Goal: Task Accomplishment & Management: Complete application form

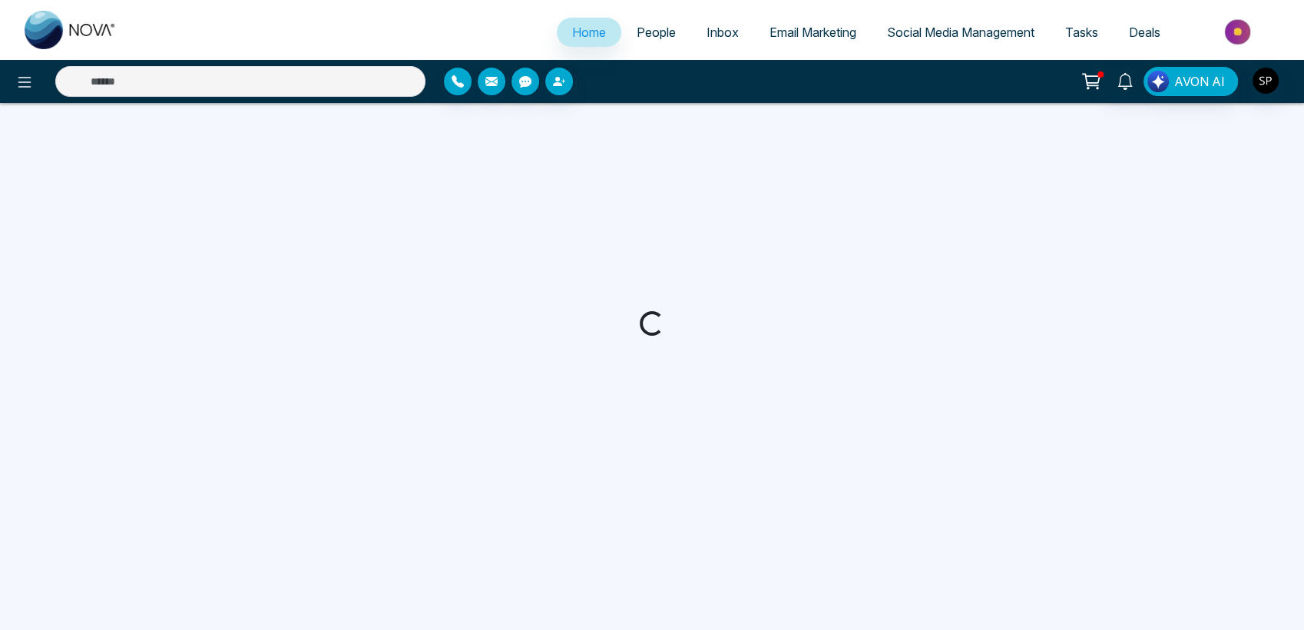
select select "*"
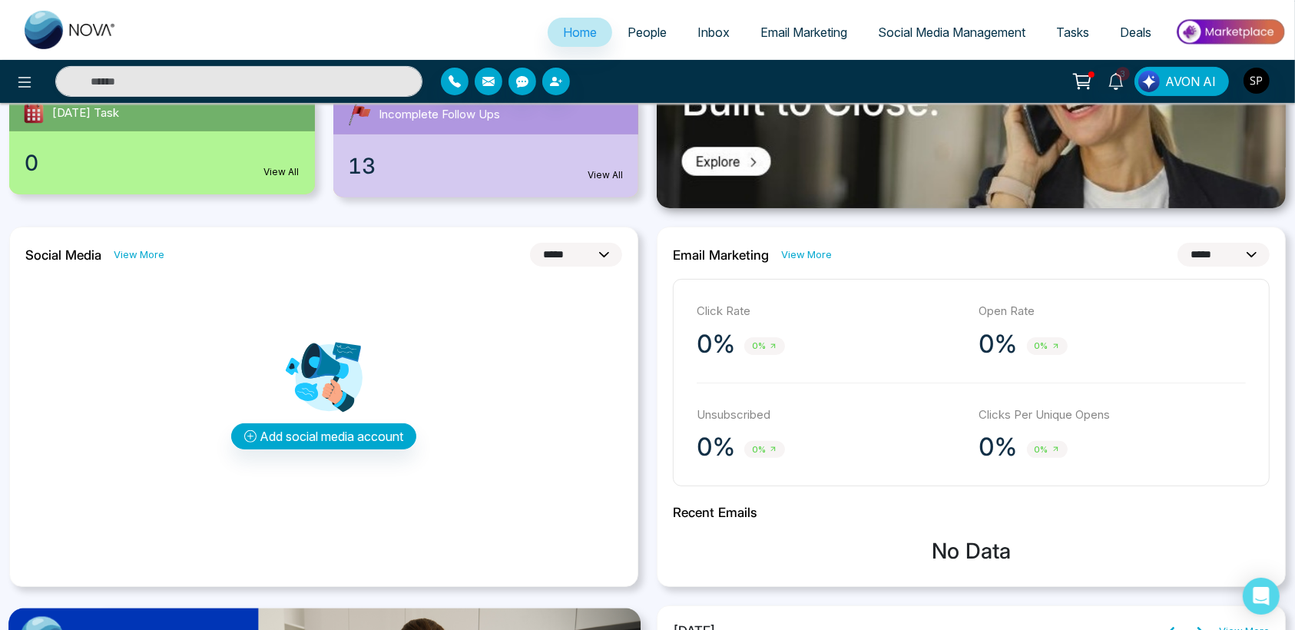
scroll to position [300, 0]
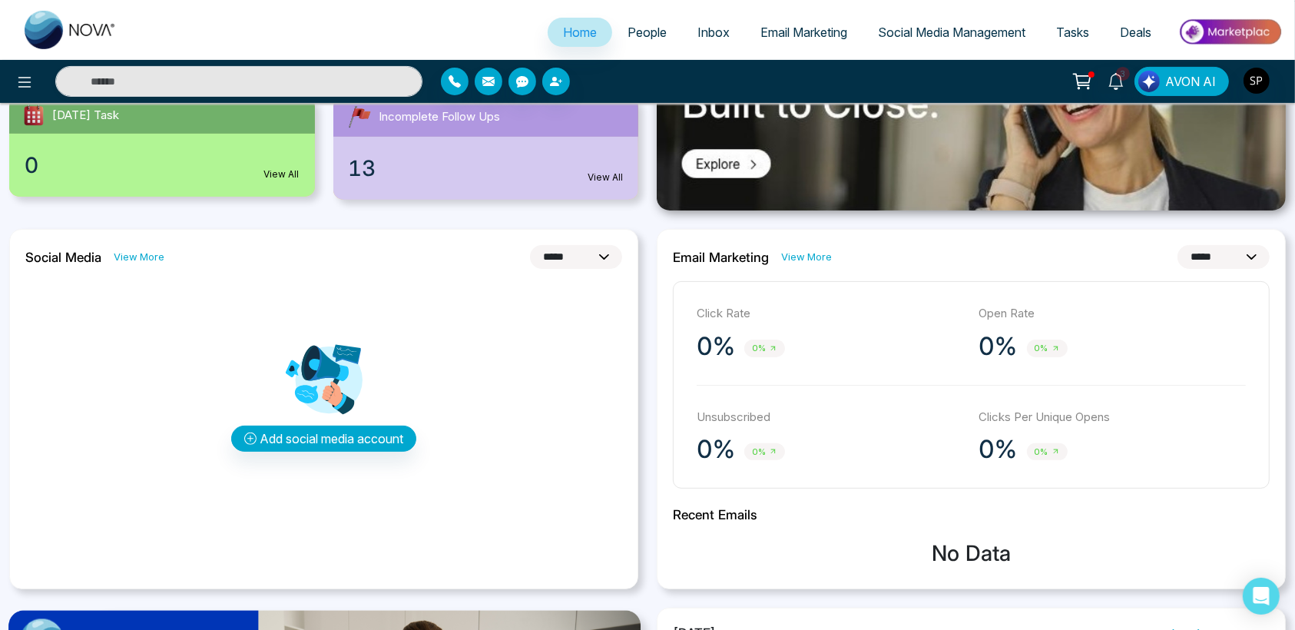
click at [627, 31] on span "People" at bounding box center [646, 32] width 39 height 15
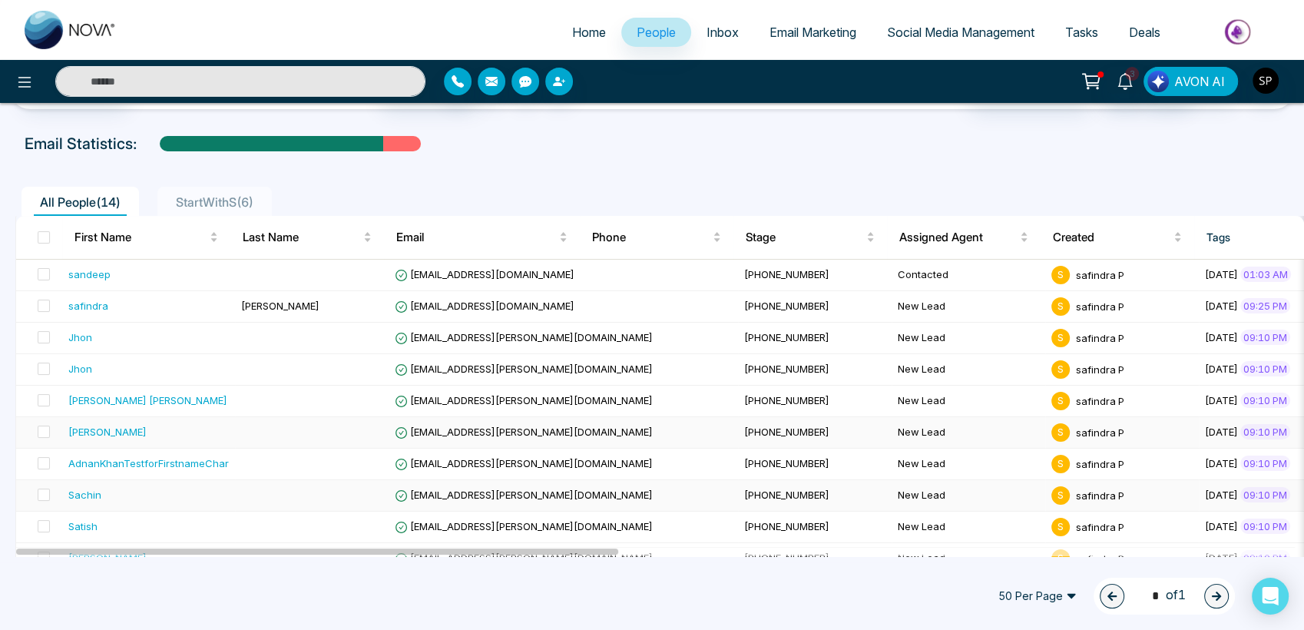
scroll to position [49, 0]
click at [707, 31] on span "Inbox" at bounding box center [723, 32] width 32 height 15
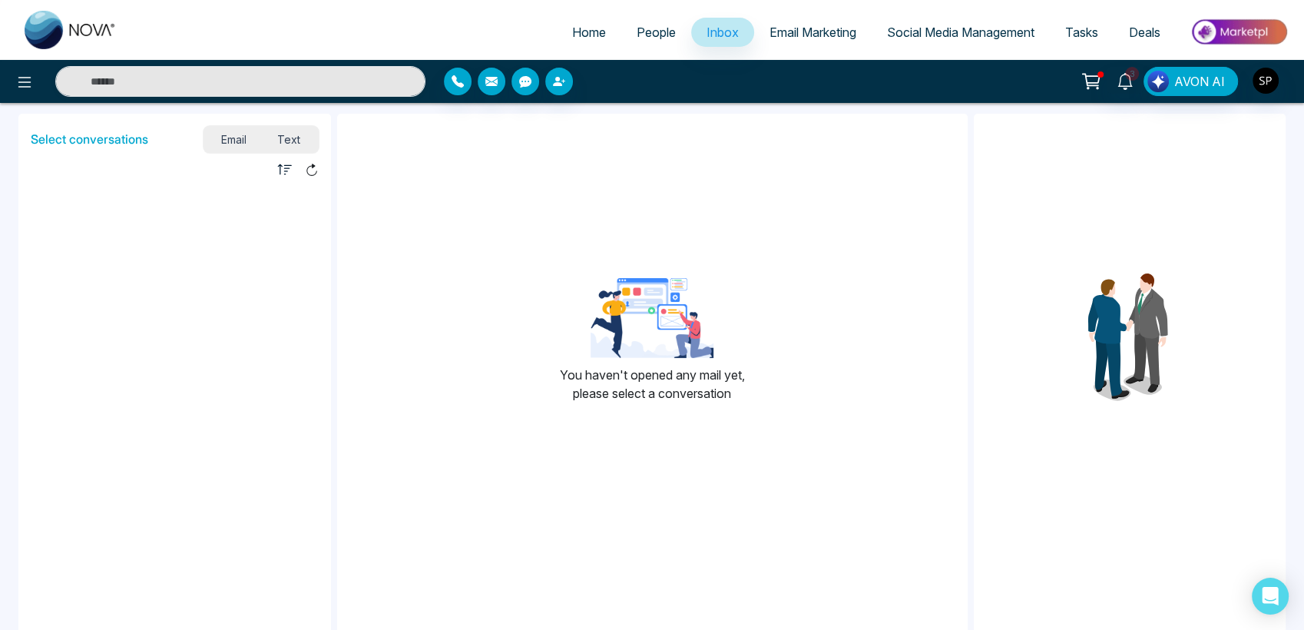
click at [811, 29] on span "Email Marketing" at bounding box center [813, 32] width 87 height 15
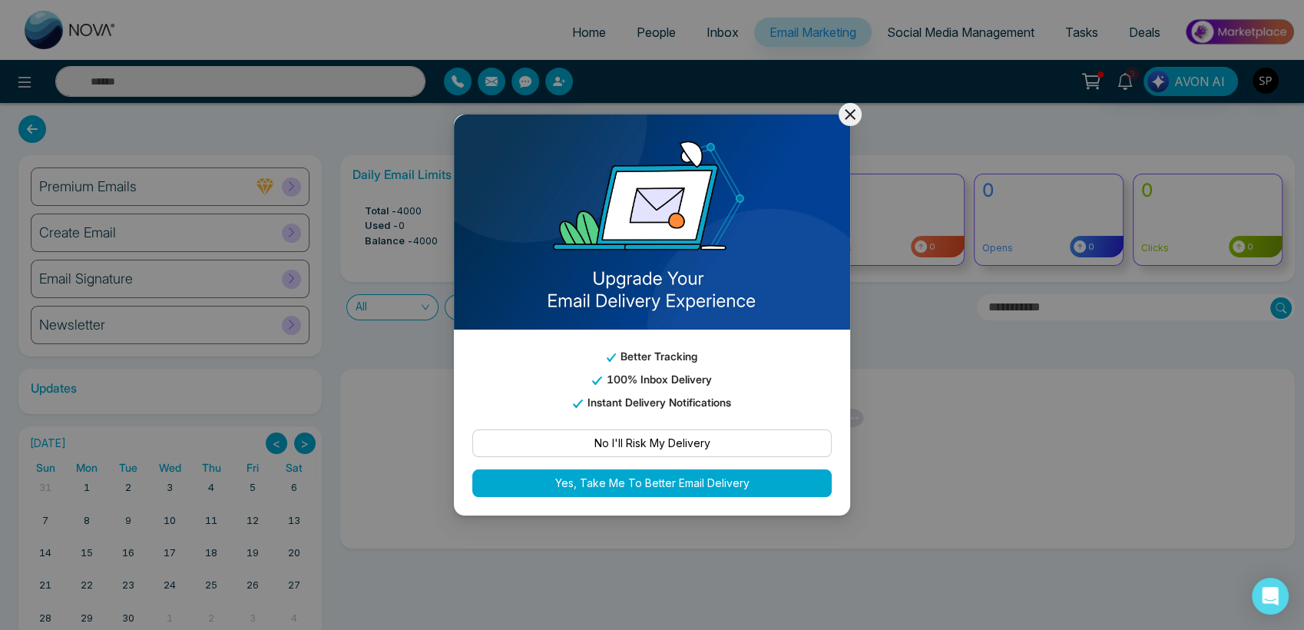
click at [849, 111] on icon at bounding box center [850, 114] width 18 height 18
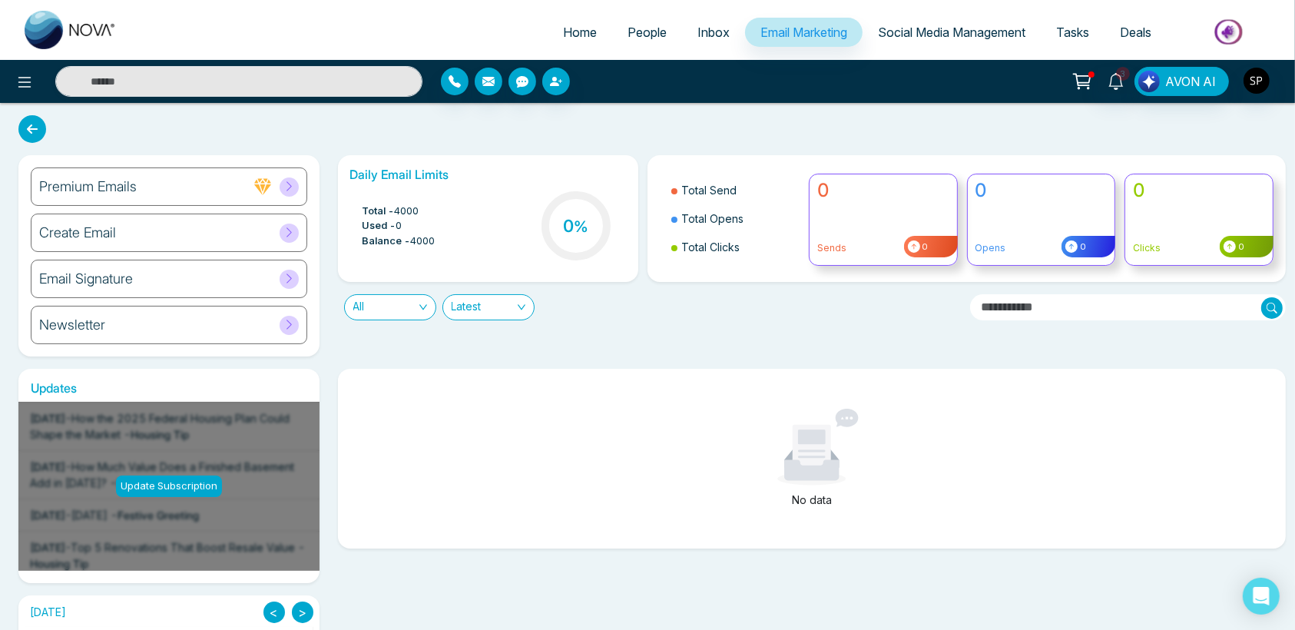
click at [916, 26] on span "Social Media Management" at bounding box center [951, 32] width 147 height 15
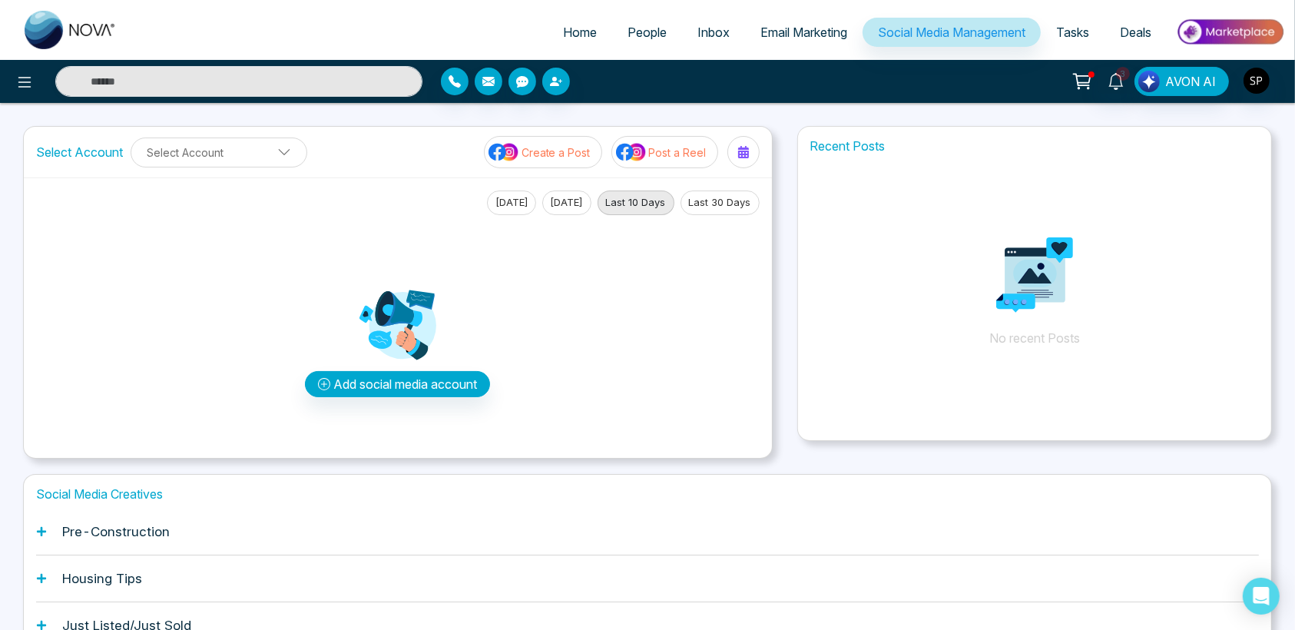
click at [1083, 33] on span "Tasks" at bounding box center [1072, 32] width 33 height 15
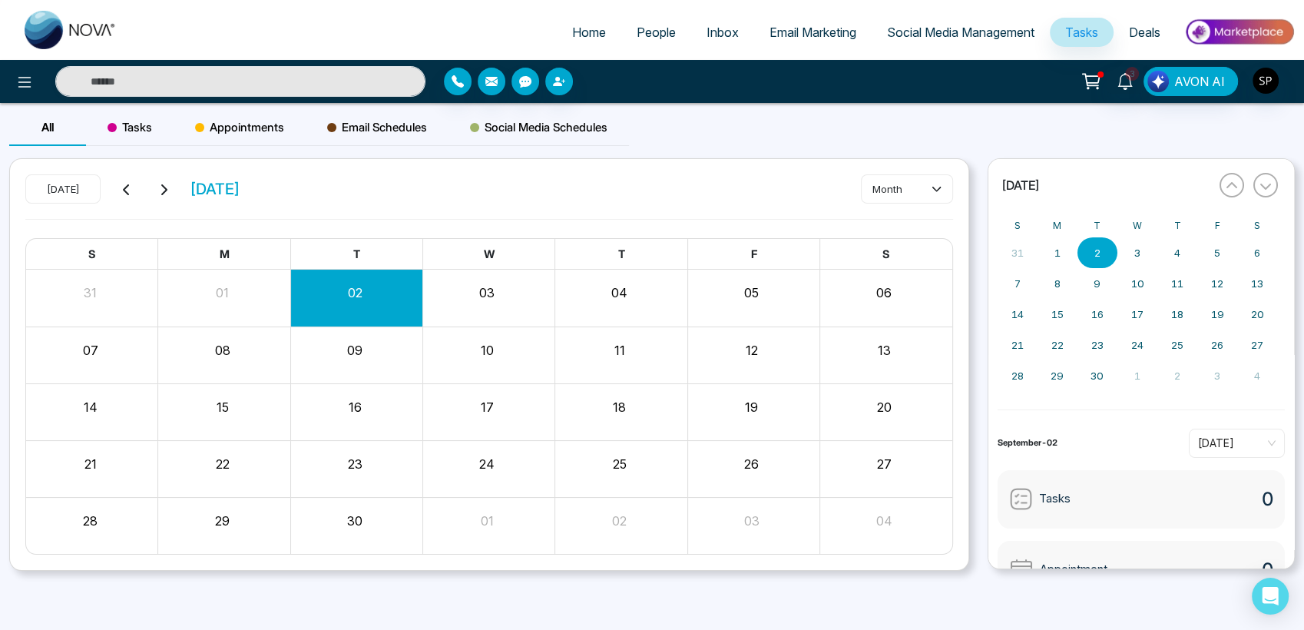
click at [1138, 36] on span "Deals" at bounding box center [1144, 32] width 31 height 15
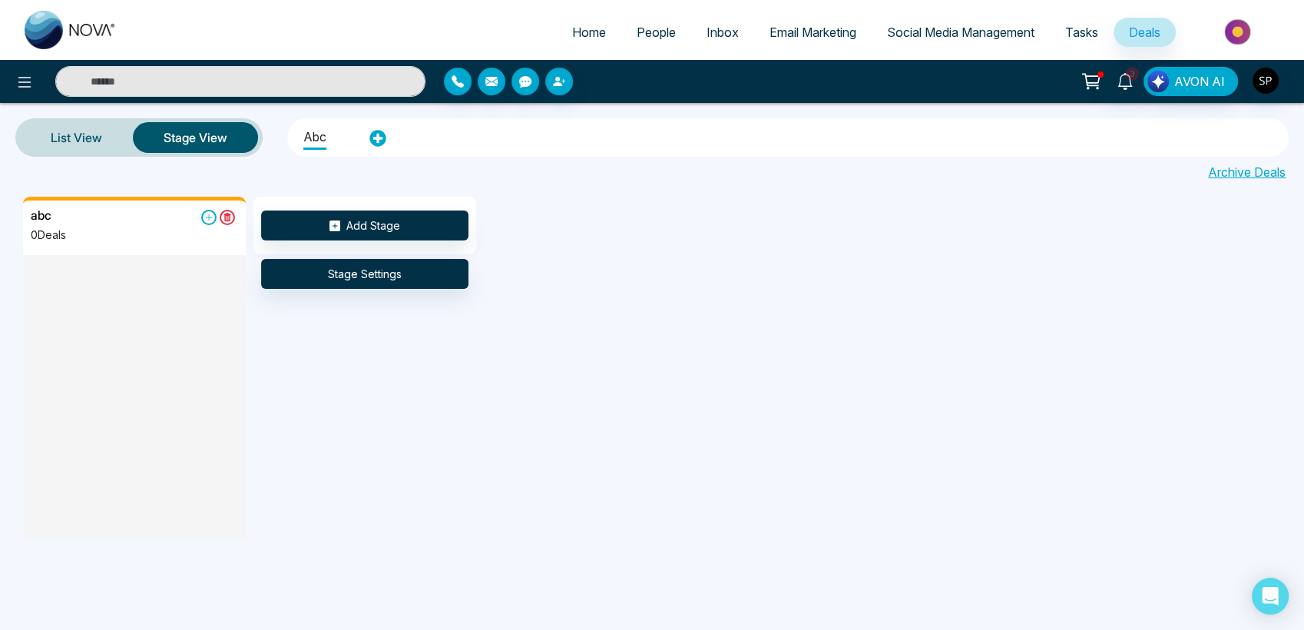
click at [1088, 31] on span "Tasks" at bounding box center [1081, 32] width 33 height 15
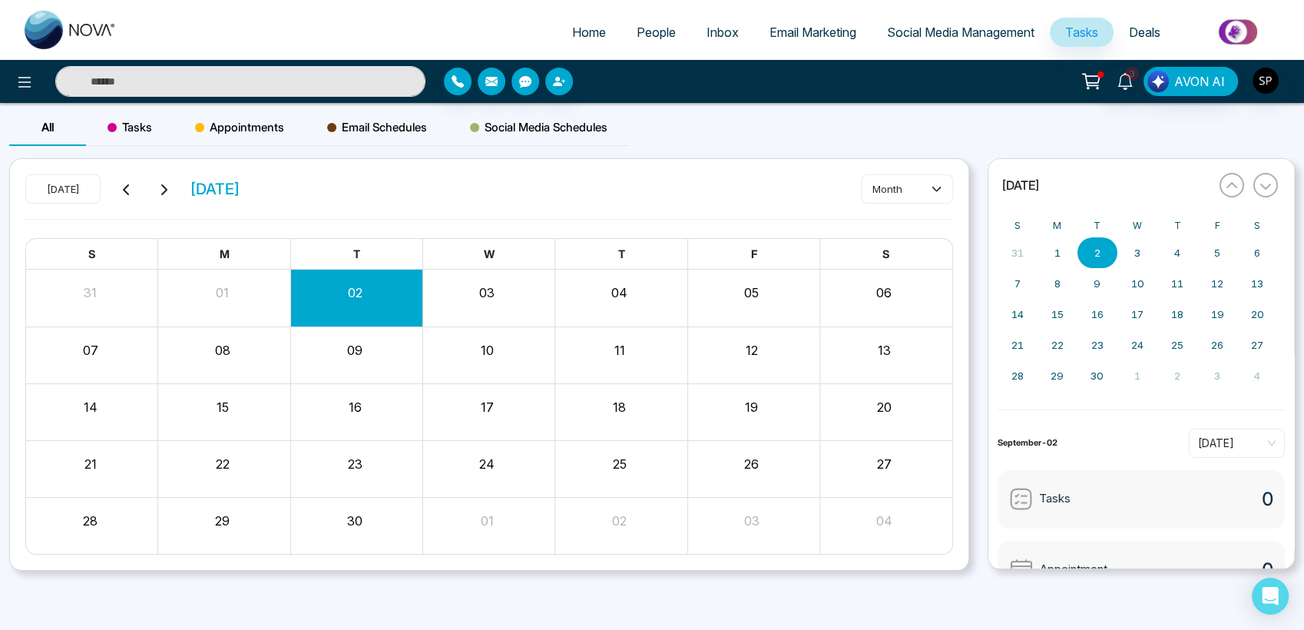
click at [975, 36] on span "Social Media Management" at bounding box center [960, 32] width 147 height 15
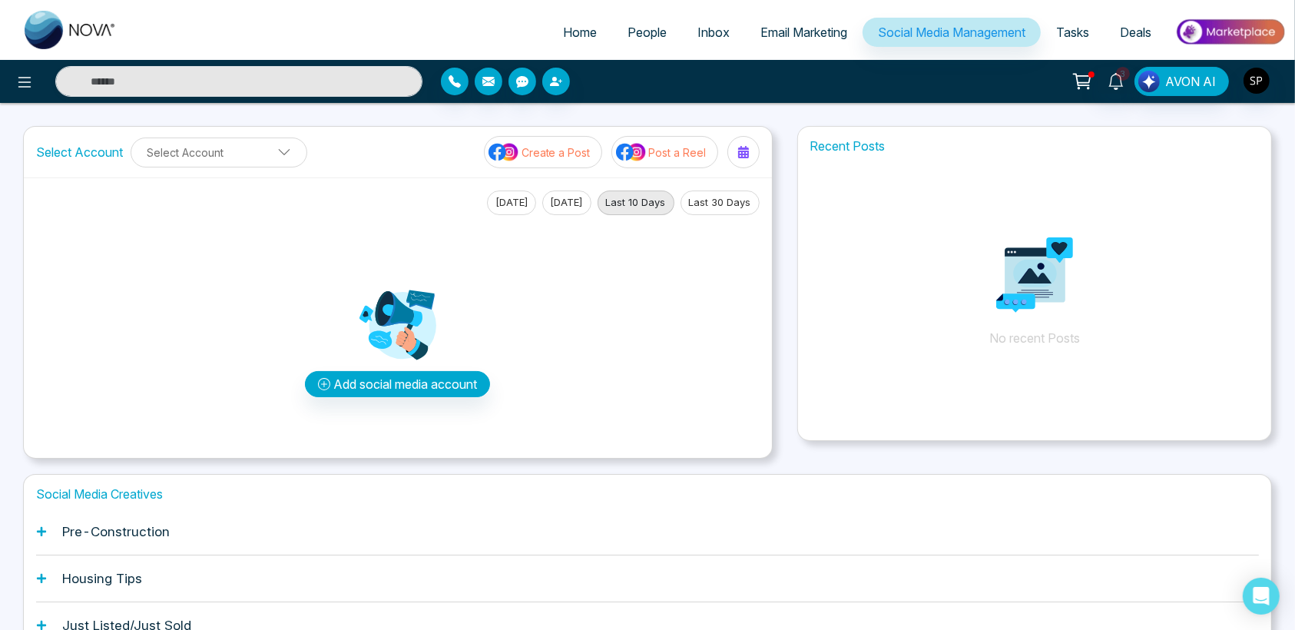
click at [773, 37] on span "Email Marketing" at bounding box center [803, 32] width 87 height 15
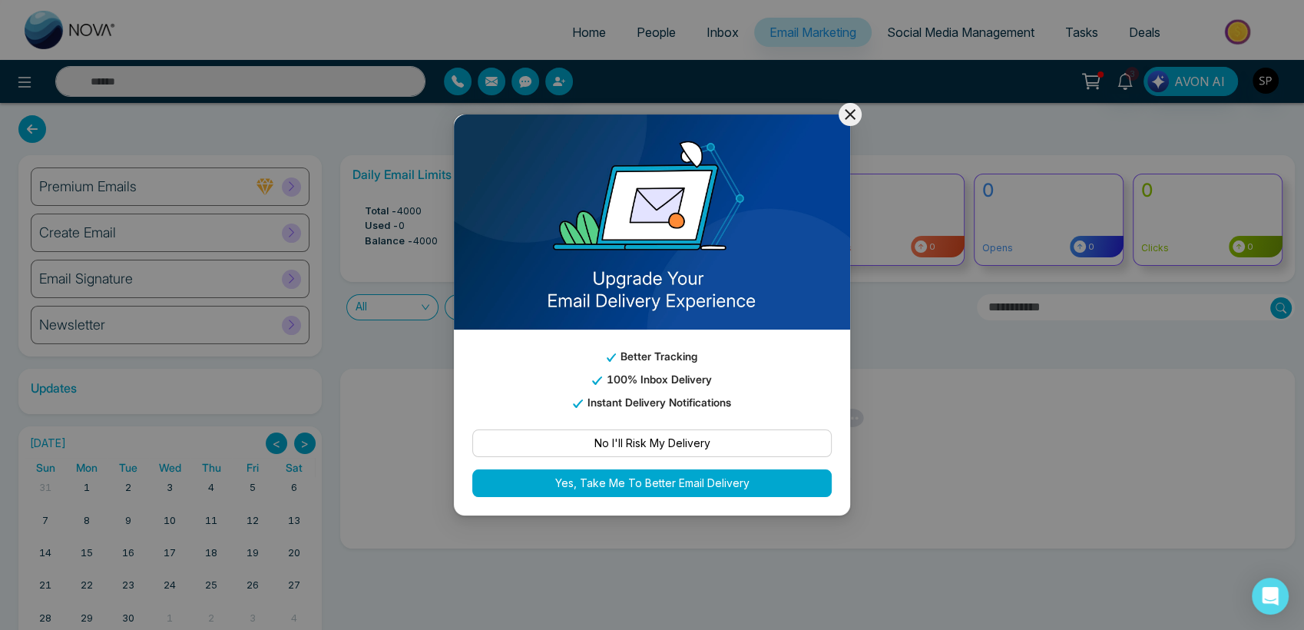
click at [852, 115] on icon at bounding box center [850, 114] width 11 height 11
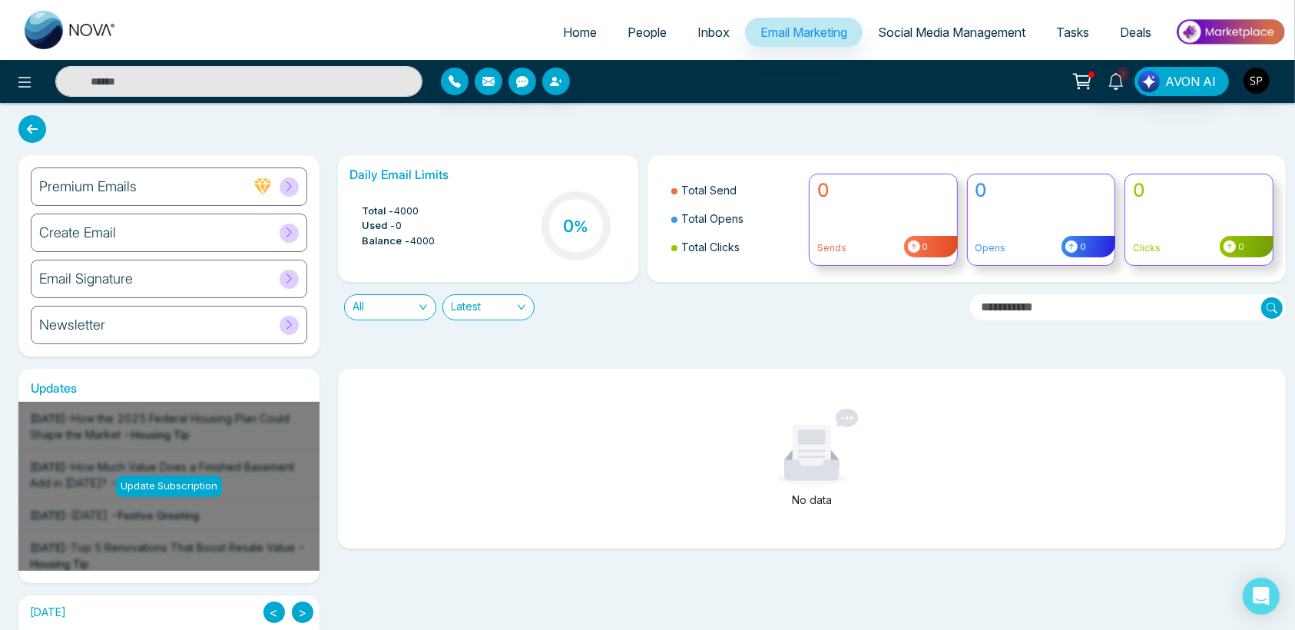
click at [700, 35] on span "Inbox" at bounding box center [713, 32] width 32 height 15
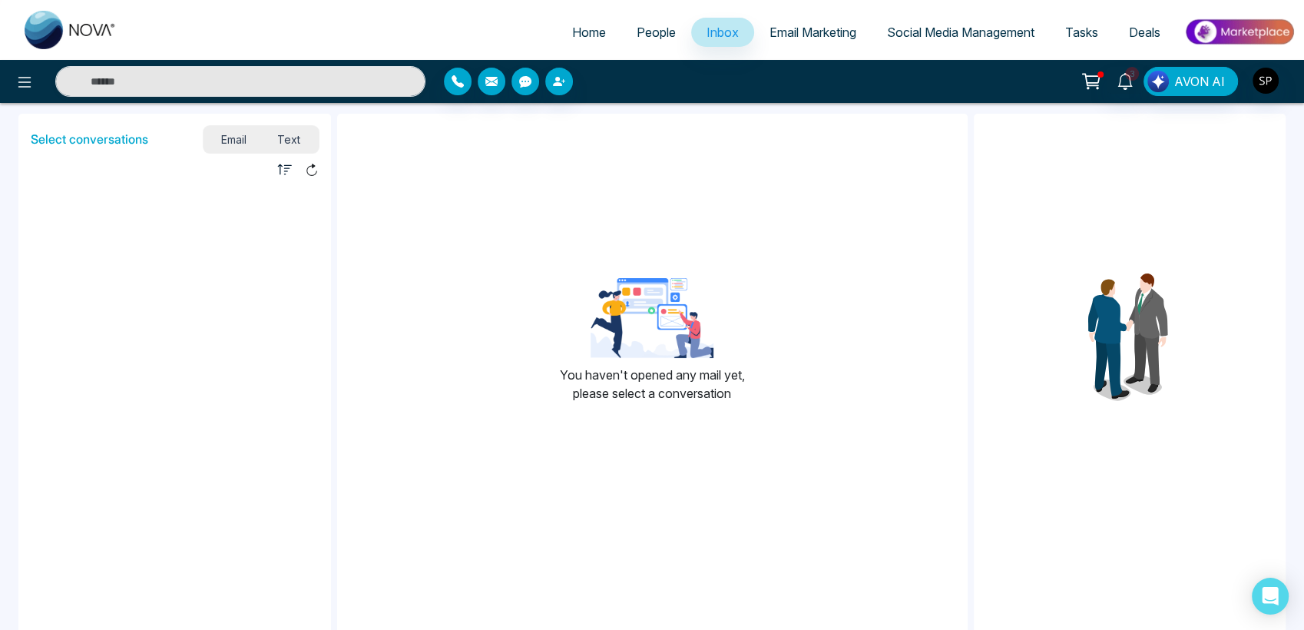
click at [638, 31] on span "People" at bounding box center [656, 32] width 39 height 15
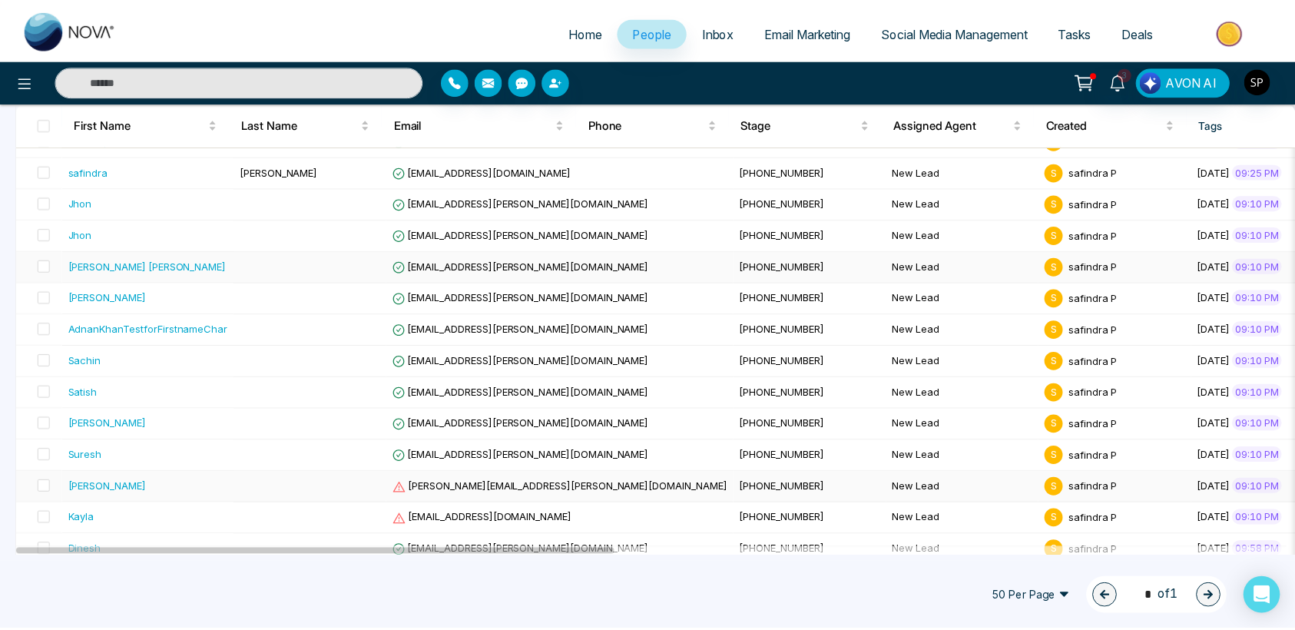
scroll to position [203, 0]
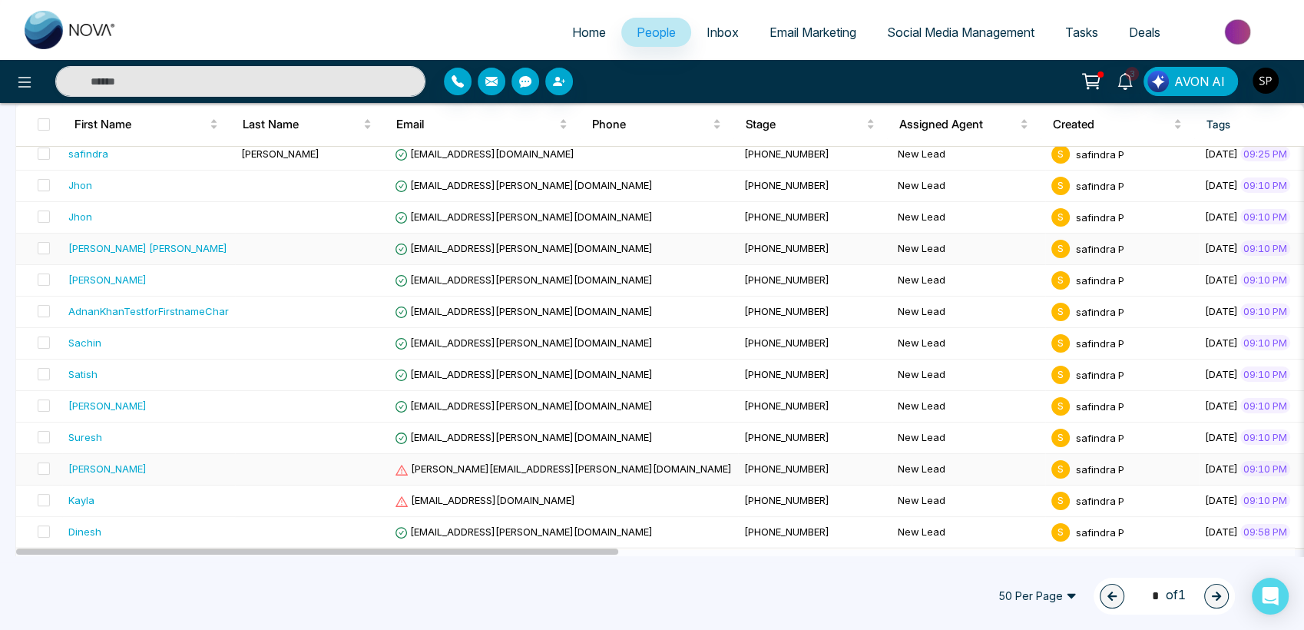
click at [738, 454] on td "[PHONE_NUMBER]" at bounding box center [815, 469] width 154 height 31
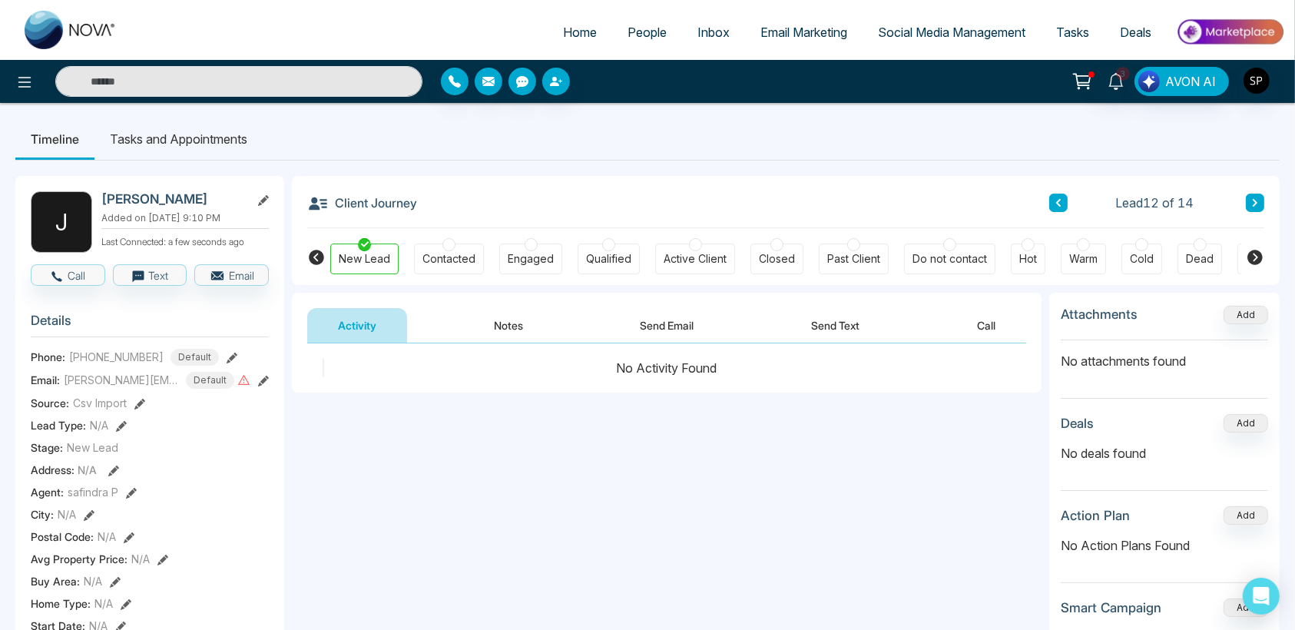
click at [710, 35] on span "Inbox" at bounding box center [713, 32] width 32 height 15
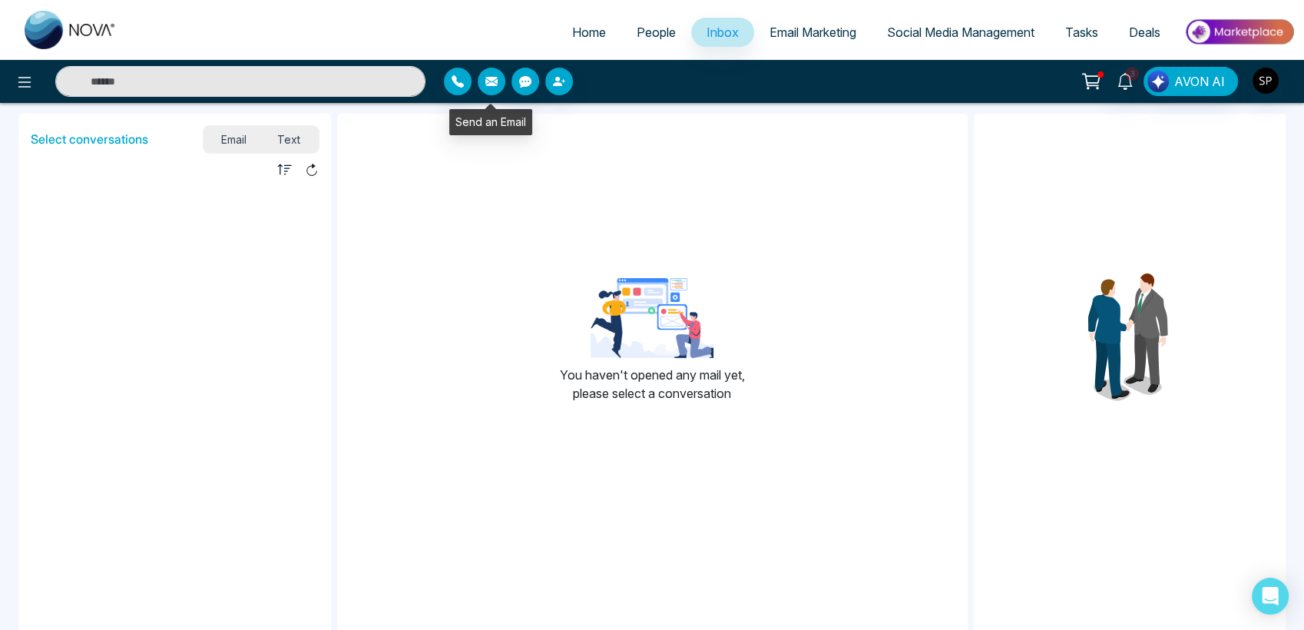
click at [490, 81] on icon "button" at bounding box center [491, 81] width 12 height 12
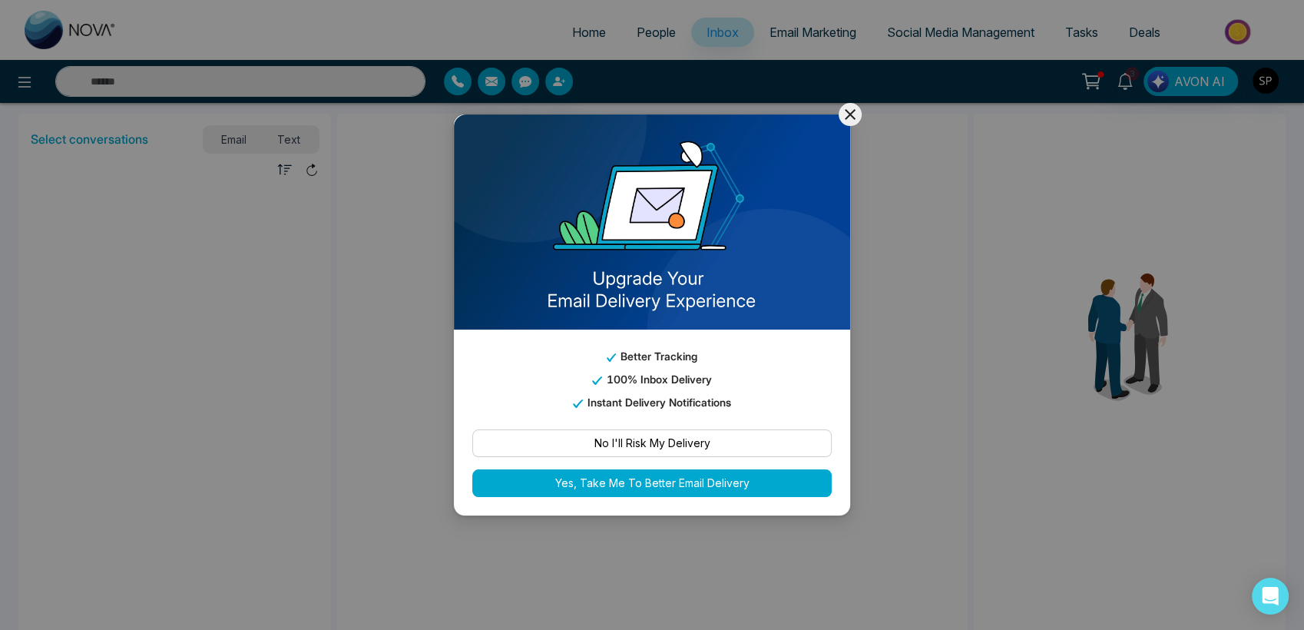
click at [846, 105] on icon at bounding box center [850, 114] width 18 height 18
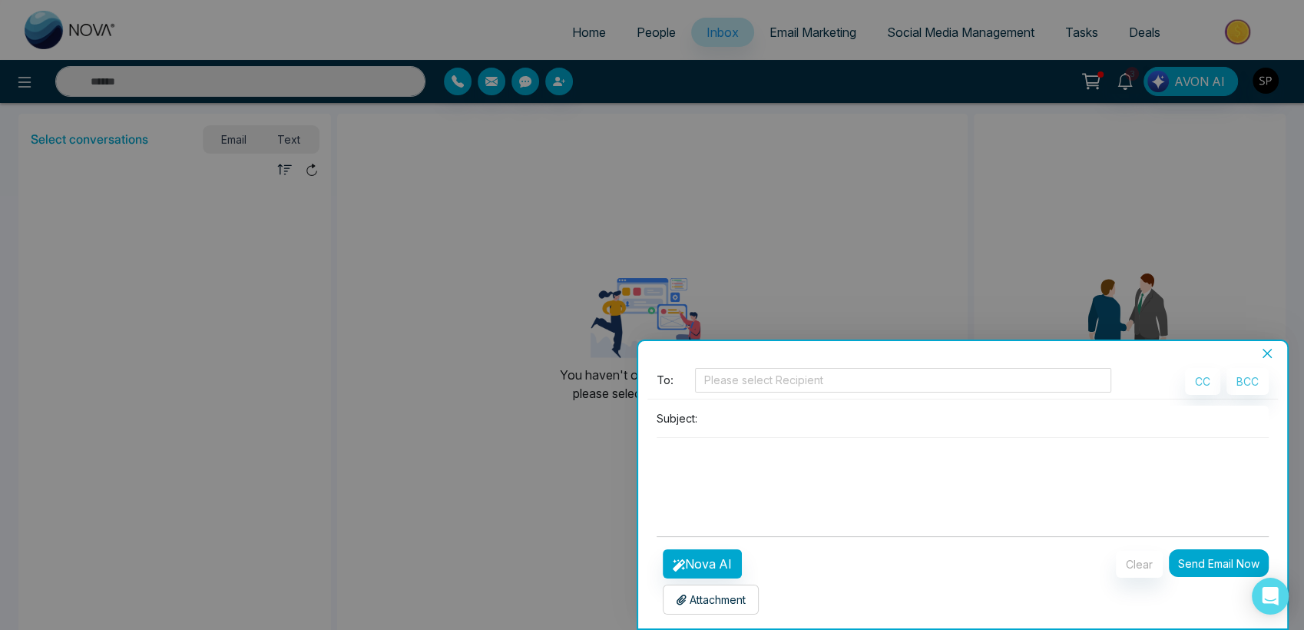
click at [1262, 354] on icon "close" at bounding box center [1267, 353] width 12 height 12
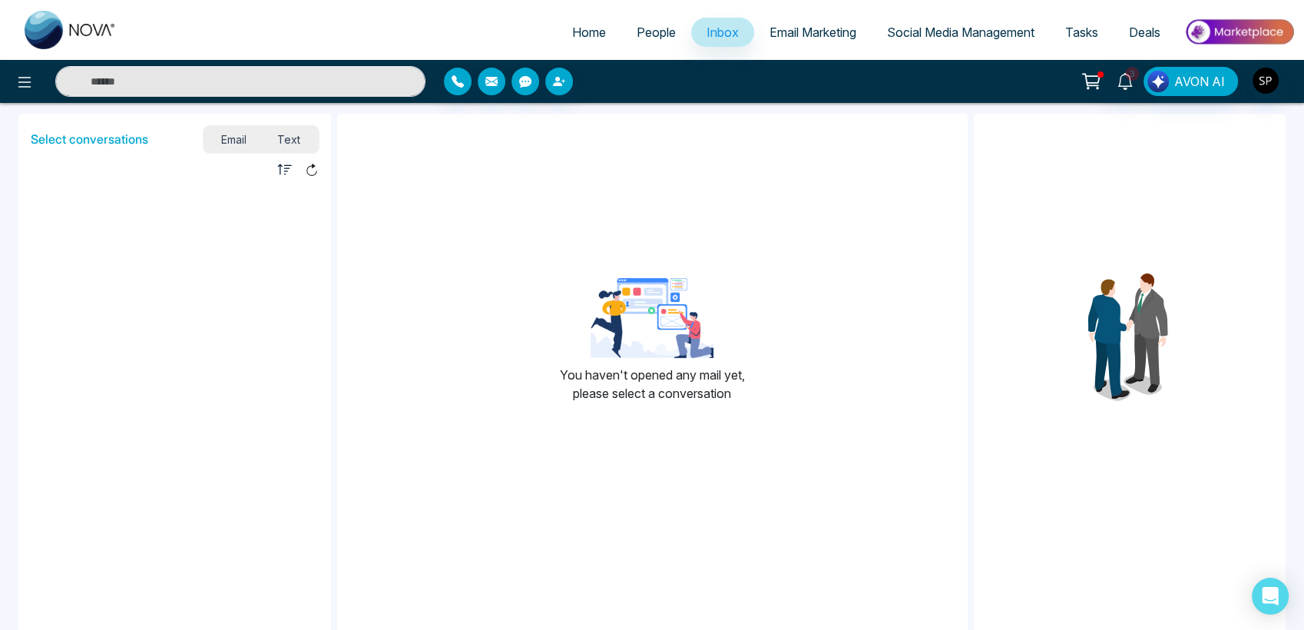
click at [572, 35] on span "Home" at bounding box center [589, 32] width 34 height 15
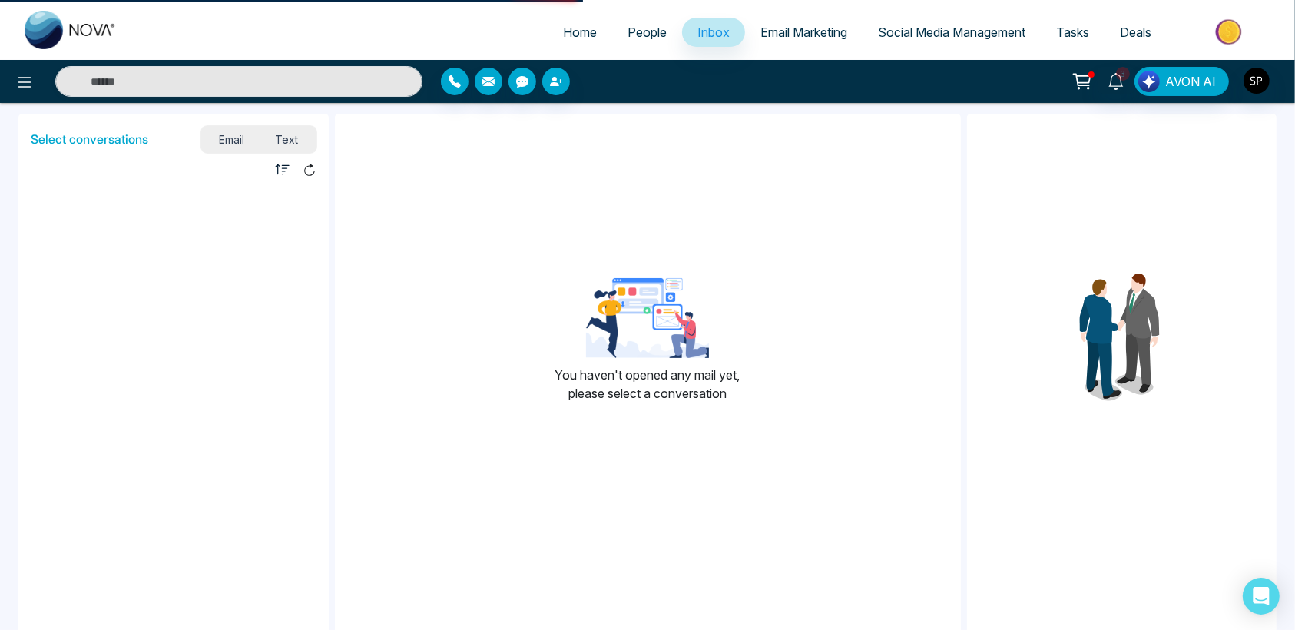
select select "*"
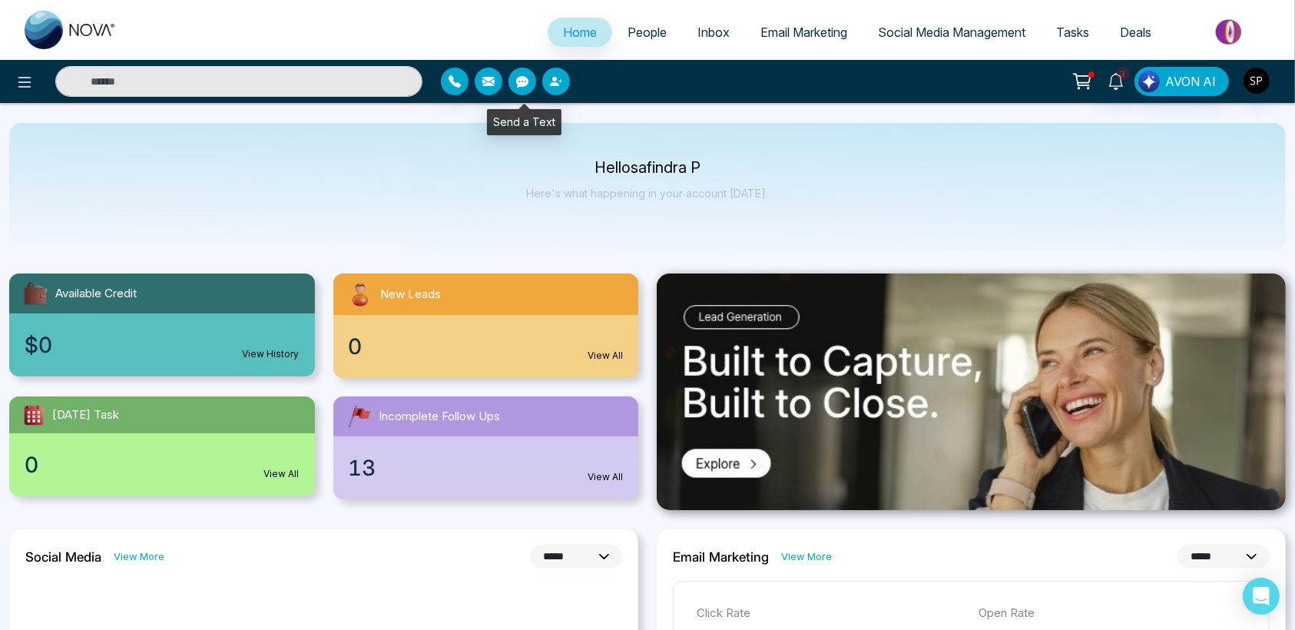
click at [518, 81] on icon "button" at bounding box center [522, 81] width 12 height 12
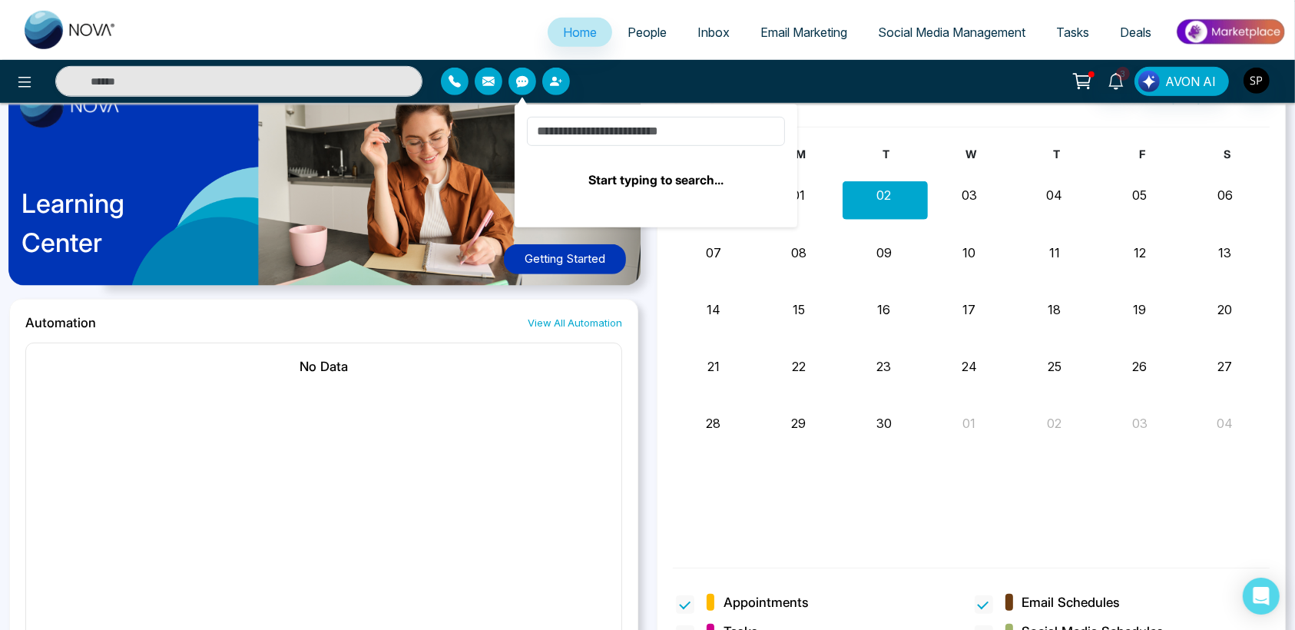
scroll to position [866, 0]
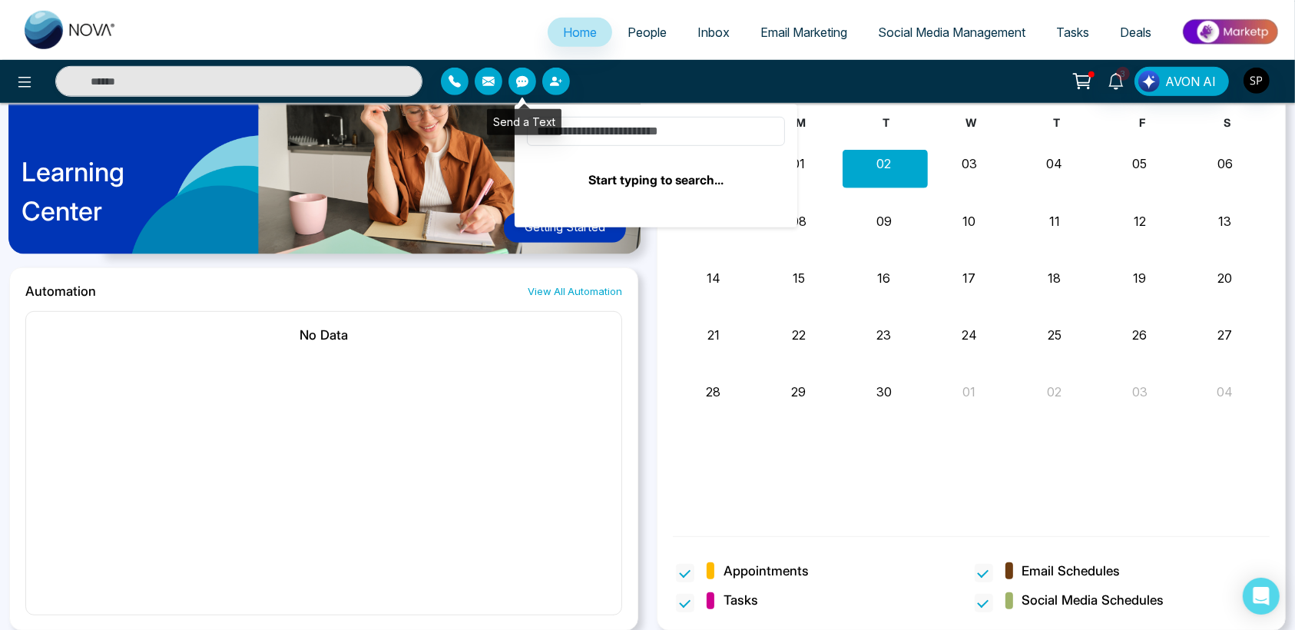
click at [521, 79] on icon "button" at bounding box center [522, 82] width 12 height 12
click at [564, 81] on button "button" at bounding box center [556, 82] width 28 height 28
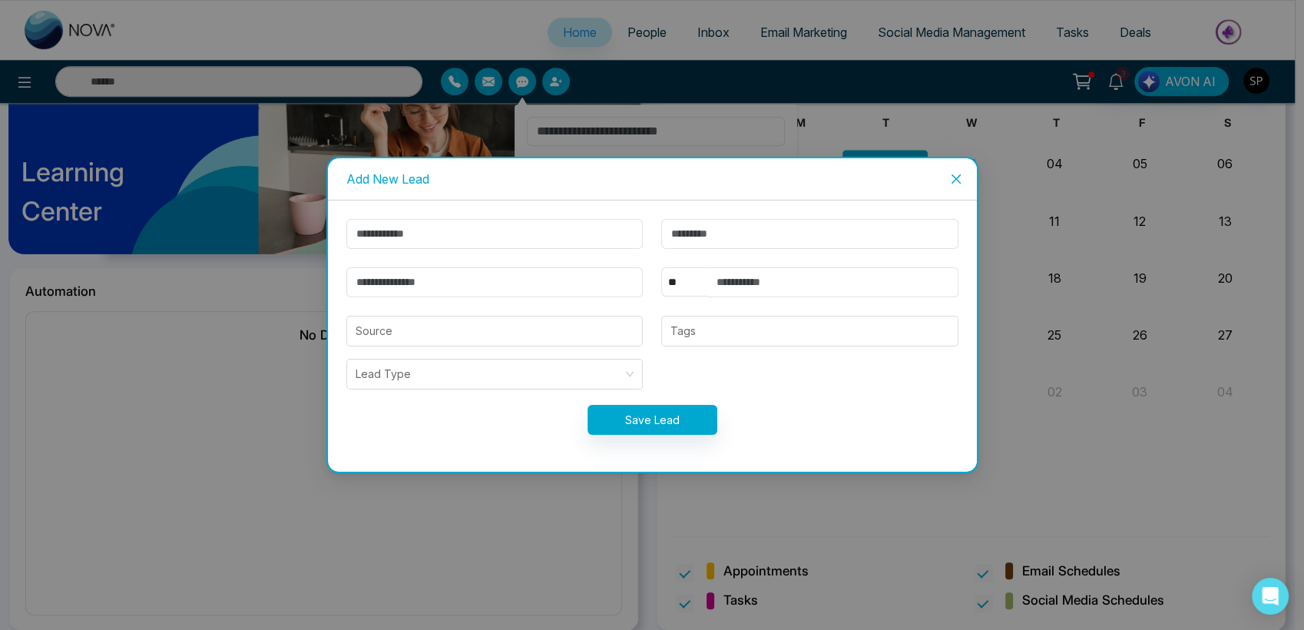
click at [942, 175] on span "Close" at bounding box center [955, 178] width 41 height 41
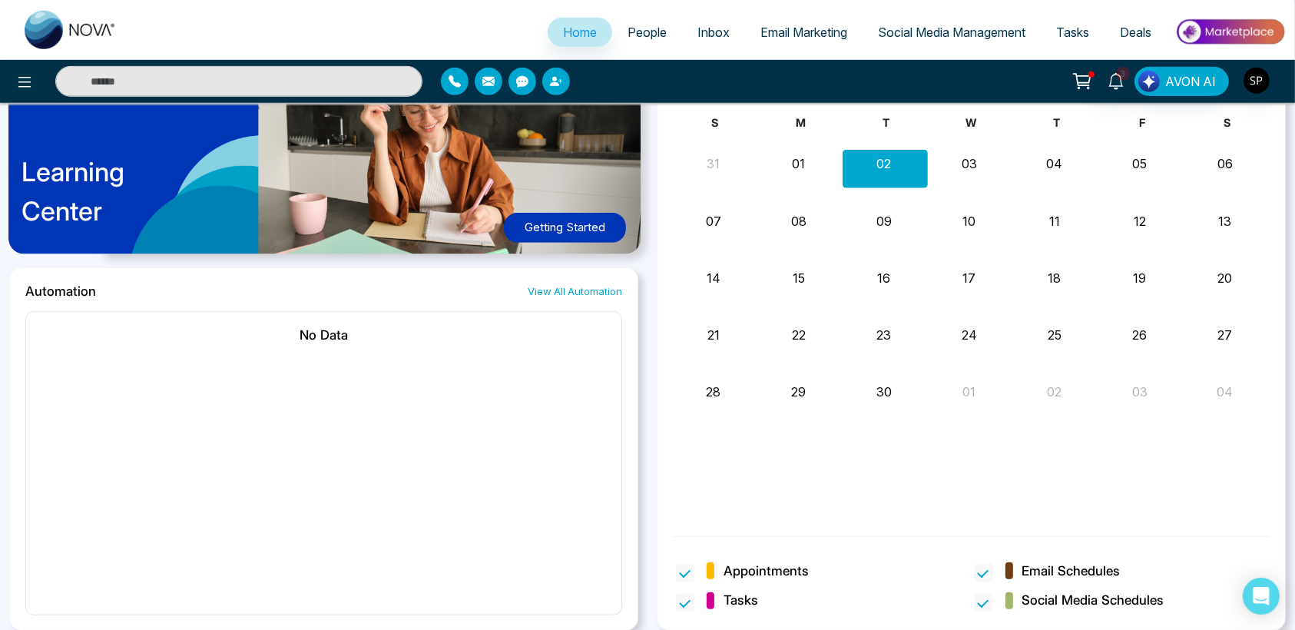
click at [36, 57] on ul at bounding box center [70, 30] width 123 height 60
click at [23, 76] on icon at bounding box center [24, 82] width 18 height 18
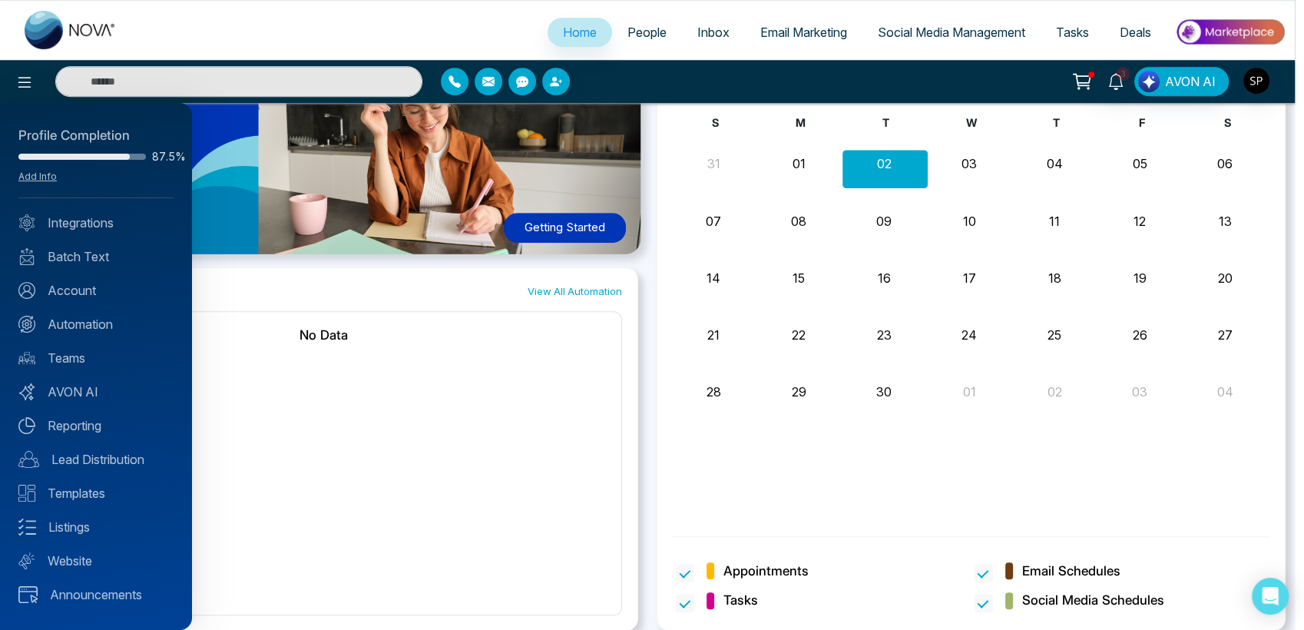
click at [273, 387] on div at bounding box center [652, 315] width 1304 height 630
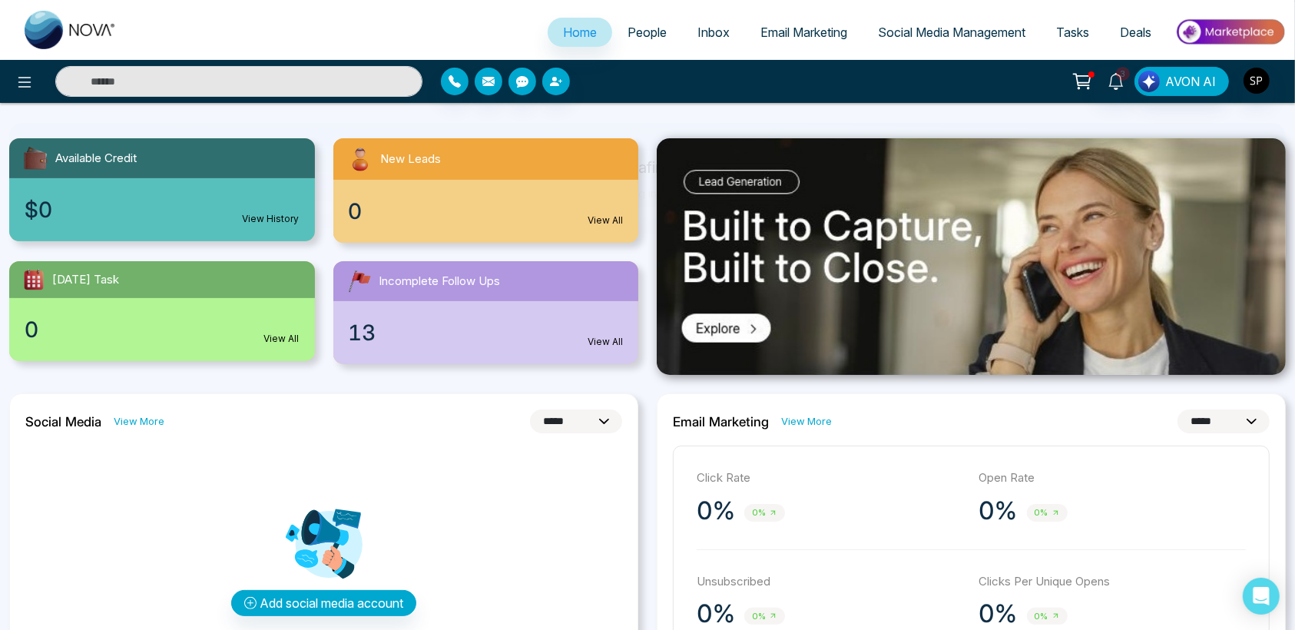
scroll to position [131, 0]
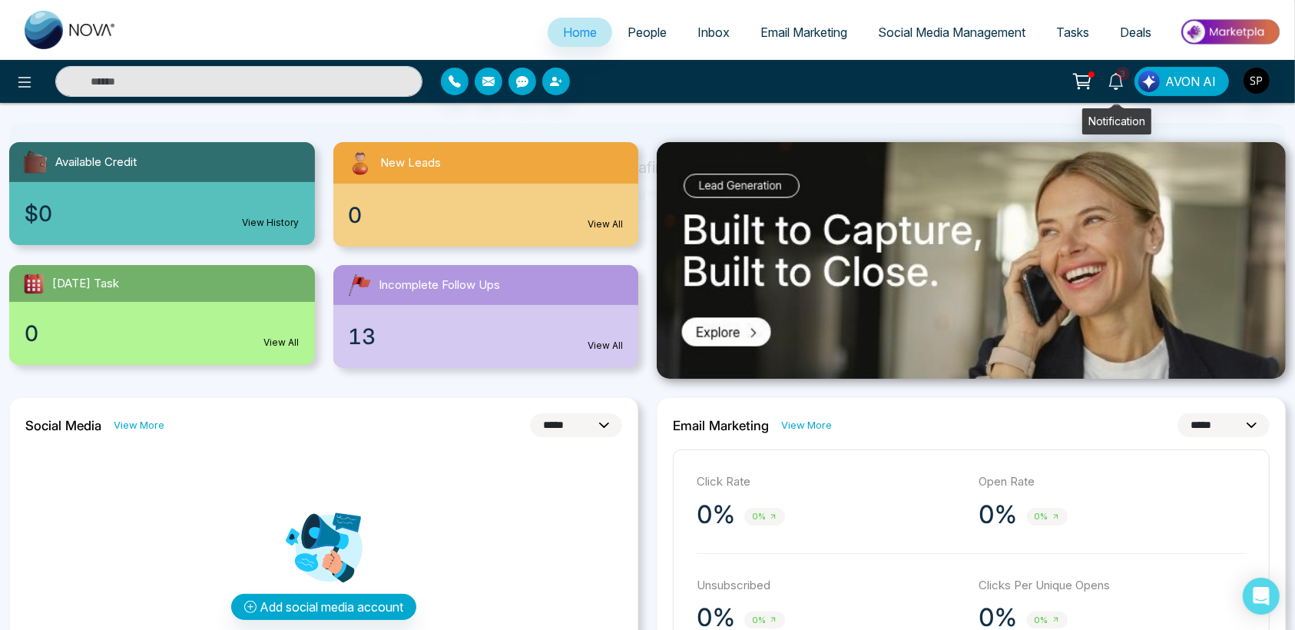
click at [1122, 88] on icon at bounding box center [1115, 81] width 17 height 17
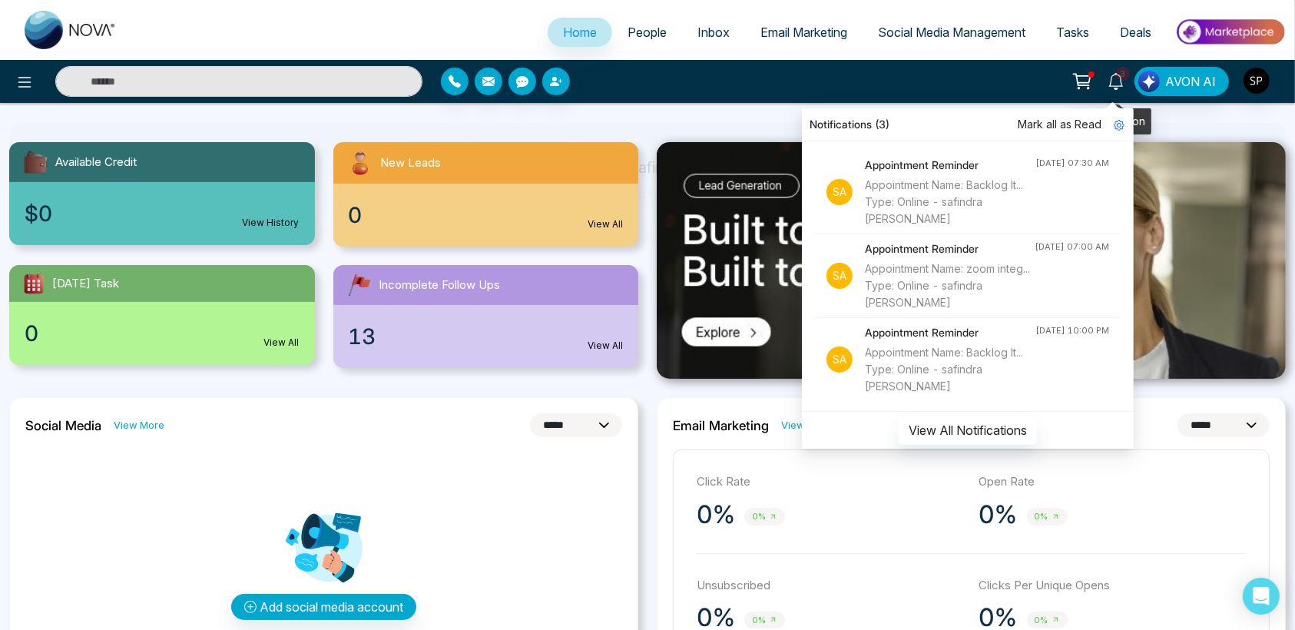
click at [1122, 88] on icon at bounding box center [1115, 81] width 17 height 17
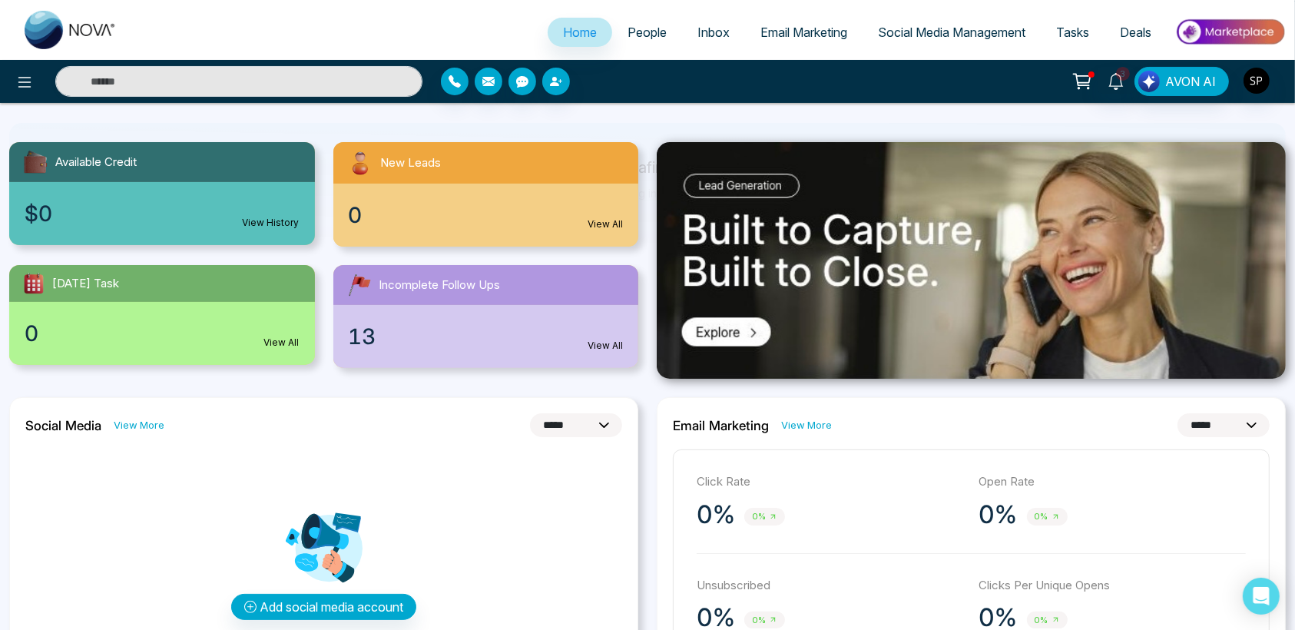
click at [1076, 83] on icon at bounding box center [1082, 82] width 22 height 22
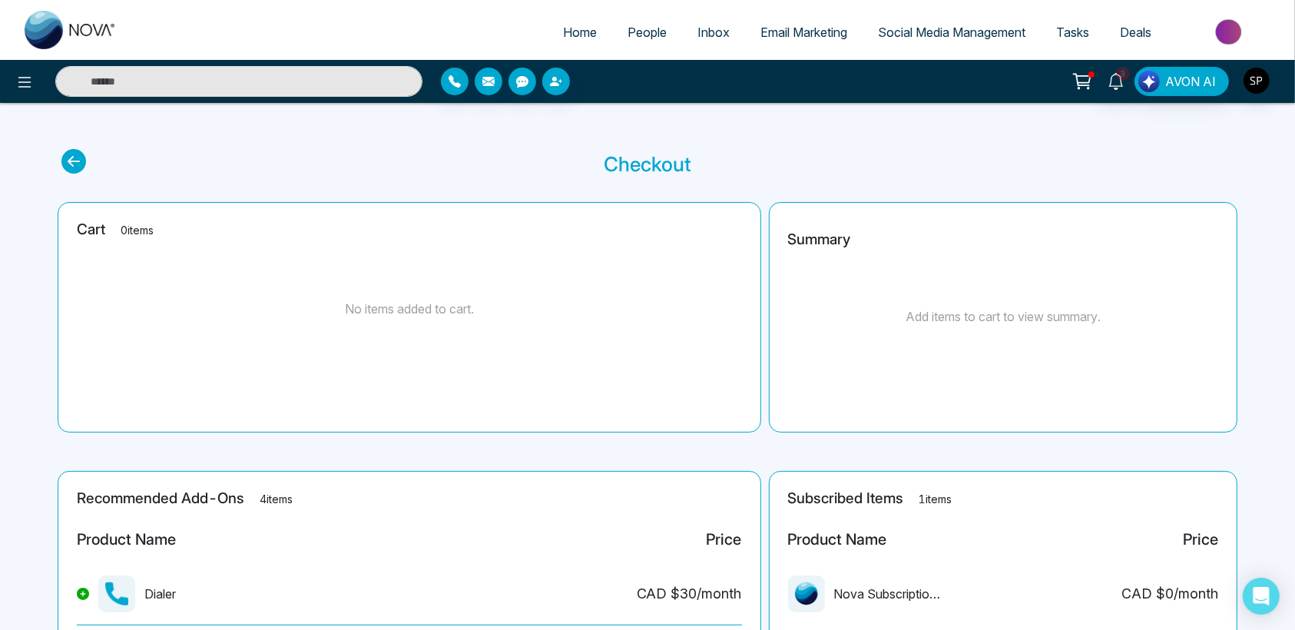
click at [1131, 36] on span "Deals" at bounding box center [1135, 32] width 31 height 15
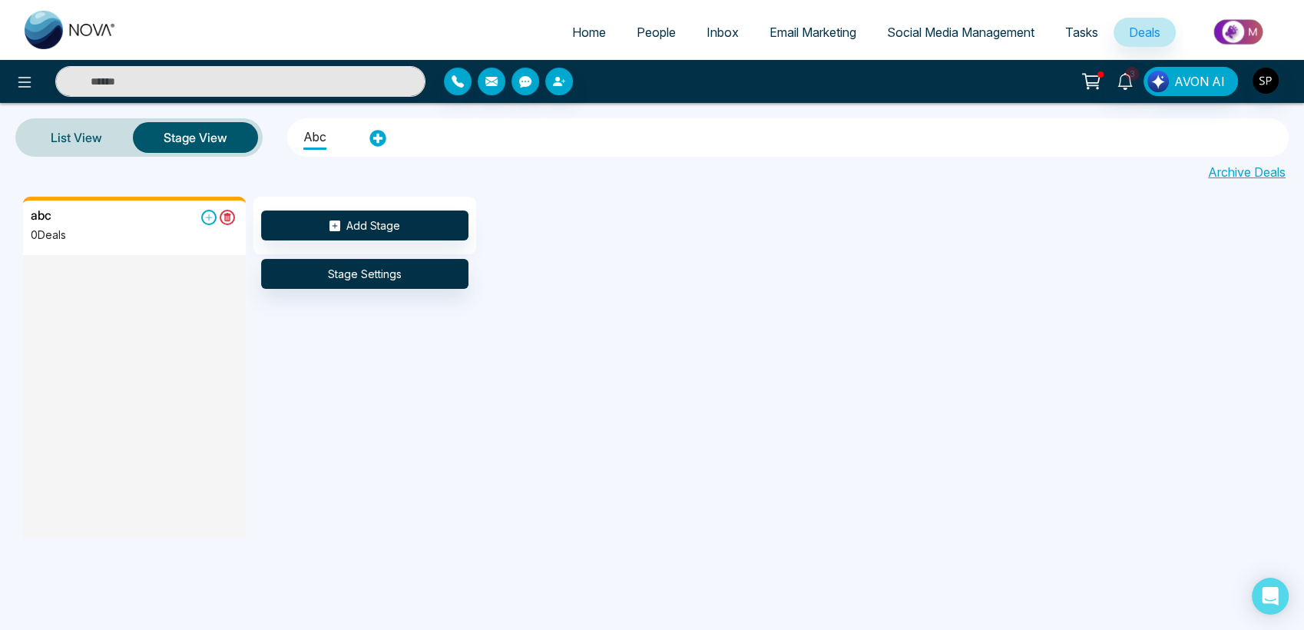
click at [1078, 31] on span "Tasks" at bounding box center [1081, 32] width 33 height 15
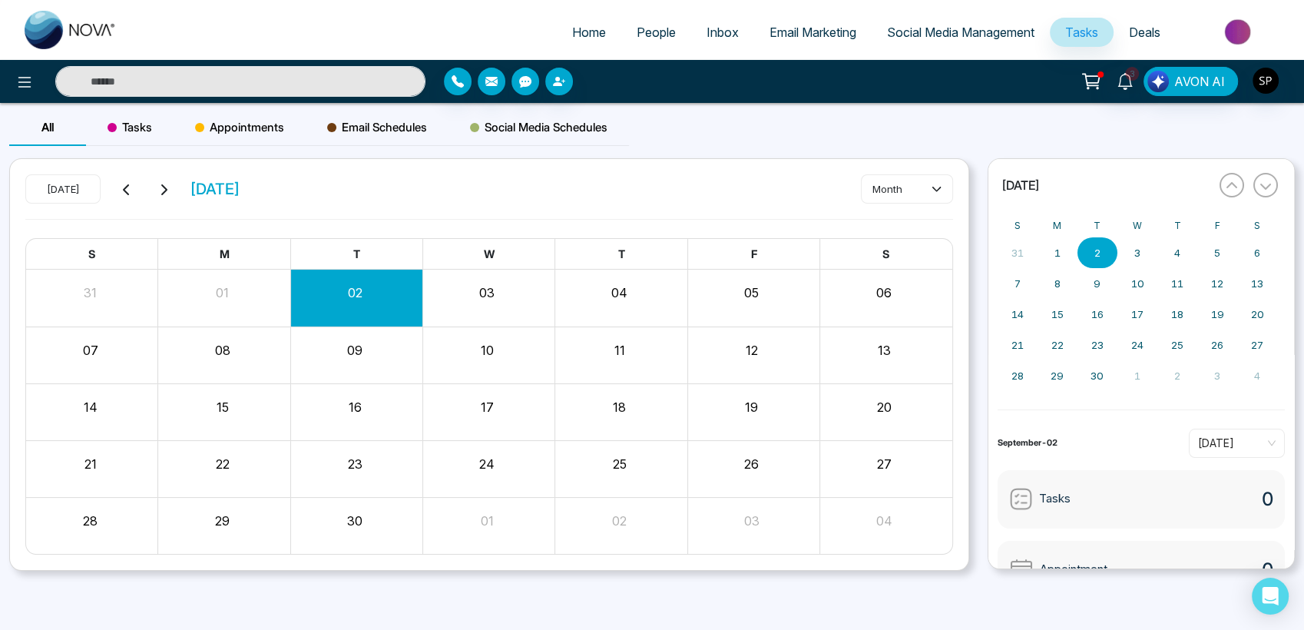
click at [946, 23] on link "Social Media Management" at bounding box center [961, 32] width 178 height 29
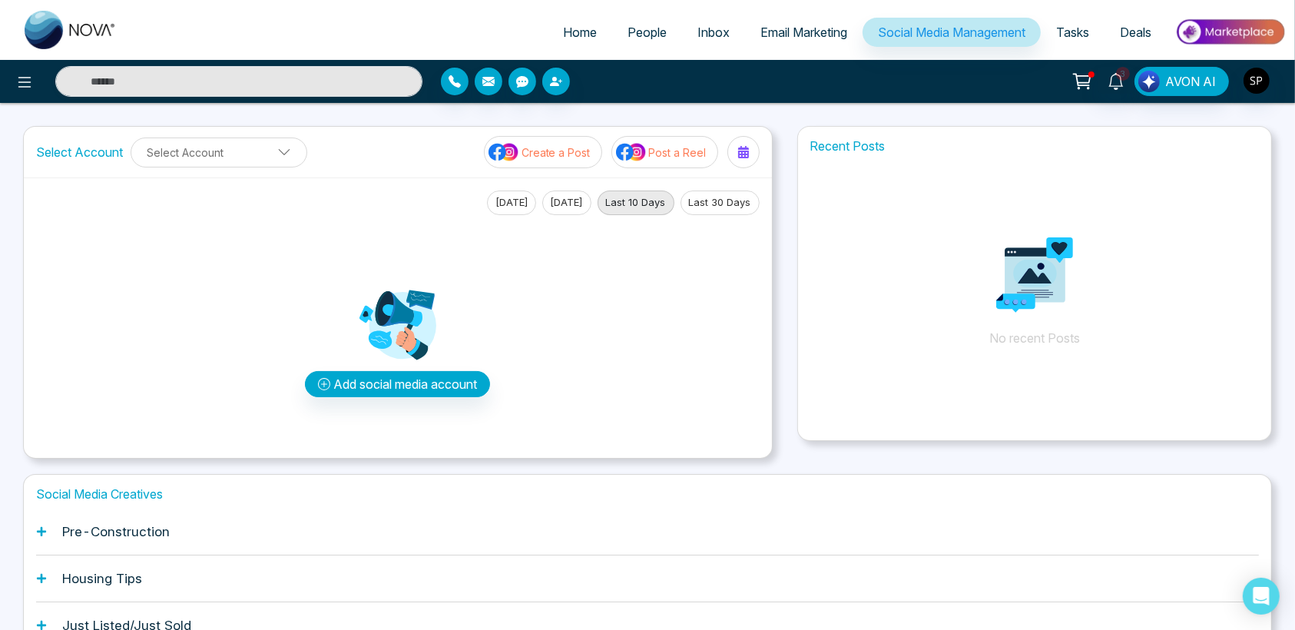
click at [787, 28] on span "Email Marketing" at bounding box center [803, 32] width 87 height 15
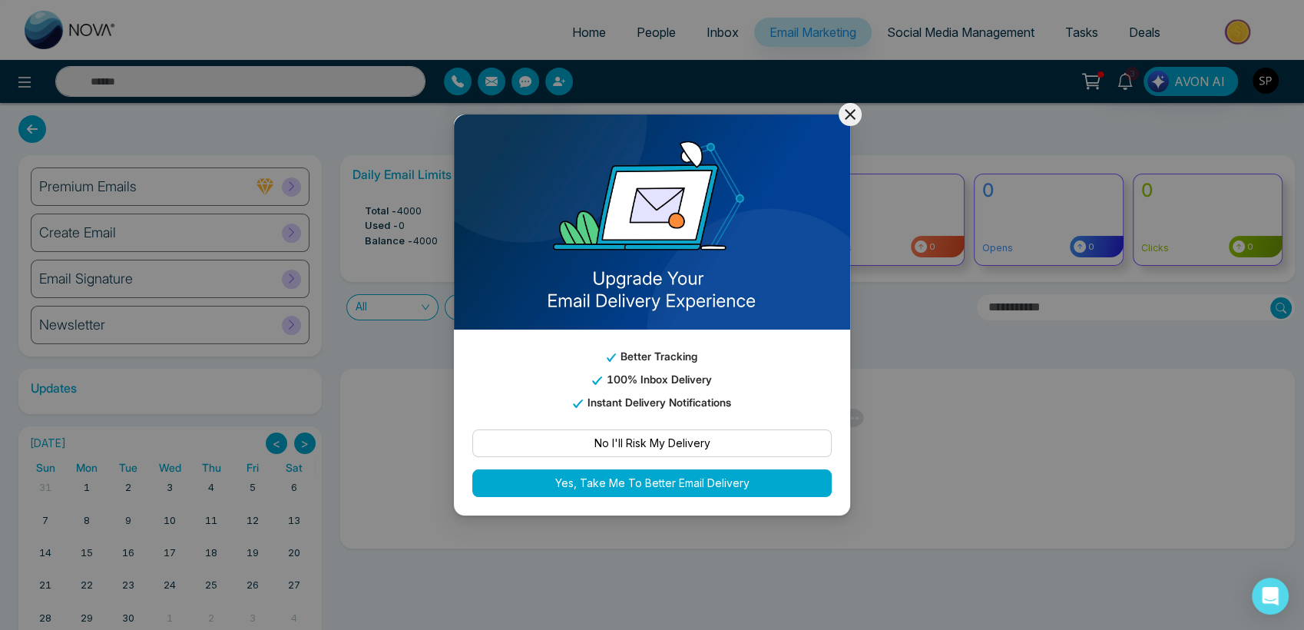
click at [858, 117] on icon at bounding box center [850, 114] width 18 height 18
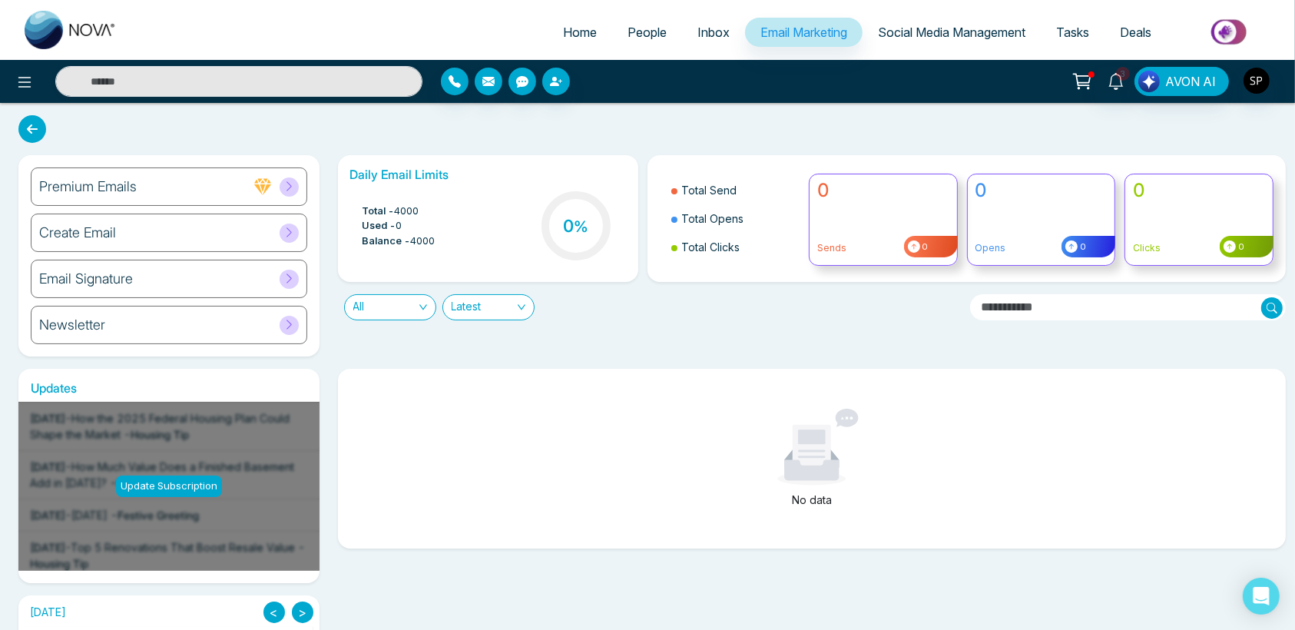
click at [690, 40] on link "Inbox" at bounding box center [713, 32] width 63 height 29
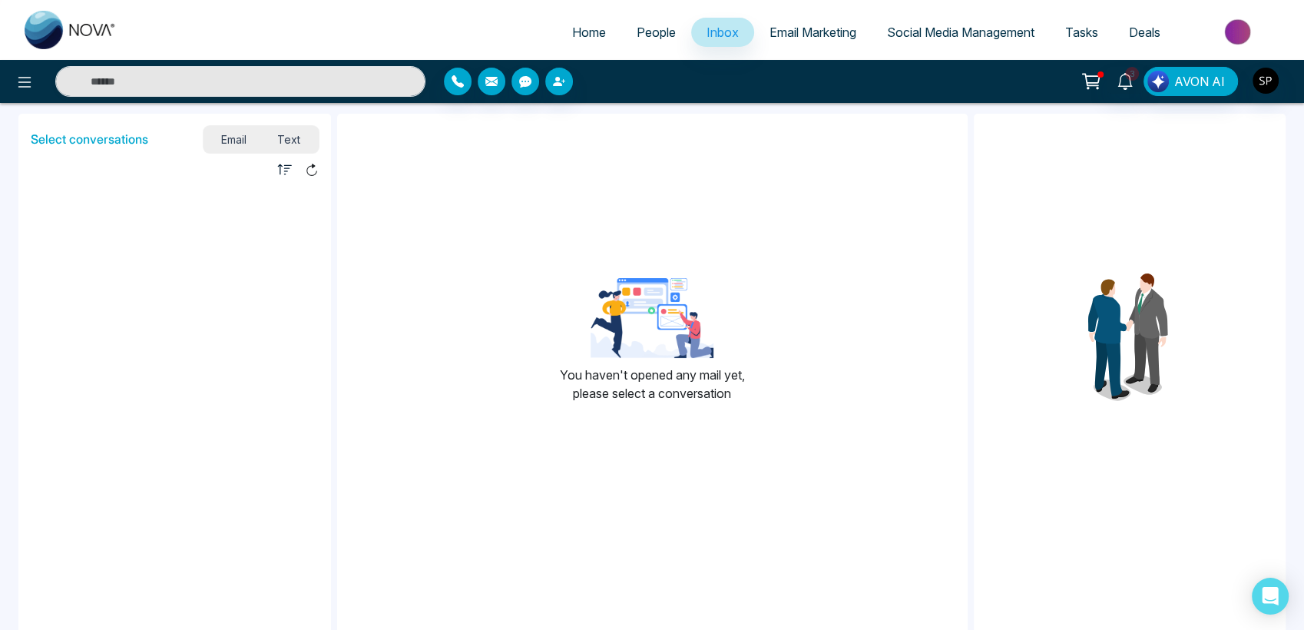
click at [639, 28] on span "People" at bounding box center [656, 32] width 39 height 15
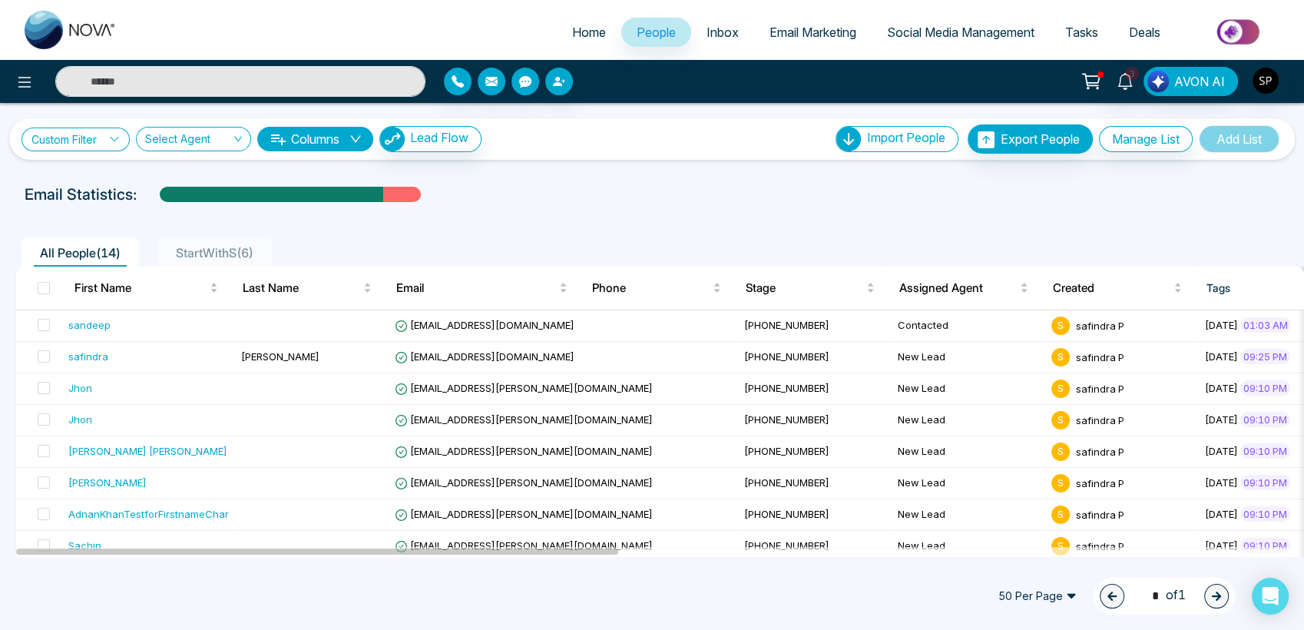
click at [117, 144] on icon at bounding box center [114, 139] width 11 height 11
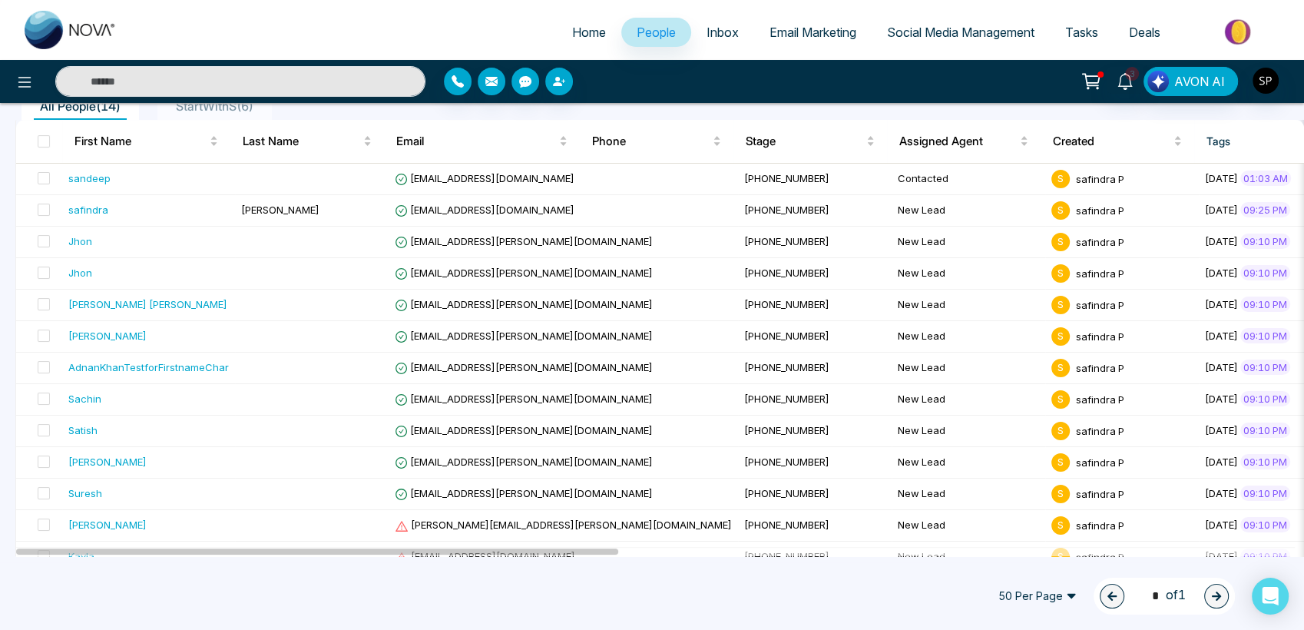
scroll to position [203, 0]
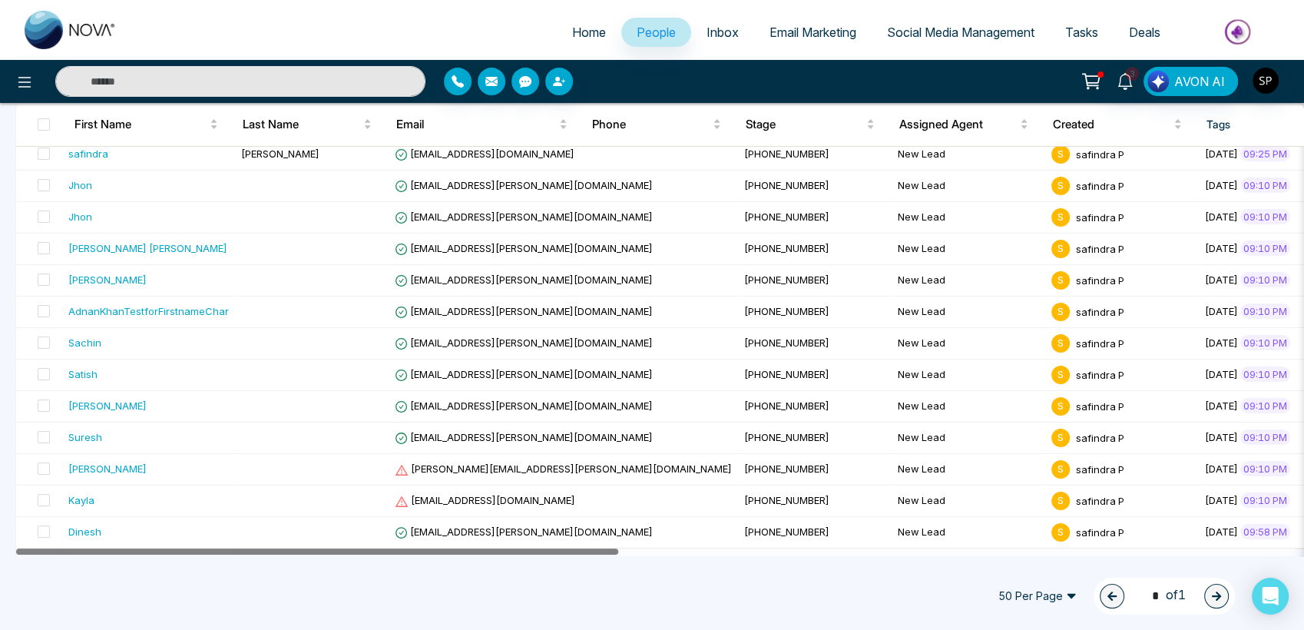
drag, startPoint x: 571, startPoint y: 548, endPoint x: 611, endPoint y: 550, distance: 40.0
click at [611, 550] on div at bounding box center [655, 551] width 1279 height 9
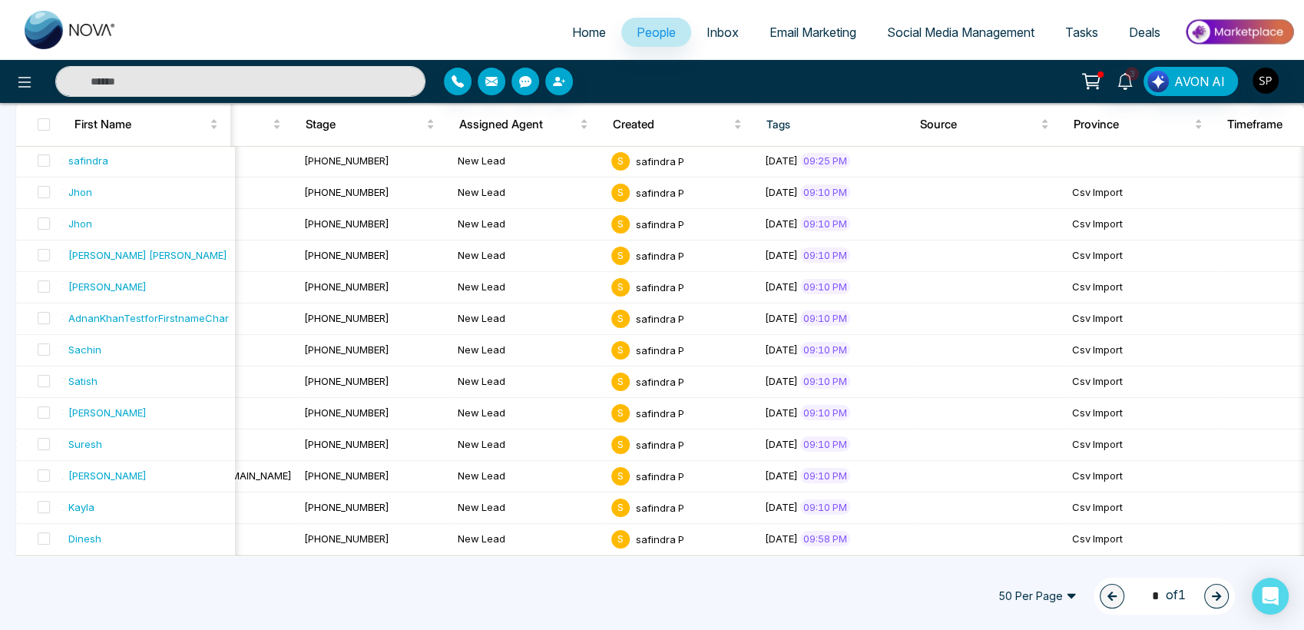
scroll to position [0, 443]
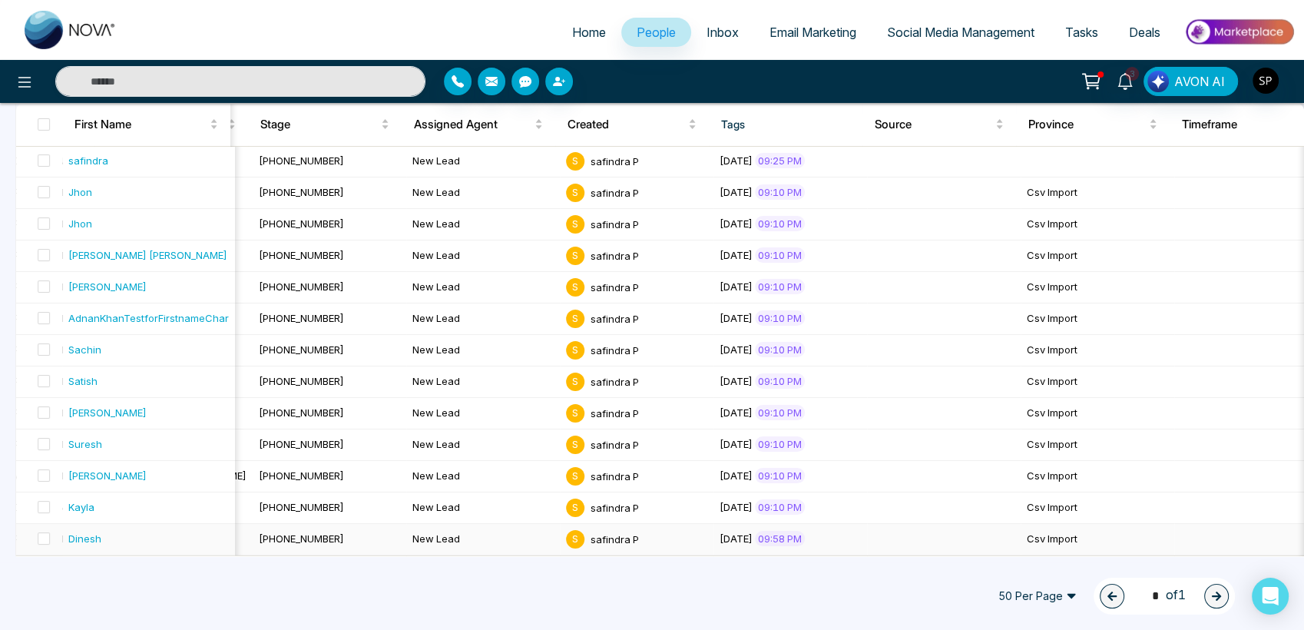
drag, startPoint x: 596, startPoint y: 551, endPoint x: 825, endPoint y: 540, distance: 229.2
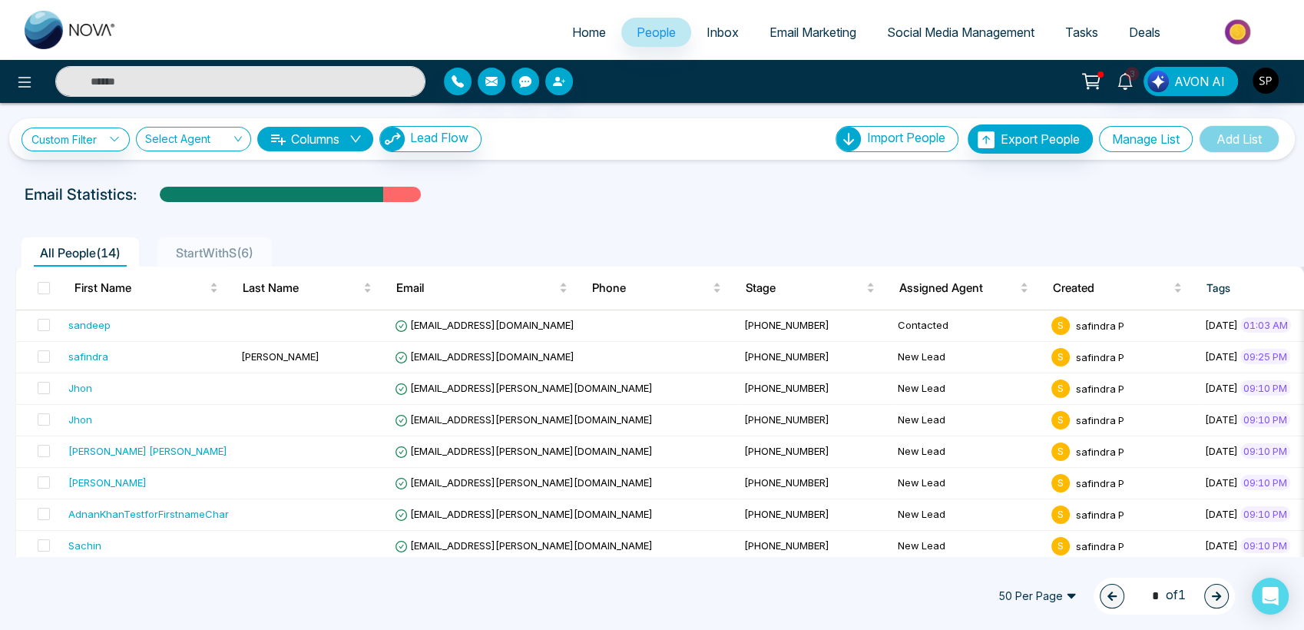
click at [1157, 141] on button "Manage List" at bounding box center [1146, 139] width 94 height 26
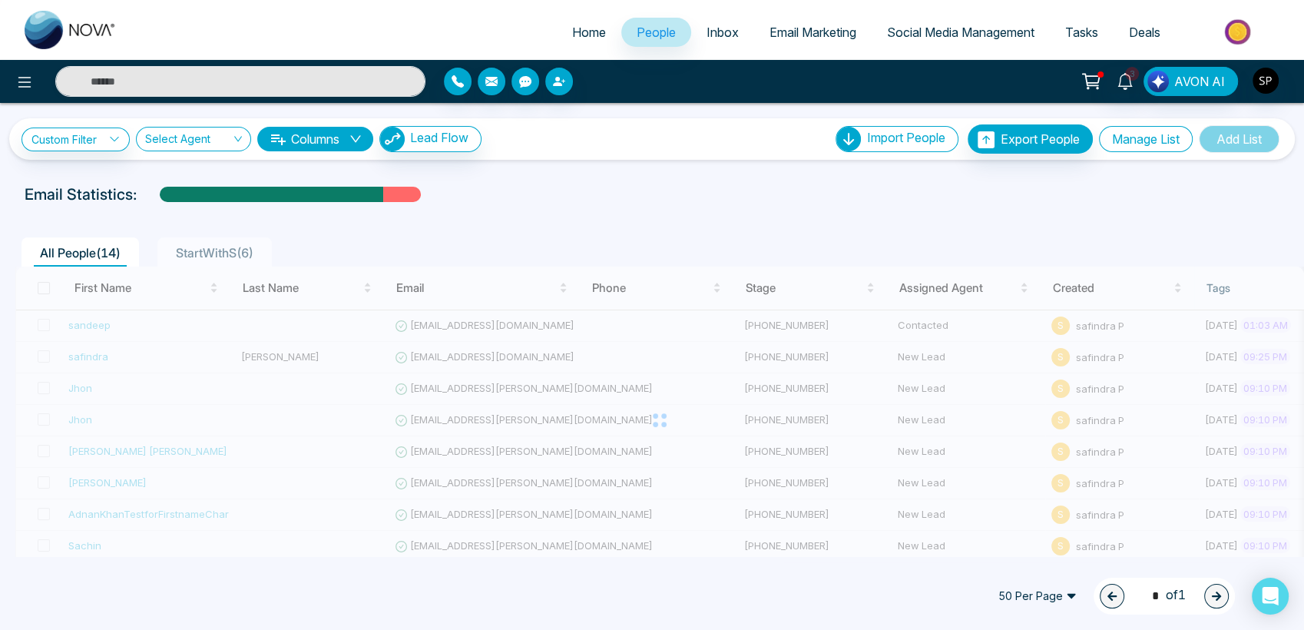
click at [1131, 146] on button "Manage List" at bounding box center [1146, 139] width 94 height 26
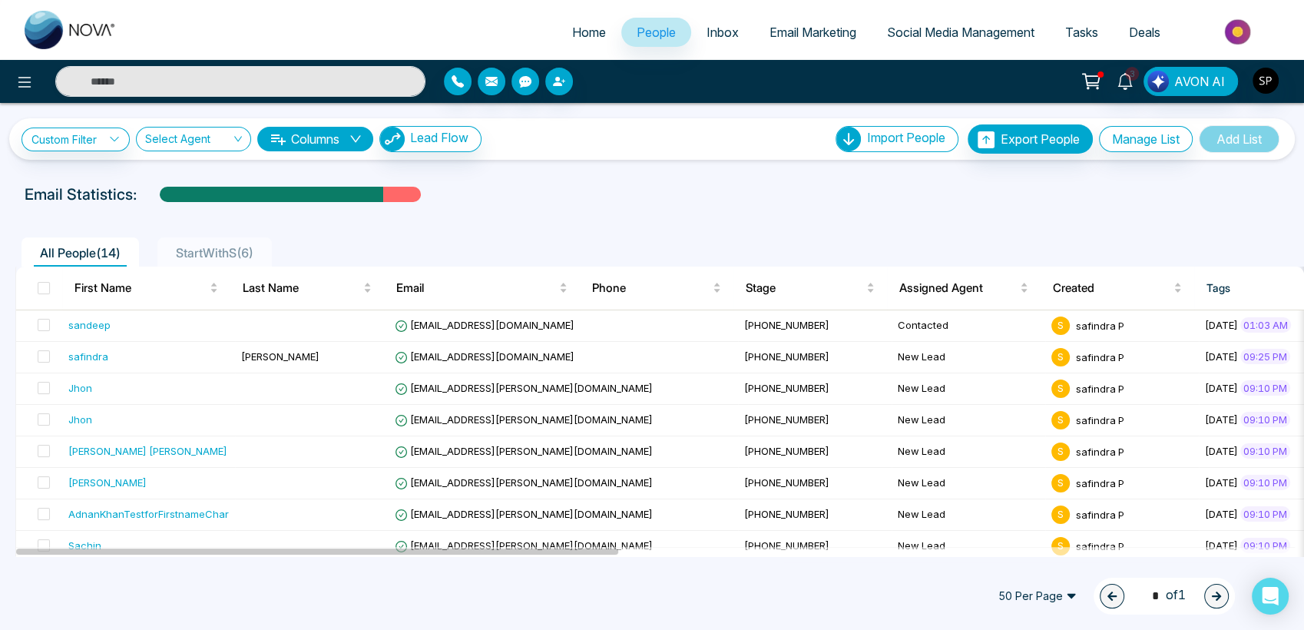
click at [209, 251] on span "StartWithS ( 6 )" at bounding box center [215, 252] width 90 height 15
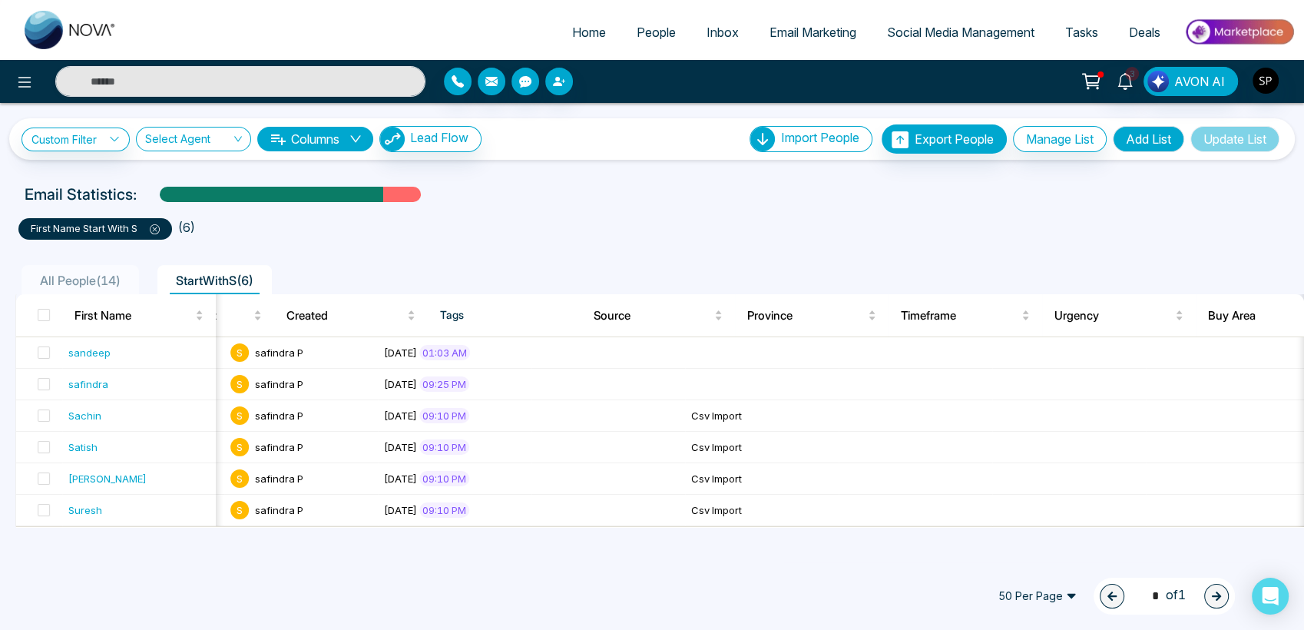
scroll to position [0, 891]
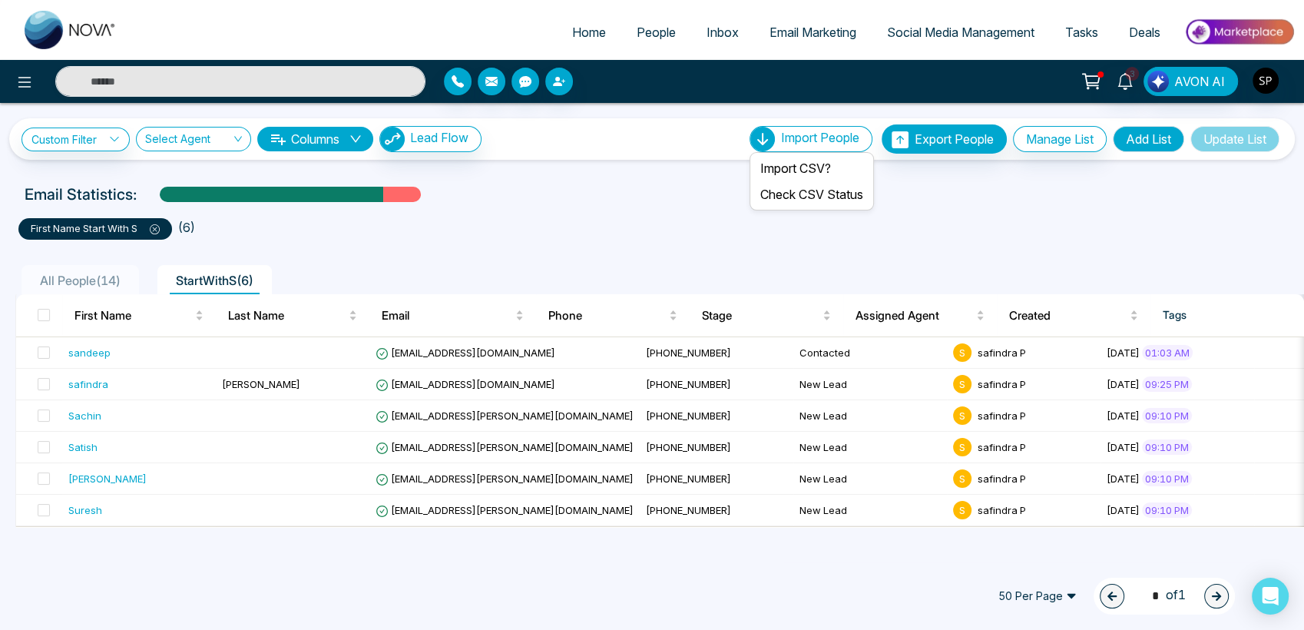
click at [803, 135] on span "Import People" at bounding box center [820, 137] width 78 height 15
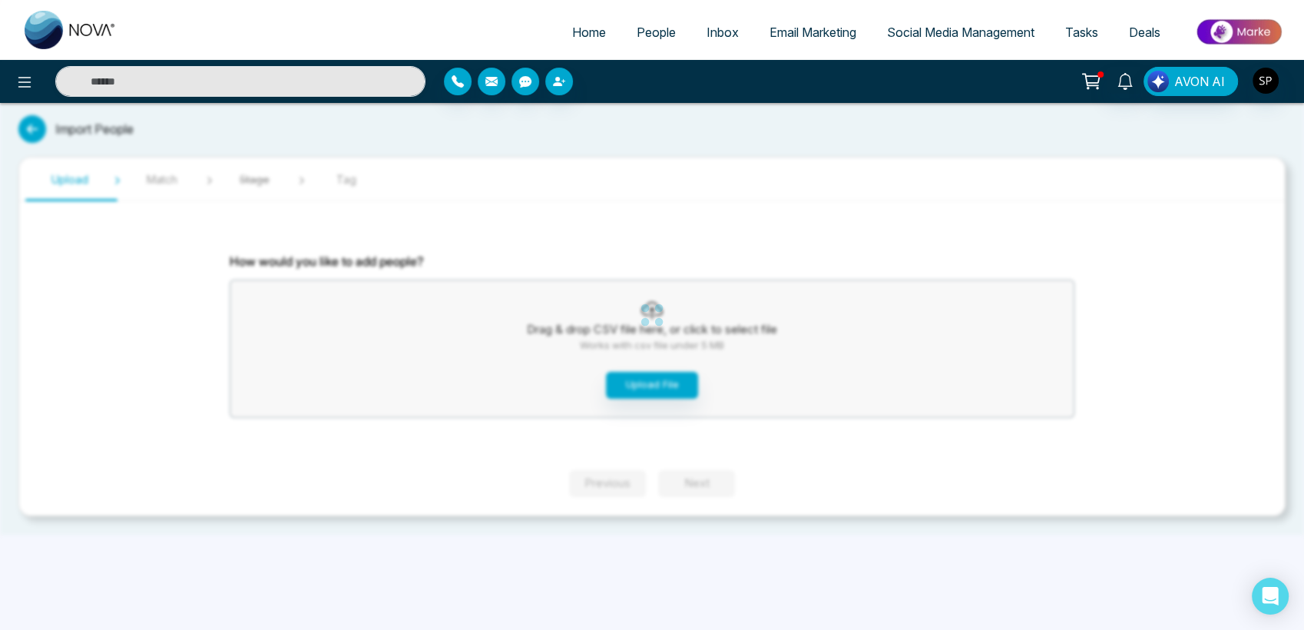
click at [1084, 27] on span "Tasks" at bounding box center [1081, 32] width 33 height 15
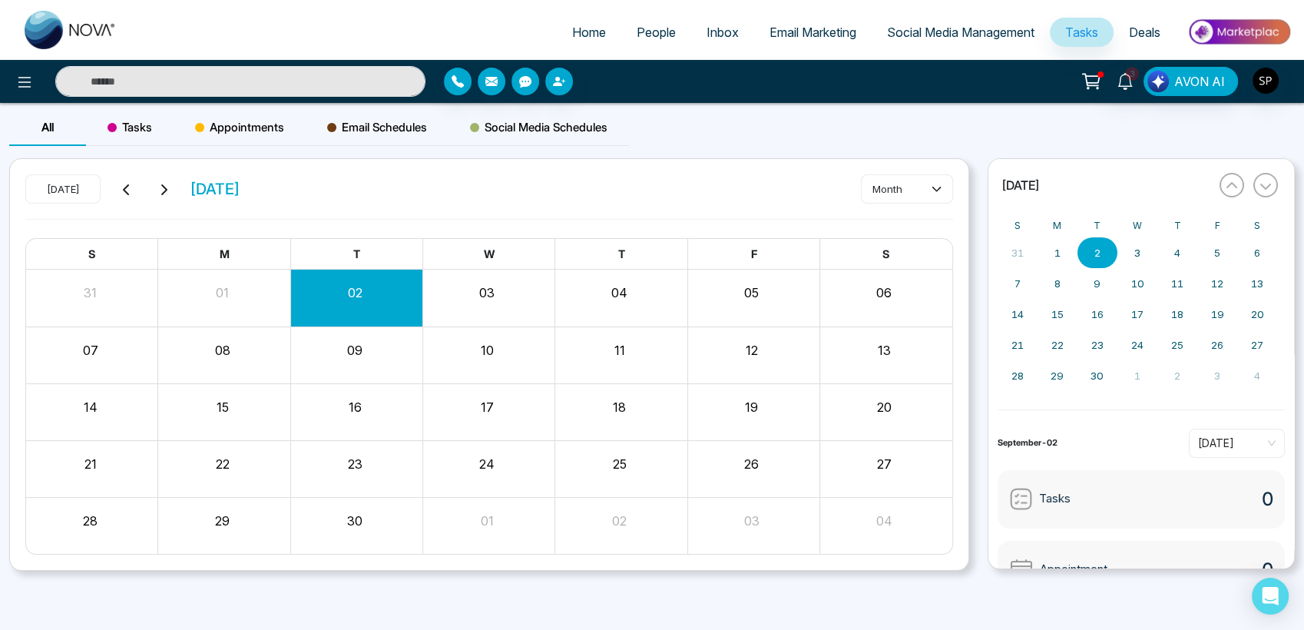
click at [987, 34] on span "Social Media Management" at bounding box center [960, 32] width 147 height 15
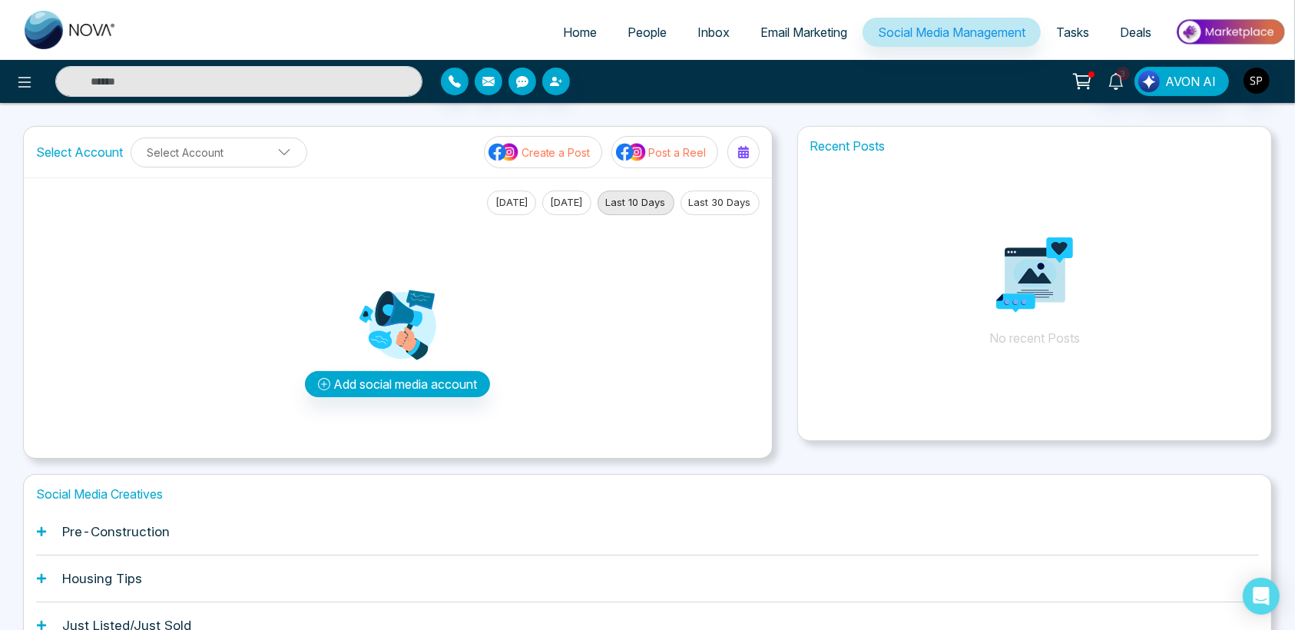
click at [785, 26] on span "Email Marketing" at bounding box center [803, 32] width 87 height 15
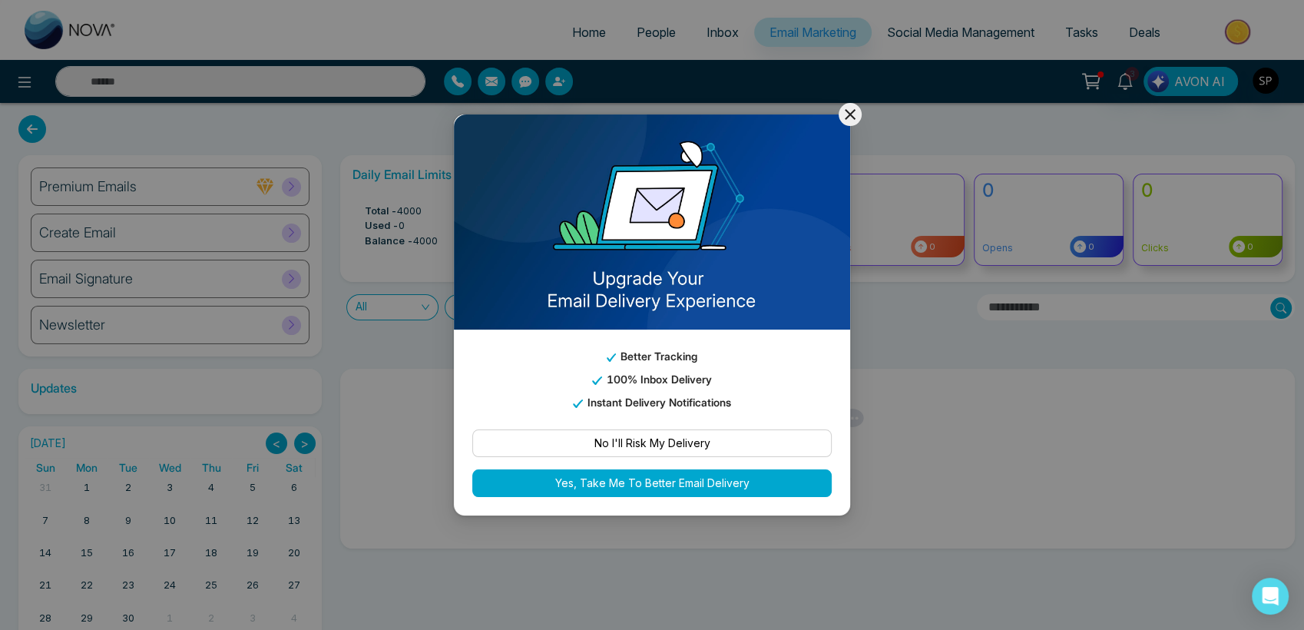
click at [848, 111] on icon at bounding box center [850, 114] width 18 height 18
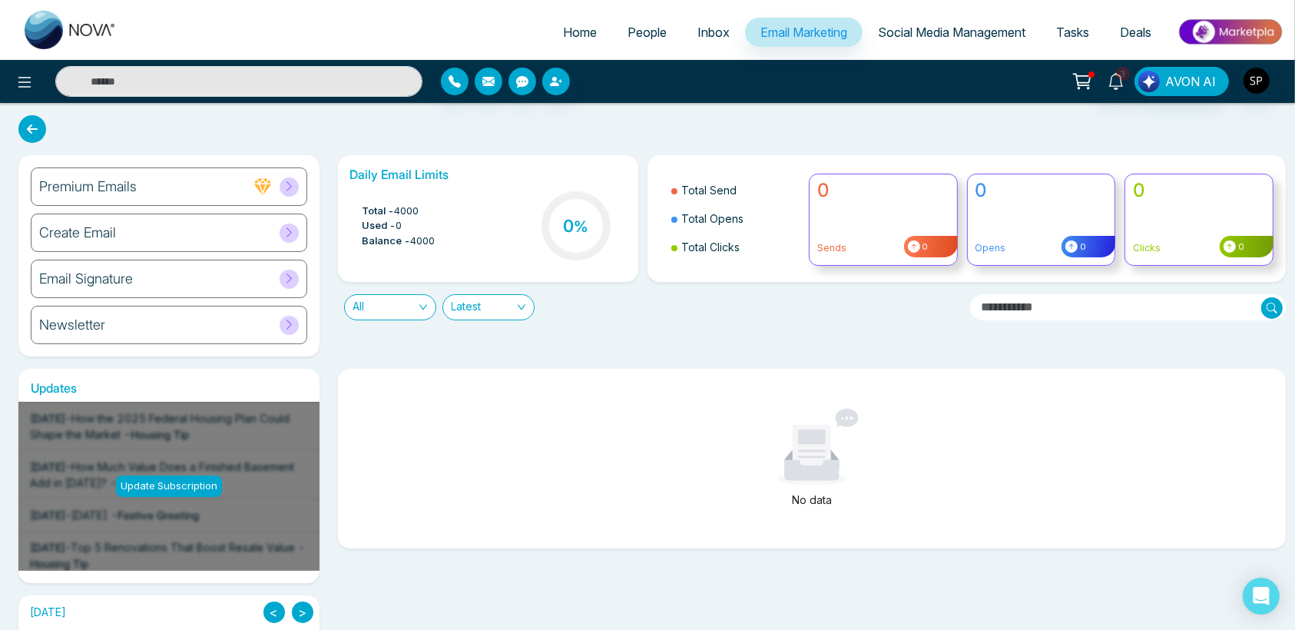
click at [709, 30] on span "Inbox" at bounding box center [713, 32] width 32 height 15
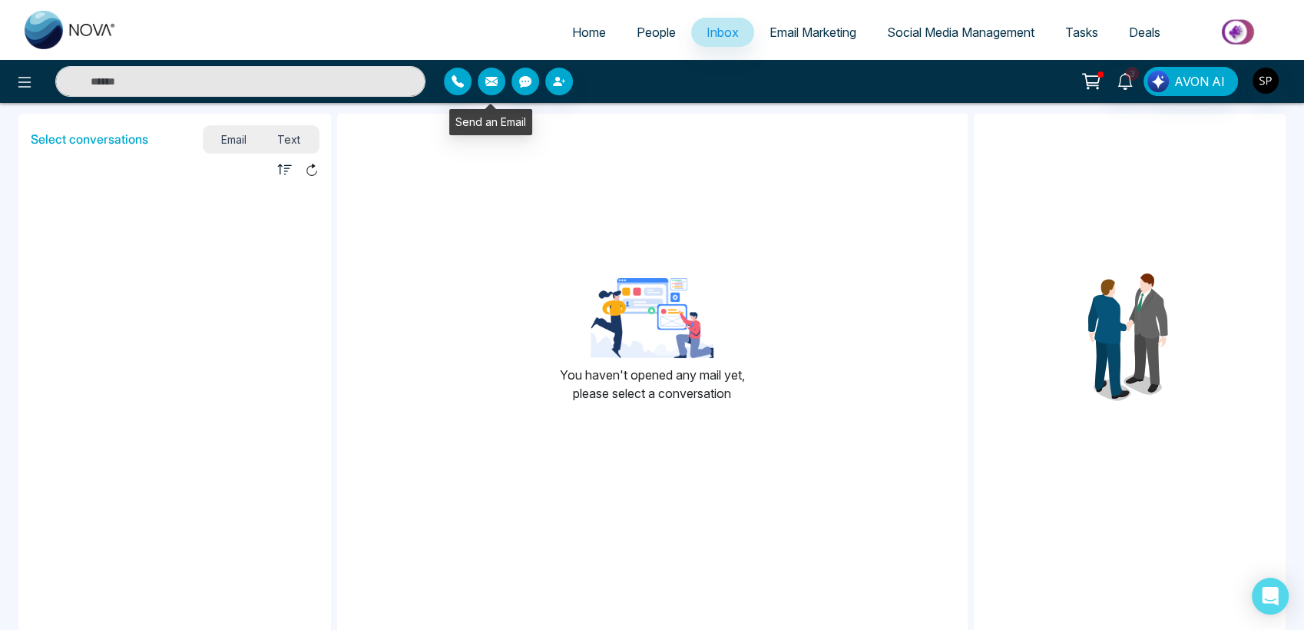
click at [488, 81] on icon "button" at bounding box center [491, 81] width 12 height 9
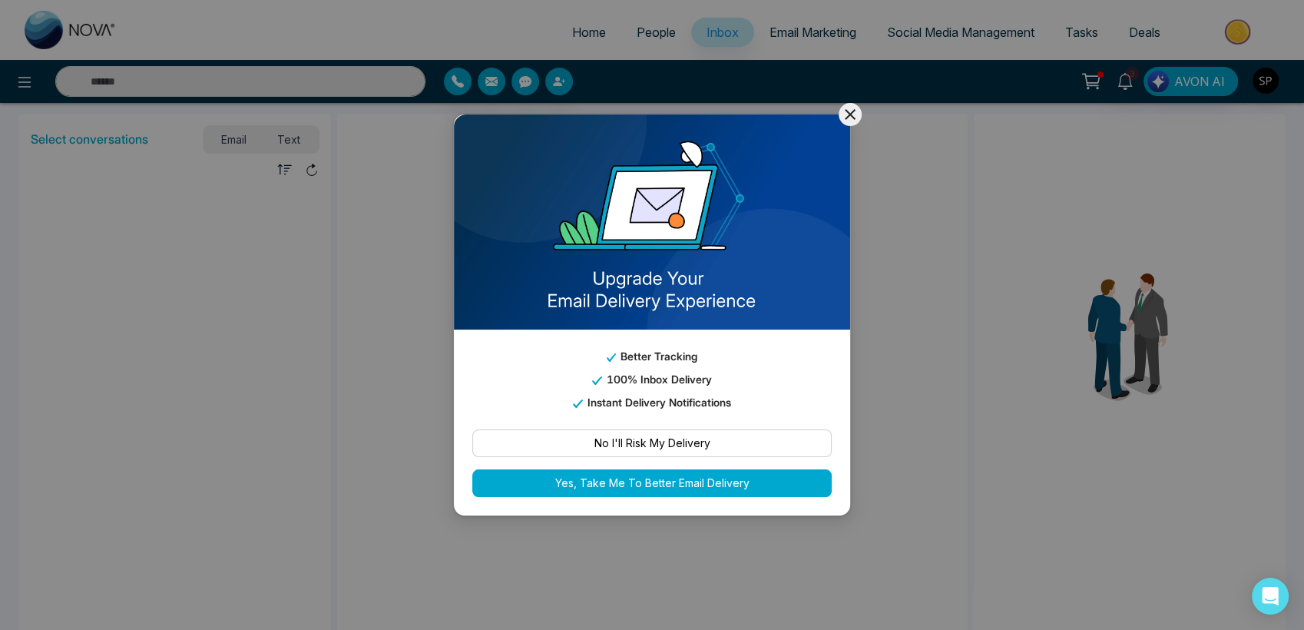
click at [849, 113] on icon at bounding box center [850, 114] width 11 height 11
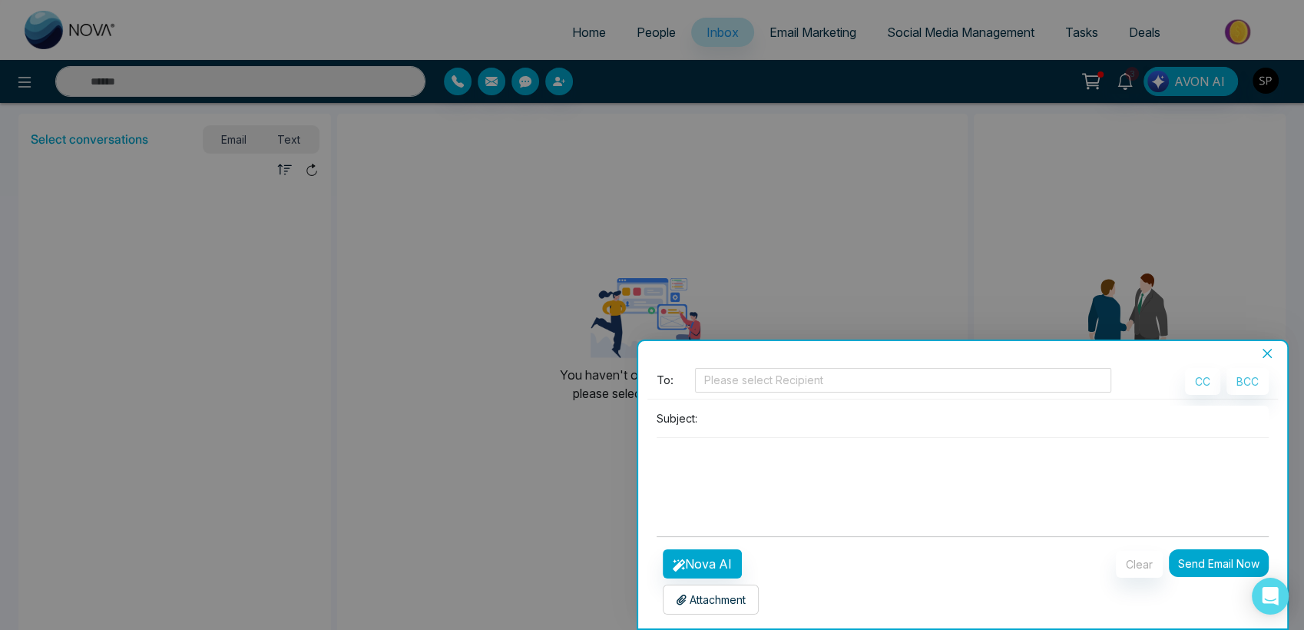
click at [1265, 356] on icon "close" at bounding box center [1267, 353] width 9 height 9
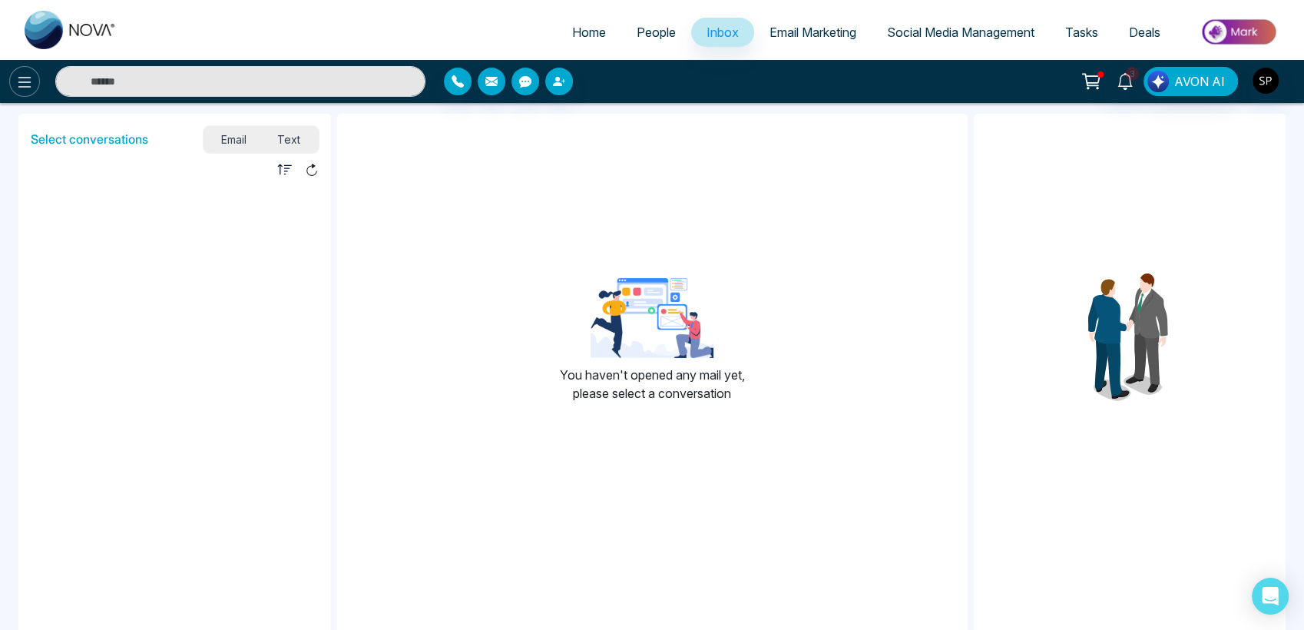
click at [17, 87] on icon at bounding box center [24, 82] width 18 height 18
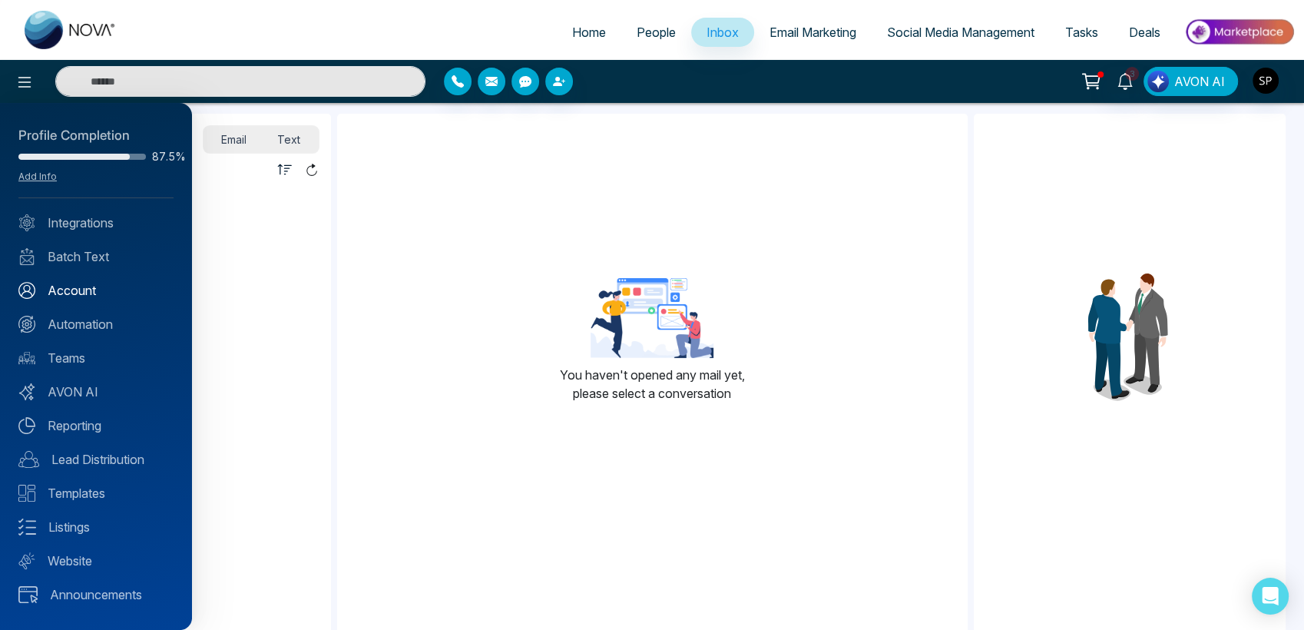
click at [87, 287] on link "Account" at bounding box center [95, 290] width 155 height 18
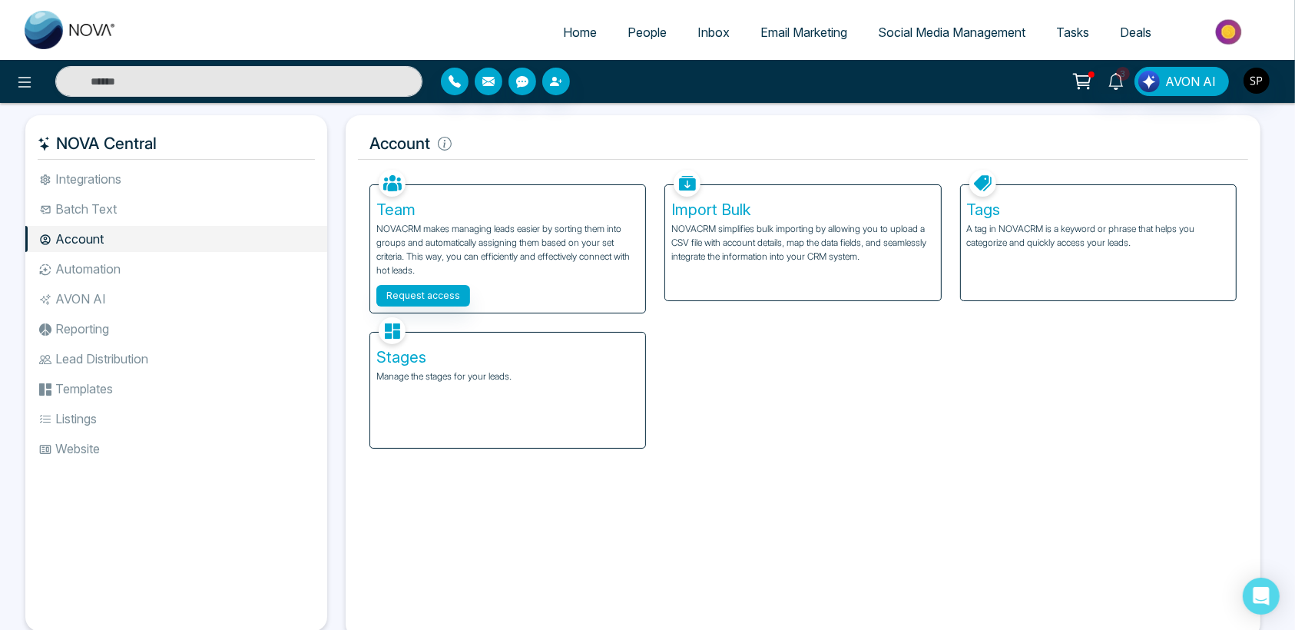
click at [72, 180] on li "Integrations" at bounding box center [176, 179] width 302 height 26
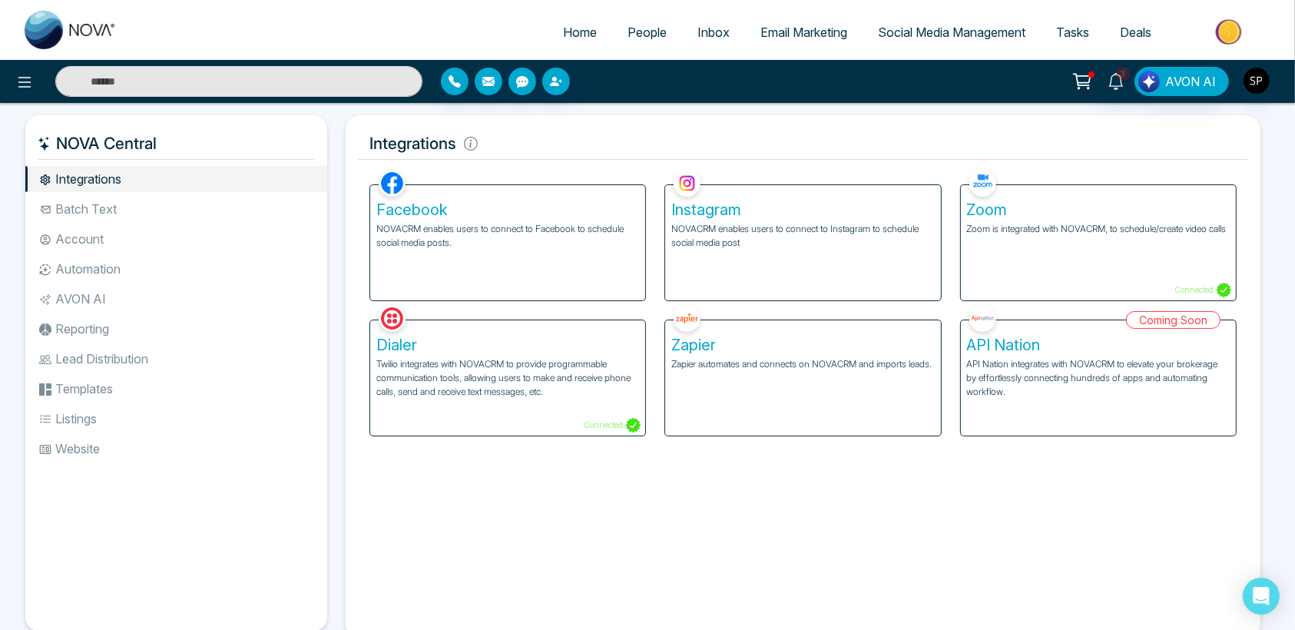
click at [77, 249] on li "Account" at bounding box center [176, 239] width 302 height 26
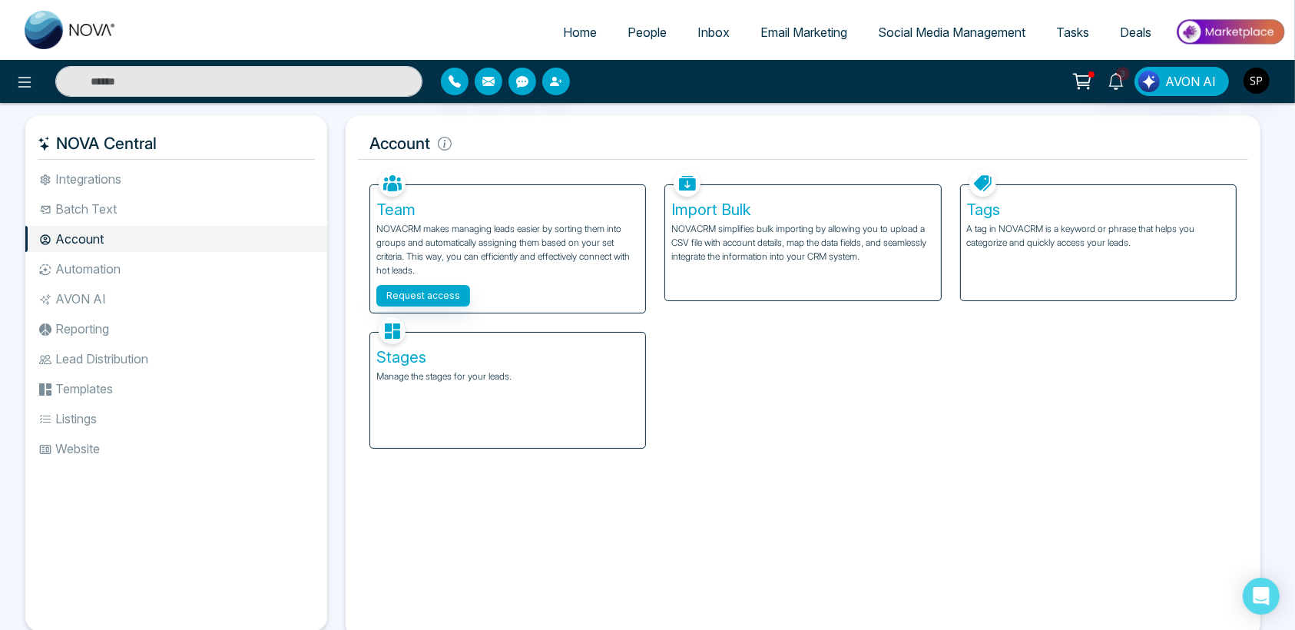
click at [66, 273] on li "Automation" at bounding box center [176, 269] width 302 height 26
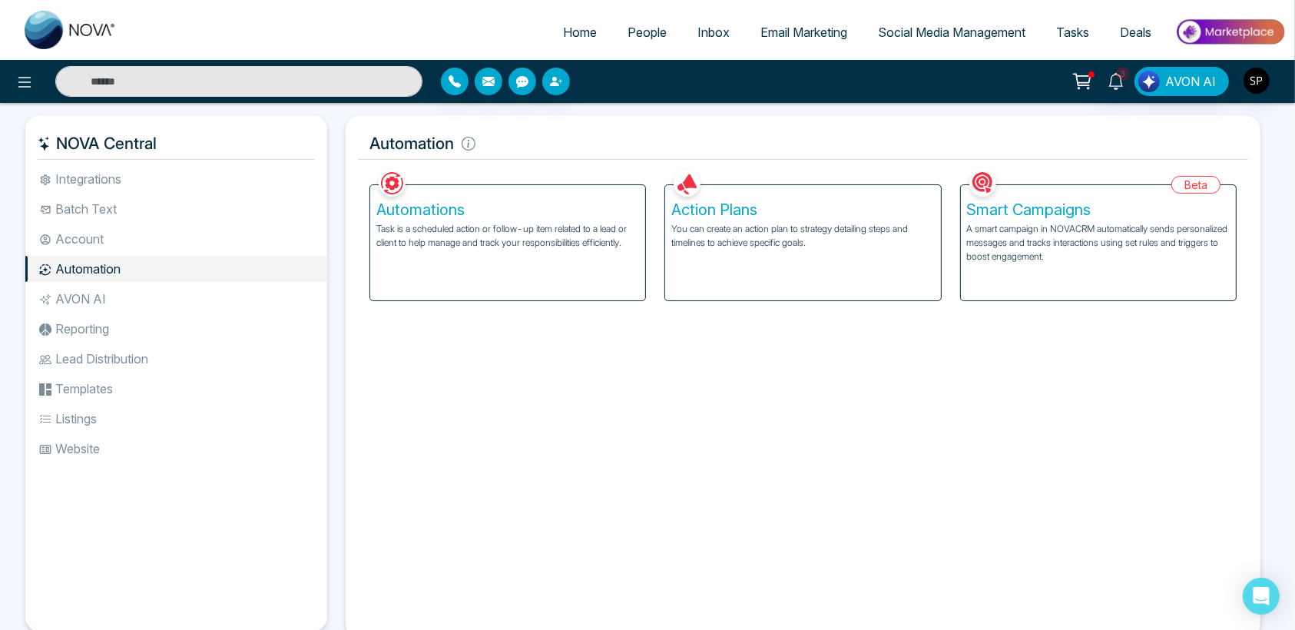
click at [84, 300] on li "AVON AI" at bounding box center [176, 299] width 302 height 26
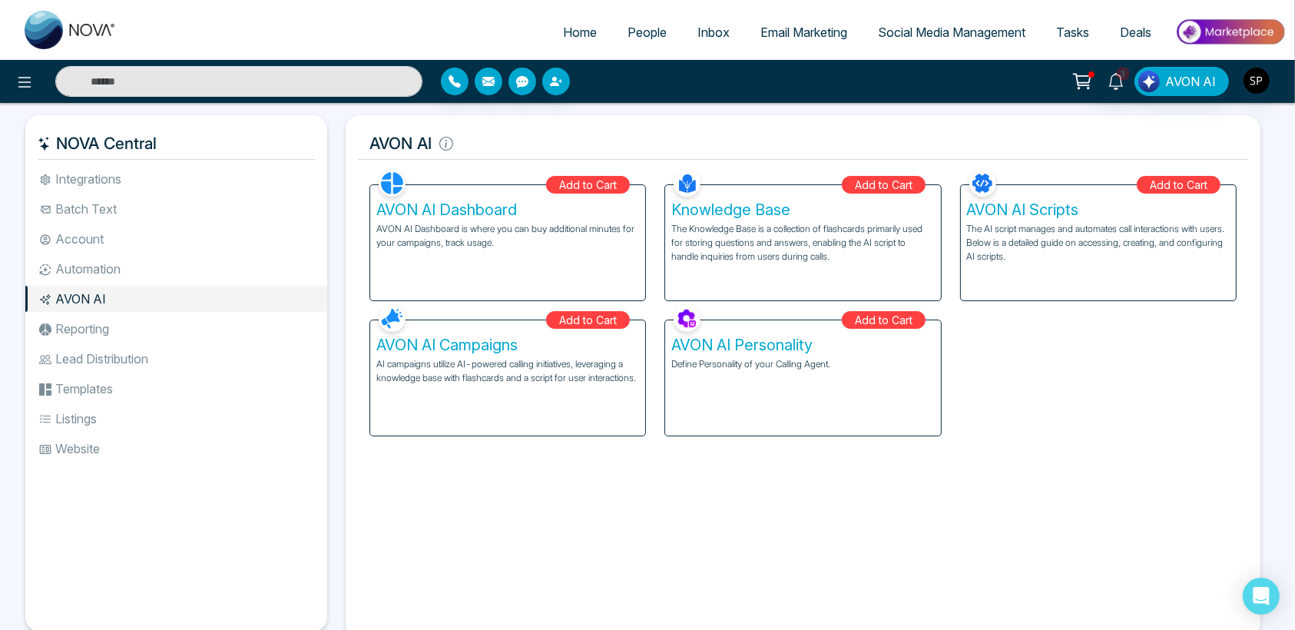
click at [90, 326] on li "Reporting" at bounding box center [176, 329] width 302 height 26
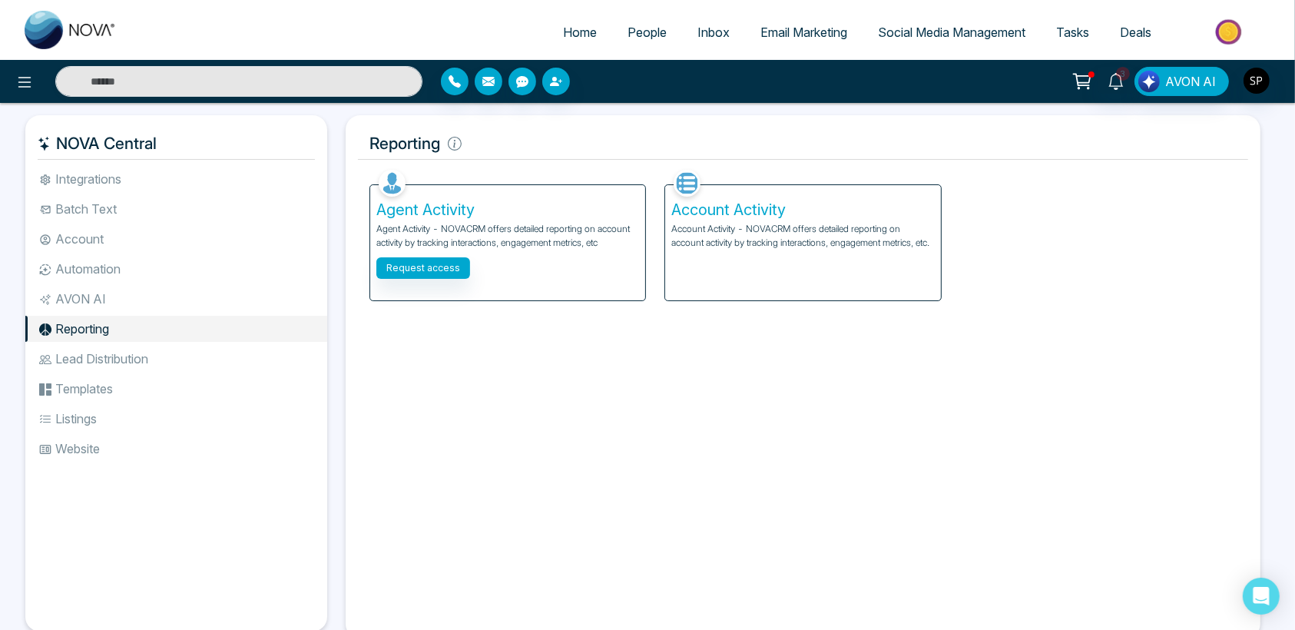
click at [84, 356] on li "Lead Distribution" at bounding box center [176, 359] width 302 height 26
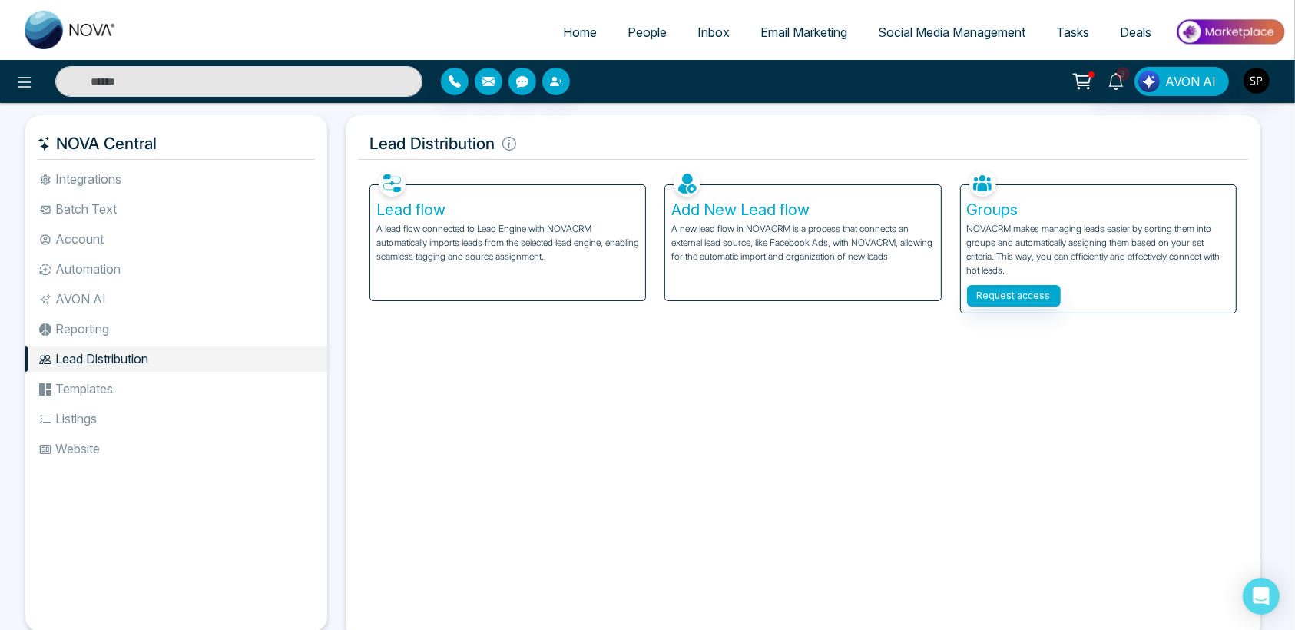
click at [78, 384] on li "Templates" at bounding box center [176, 389] width 302 height 26
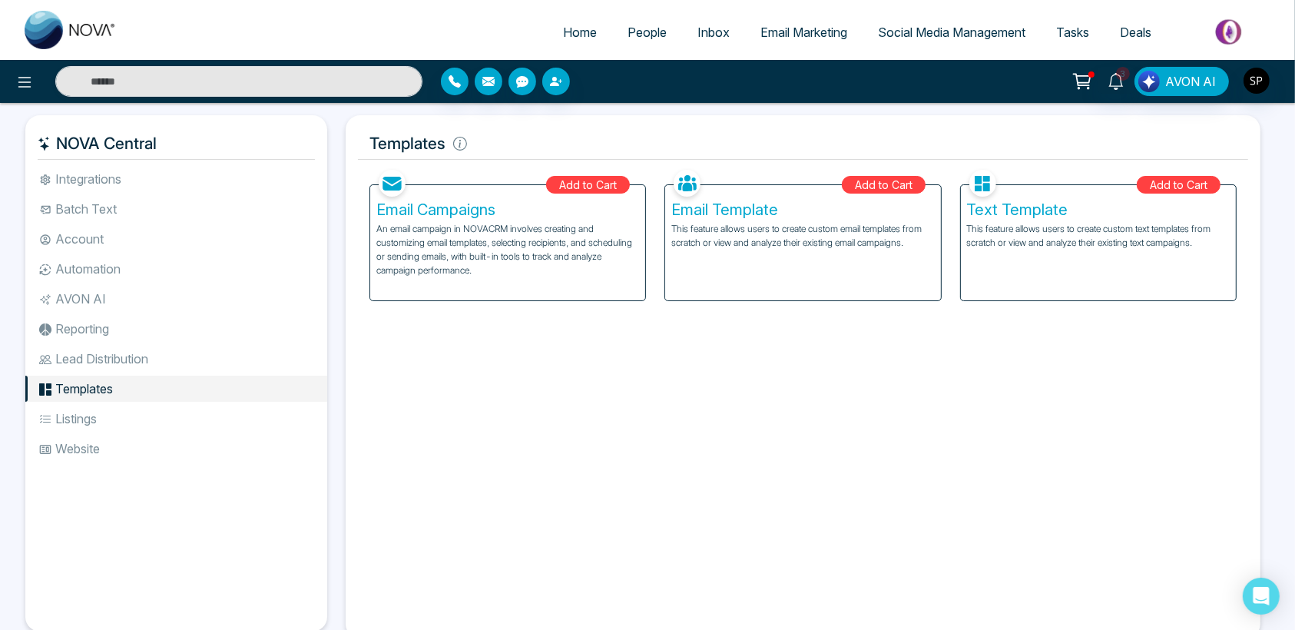
click at [68, 415] on li "Listings" at bounding box center [176, 419] width 302 height 26
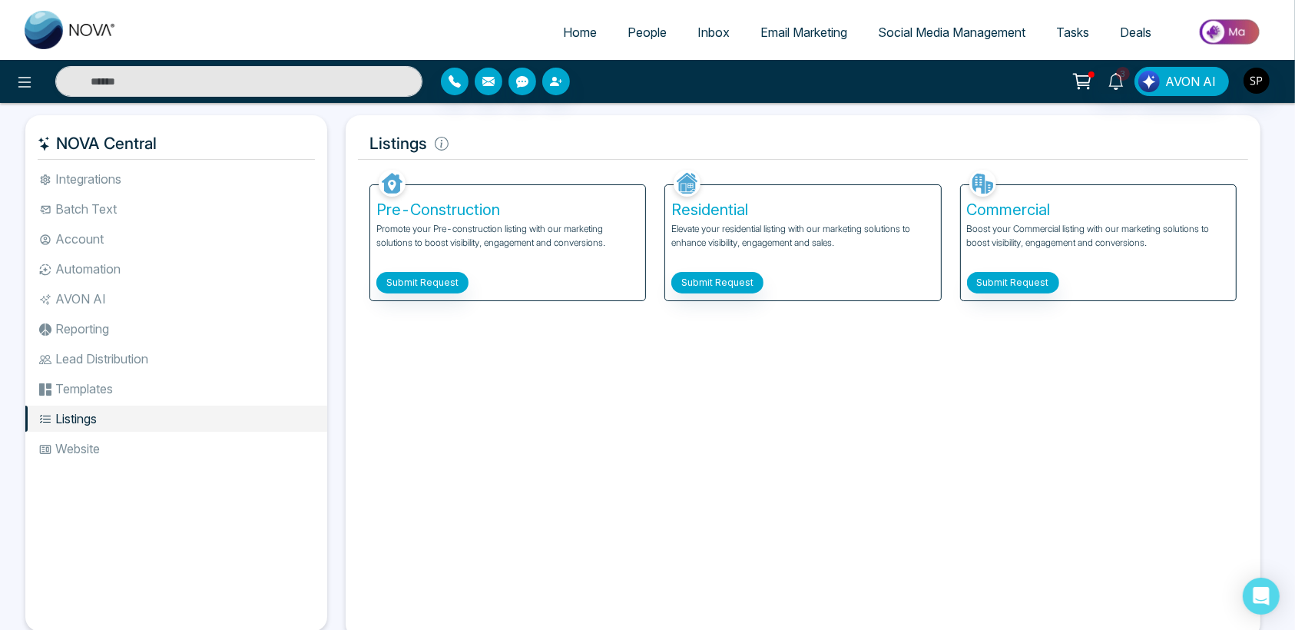
click at [77, 442] on li "Website" at bounding box center [176, 448] width 302 height 26
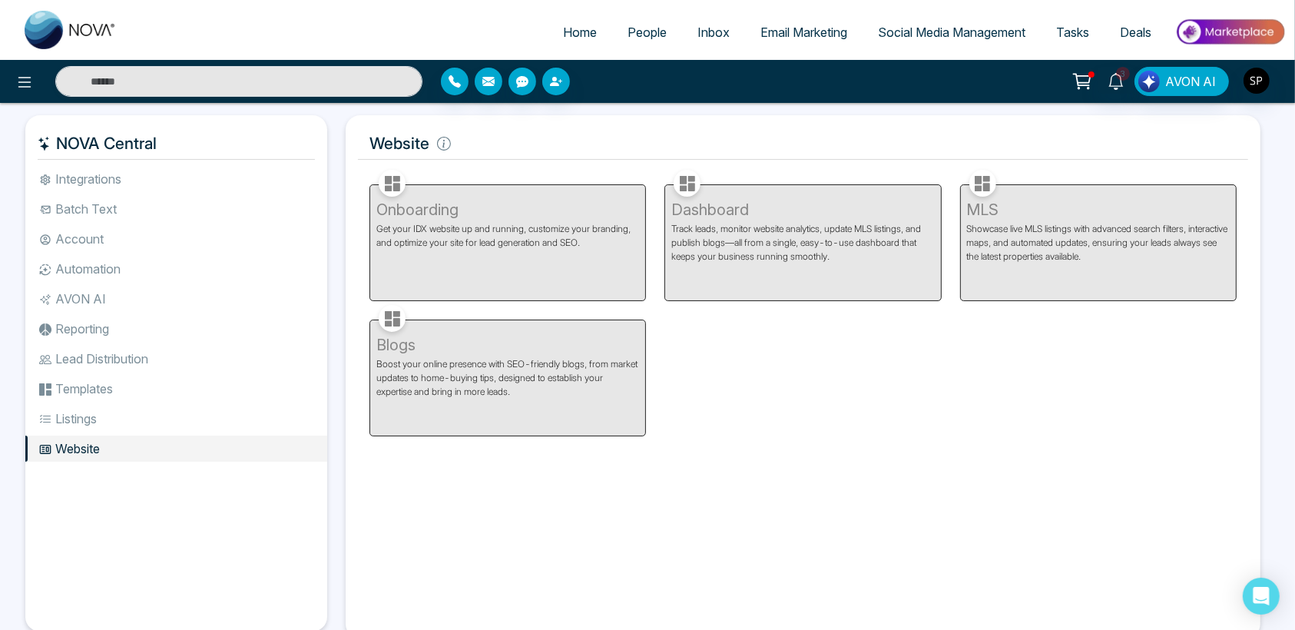
click at [563, 41] on link "Home" at bounding box center [580, 32] width 65 height 29
select select "*"
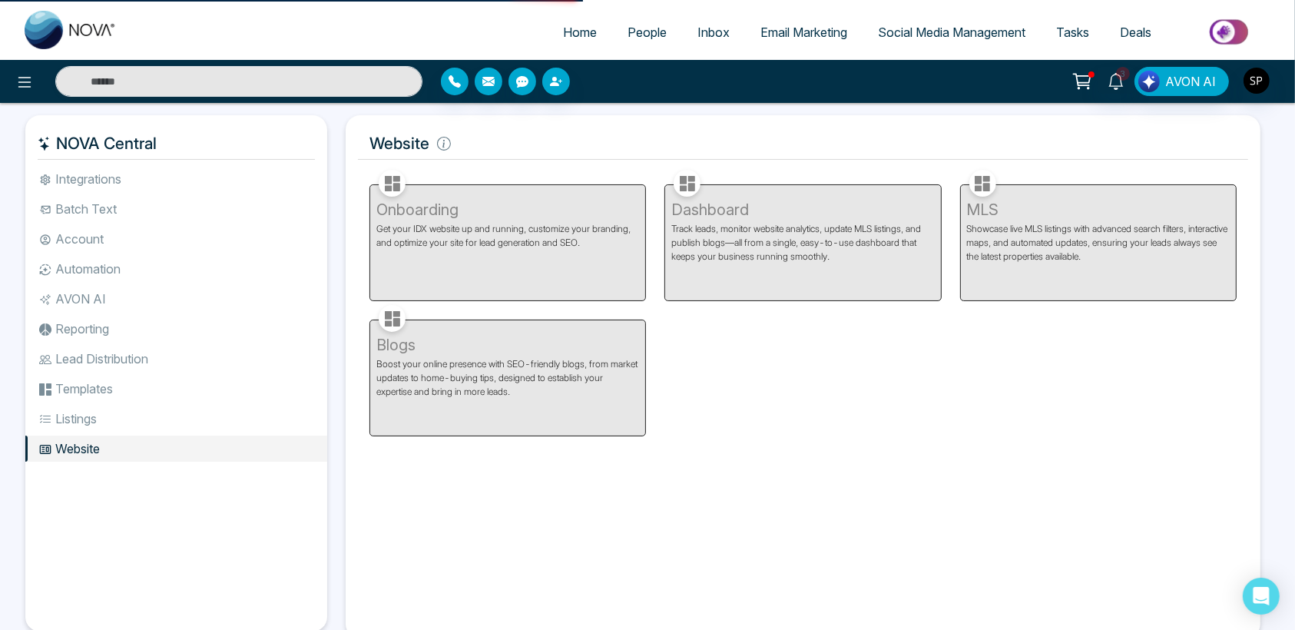
select select "*"
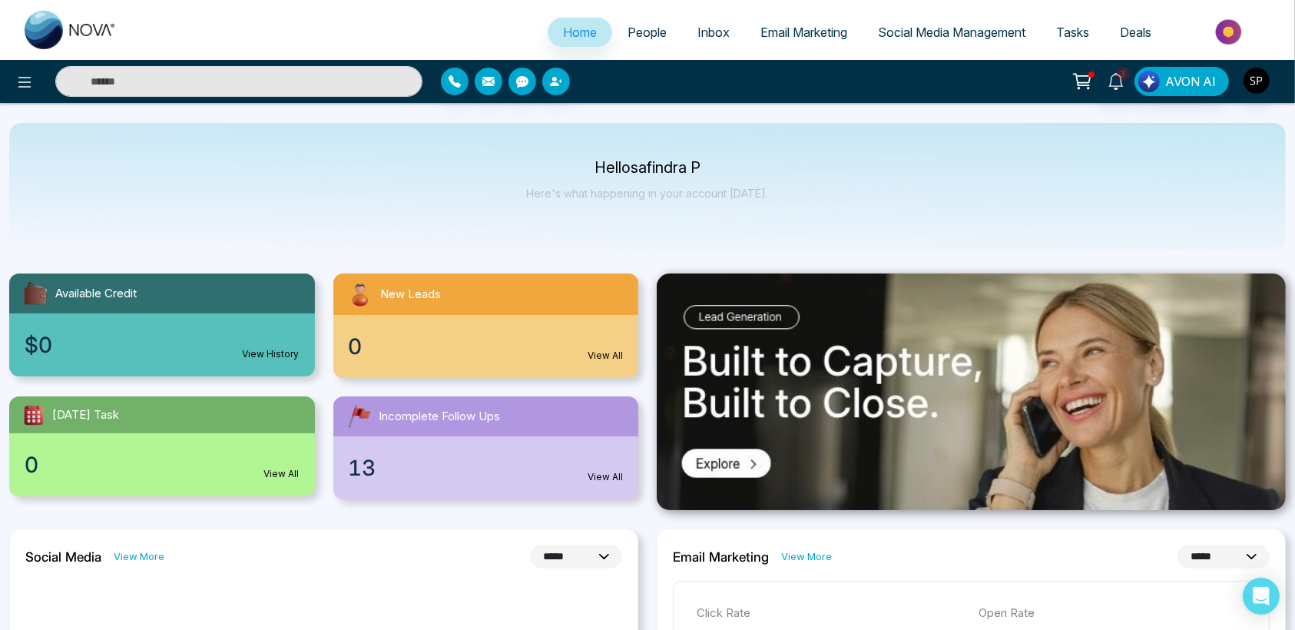
click at [604, 353] on link "View All" at bounding box center [605, 356] width 35 height 14
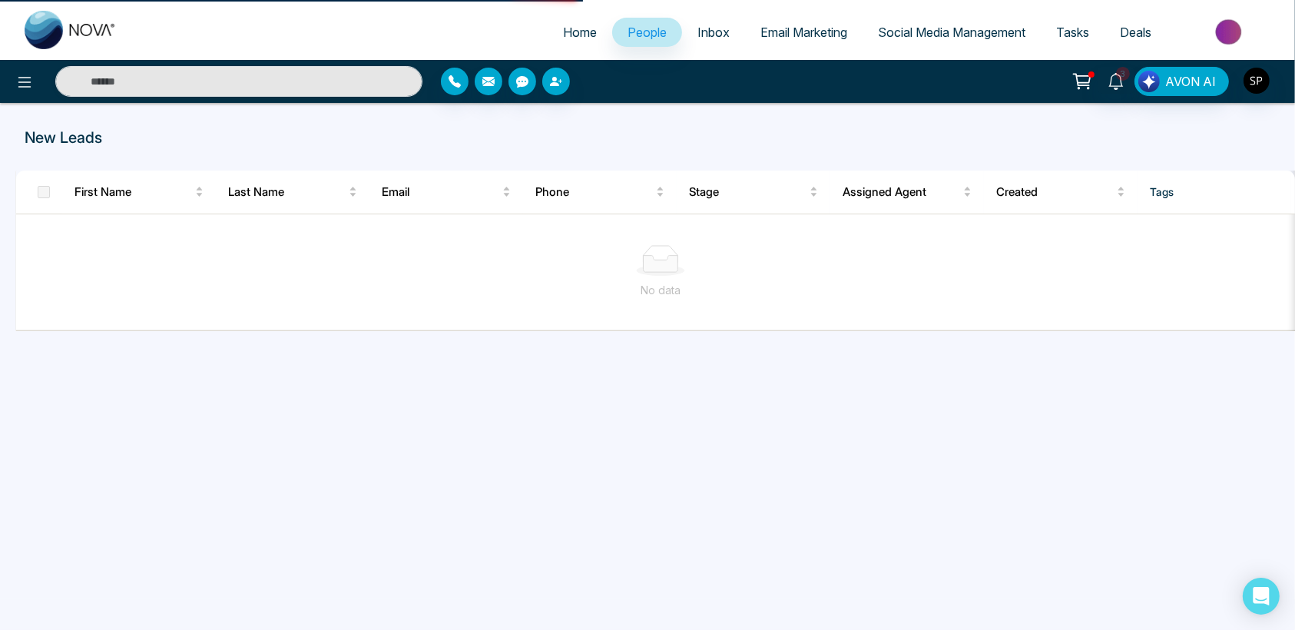
select select "*"
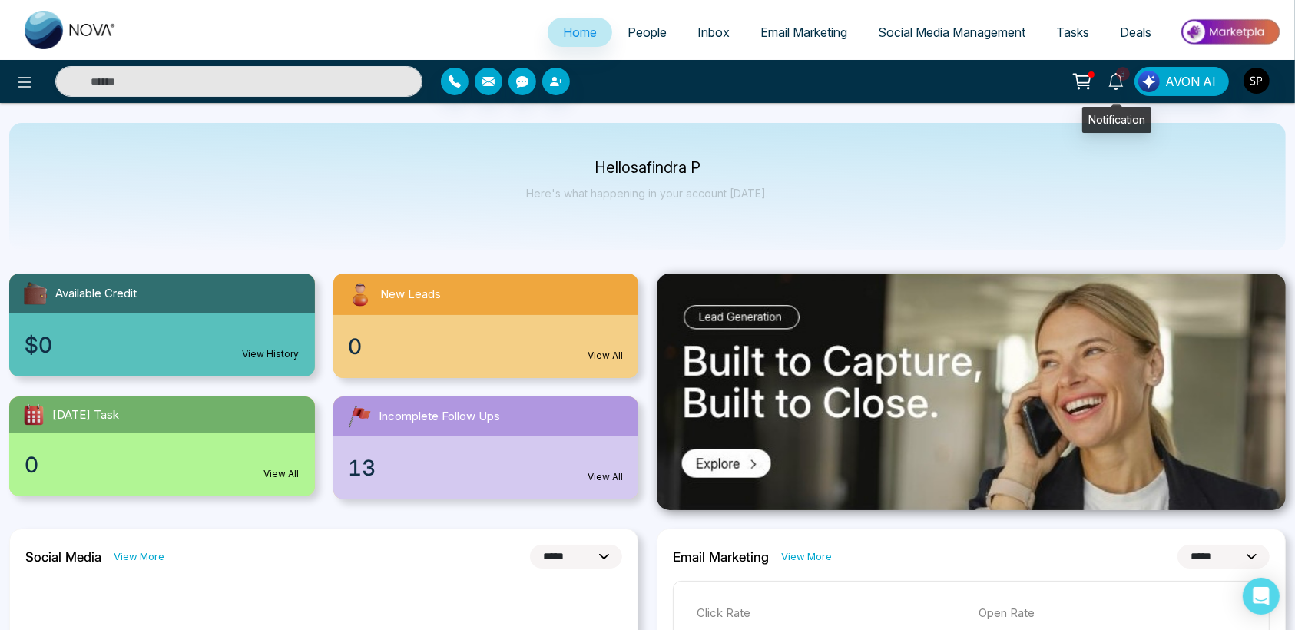
click at [1120, 78] on span "3" at bounding box center [1123, 74] width 14 height 14
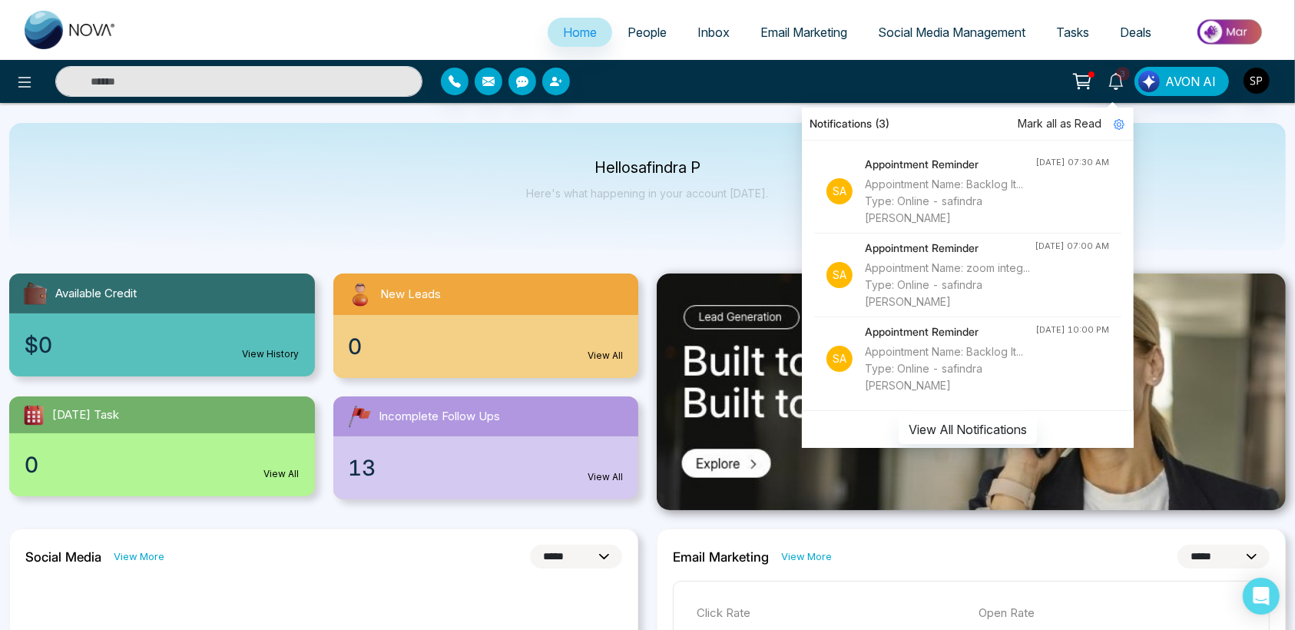
click at [920, 180] on div "Appointment Name: Backlog It... Type: Online - safindra [PERSON_NAME]" at bounding box center [950, 201] width 171 height 51
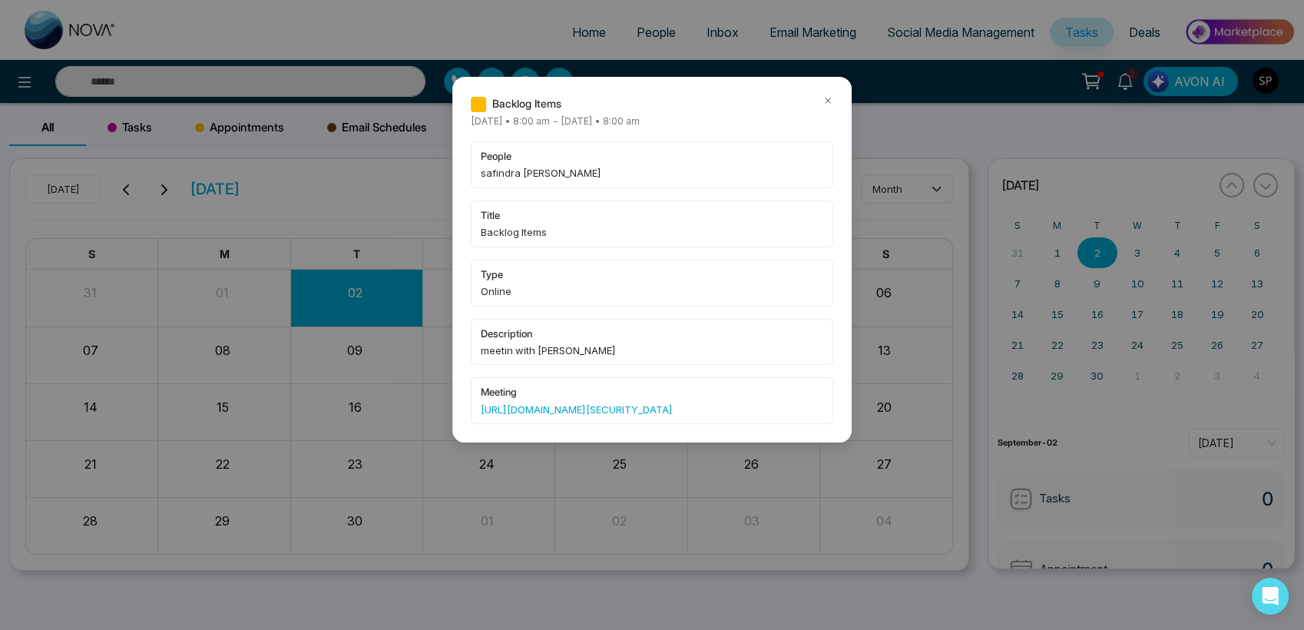
click at [833, 104] on div "Backlog Items [DATE] • 8:00 am - [DATE] • 8:00 am people safindra [PERSON_NAME]…" at bounding box center [651, 260] width 399 height 366
click at [823, 98] on icon at bounding box center [828, 100] width 11 height 11
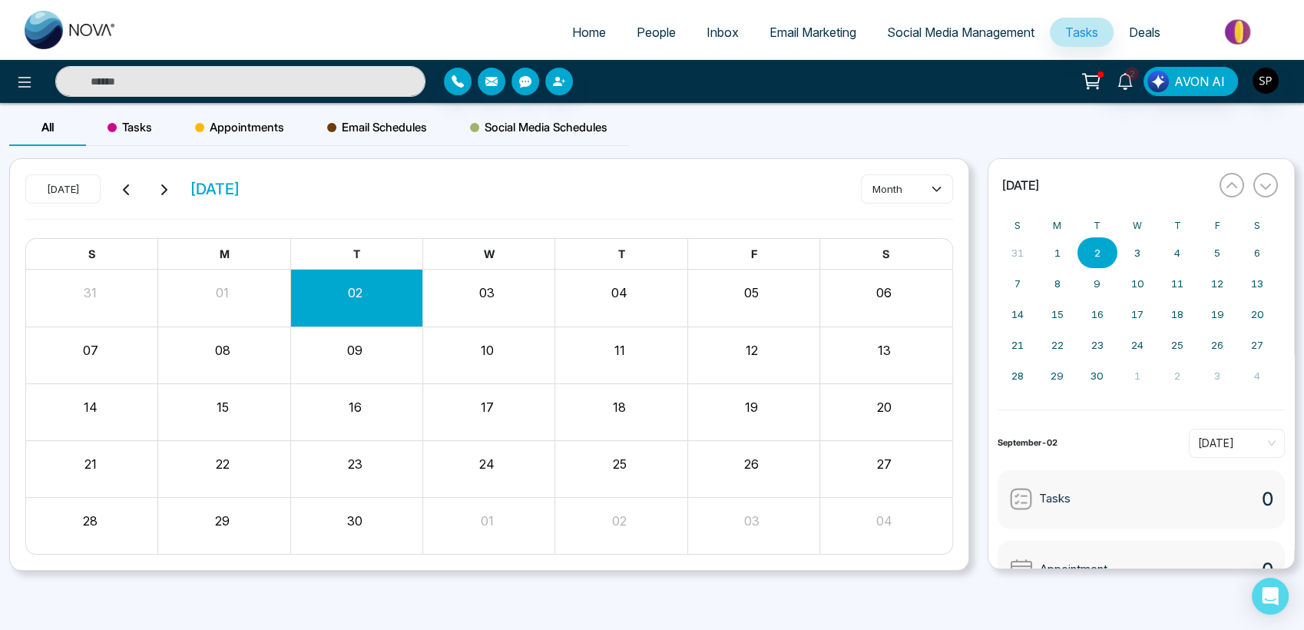
click at [589, 26] on span "Home" at bounding box center [589, 32] width 34 height 15
select select "*"
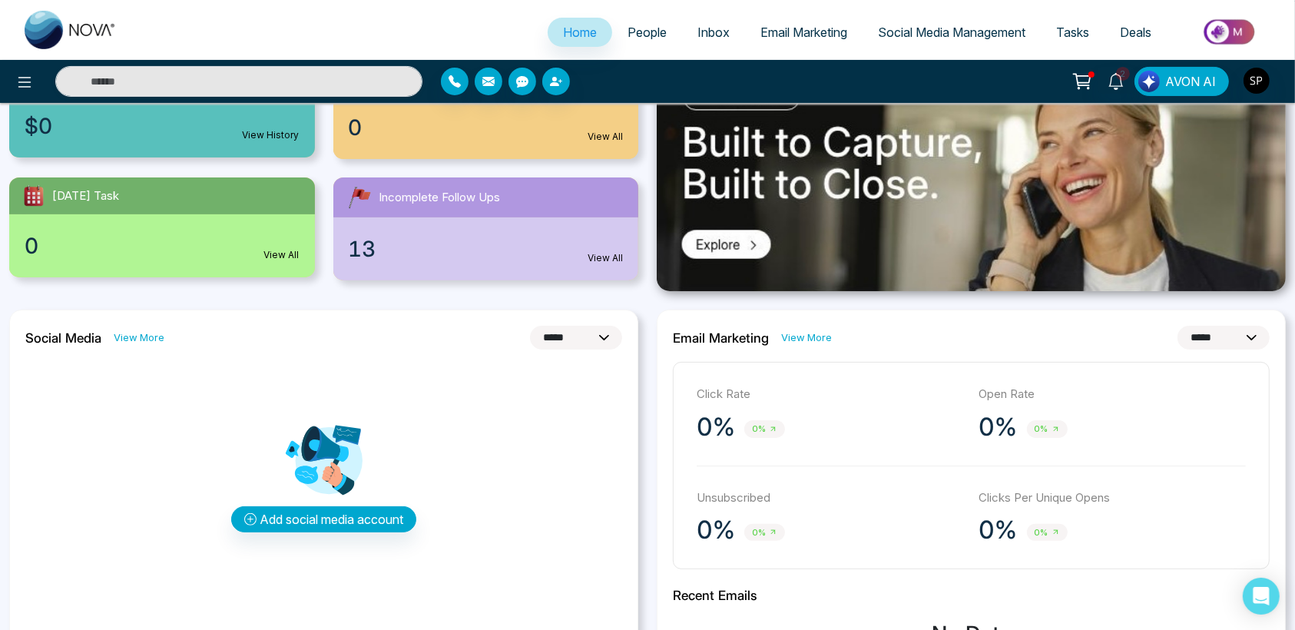
scroll to position [214, 0]
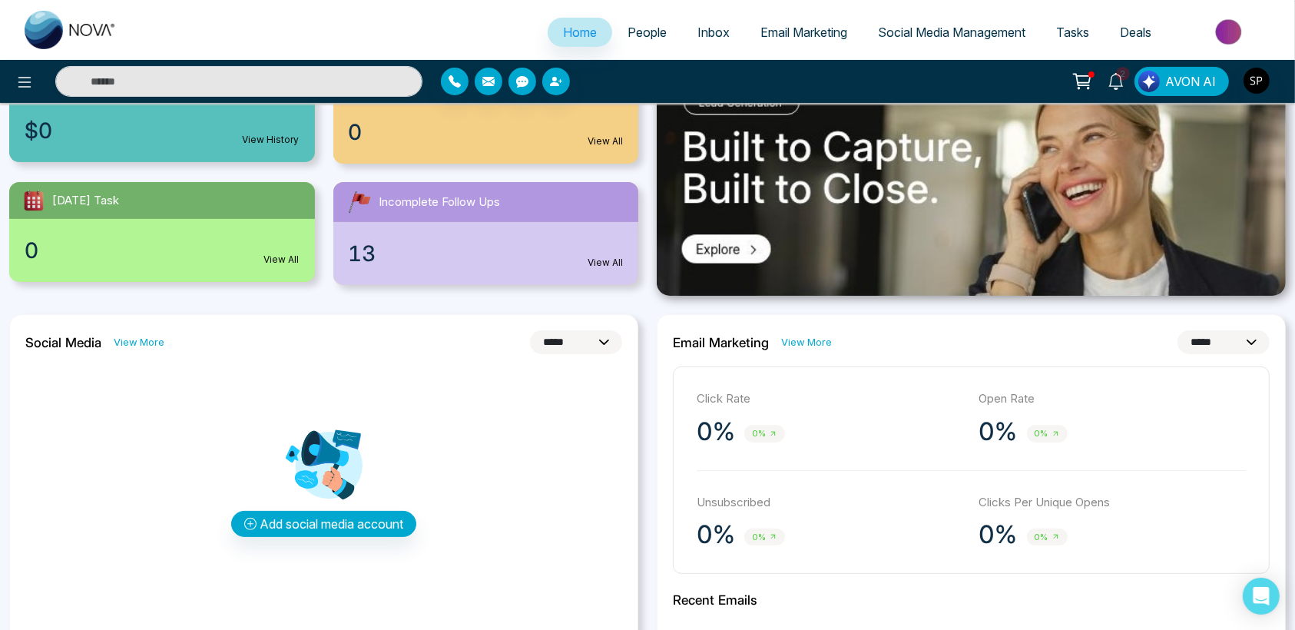
click at [609, 256] on link "View All" at bounding box center [605, 263] width 35 height 14
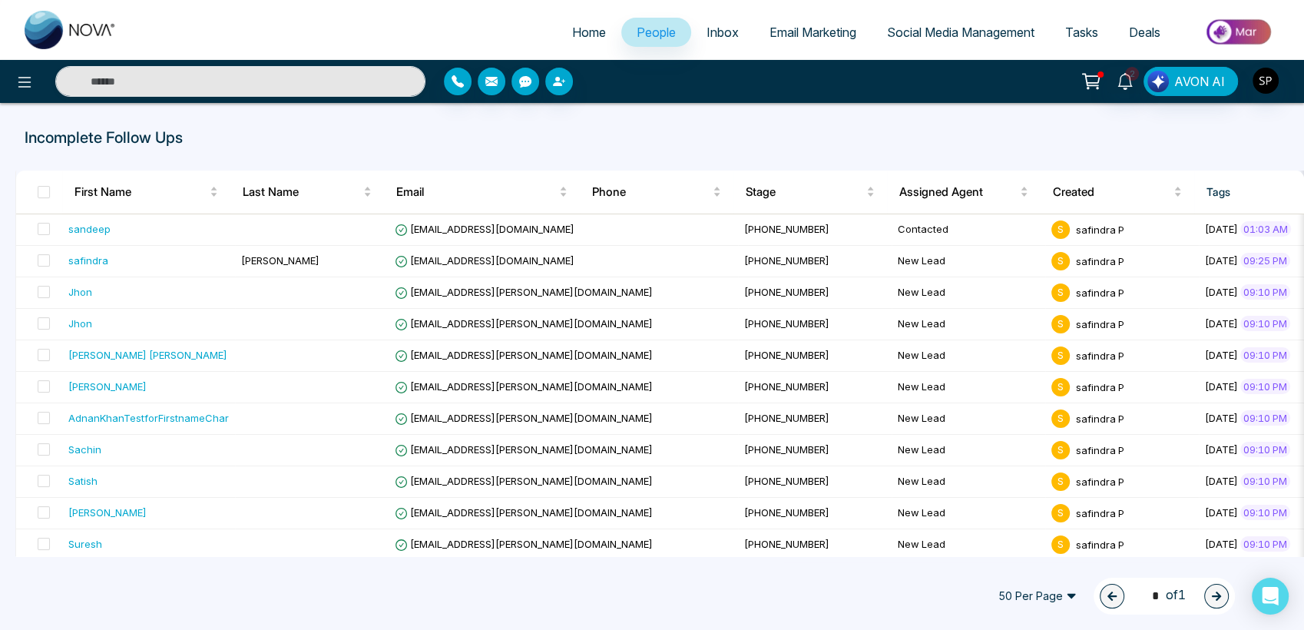
click at [9, 65] on div "2 AVON AI" at bounding box center [652, 81] width 1304 height 43
click at [163, 91] on input "text" at bounding box center [240, 81] width 370 height 31
click at [578, 22] on link "Home" at bounding box center [589, 32] width 65 height 29
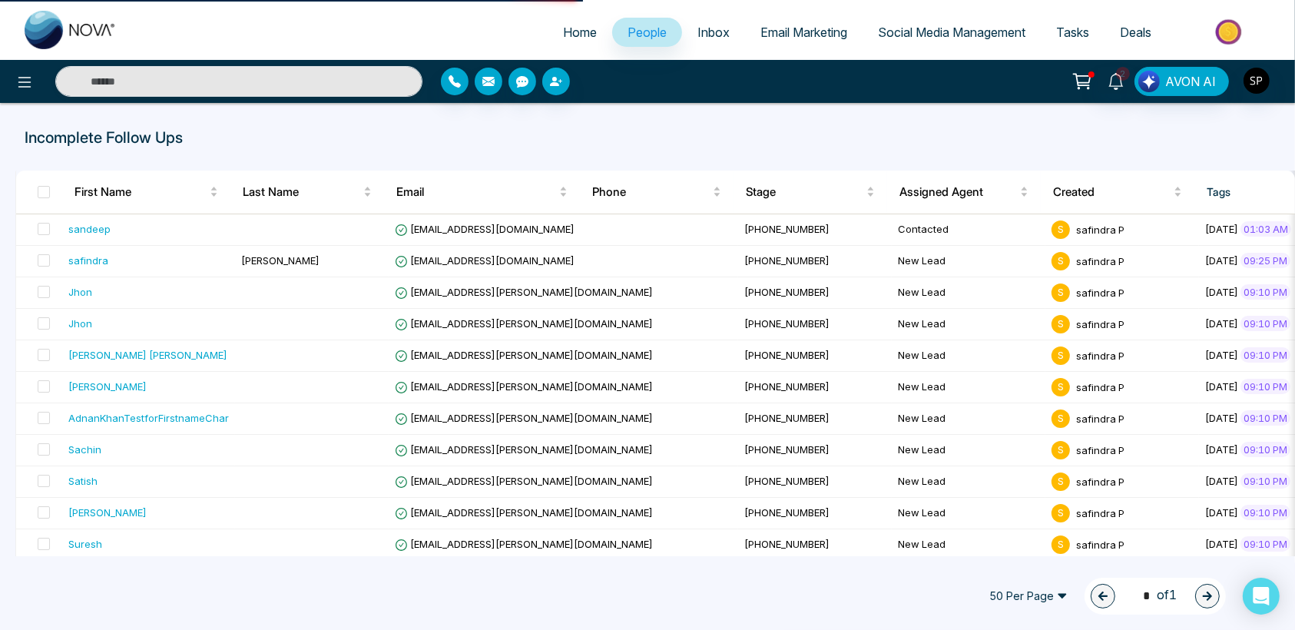
select select "*"
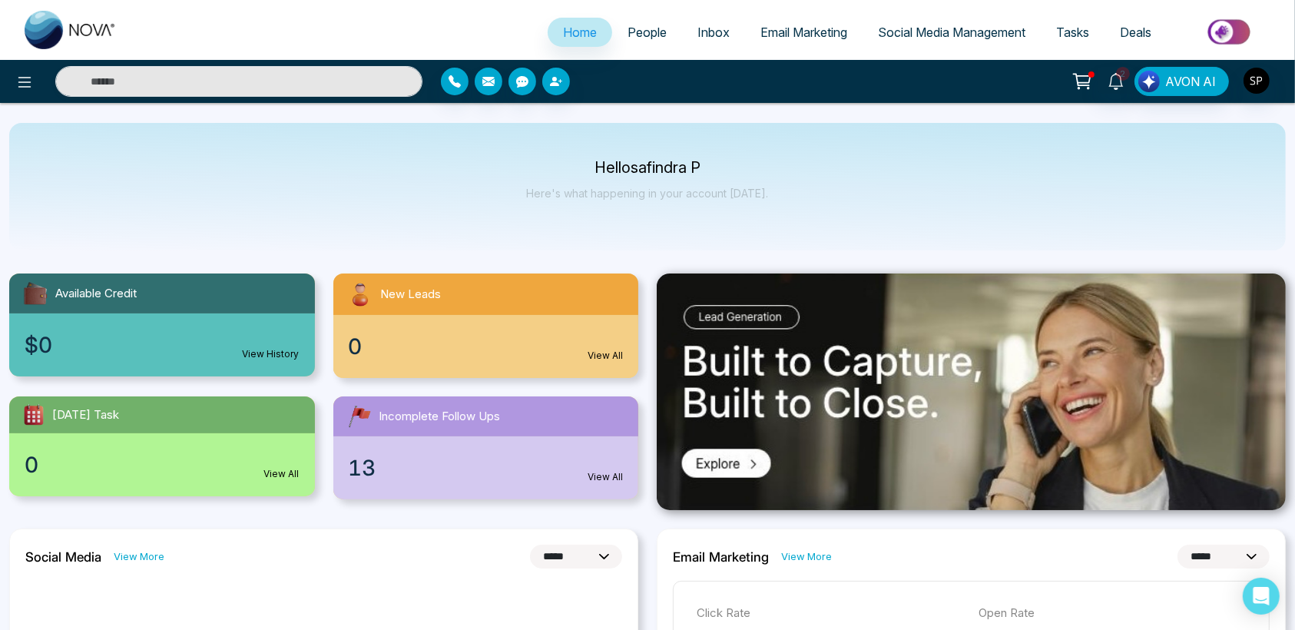
click at [125, 550] on link "View More" at bounding box center [139, 556] width 51 height 15
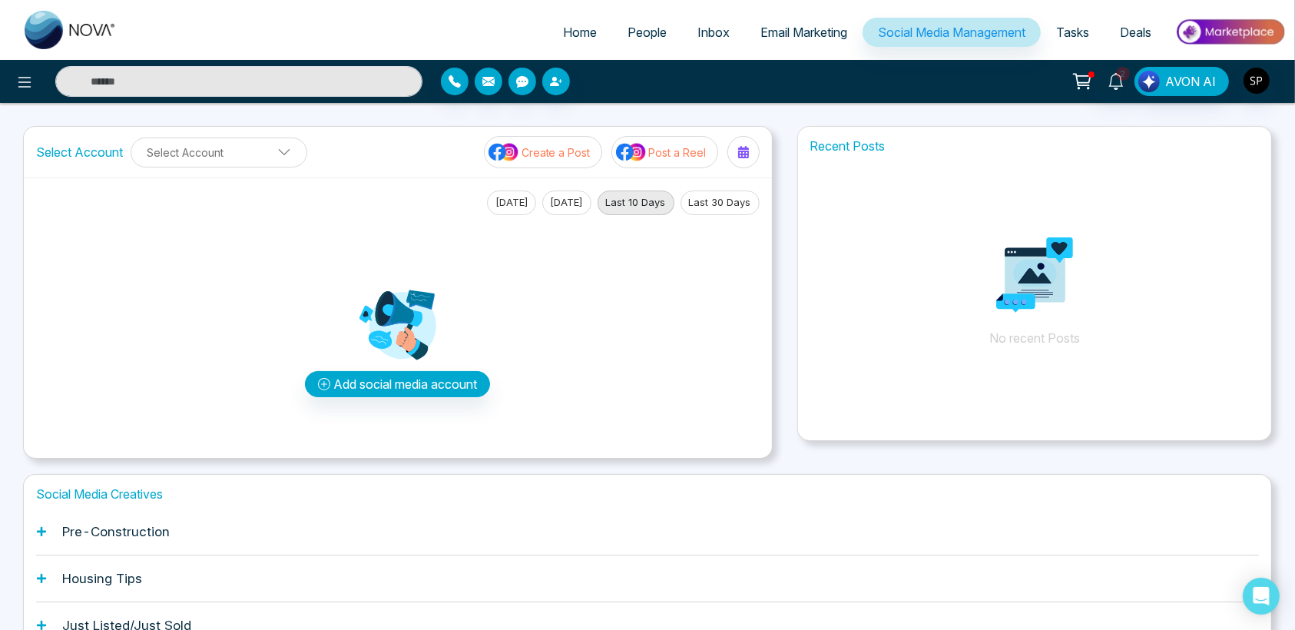
scroll to position [92, 0]
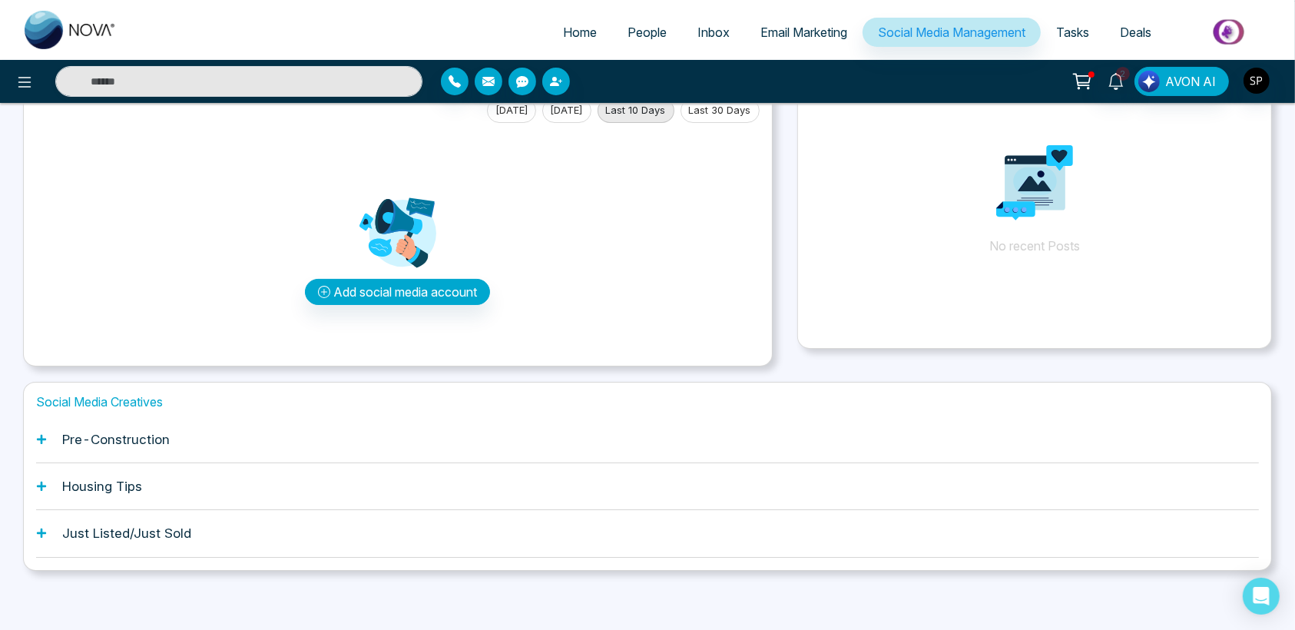
select select "*"
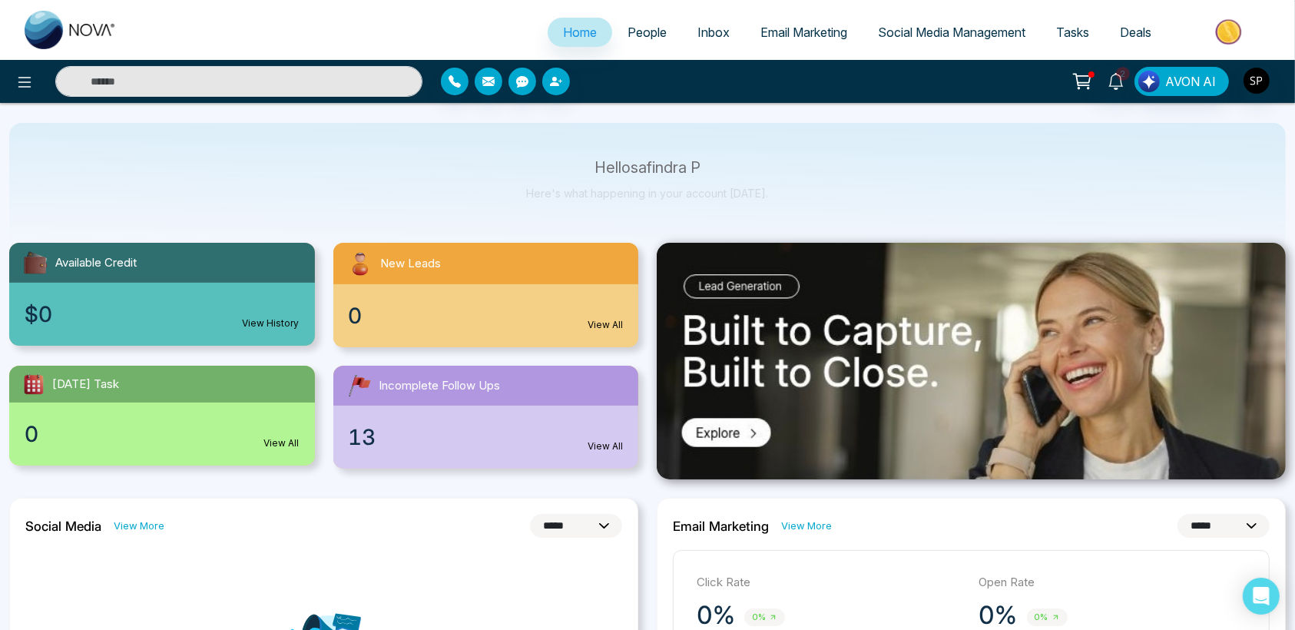
scroll to position [25, 0]
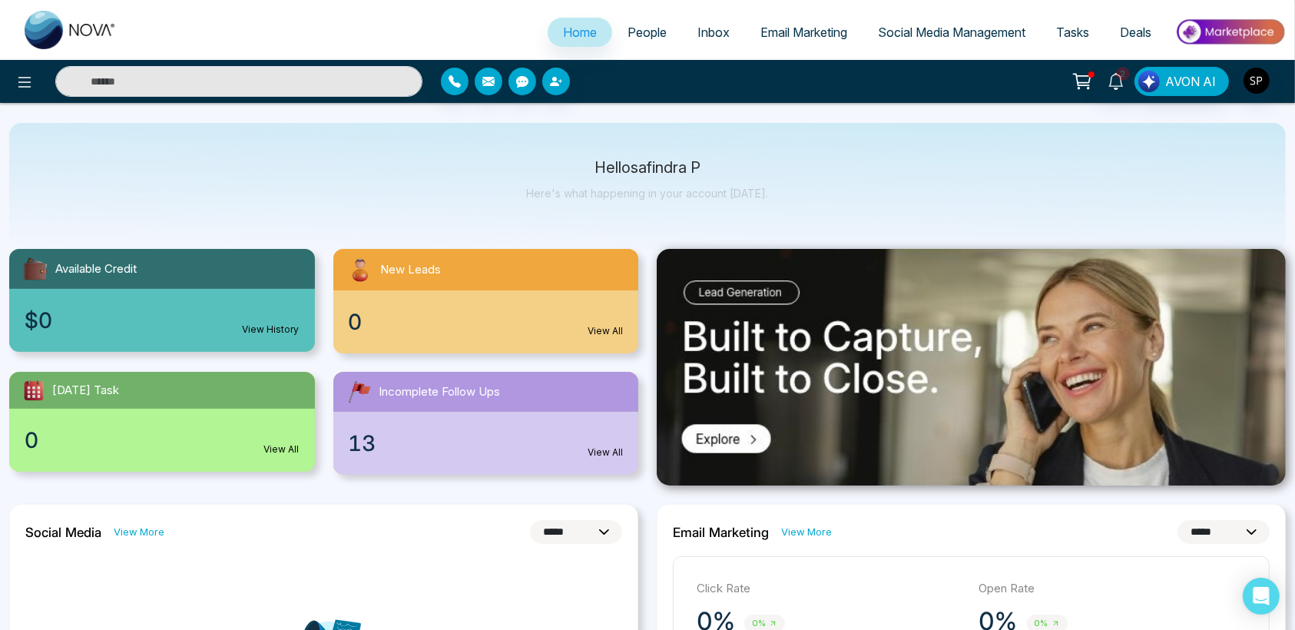
click at [1124, 34] on span "Deals" at bounding box center [1135, 32] width 31 height 15
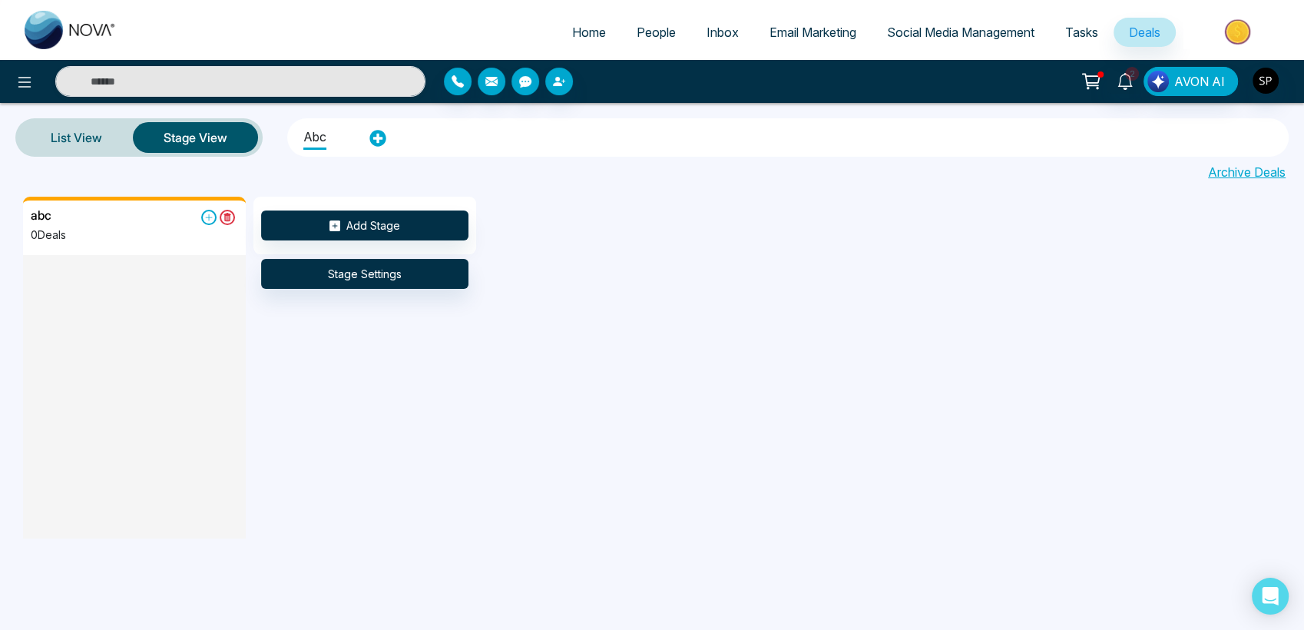
click at [1080, 27] on span "Tasks" at bounding box center [1081, 32] width 33 height 15
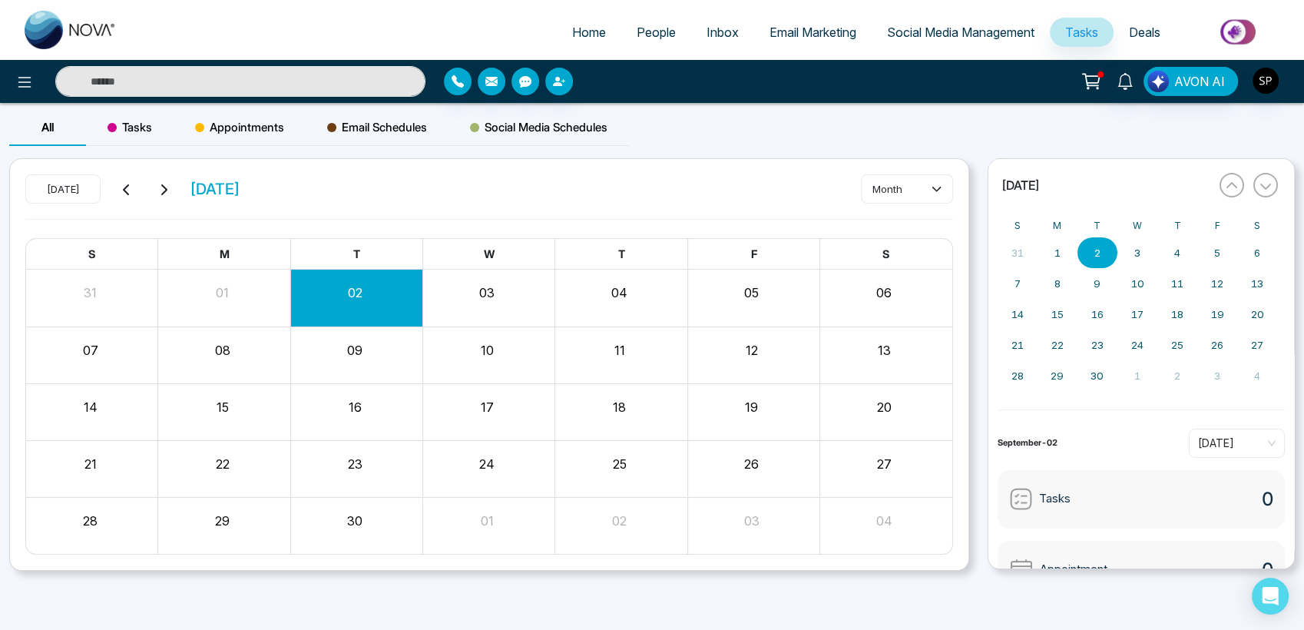
click at [1004, 27] on span "Social Media Management" at bounding box center [960, 32] width 147 height 15
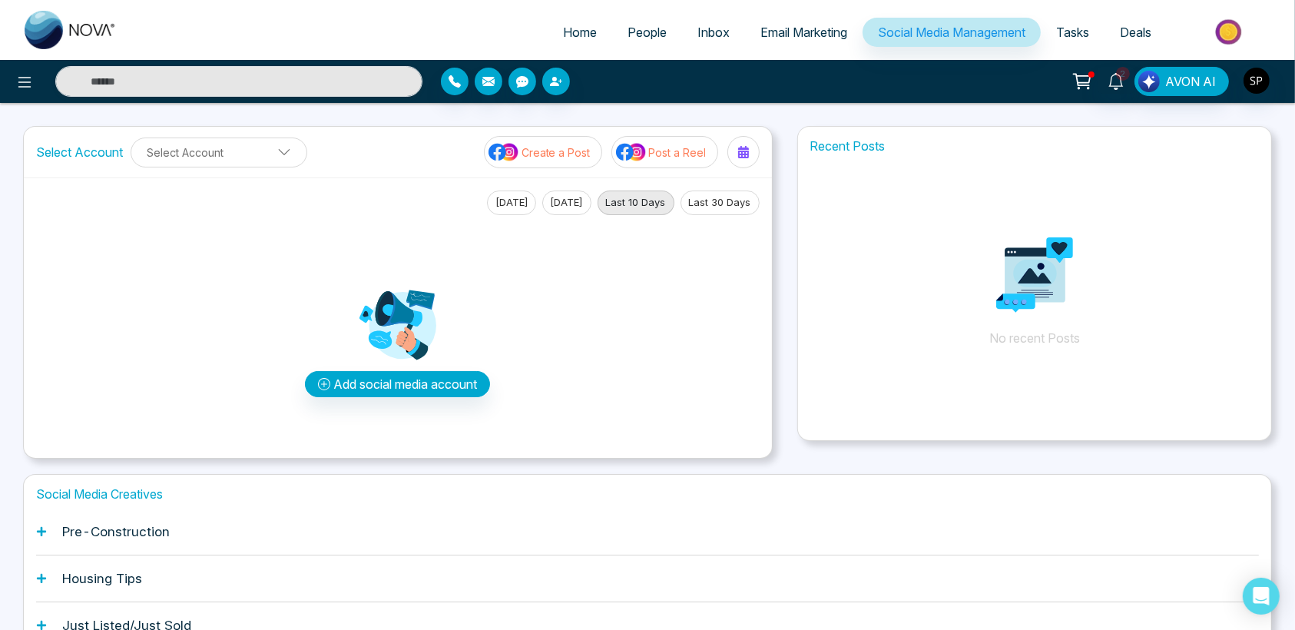
click at [793, 27] on span "Email Marketing" at bounding box center [803, 32] width 87 height 15
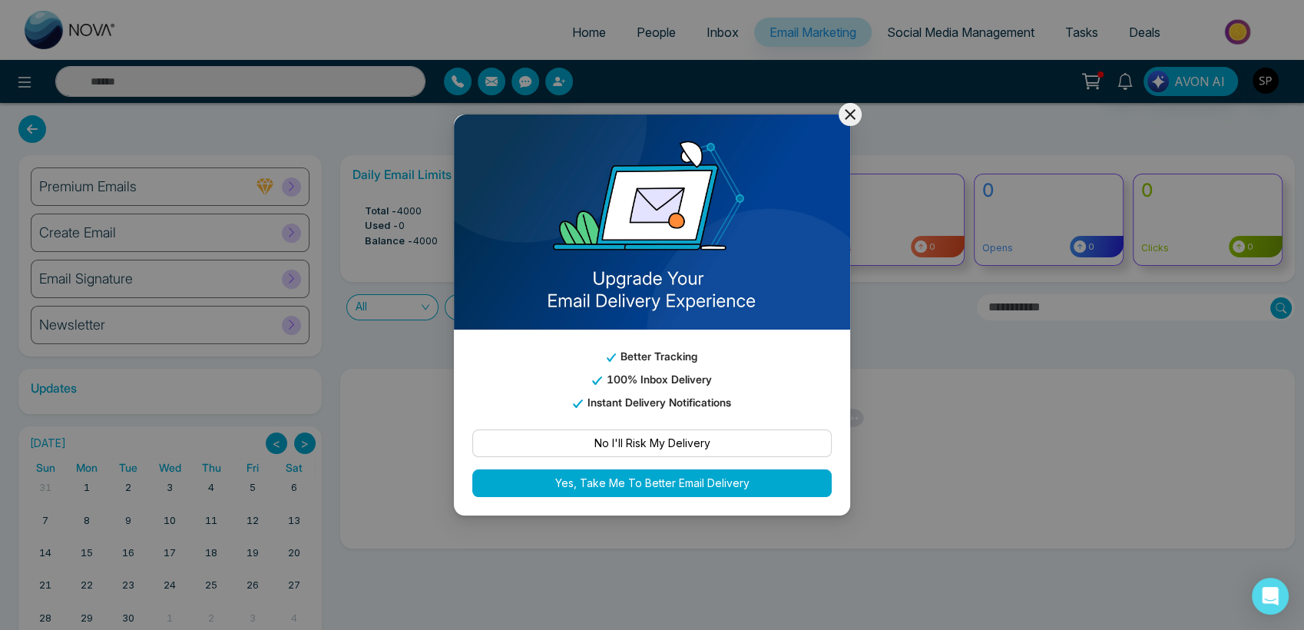
click at [856, 216] on div "Better Tracking 100% Inbox Delivery Instant Delivery Notifications No I'll Risk…" at bounding box center [652, 315] width 1304 height 630
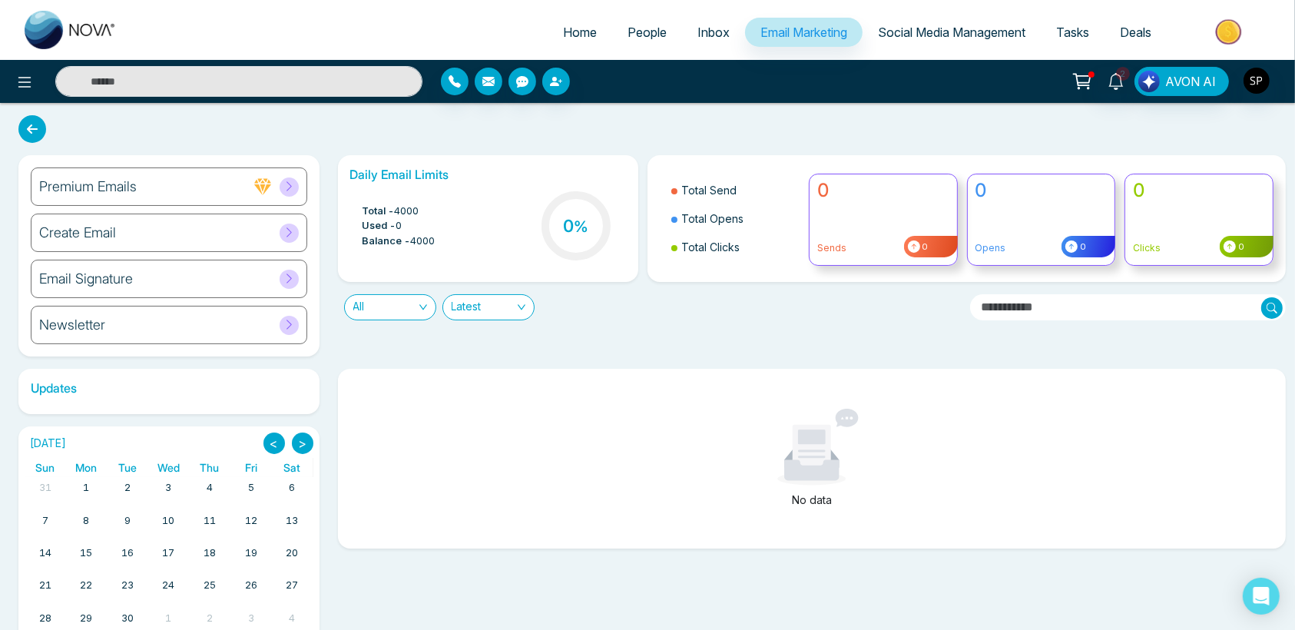
click at [697, 28] on span "Inbox" at bounding box center [713, 32] width 32 height 15
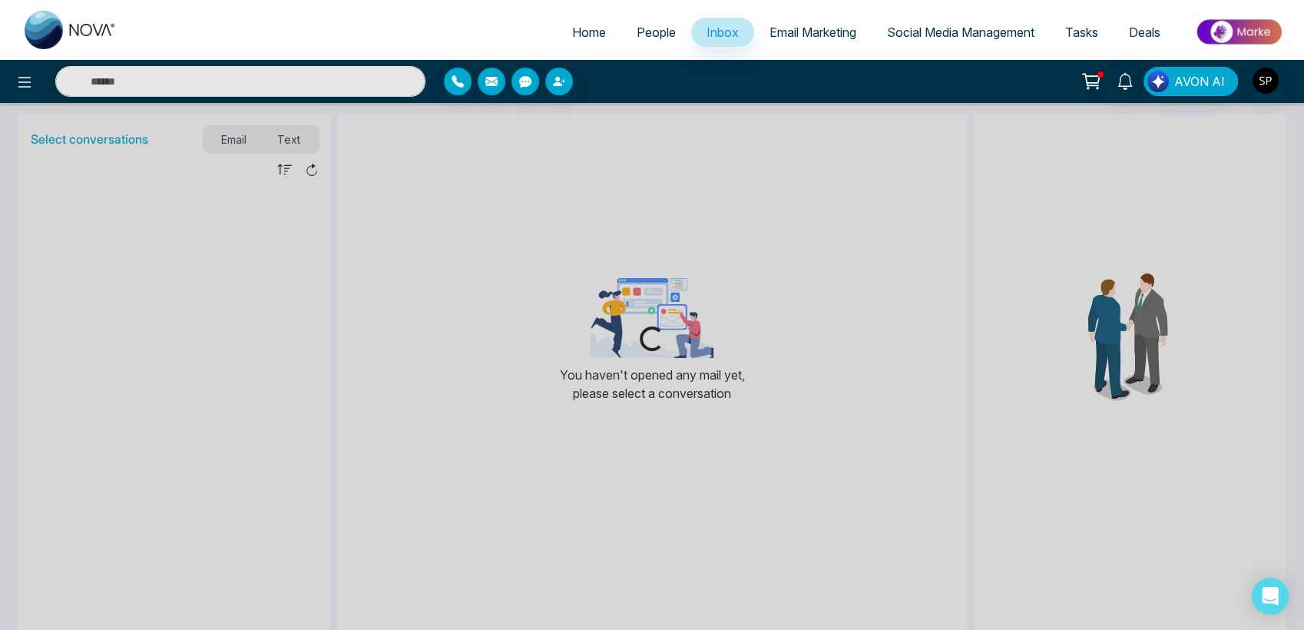
click at [707, 28] on span "Inbox" at bounding box center [723, 32] width 32 height 15
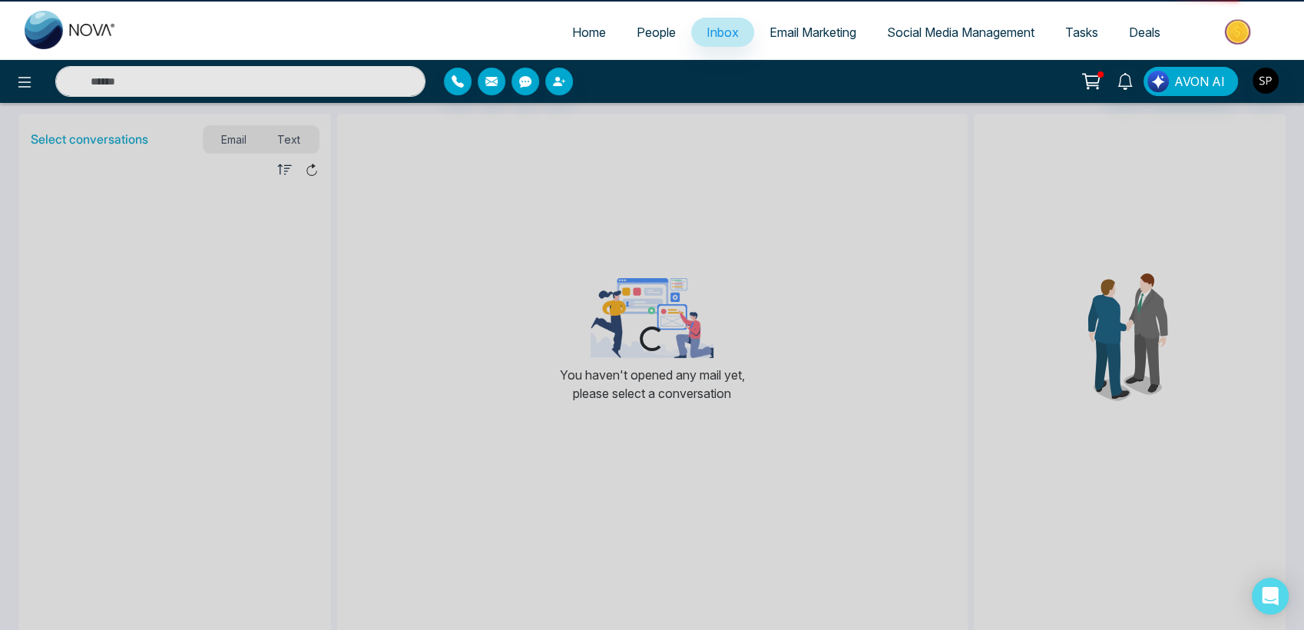
click at [707, 28] on span "Inbox" at bounding box center [723, 32] width 32 height 15
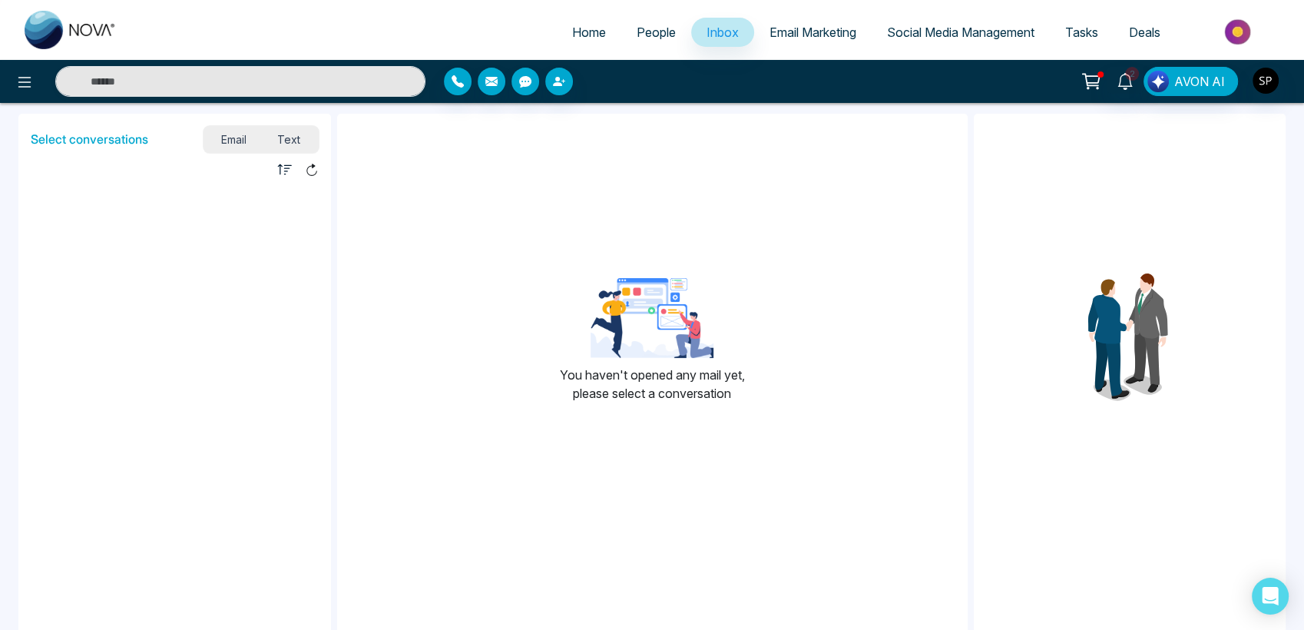
click at [645, 33] on span "People" at bounding box center [656, 32] width 39 height 15
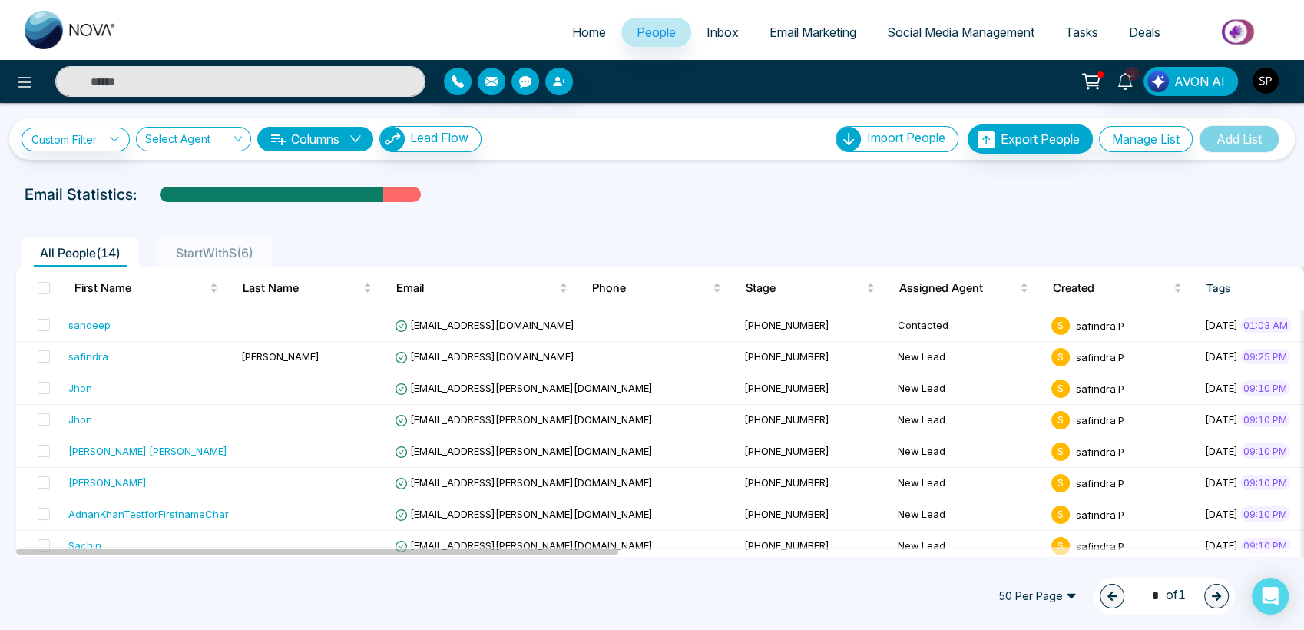
click at [586, 33] on span "Home" at bounding box center [589, 32] width 34 height 15
select select "*"
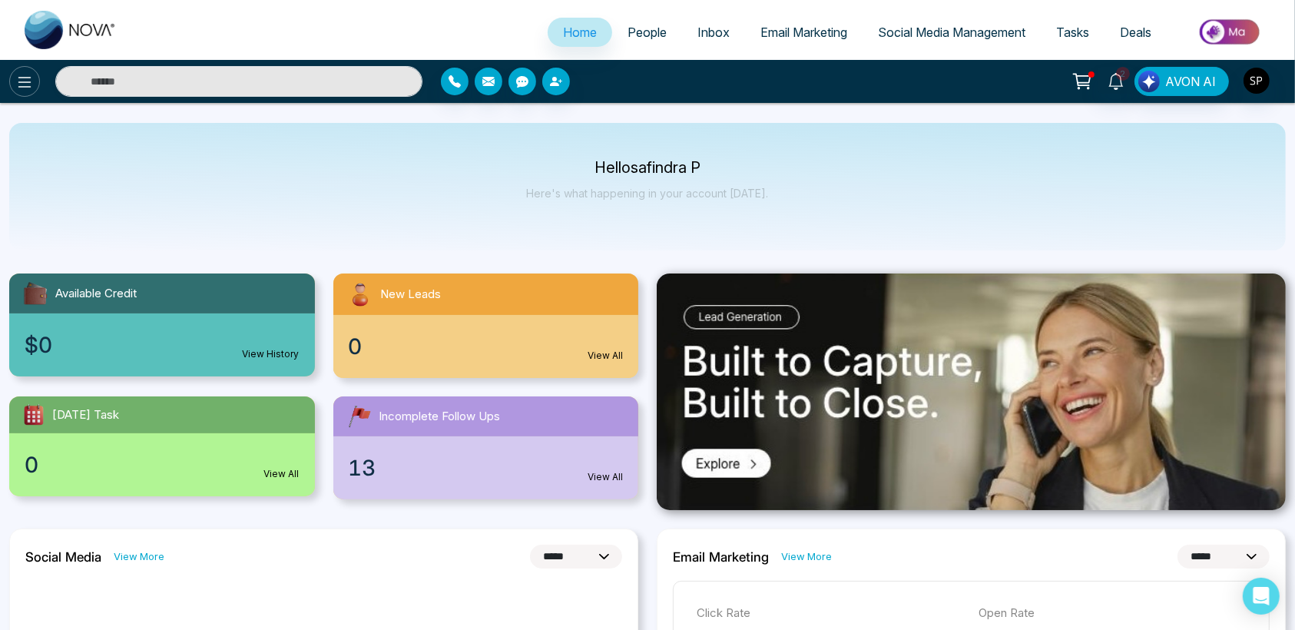
click at [16, 77] on icon at bounding box center [24, 82] width 18 height 18
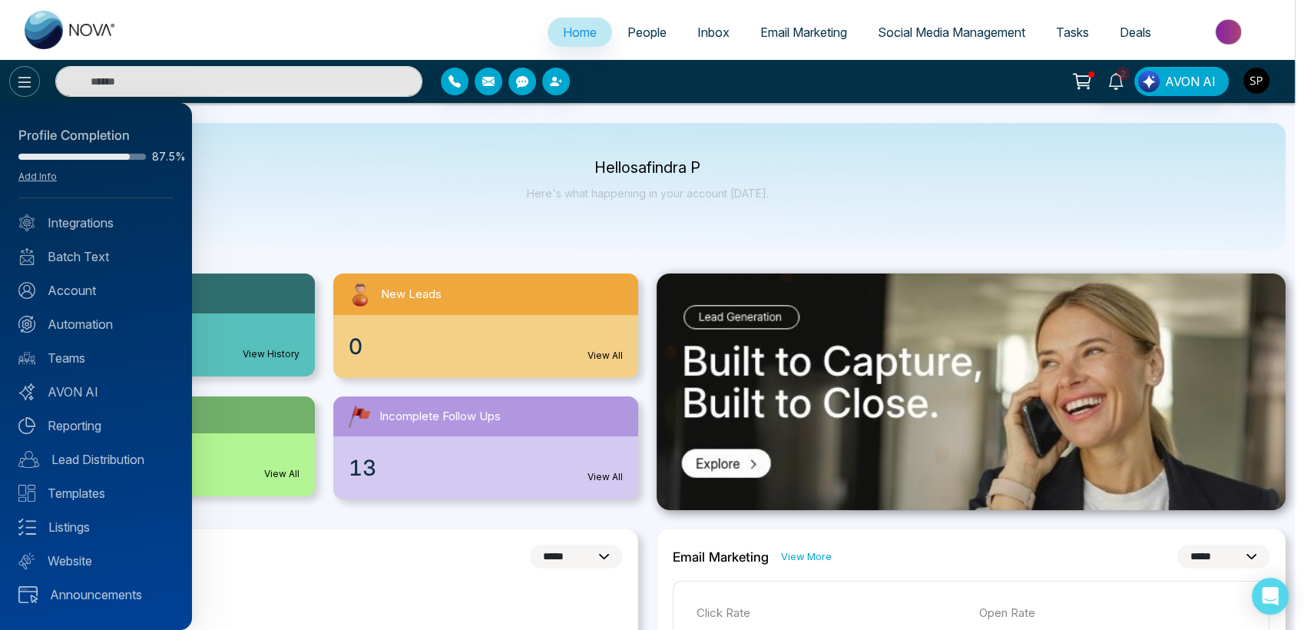
click at [16, 77] on div at bounding box center [652, 315] width 1304 height 630
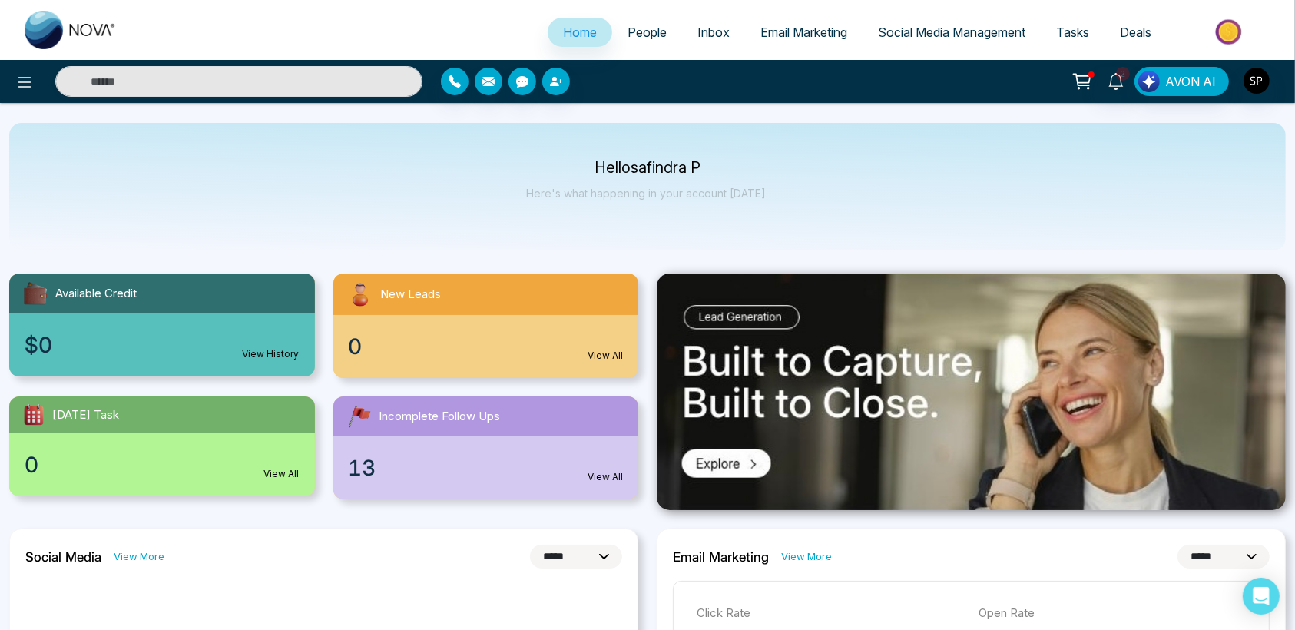
click at [168, 289] on div "Available Credit" at bounding box center [162, 293] width 306 height 40
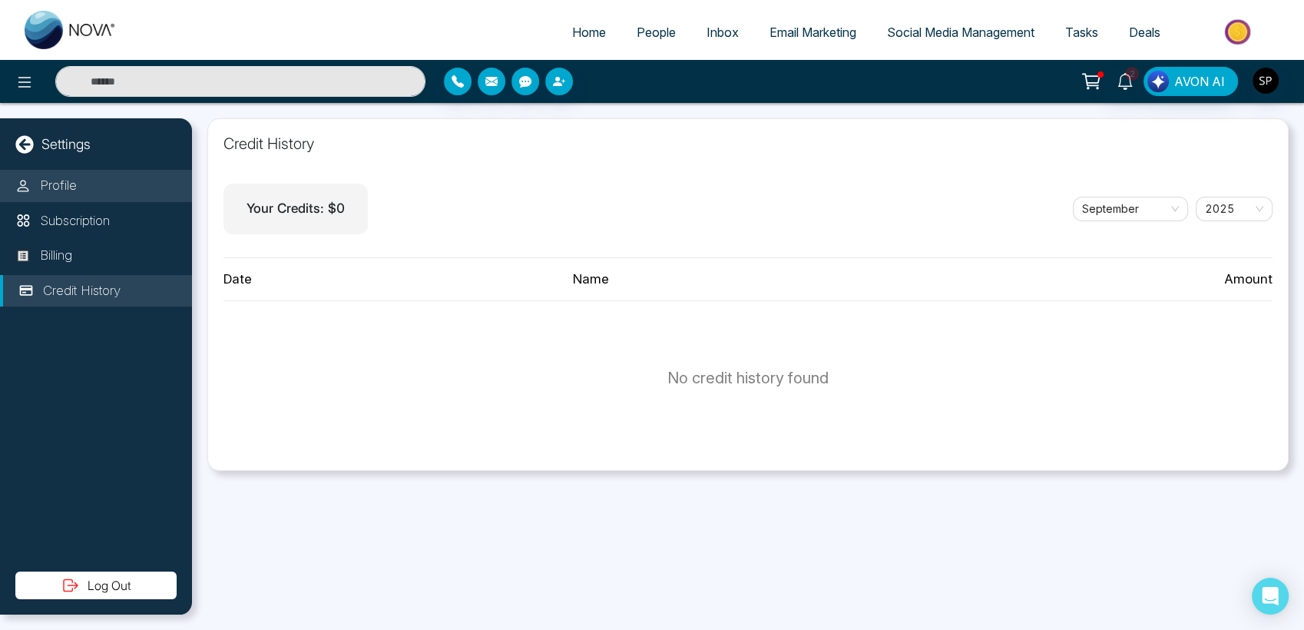
click at [51, 176] on p "Profile" at bounding box center [58, 186] width 37 height 20
select select "***"
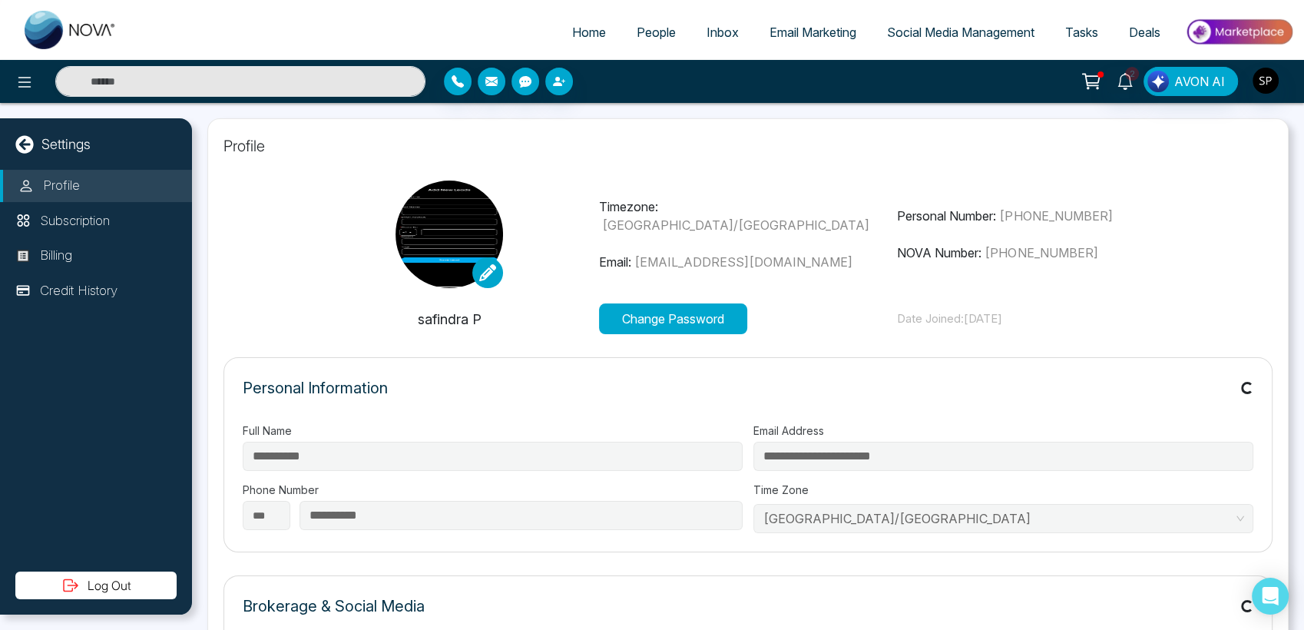
type input "**"
type input "**********"
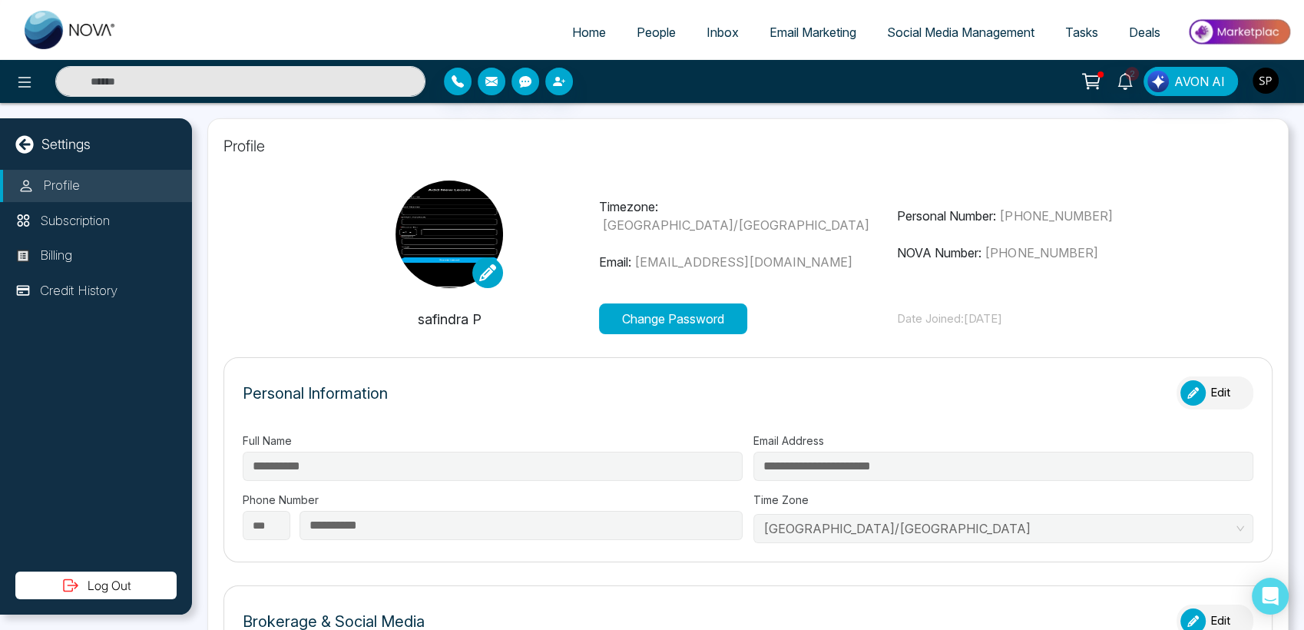
click at [296, 268] on section "Timezone: [GEOGRAPHIC_DATA]/[GEOGRAPHIC_DATA] Email: [EMAIL_ADDRESS][DOMAIN_NAM…" at bounding box center [747, 257] width 1049 height 154
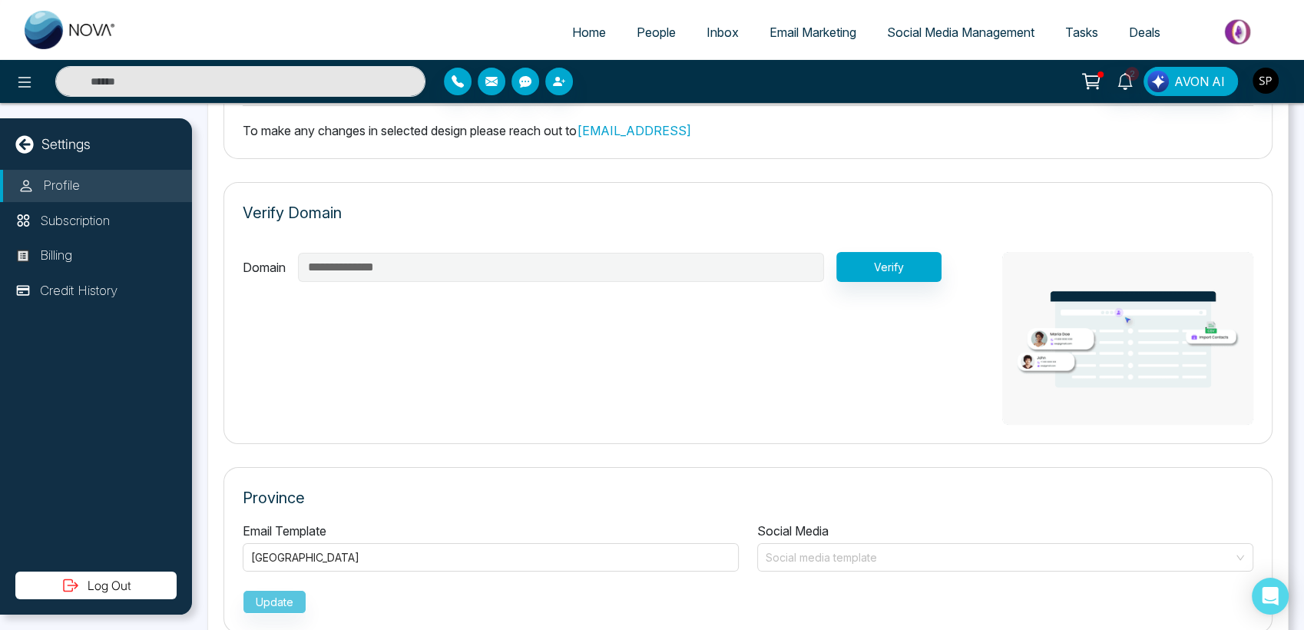
scroll to position [1038, 0]
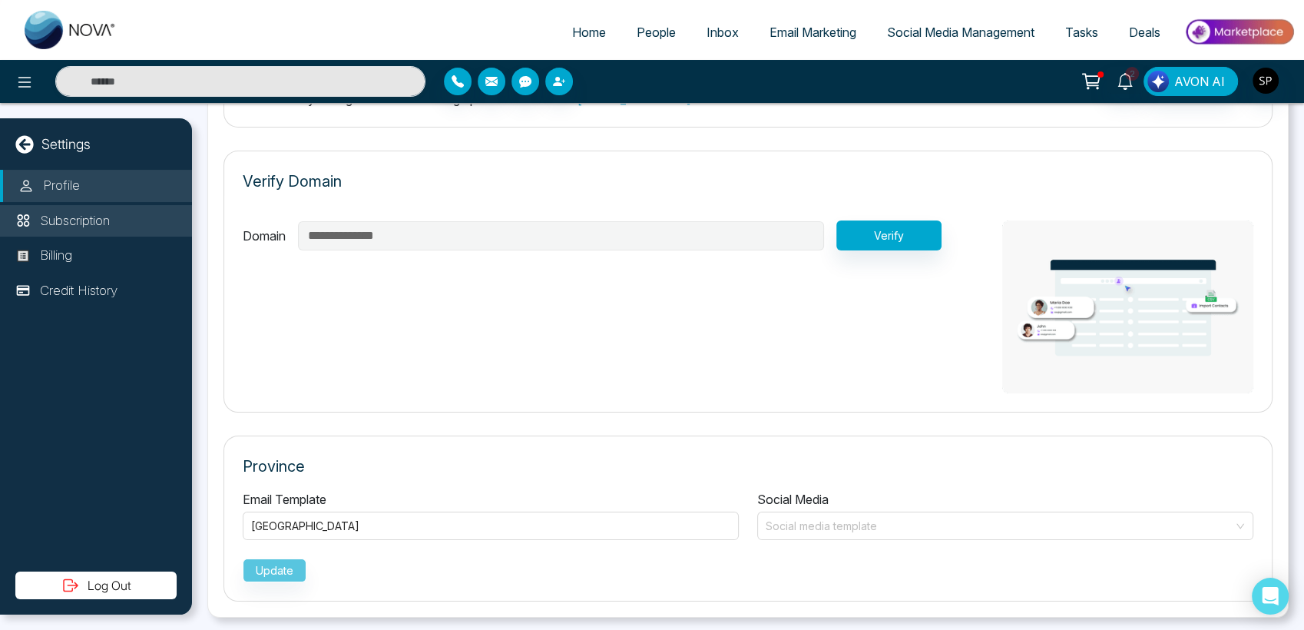
click at [41, 218] on p "Subscription" at bounding box center [75, 221] width 70 height 20
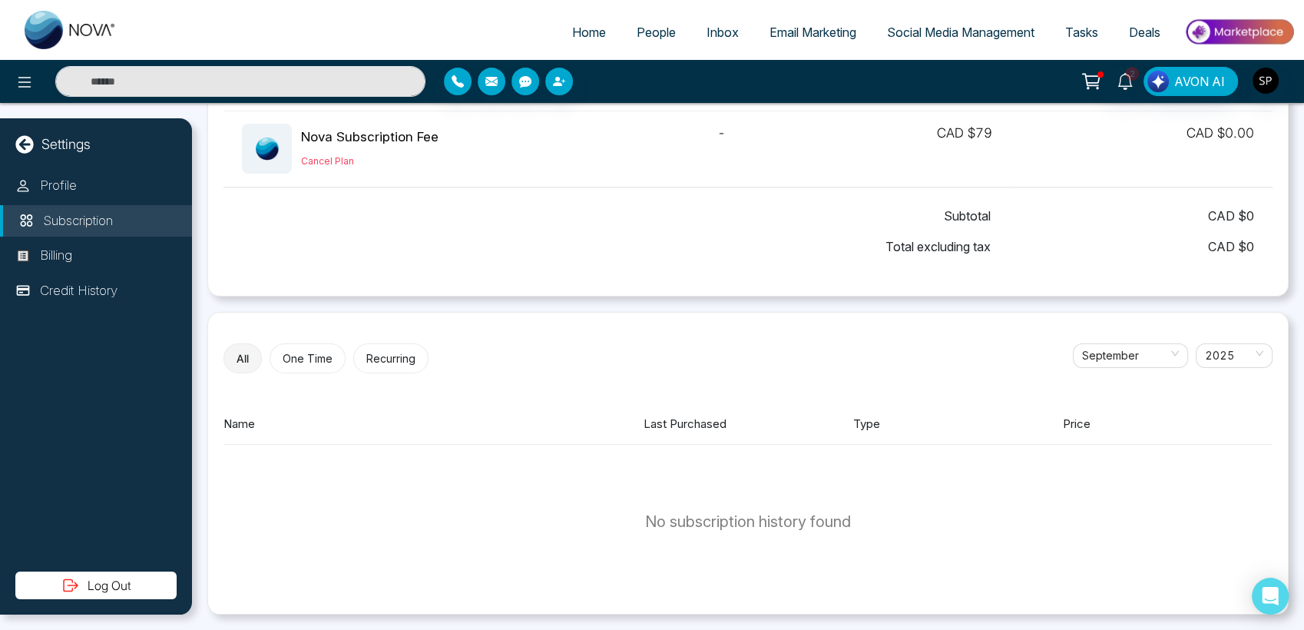
scroll to position [112, 0]
click at [67, 257] on p "Billing" at bounding box center [56, 256] width 32 height 20
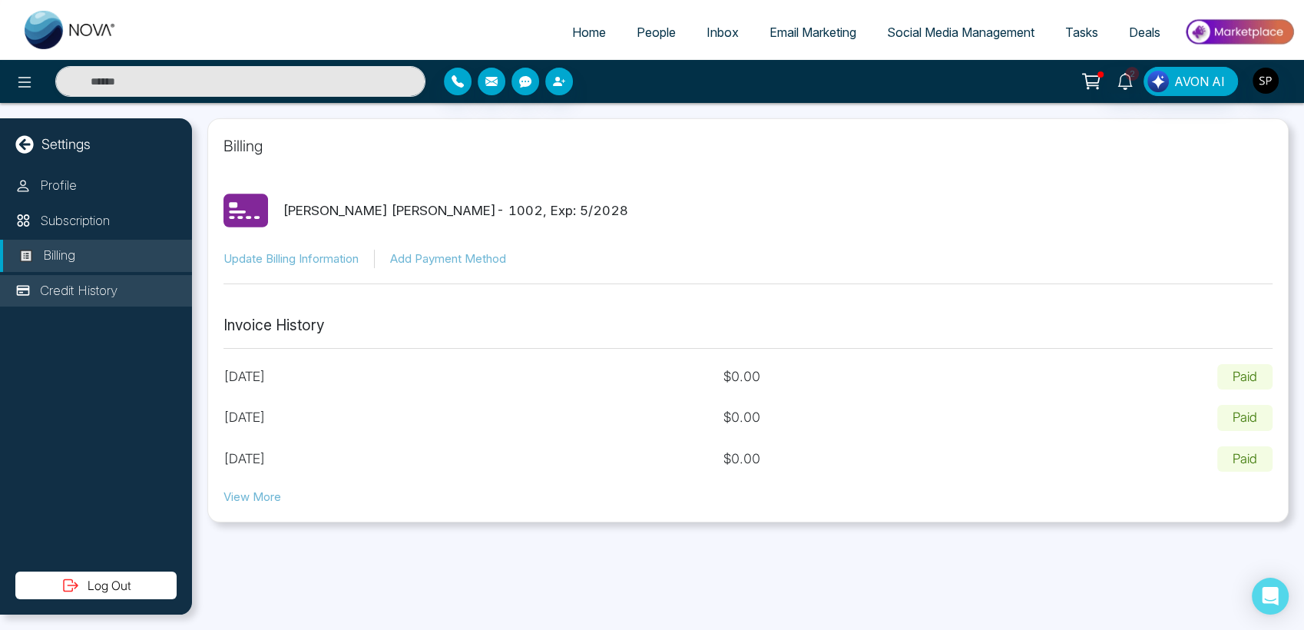
click at [67, 291] on p "Credit History" at bounding box center [79, 291] width 78 height 20
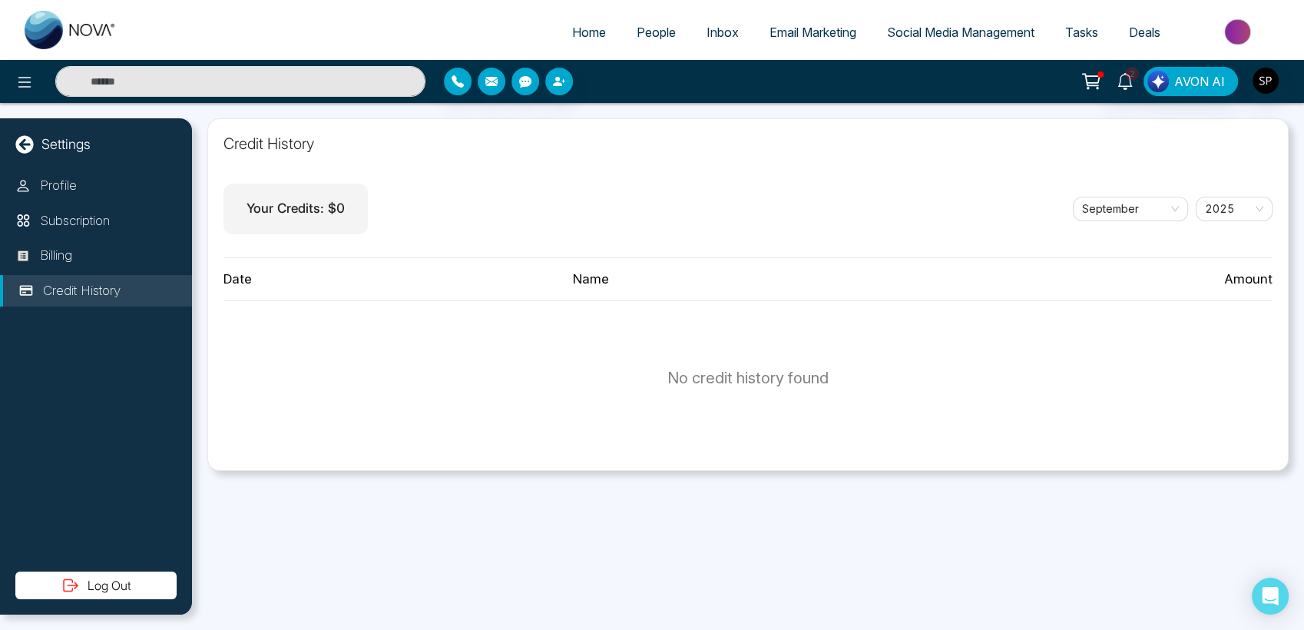
click at [22, 144] on icon at bounding box center [24, 144] width 18 height 18
select select "*"
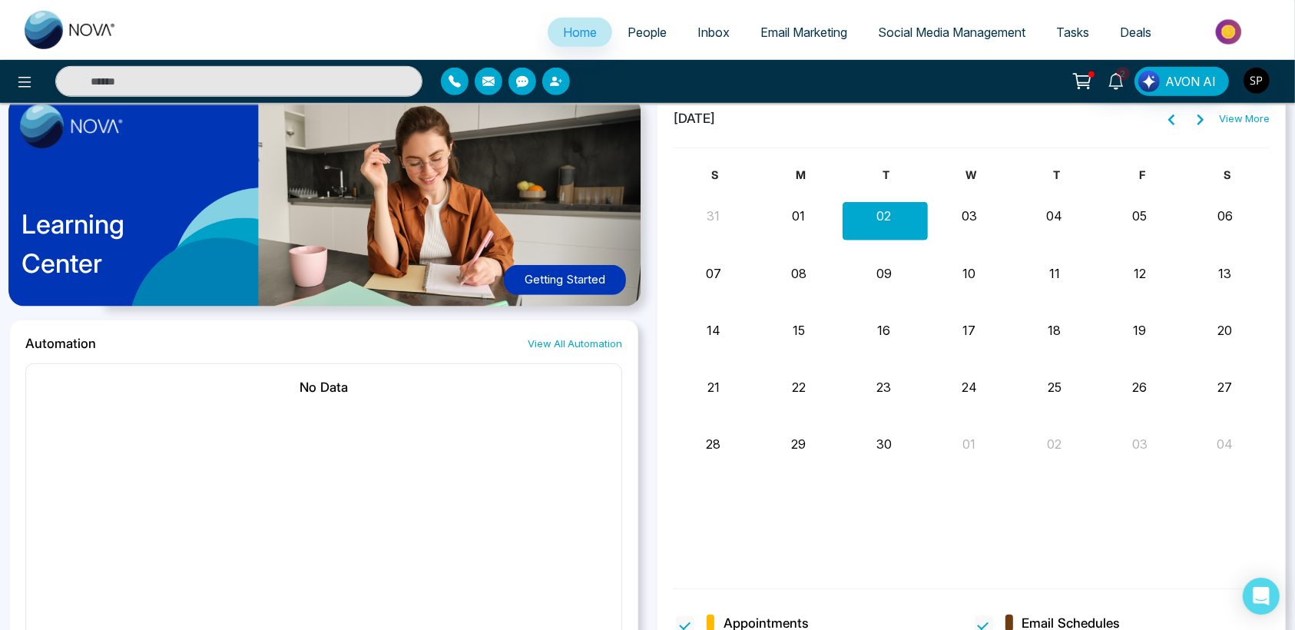
scroll to position [819, 0]
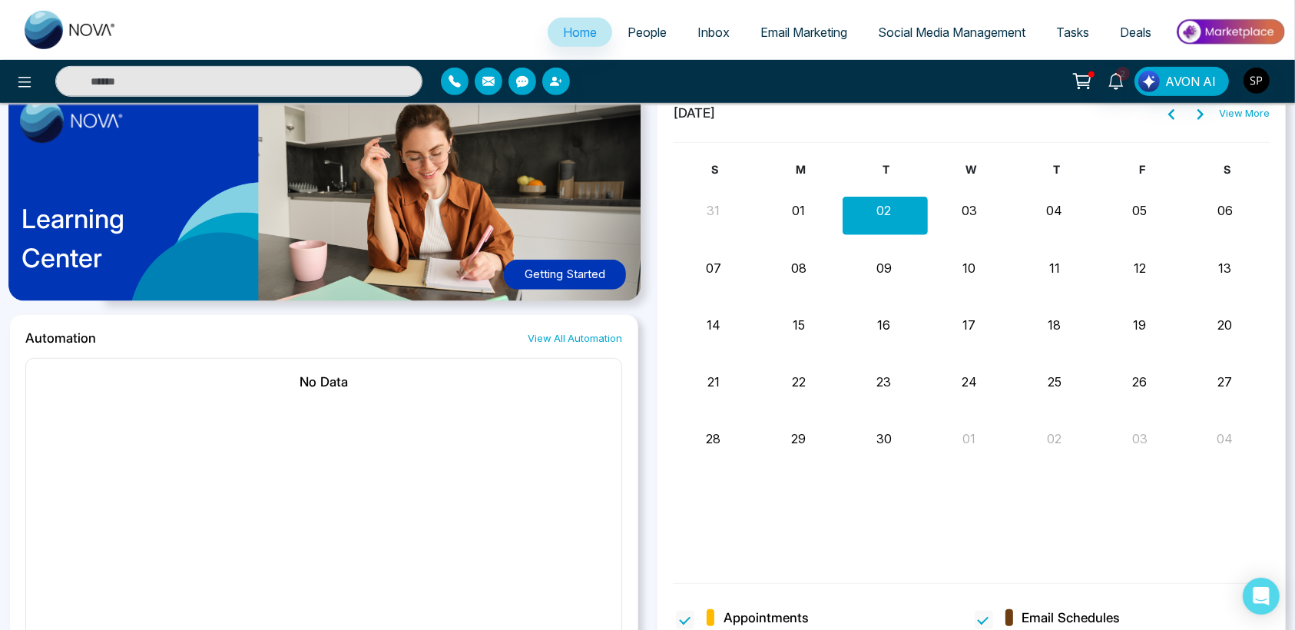
click at [581, 273] on button "Getting Started" at bounding box center [565, 275] width 122 height 30
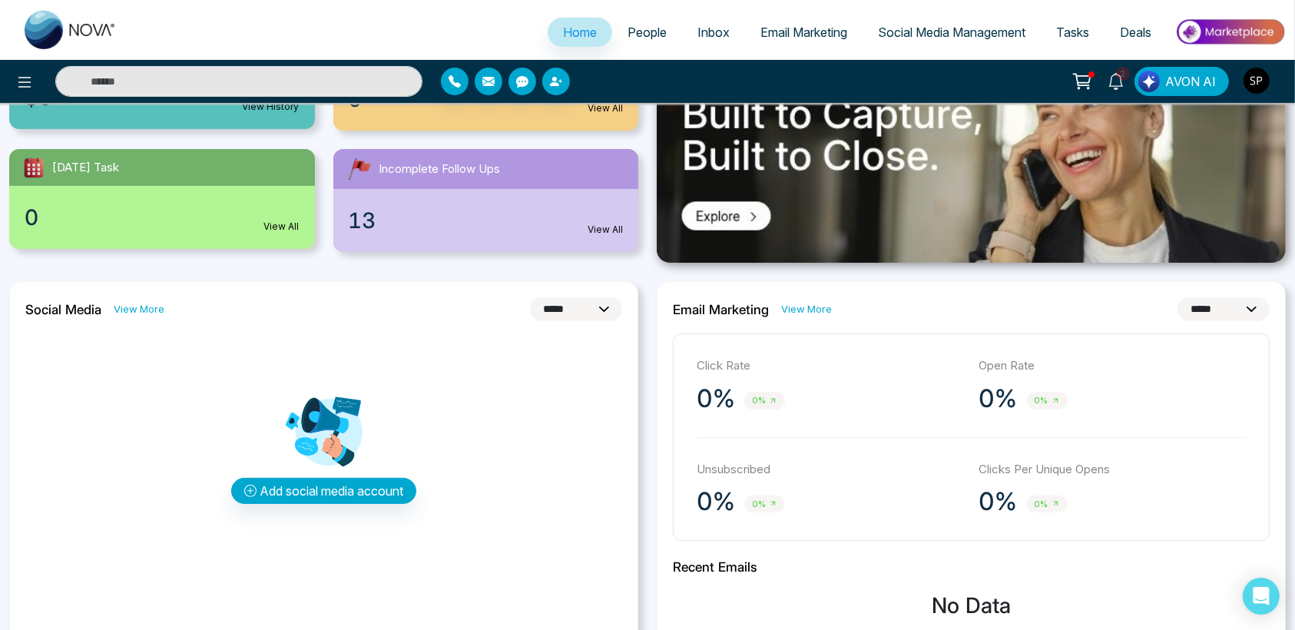
scroll to position [246, 0]
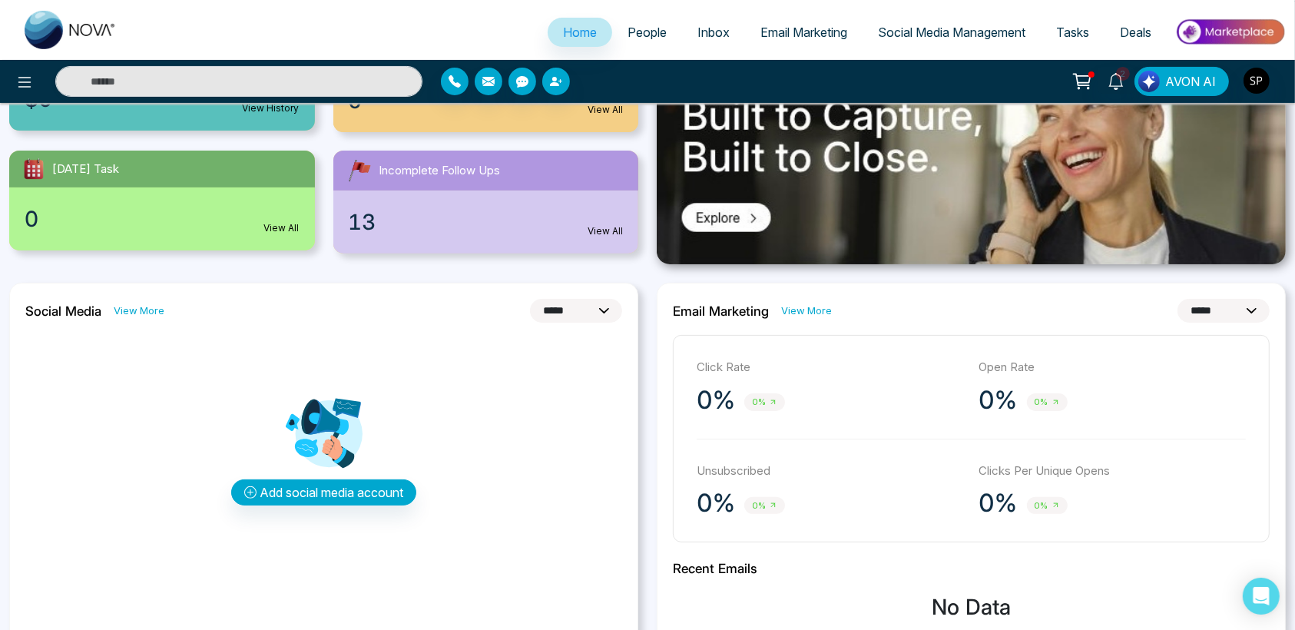
click at [128, 302] on div "**********" at bounding box center [323, 311] width 597 height 24
click at [127, 309] on link "View More" at bounding box center [139, 310] width 51 height 15
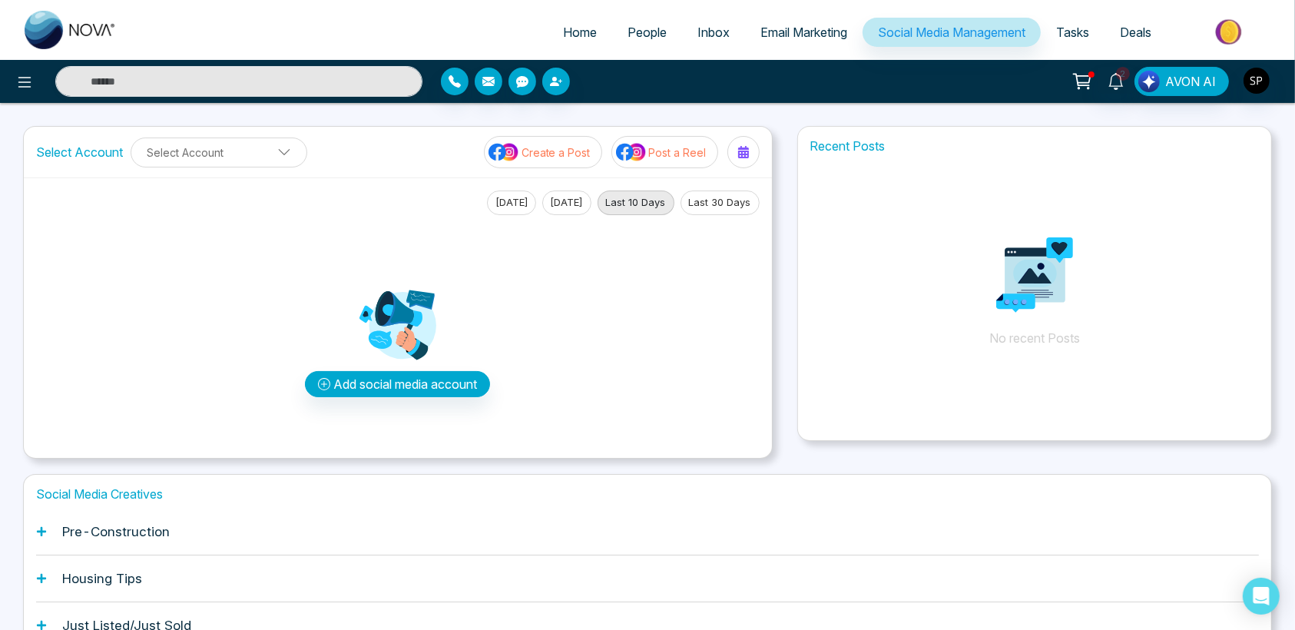
select select "*"
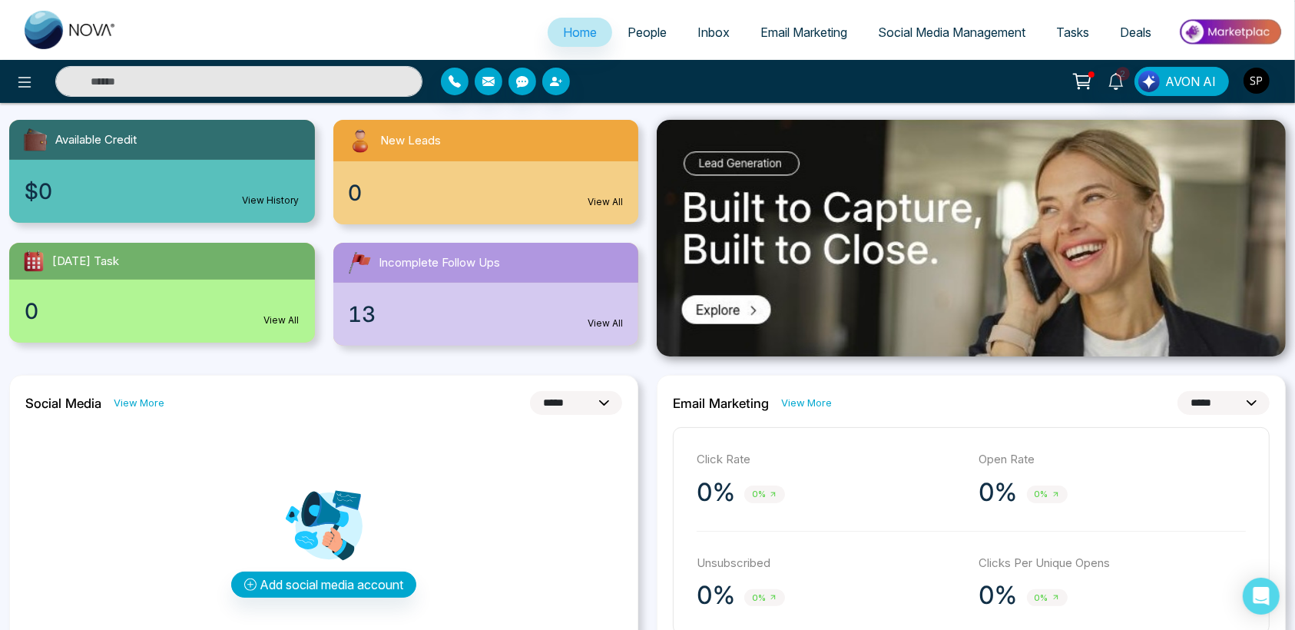
scroll to position [160, 0]
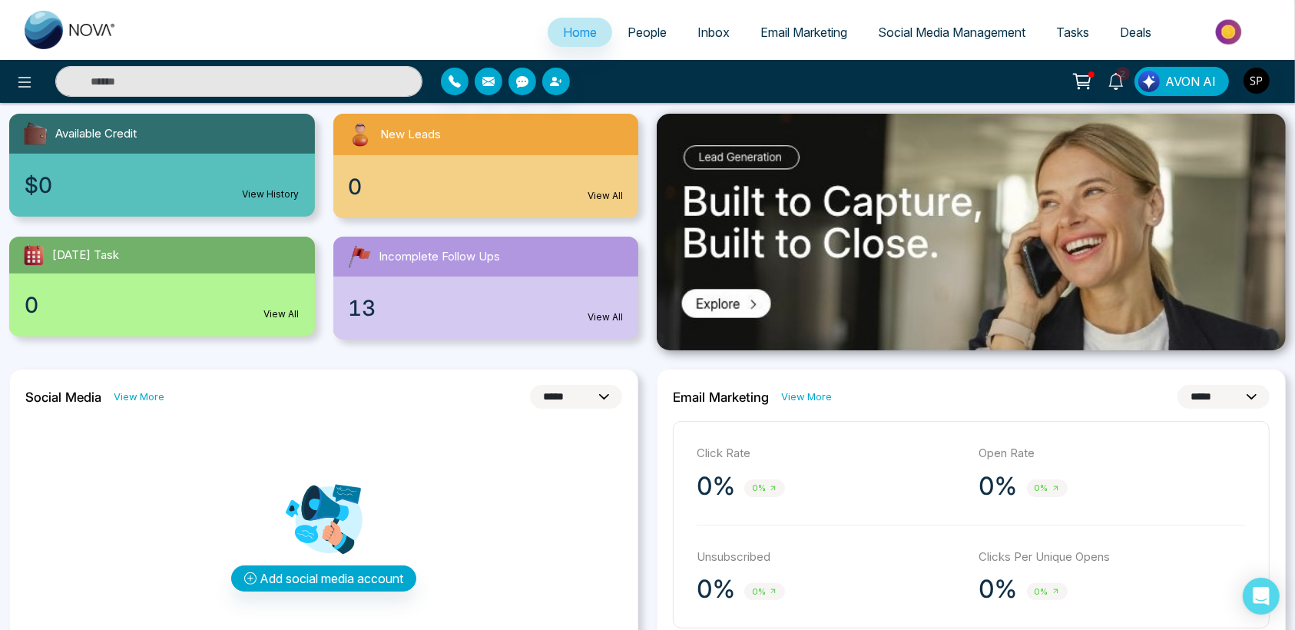
click at [731, 296] on img at bounding box center [971, 232] width 629 height 237
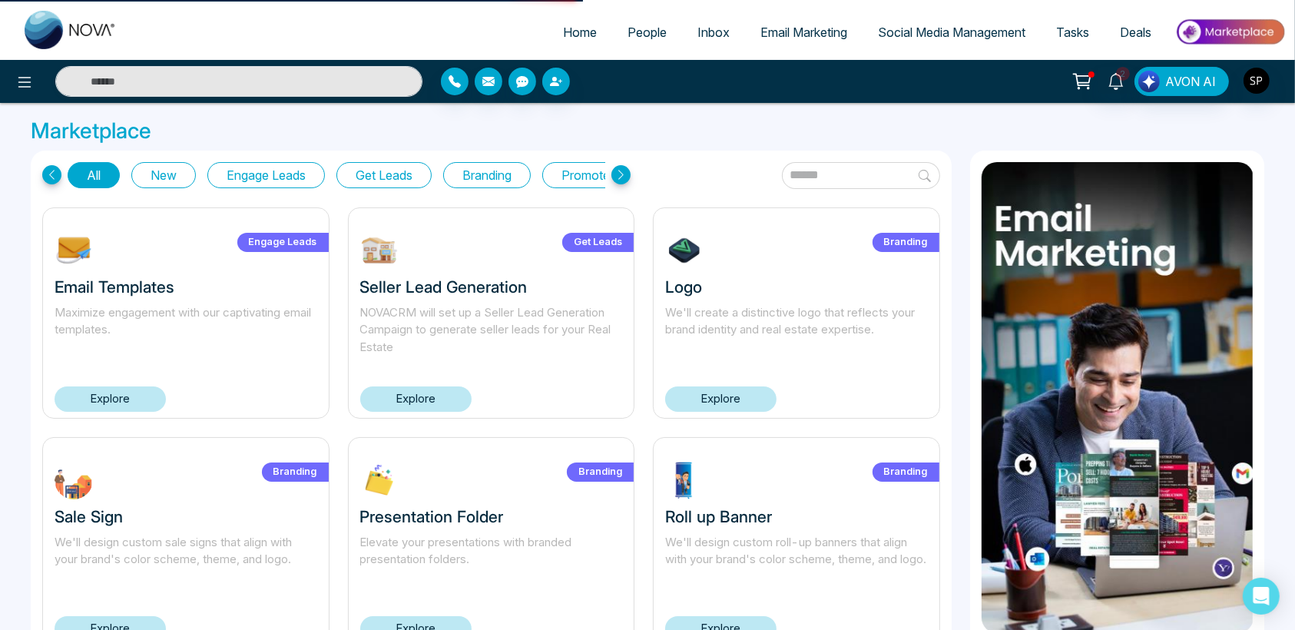
select select "*"
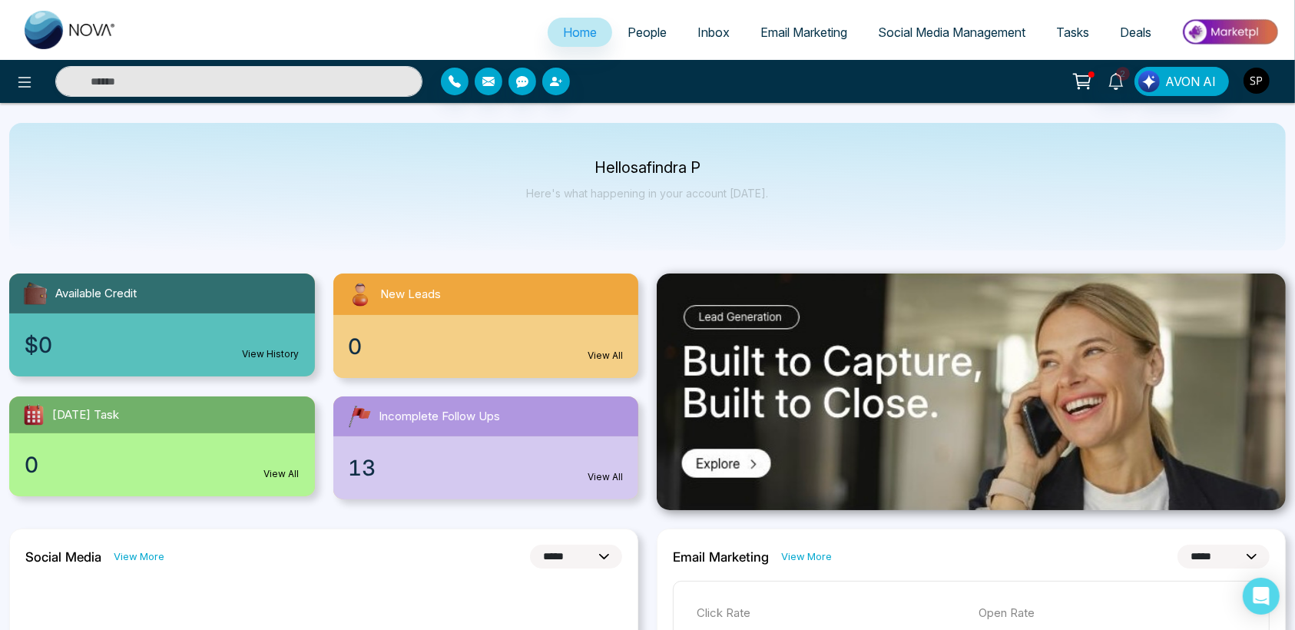
click at [1259, 82] on img "button" at bounding box center [1256, 81] width 26 height 26
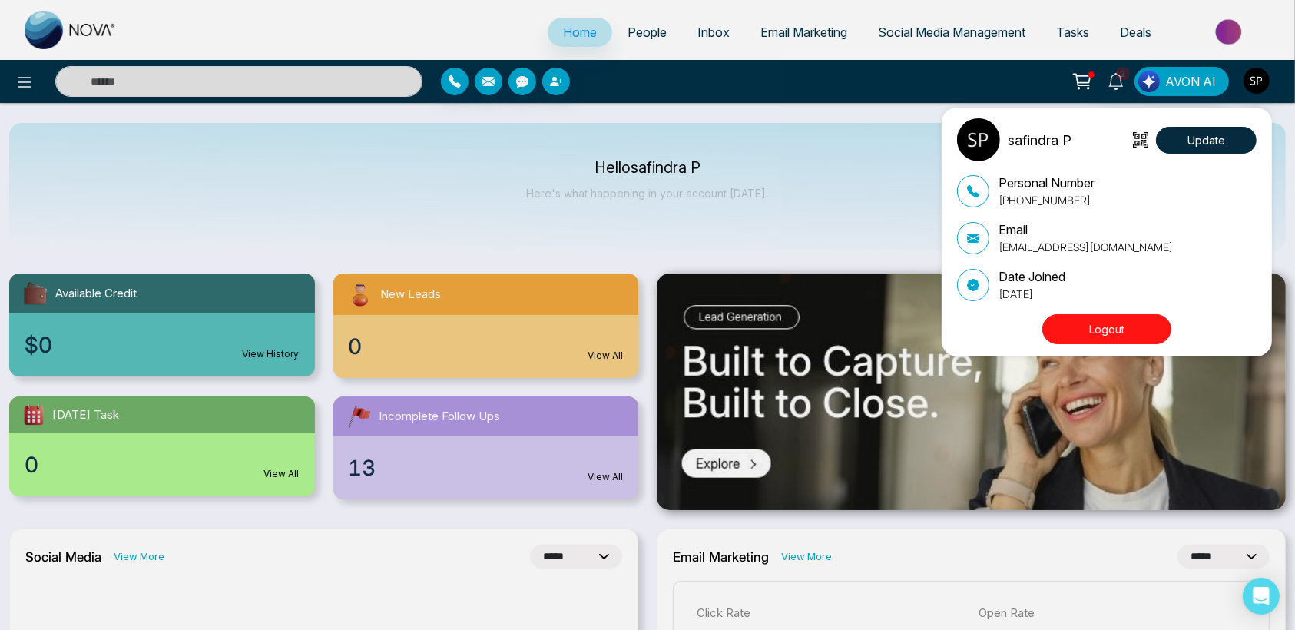
click at [1259, 82] on div "safindra P Update Personal Number [PHONE_NUMBER] Email [EMAIL_ADDRESS][DOMAIN_N…" at bounding box center [647, 315] width 1295 height 630
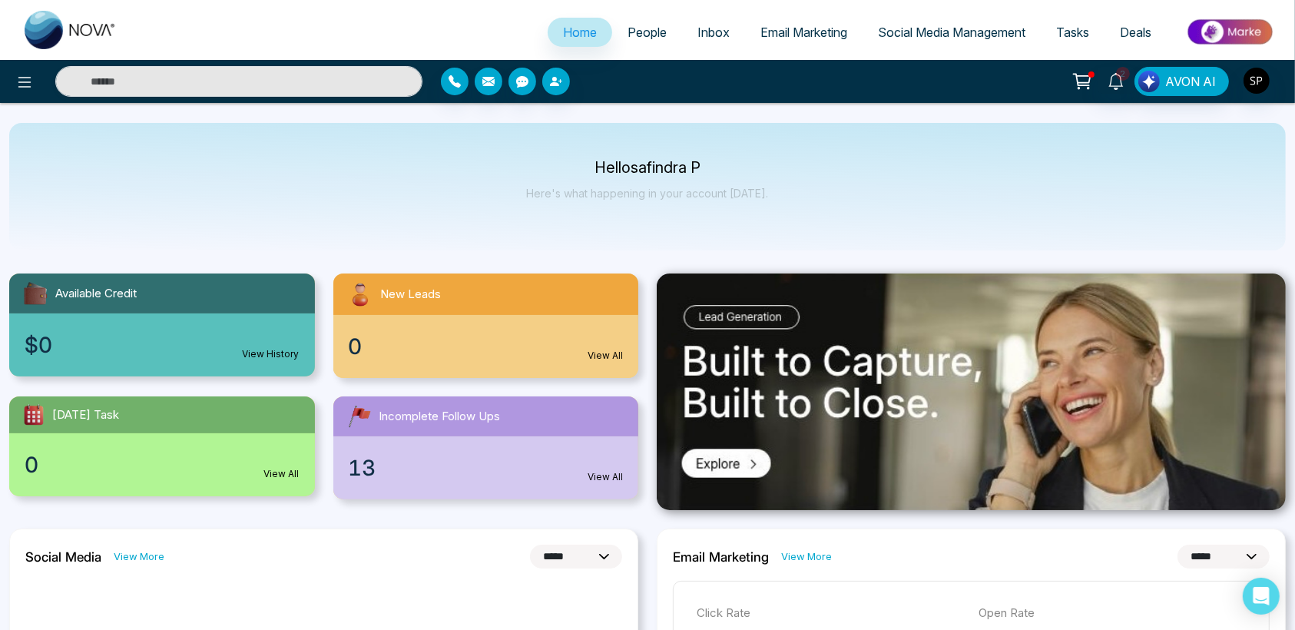
click at [935, 25] on span "Social Media Management" at bounding box center [951, 32] width 147 height 15
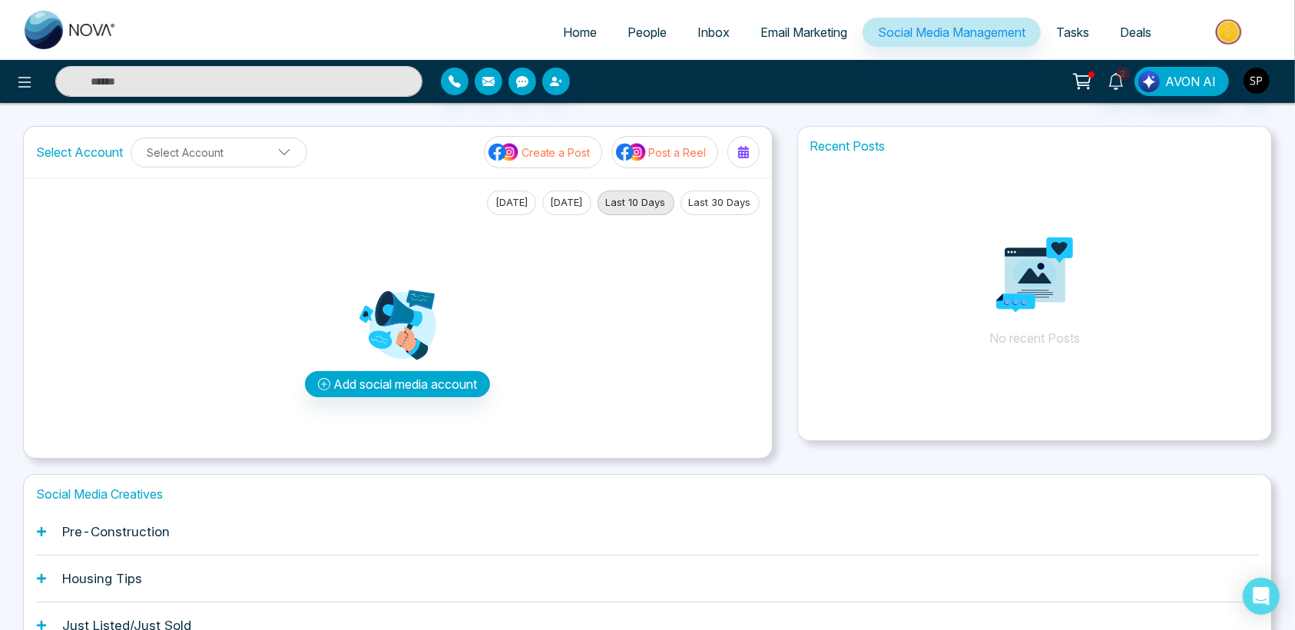
click at [816, 34] on span "Email Marketing" at bounding box center [803, 32] width 87 height 15
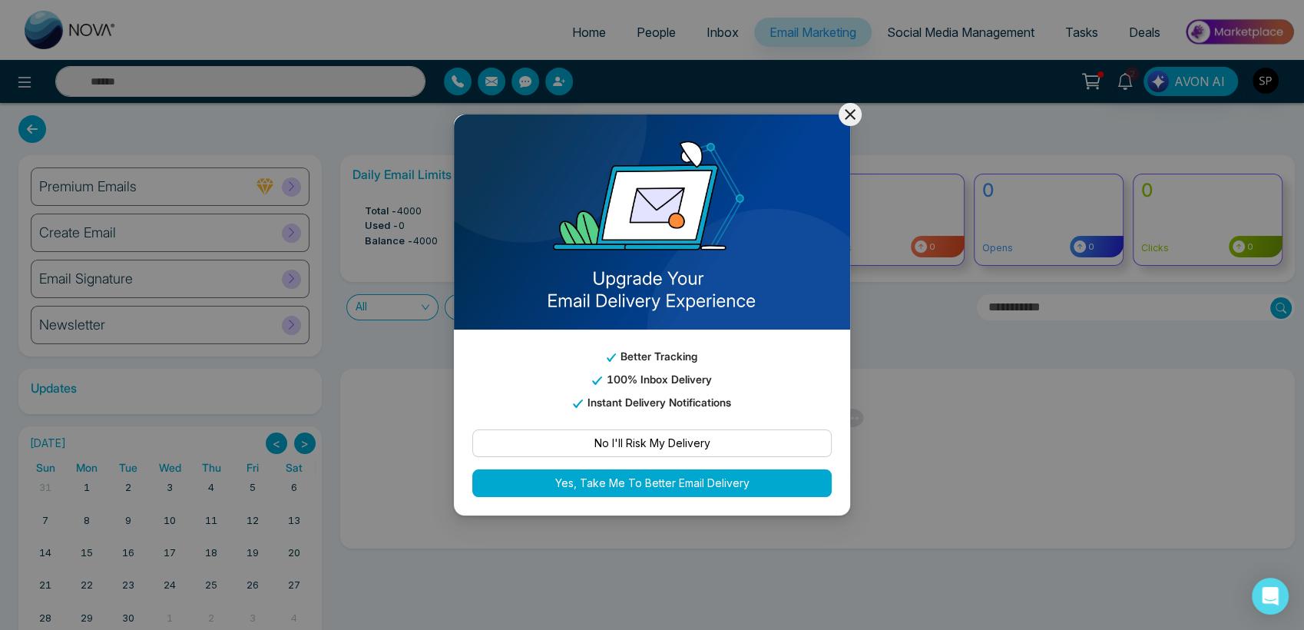
click at [848, 118] on icon at bounding box center [850, 114] width 18 height 18
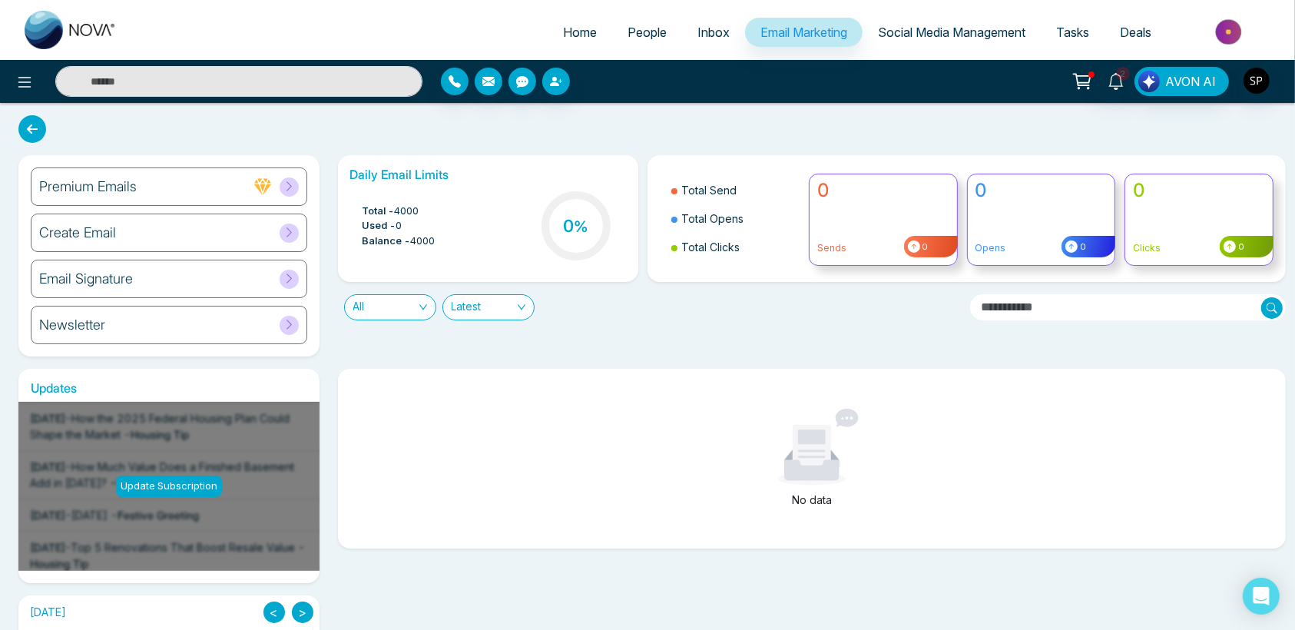
click at [697, 28] on span "Inbox" at bounding box center [713, 32] width 32 height 15
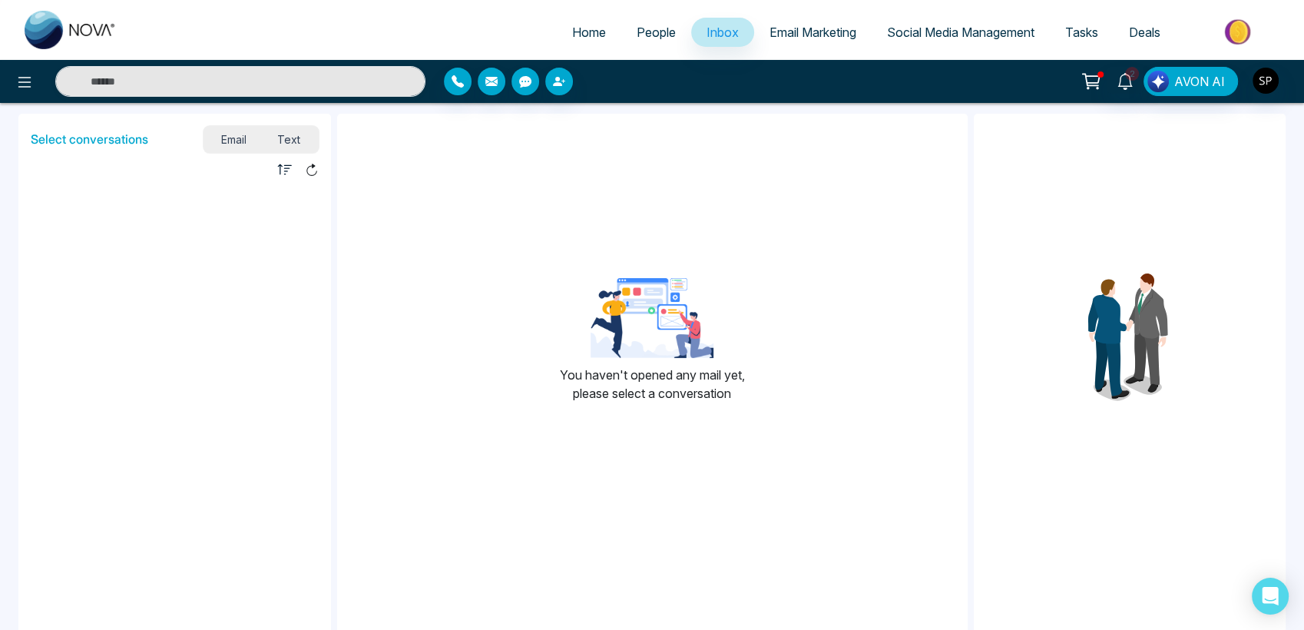
click at [647, 29] on span "People" at bounding box center [656, 32] width 39 height 15
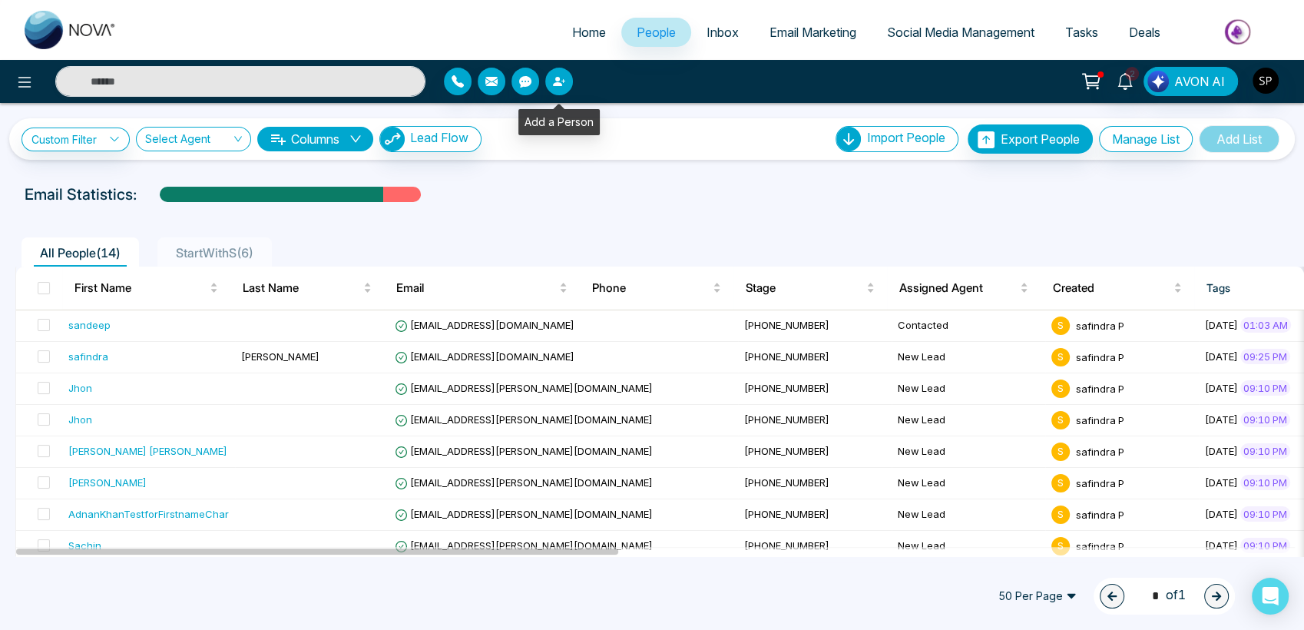
click at [558, 85] on icon "button" at bounding box center [557, 81] width 9 height 9
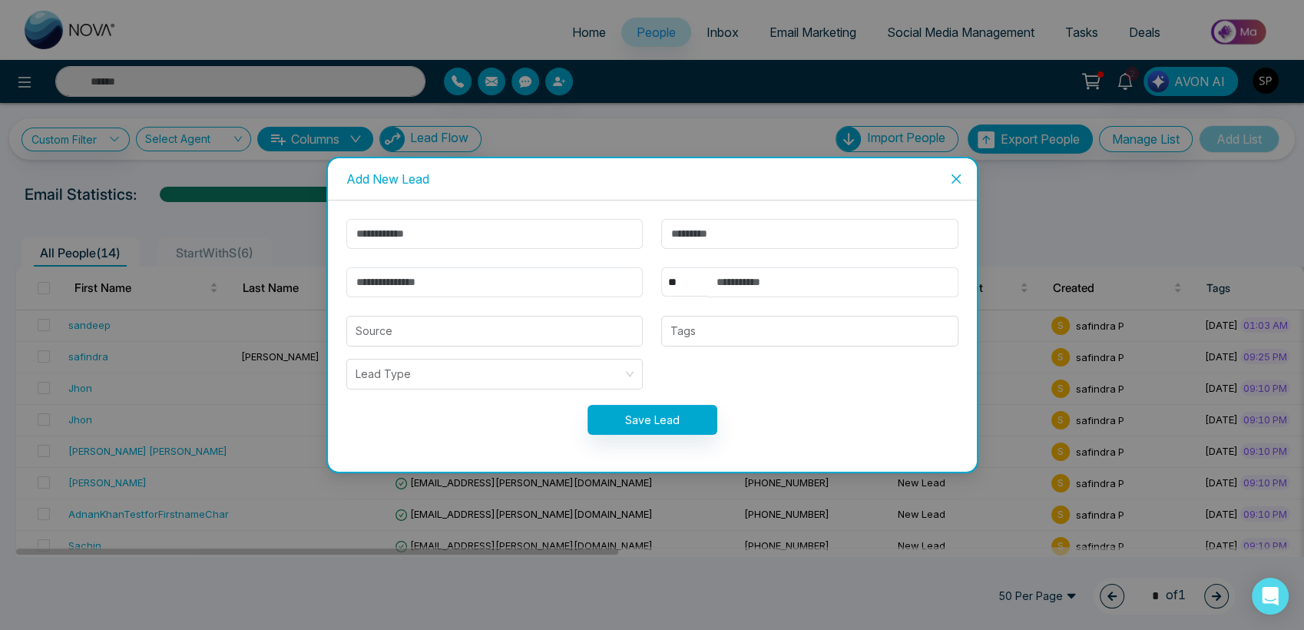
click at [958, 177] on icon "close" at bounding box center [955, 178] width 9 height 9
click at [958, 177] on div "Custom Filter Choose a filter Cancel Apply Select Agent Columns Lead Flow Impor…" at bounding box center [652, 329] width 1304 height 453
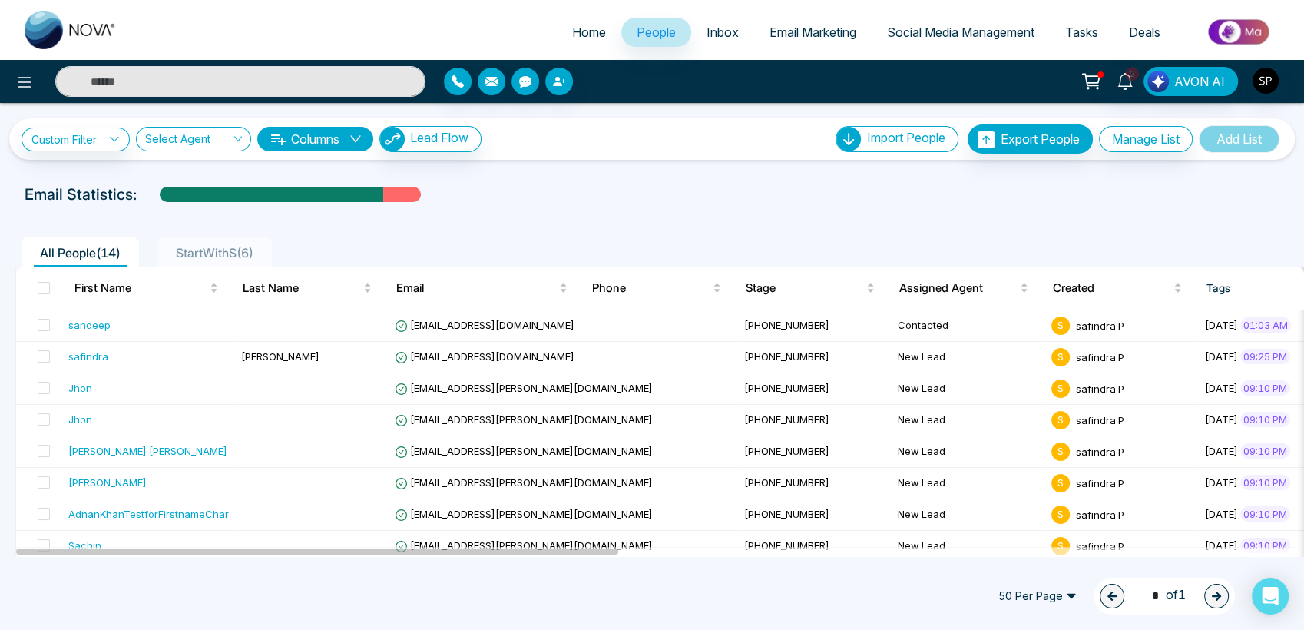
click at [958, 177] on div "Custom Filter Choose a filter Cancel Apply Select Agent Columns Lead Flow Impor…" at bounding box center [652, 329] width 1304 height 453
click at [553, 79] on icon "button" at bounding box center [559, 81] width 12 height 12
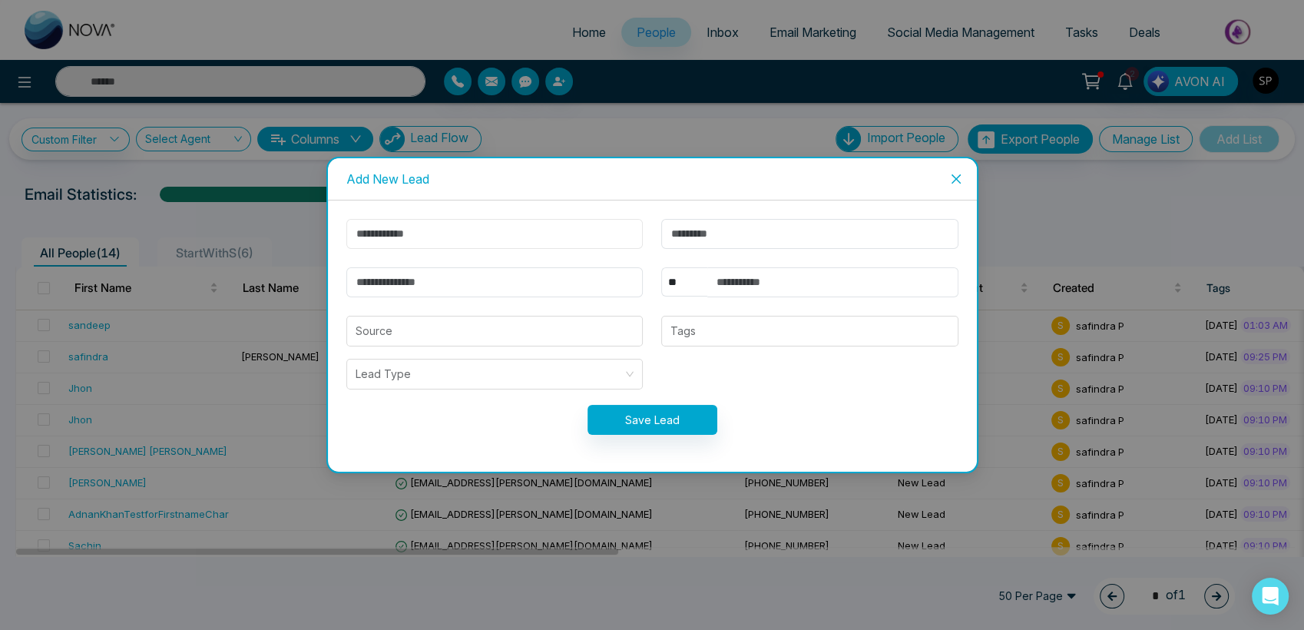
click at [413, 240] on input "text" at bounding box center [494, 234] width 297 height 30
click at [429, 235] on input "**********" at bounding box center [494, 234] width 297 height 30
type input "********"
click at [432, 281] on input "email" at bounding box center [494, 282] width 297 height 30
type input "**********"
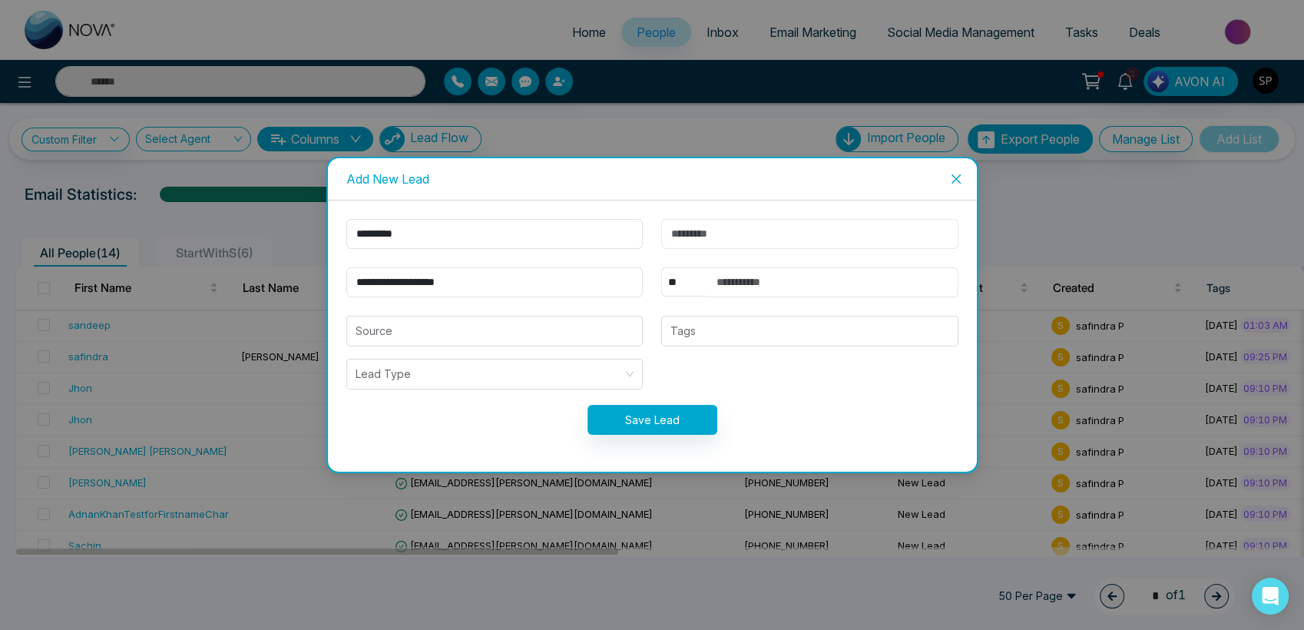
click at [757, 242] on input "text" at bounding box center [809, 234] width 297 height 30
type input "*********"
click at [758, 277] on input "text" at bounding box center [832, 282] width 251 height 30
type input "*********"
drag, startPoint x: 672, startPoint y: 167, endPoint x: 637, endPoint y: 164, distance: 34.7
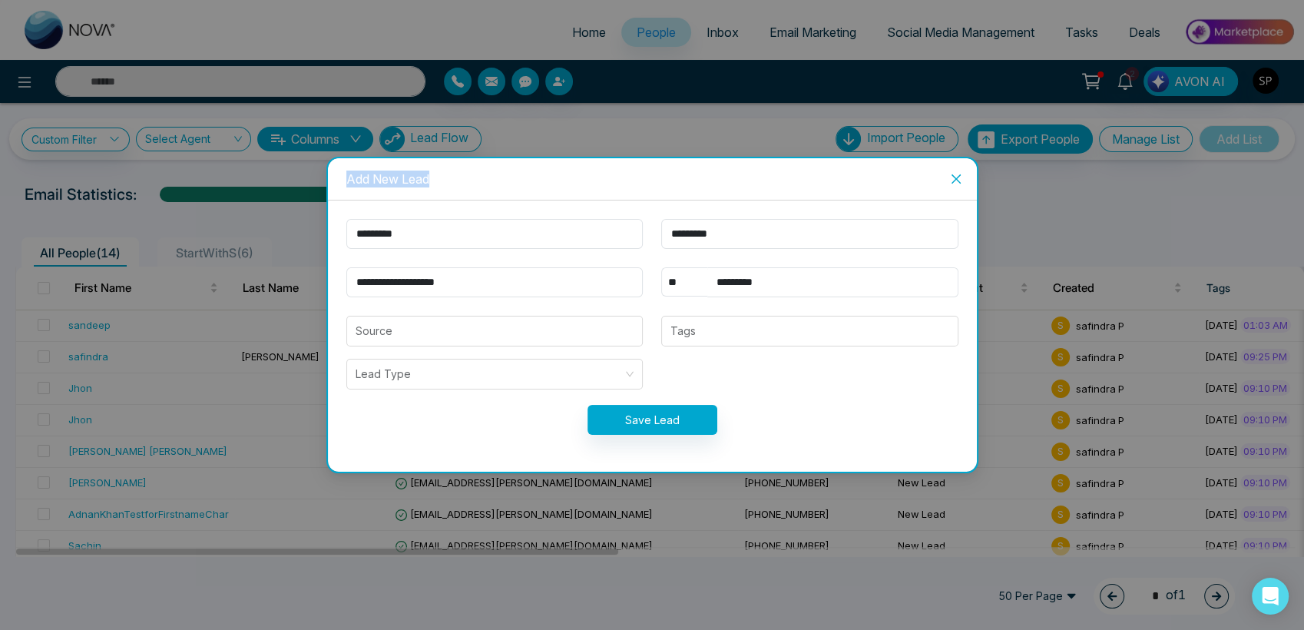
click at [637, 164] on div "Add New Lead" at bounding box center [652, 179] width 649 height 42
drag, startPoint x: 604, startPoint y: 174, endPoint x: 606, endPoint y: 194, distance: 20.1
click at [606, 194] on div "Add New Lead" at bounding box center [652, 179] width 649 height 42
click at [452, 343] on input "search" at bounding box center [495, 330] width 279 height 29
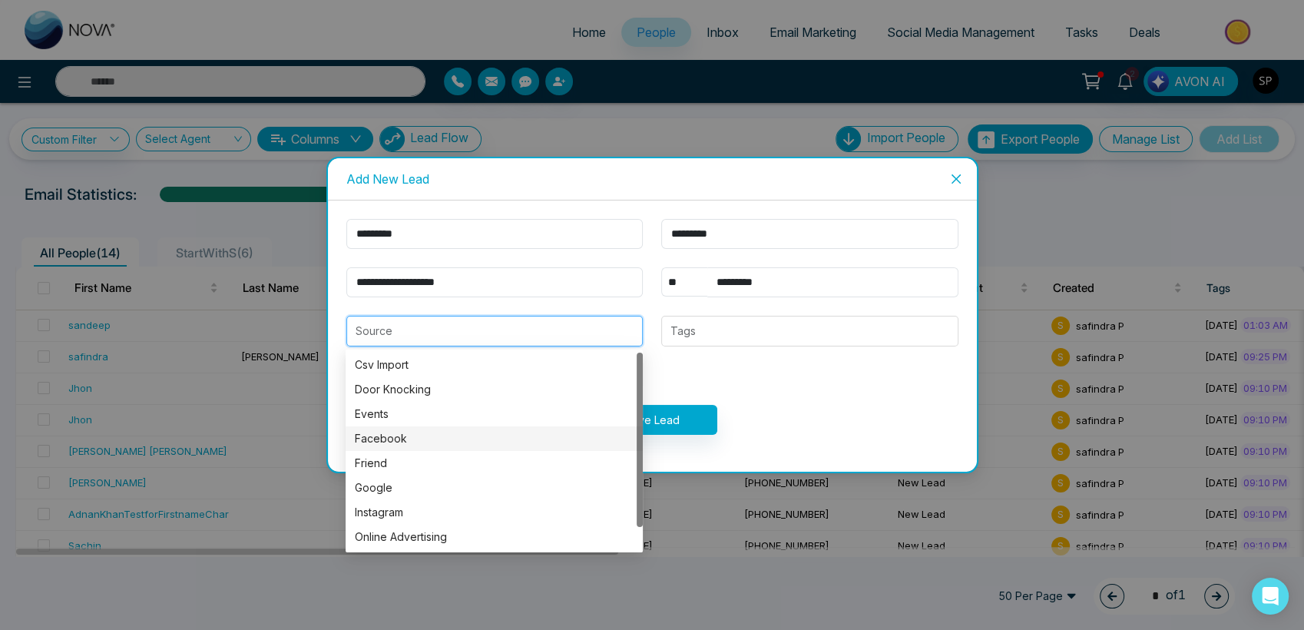
drag, startPoint x: 640, startPoint y: 455, endPoint x: 627, endPoint y: 412, distance: 45.7
click at [627, 412] on div "Csv Import Door Knocking Events Facebook Friend Google Instagram Online Adverti…" at bounding box center [494, 451] width 297 height 197
click at [401, 433] on div "Facebook" at bounding box center [494, 438] width 279 height 17
type input "********"
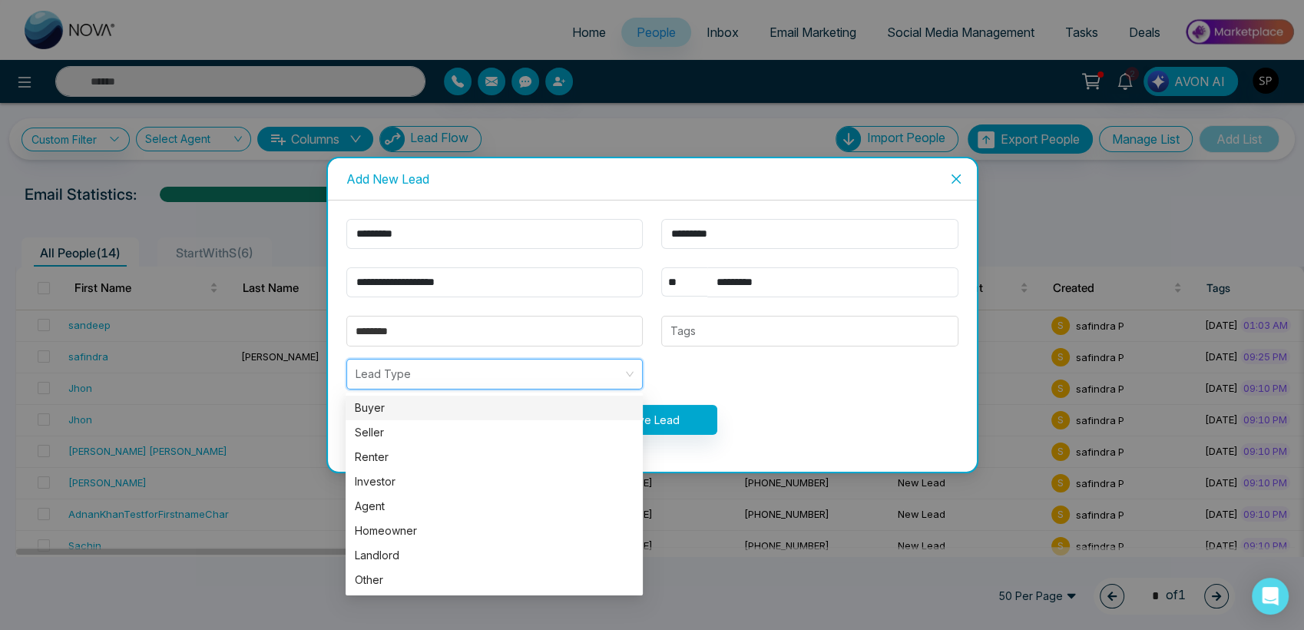
click at [494, 376] on input "search" at bounding box center [490, 373] width 268 height 29
click at [385, 505] on div "Agent" at bounding box center [494, 506] width 279 height 17
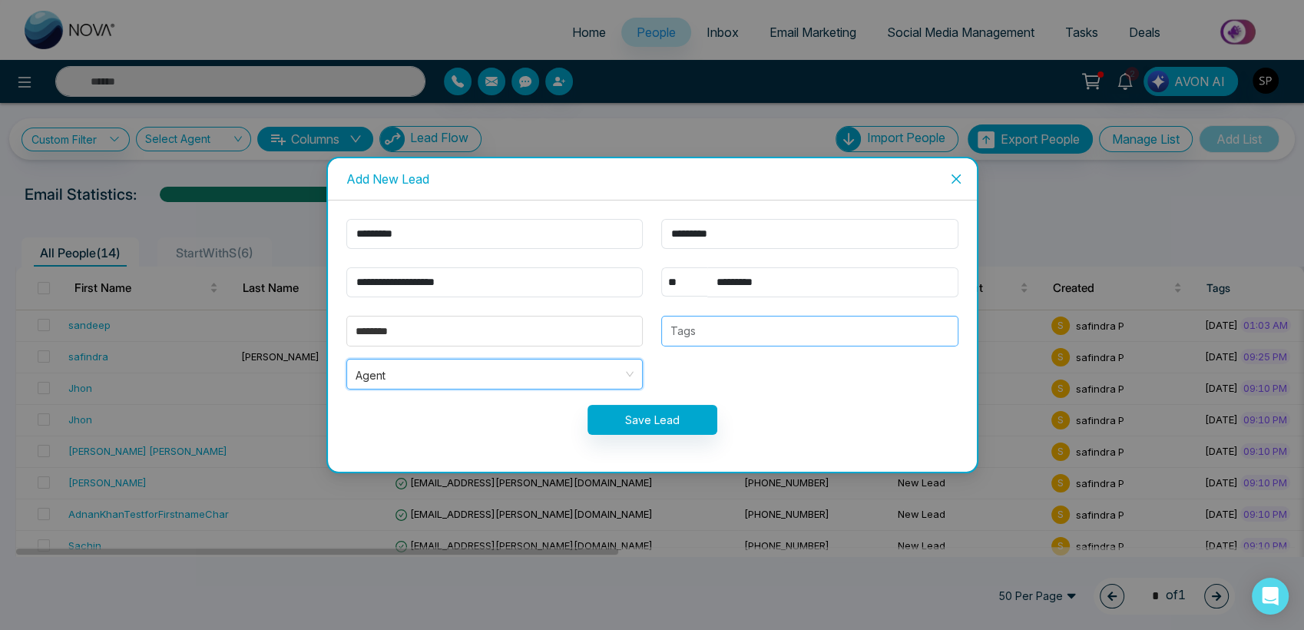
click at [705, 332] on div at bounding box center [810, 331] width 288 height 18
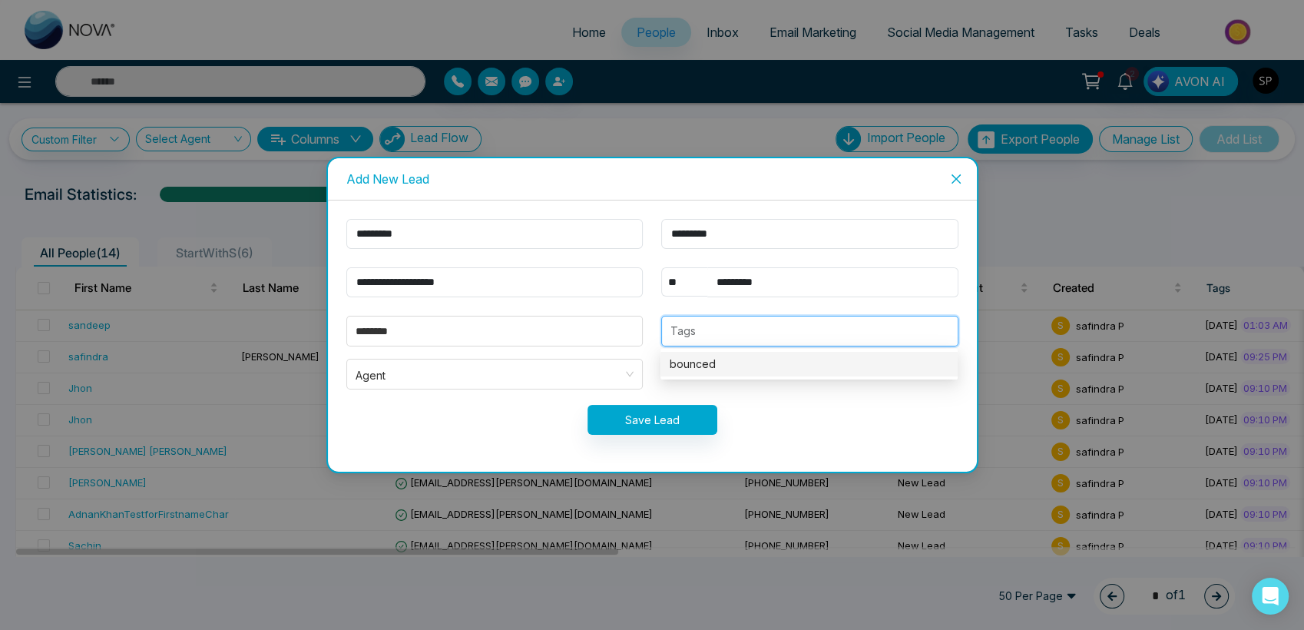
click at [686, 363] on div "bounced" at bounding box center [809, 364] width 279 height 17
click at [724, 356] on div "bounced" at bounding box center [804, 364] width 268 height 17
click at [724, 356] on div "bounced" at bounding box center [809, 364] width 279 height 17
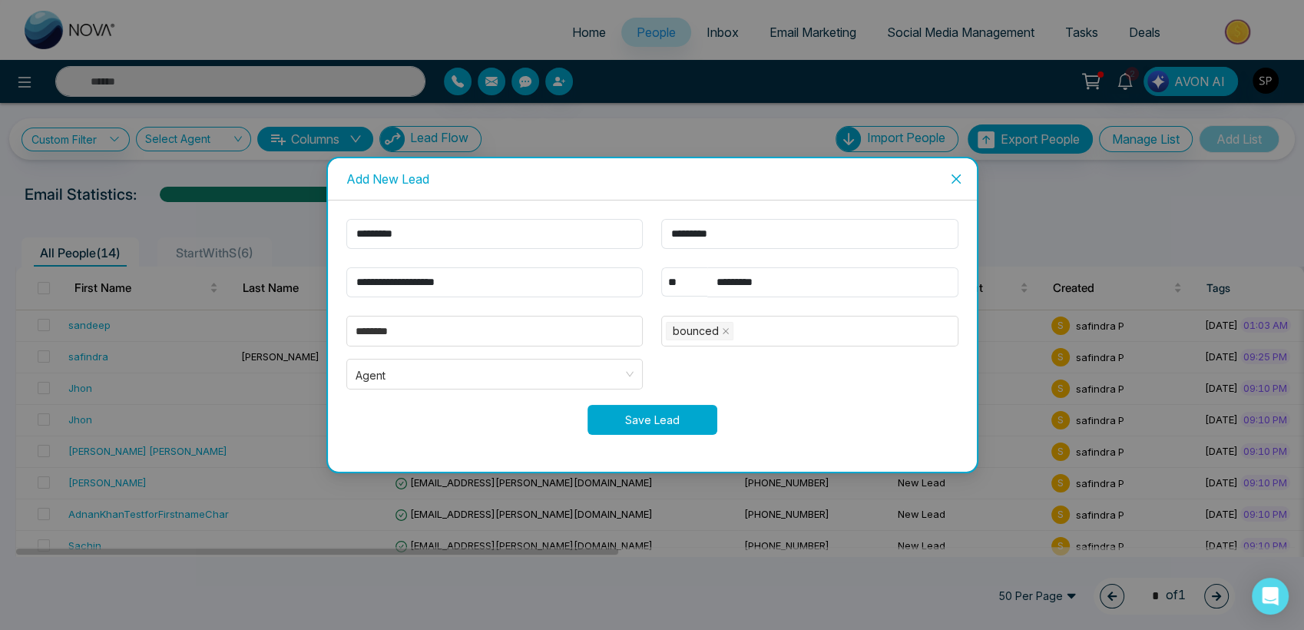
click at [662, 411] on button "Save Lead" at bounding box center [653, 420] width 130 height 30
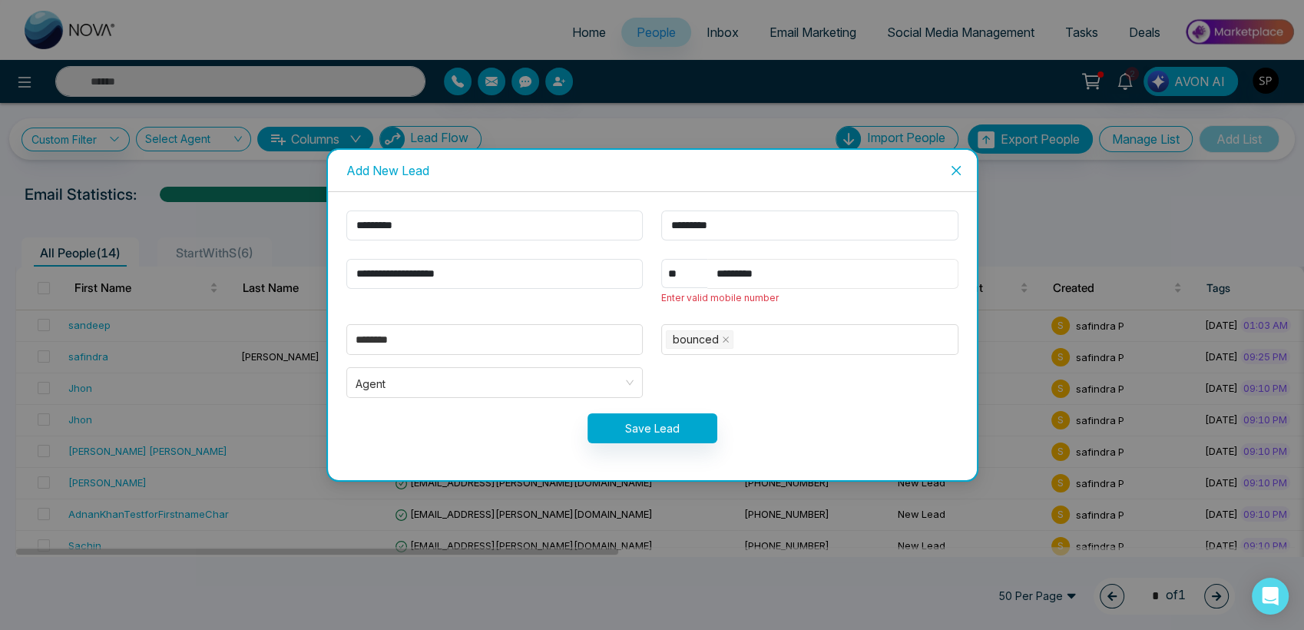
click at [781, 275] on input "*********" at bounding box center [832, 274] width 251 height 30
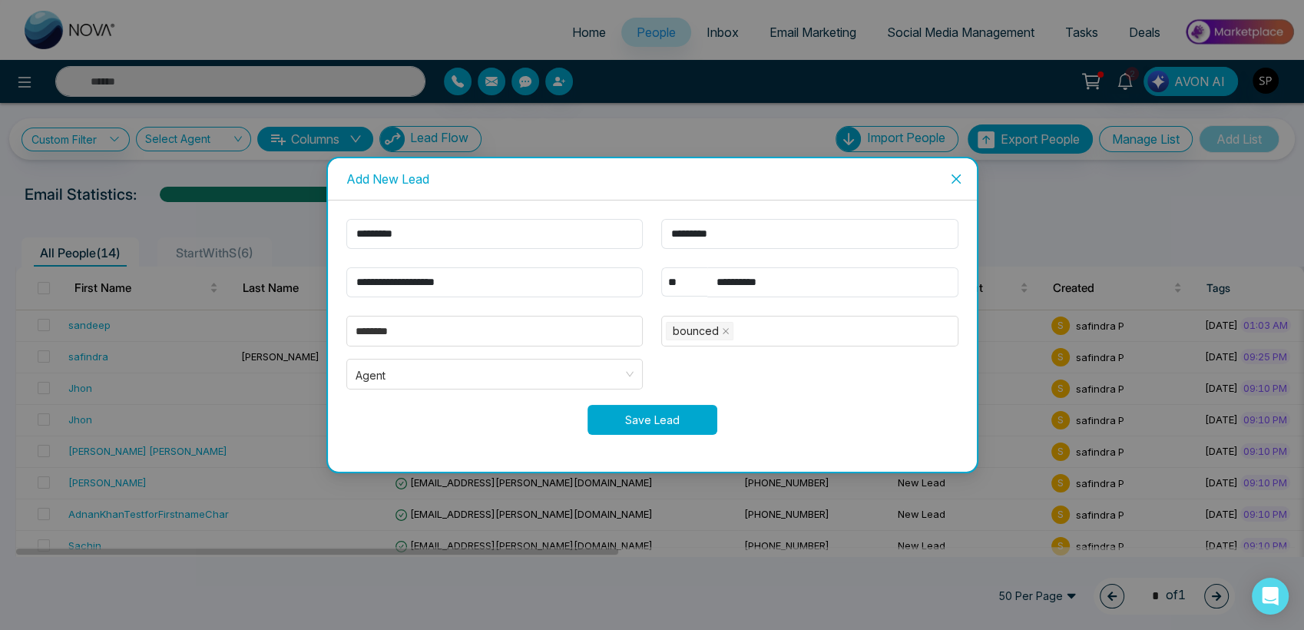
click at [627, 417] on button "Save Lead" at bounding box center [653, 420] width 130 height 30
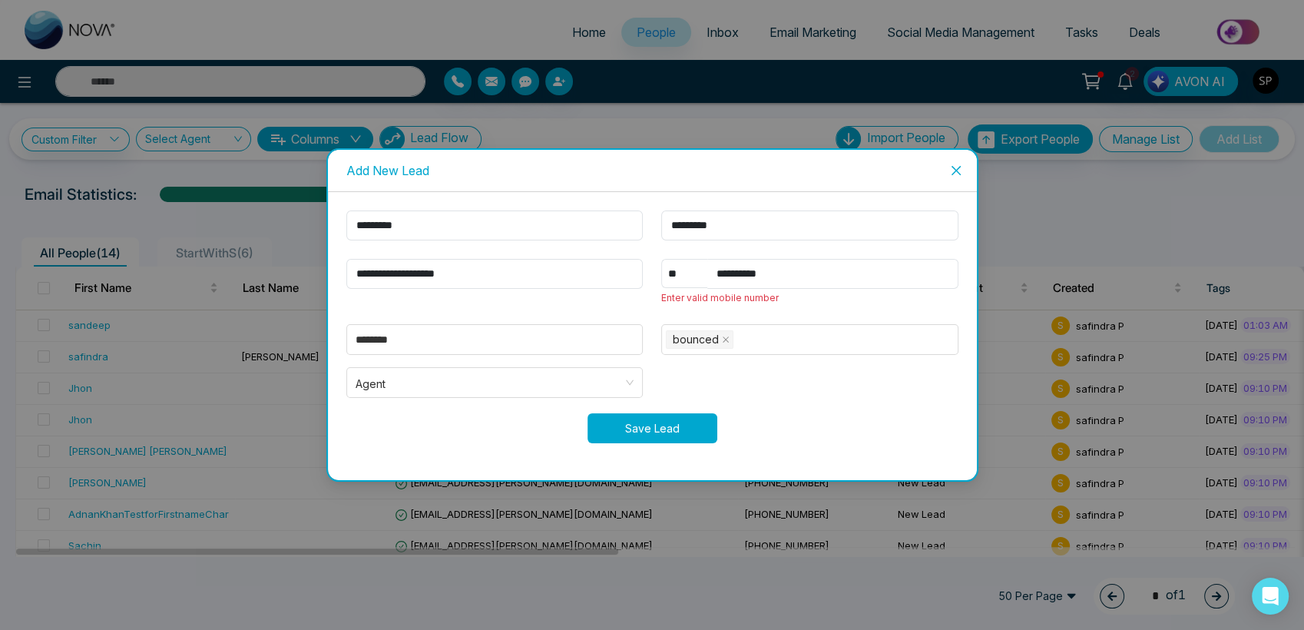
click at [627, 417] on button "Save Lead" at bounding box center [653, 428] width 130 height 30
click at [654, 433] on button "Save Lead" at bounding box center [653, 428] width 130 height 30
drag, startPoint x: 730, startPoint y: 271, endPoint x: 694, endPoint y: 269, distance: 36.2
click at [694, 269] on div "**********" at bounding box center [809, 274] width 297 height 30
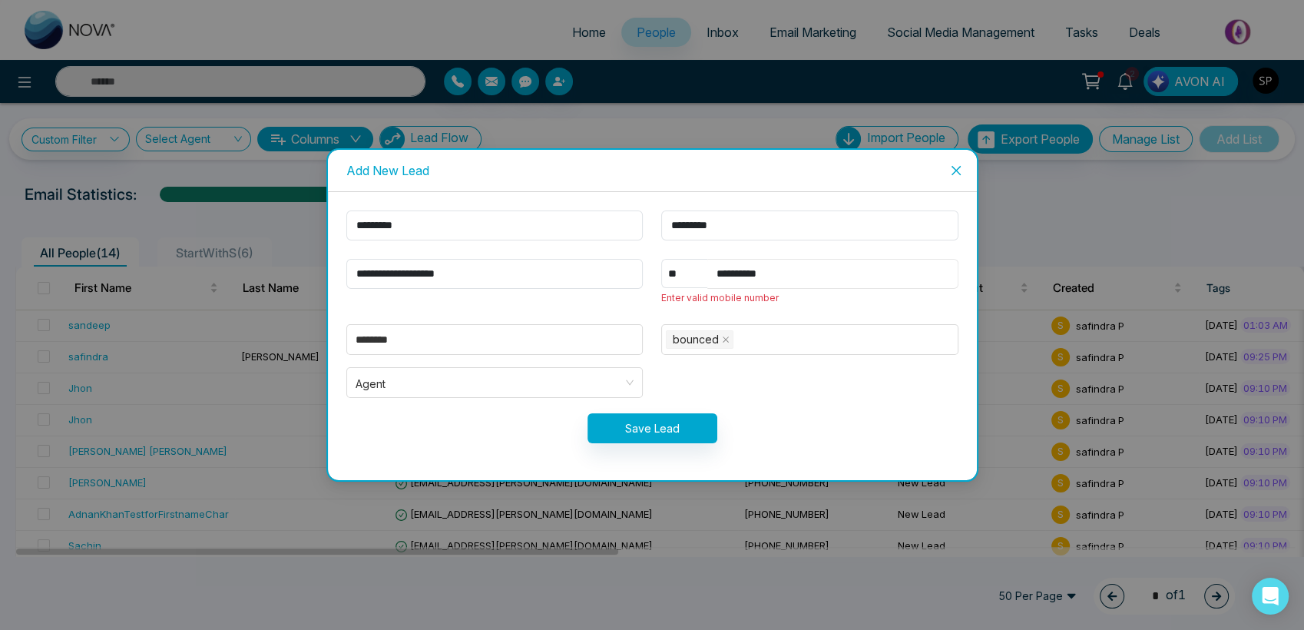
click at [734, 273] on input "**********" at bounding box center [832, 274] width 251 height 30
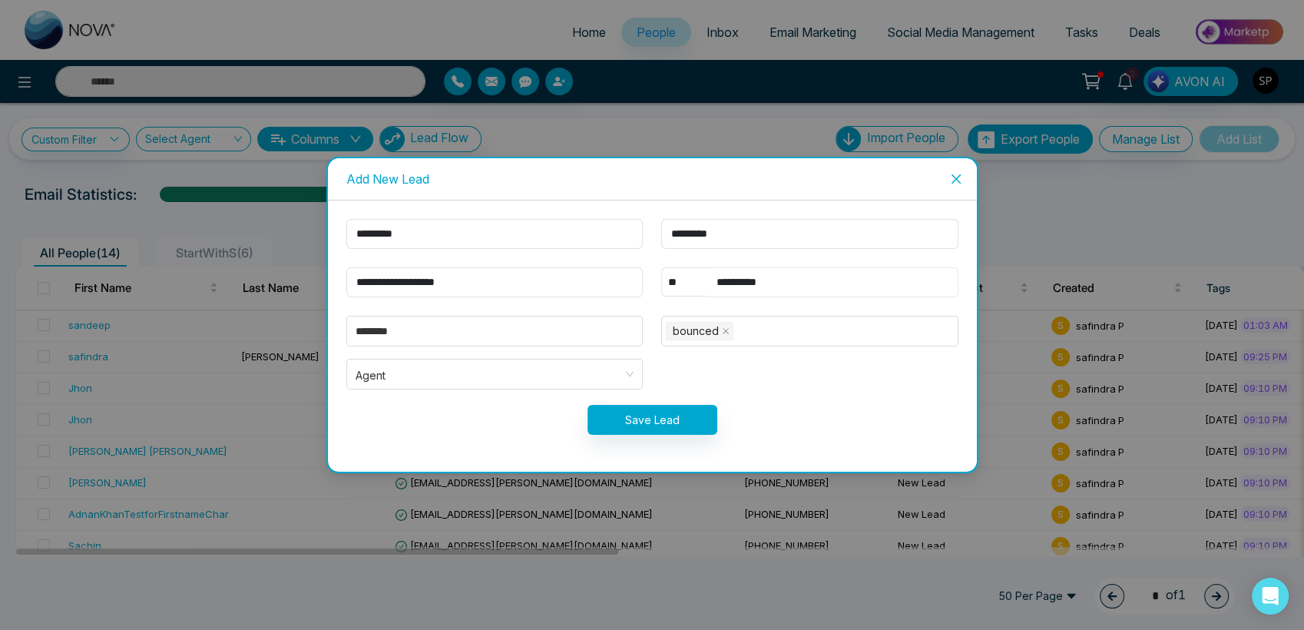
type input "**********"
click at [656, 424] on button "Save Lead" at bounding box center [653, 420] width 130 height 30
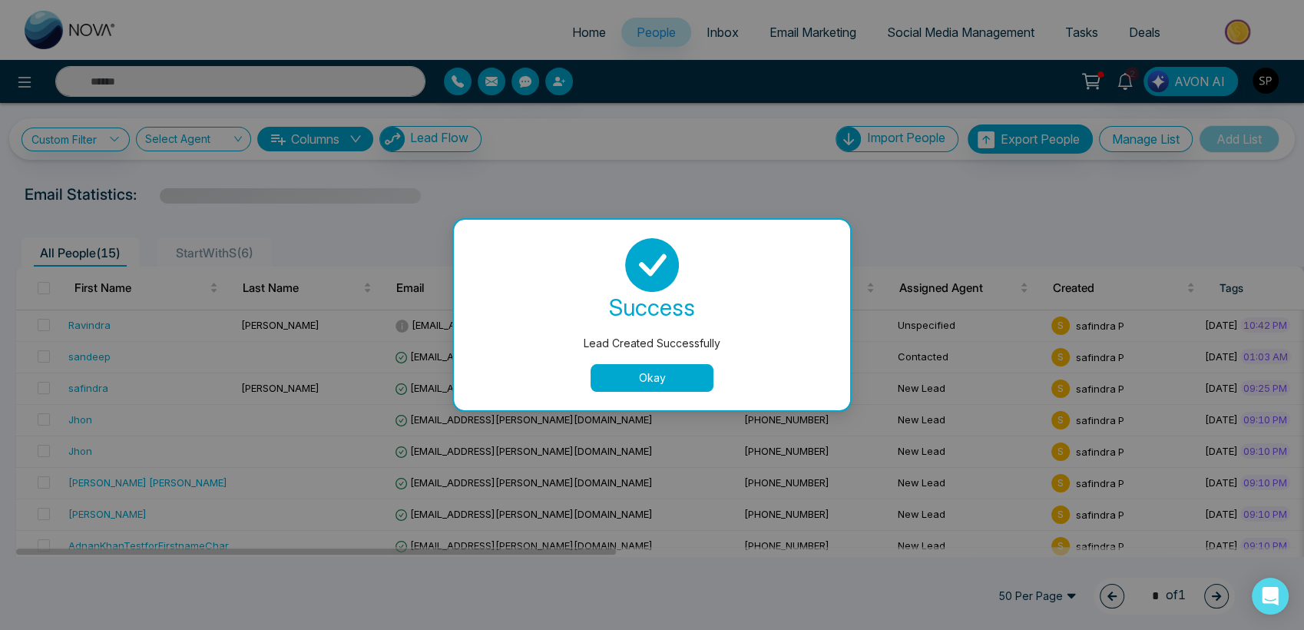
click at [642, 372] on button "Okay" at bounding box center [652, 378] width 123 height 28
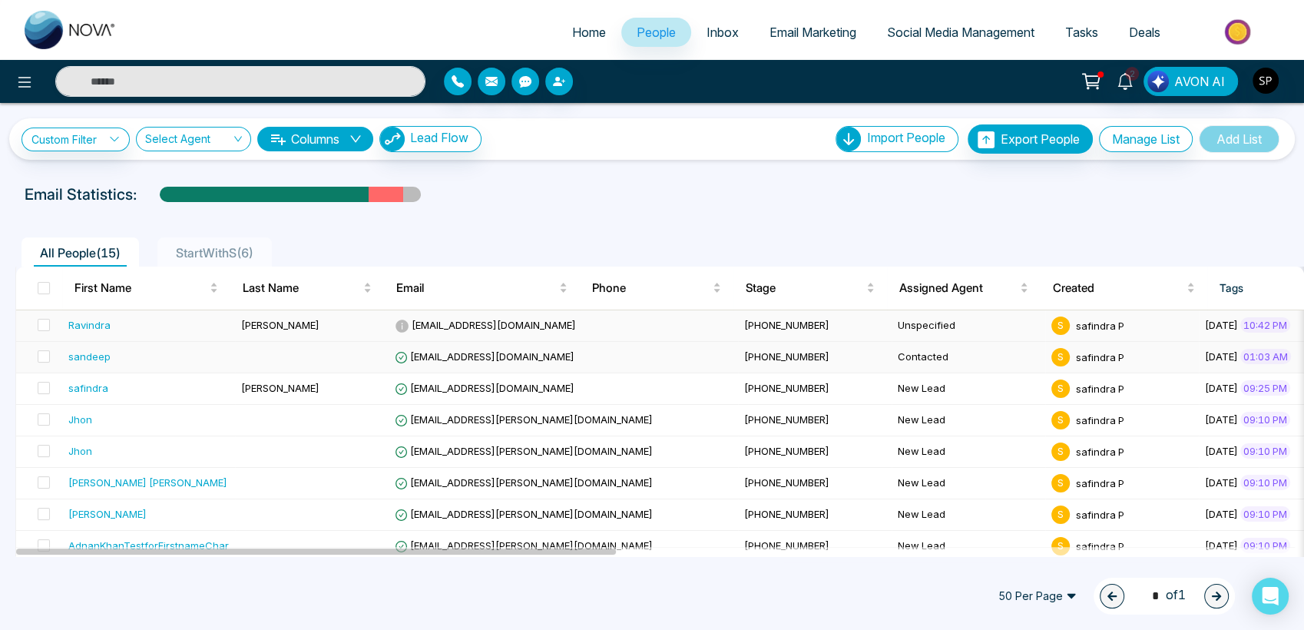
drag, startPoint x: 428, startPoint y: 321, endPoint x: 515, endPoint y: 361, distance: 96.2
click at [515, 361] on span "[EMAIL_ADDRESS][DOMAIN_NAME]" at bounding box center [485, 356] width 180 height 12
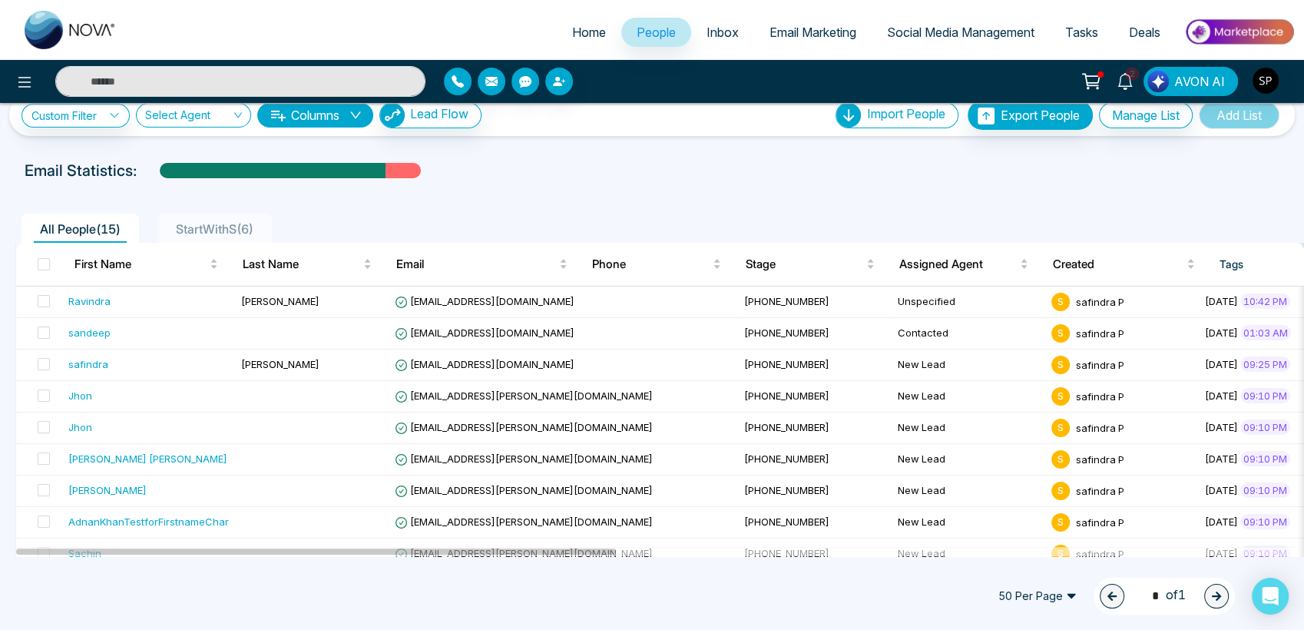
scroll to position [15, 0]
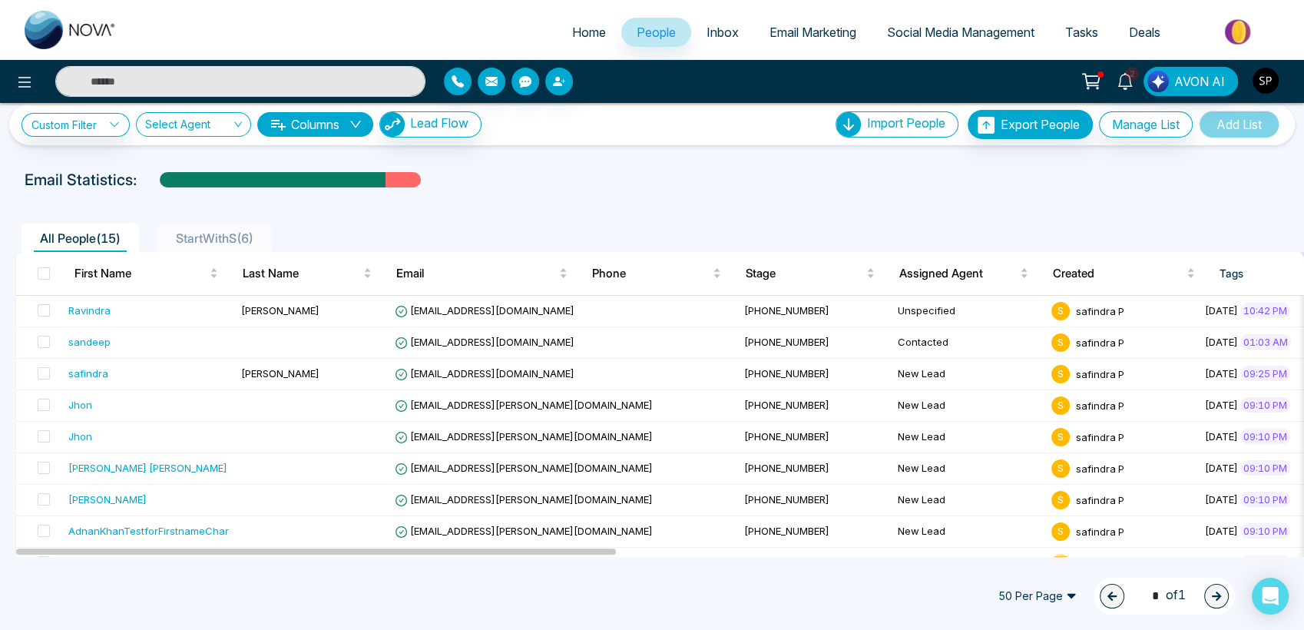
click at [1060, 596] on span "50 Per Page" at bounding box center [1038, 596] width 100 height 25
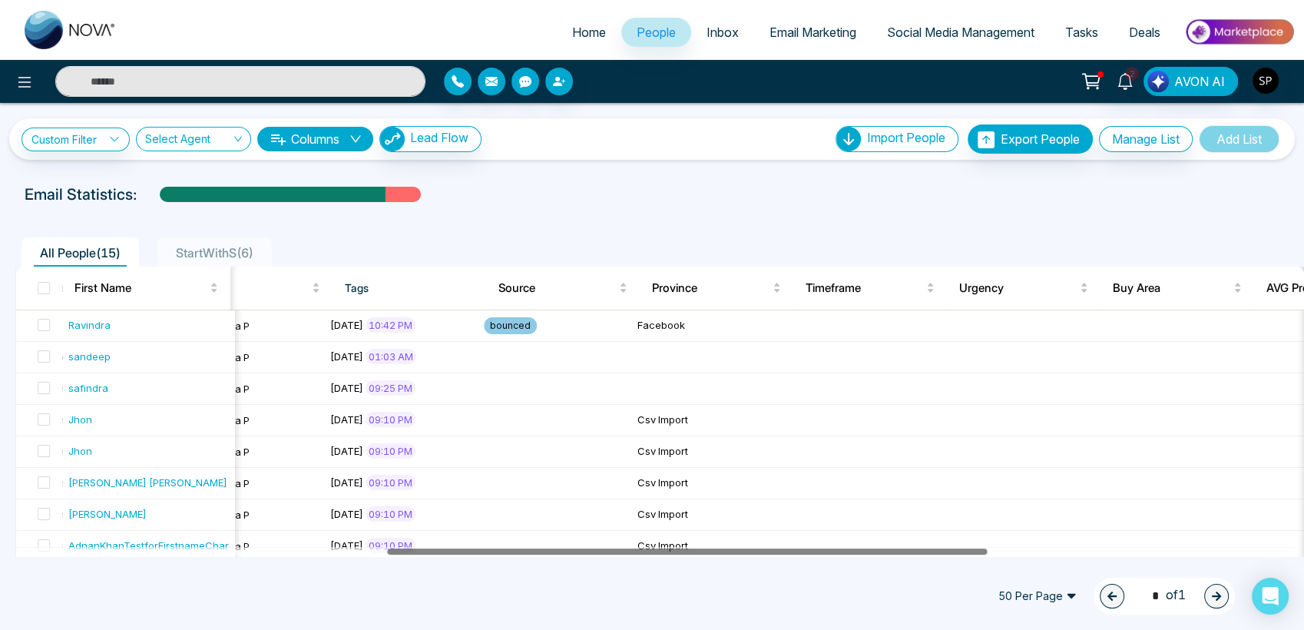
scroll to position [0, 548]
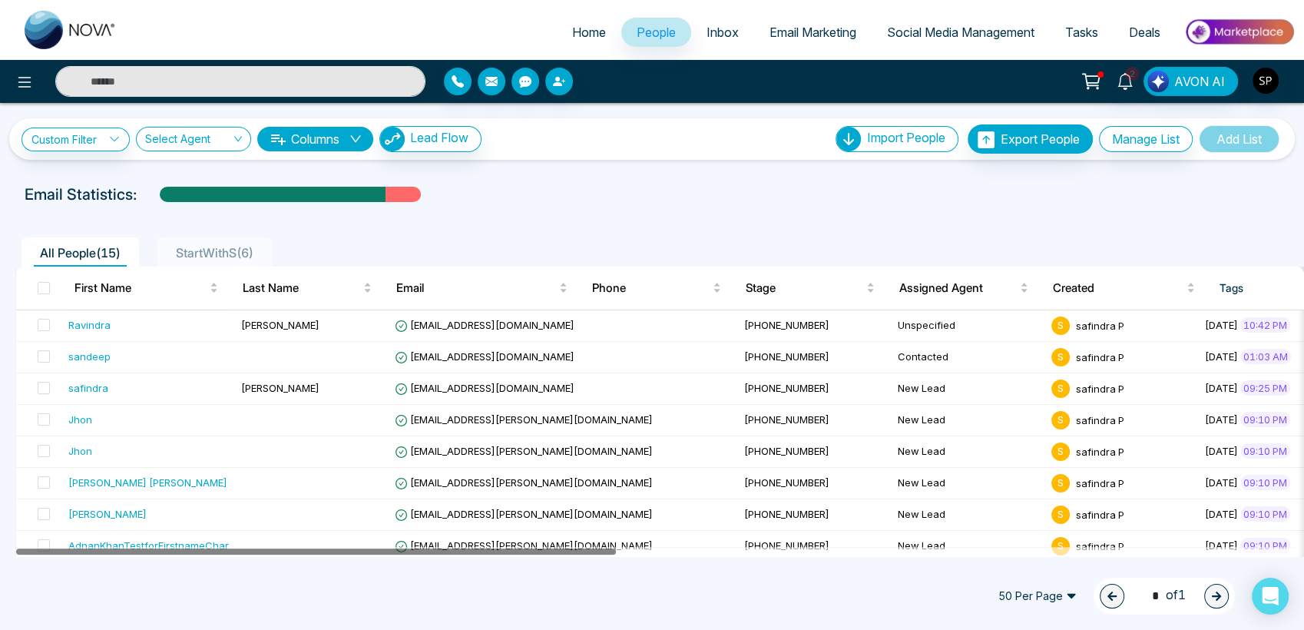
drag, startPoint x: 578, startPoint y: 550, endPoint x: 406, endPoint y: 637, distance: 193.7
click at [406, 629] on html "Home People Inbox Email Marketing Social Media Management Tasks Deals 2 AVON AI…" at bounding box center [652, 315] width 1304 height 630
click at [892, 402] on td "New Lead" at bounding box center [969, 388] width 154 height 31
click at [707, 40] on link "Inbox" at bounding box center [722, 32] width 63 height 29
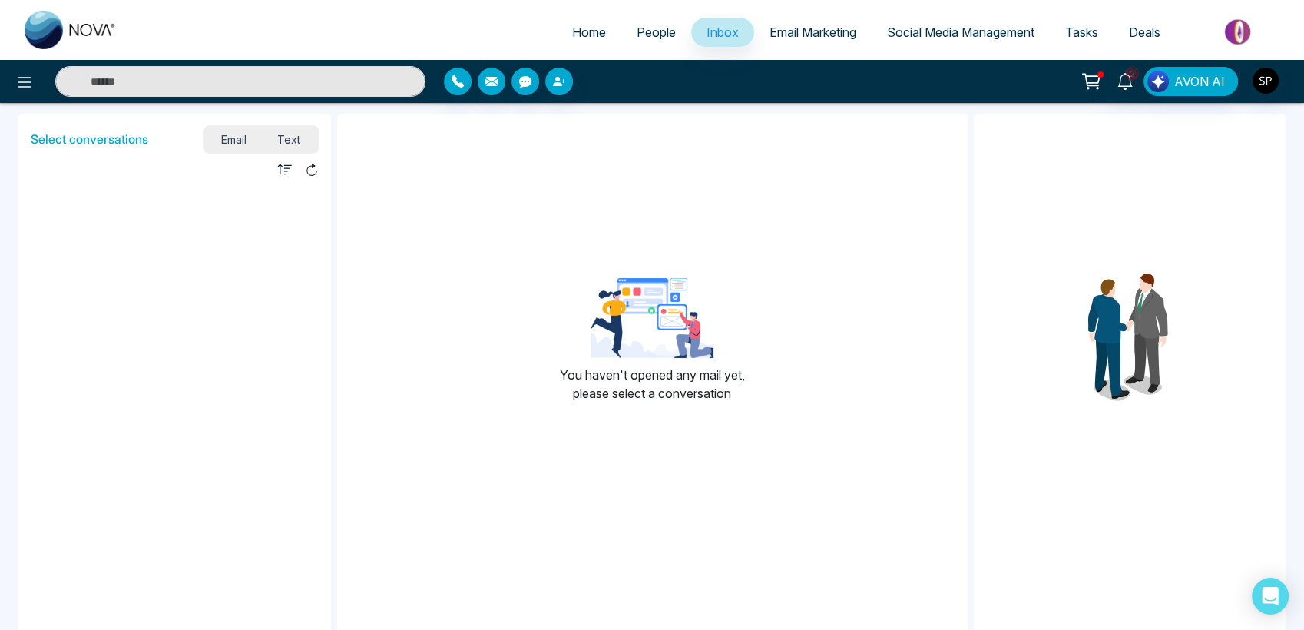
click at [787, 22] on link "Email Marketing" at bounding box center [813, 32] width 118 height 29
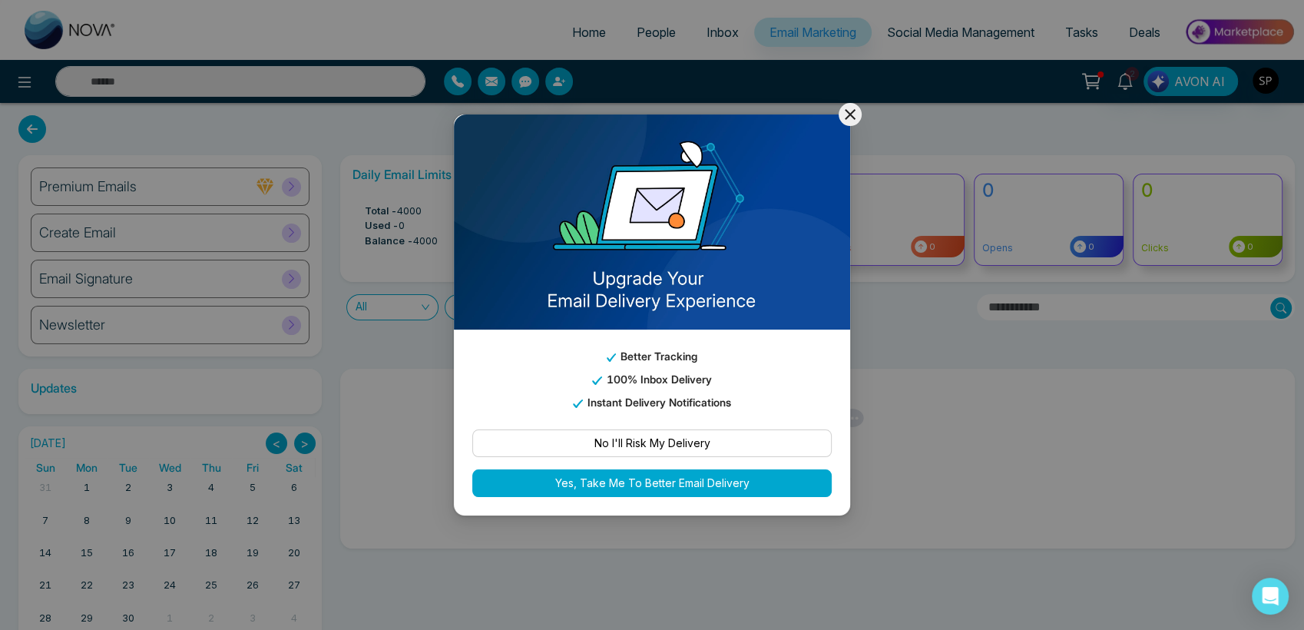
click at [846, 111] on icon at bounding box center [850, 114] width 11 height 11
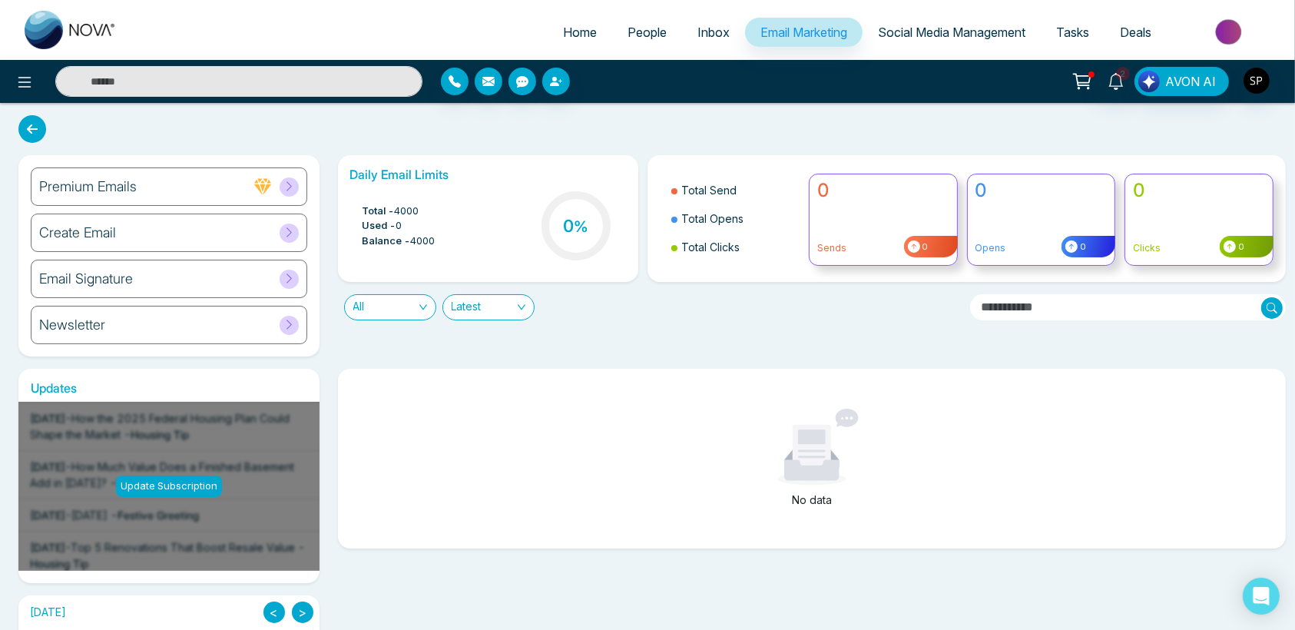
click at [922, 22] on link "Social Media Management" at bounding box center [951, 32] width 178 height 29
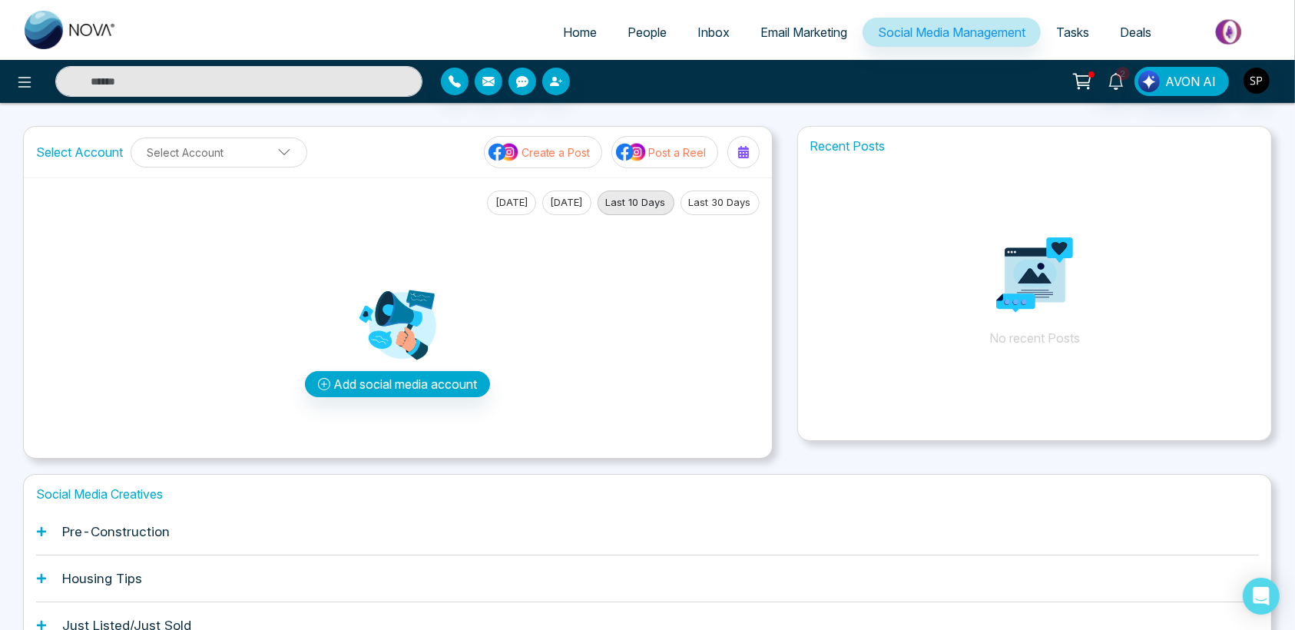
click at [1069, 25] on span "Tasks" at bounding box center [1072, 32] width 33 height 15
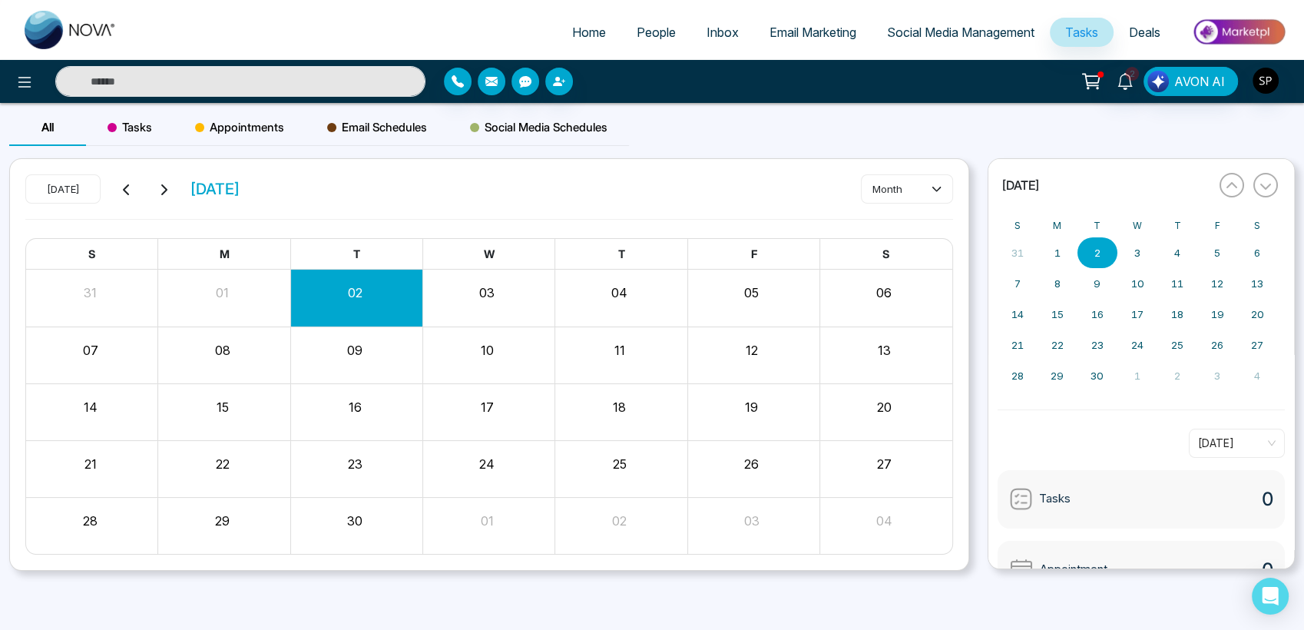
click at [1141, 35] on span "Deals" at bounding box center [1144, 32] width 31 height 15
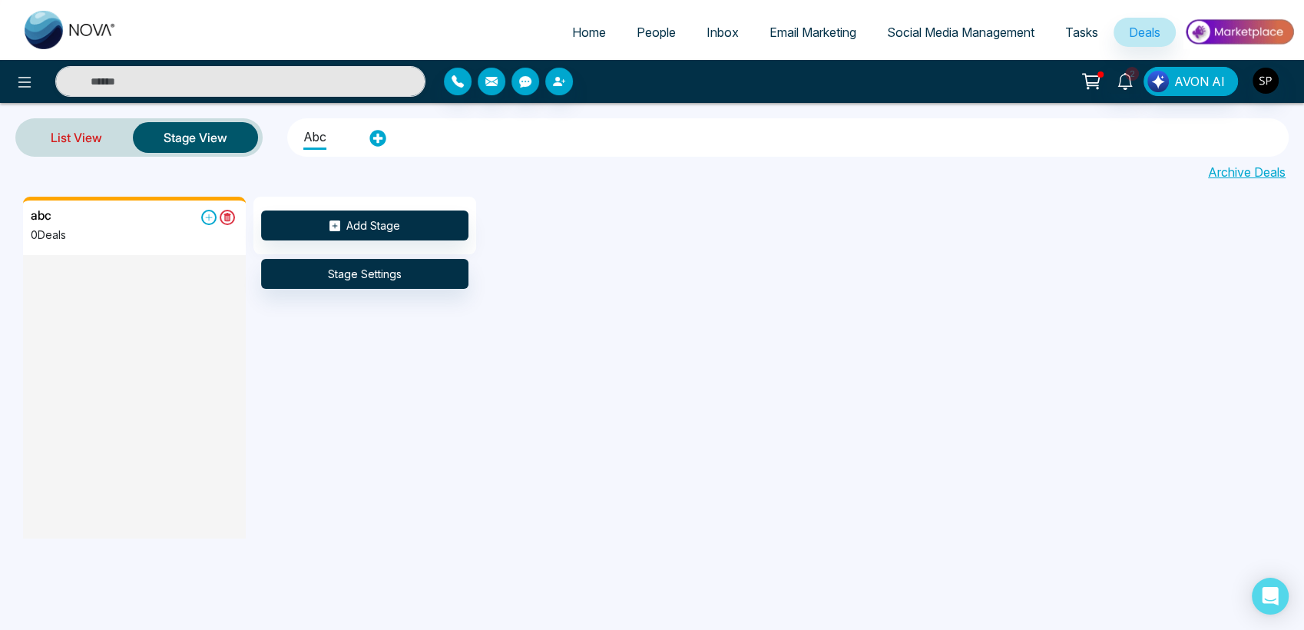
click at [101, 142] on link "List View" at bounding box center [76, 137] width 113 height 37
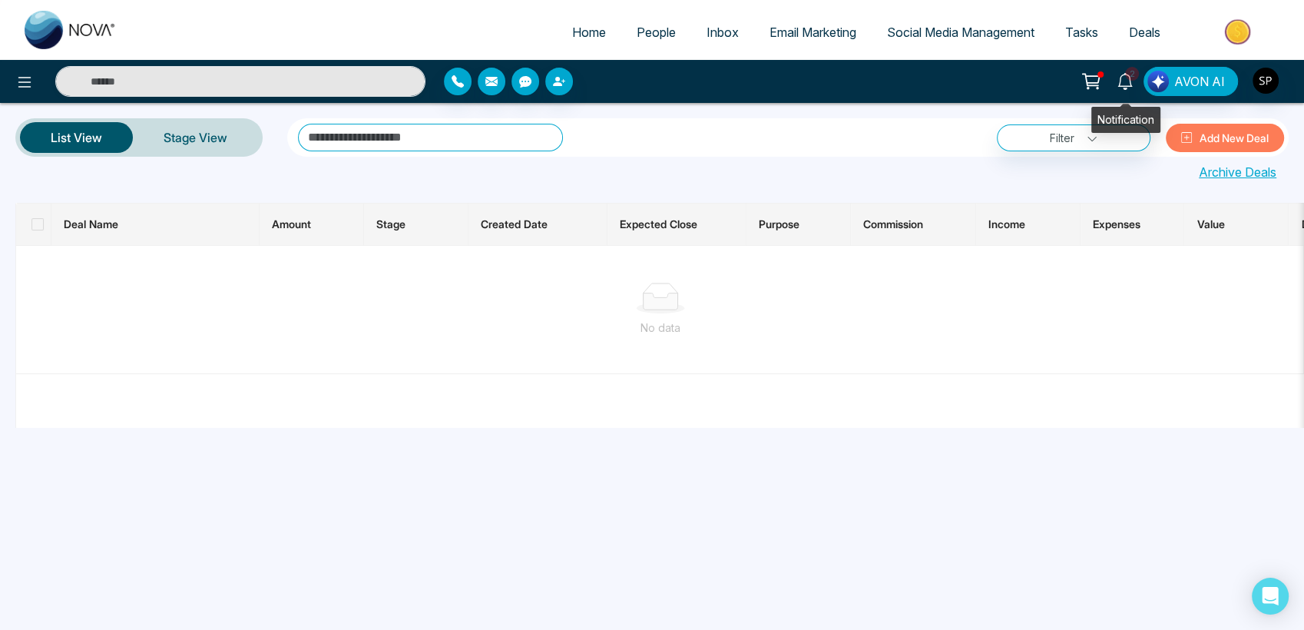
click at [1128, 75] on span "2" at bounding box center [1132, 74] width 14 height 14
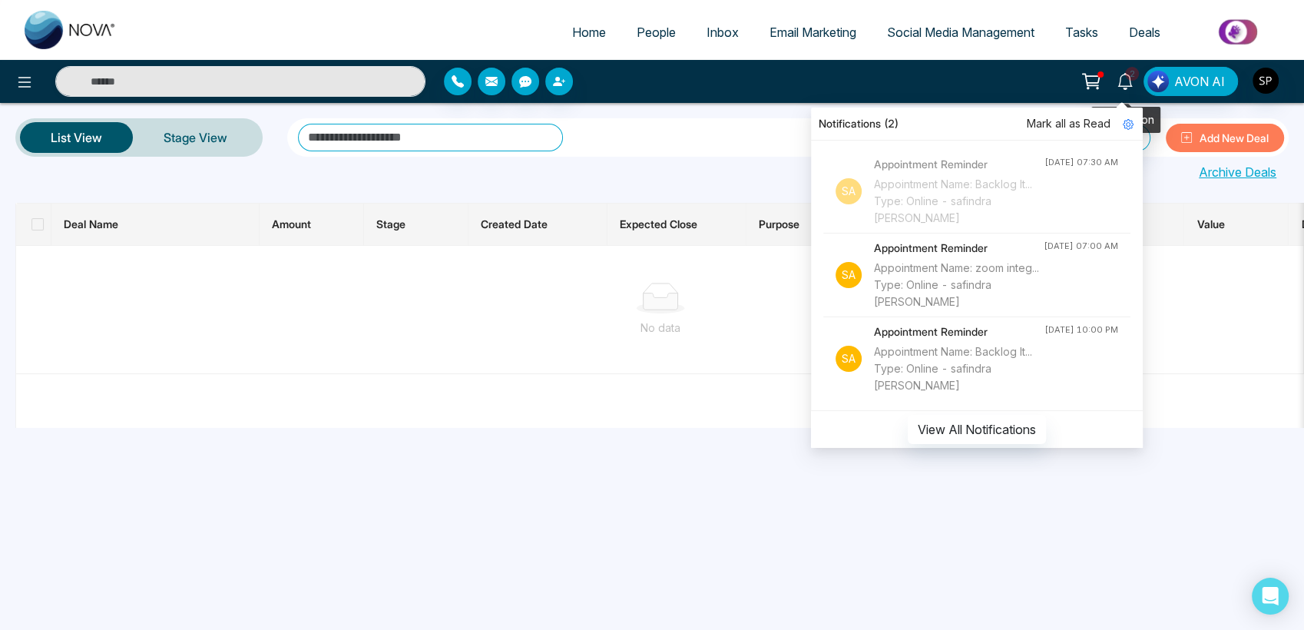
click at [1128, 75] on span "2" at bounding box center [1132, 74] width 14 height 14
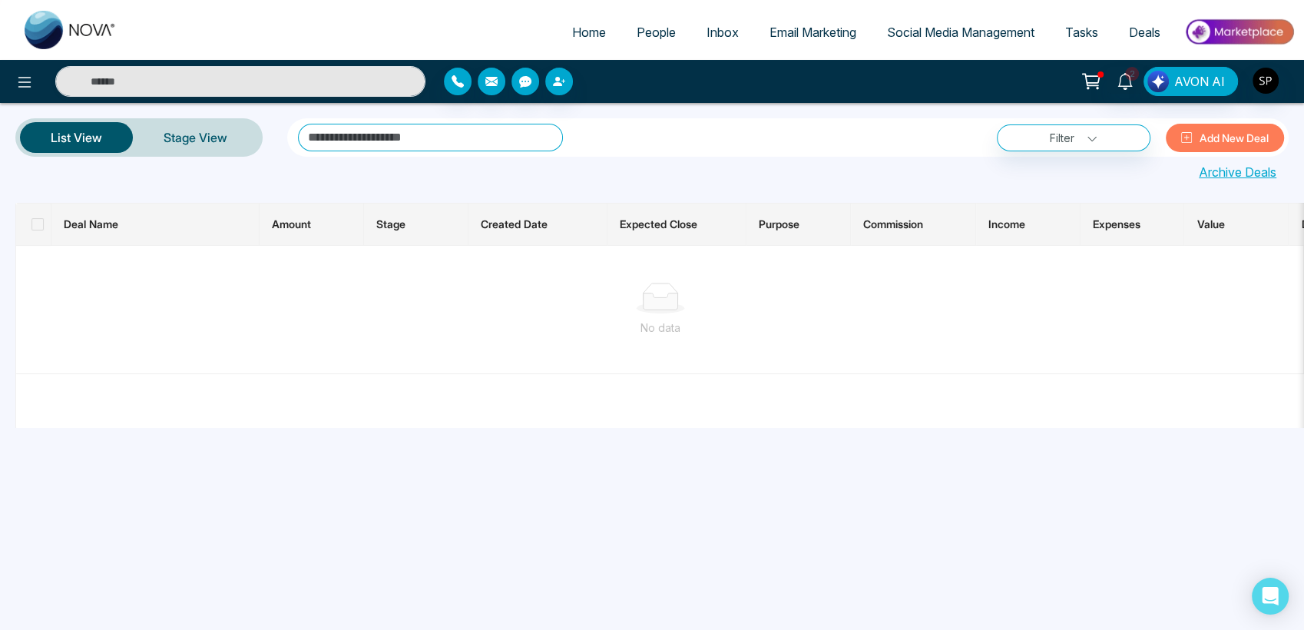
click at [1086, 76] on icon at bounding box center [1092, 82] width 22 height 22
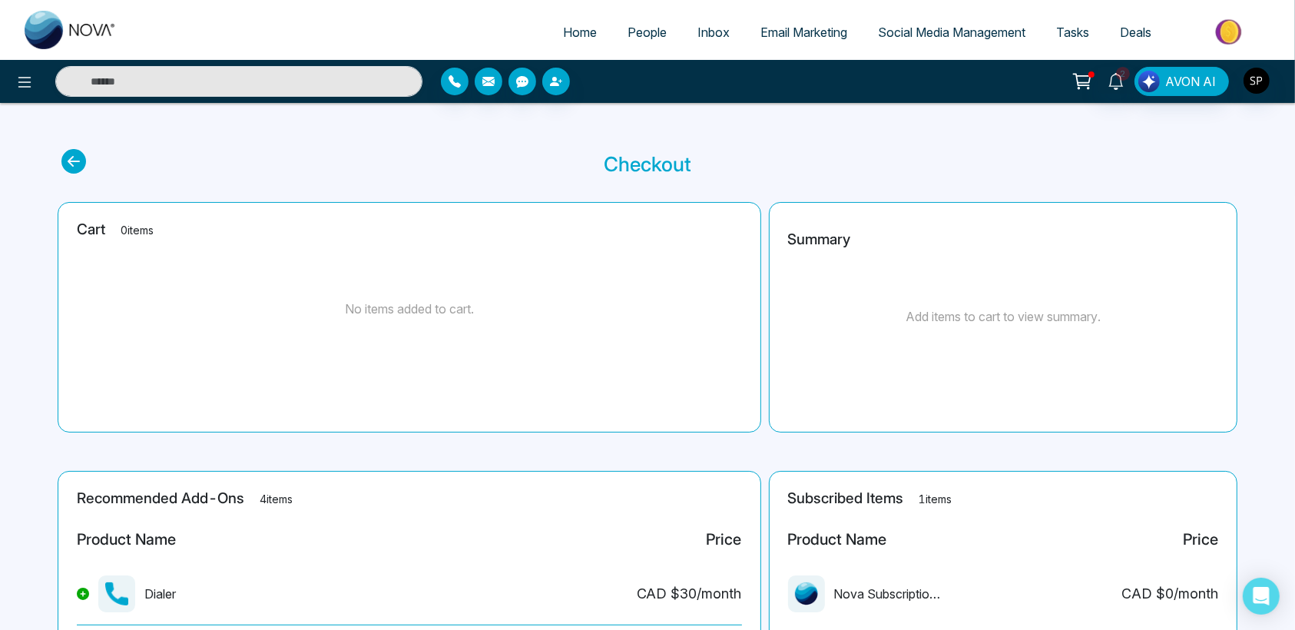
click at [565, 28] on span "Home" at bounding box center [580, 32] width 34 height 15
select select "*"
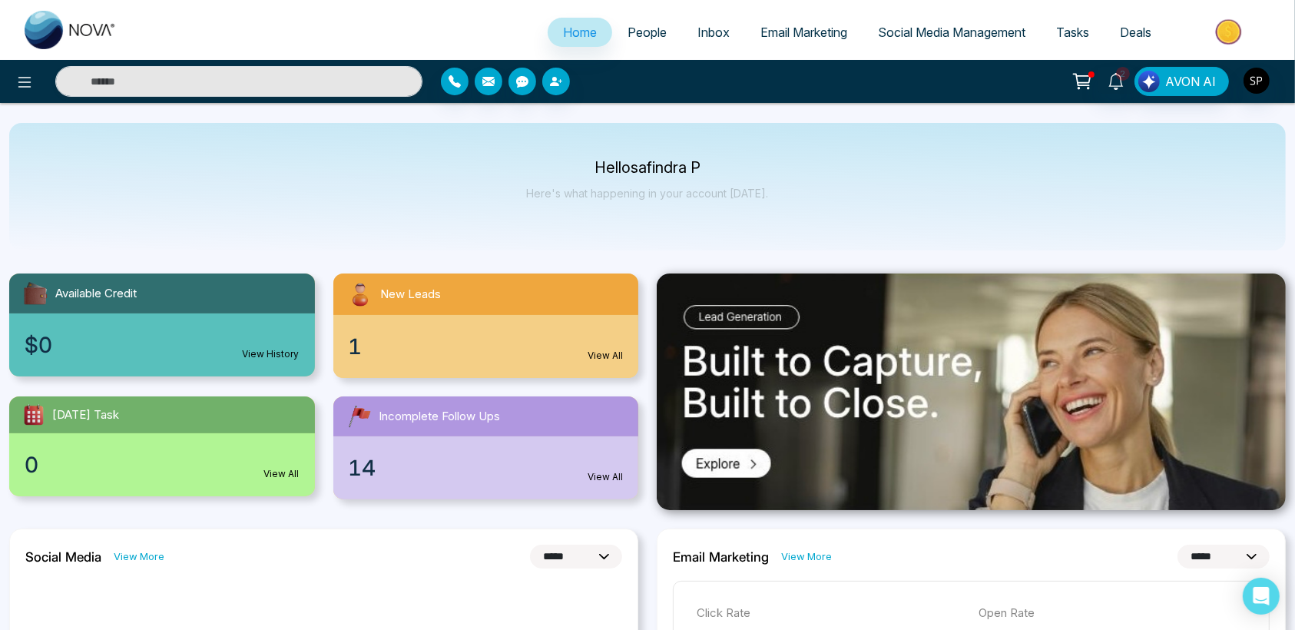
click at [697, 31] on span "Inbox" at bounding box center [713, 32] width 32 height 15
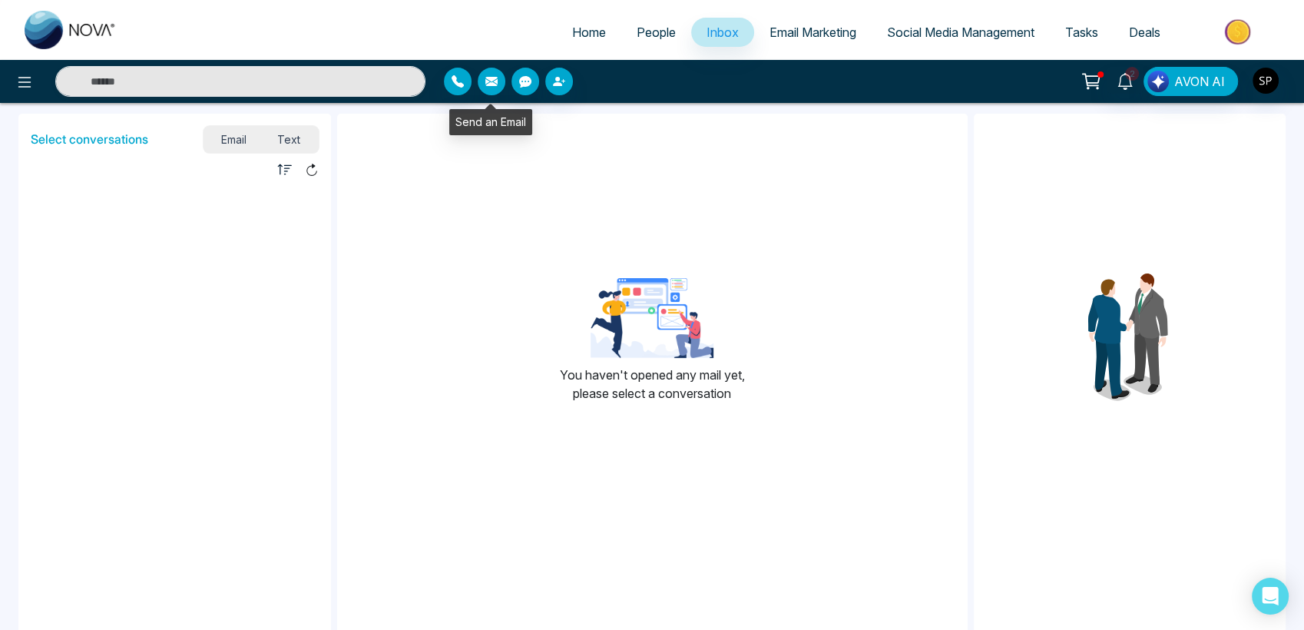
click at [491, 80] on icon "button" at bounding box center [491, 81] width 12 height 9
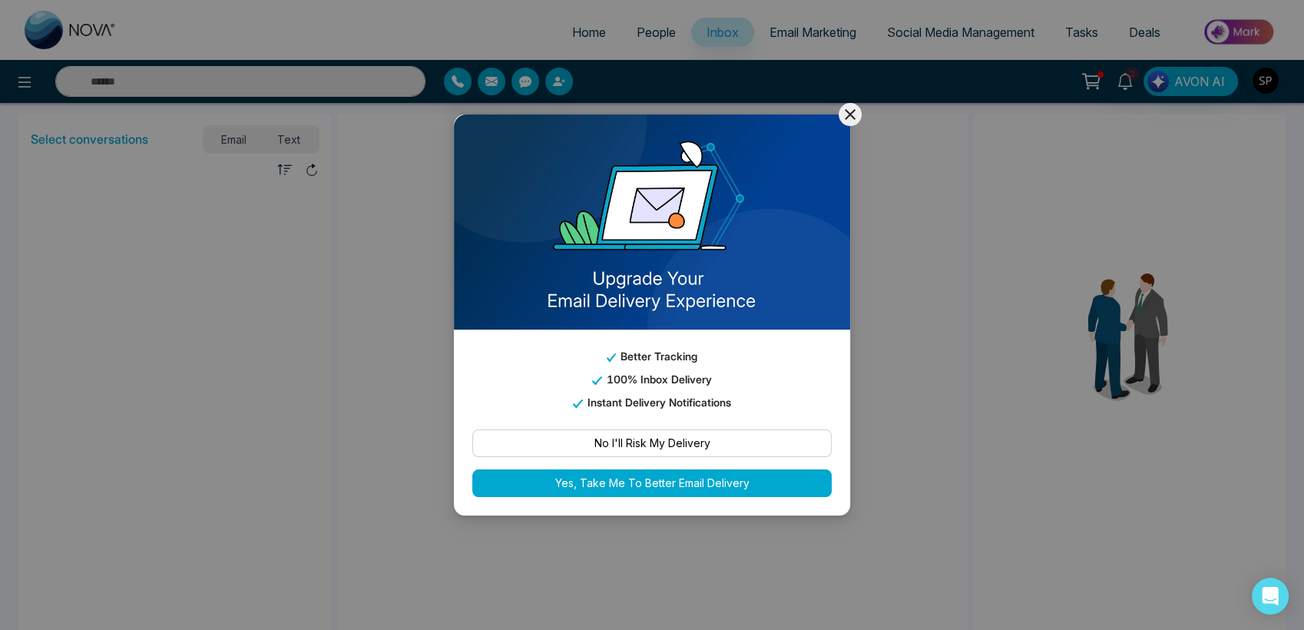
click at [849, 124] on icon at bounding box center [850, 114] width 18 height 18
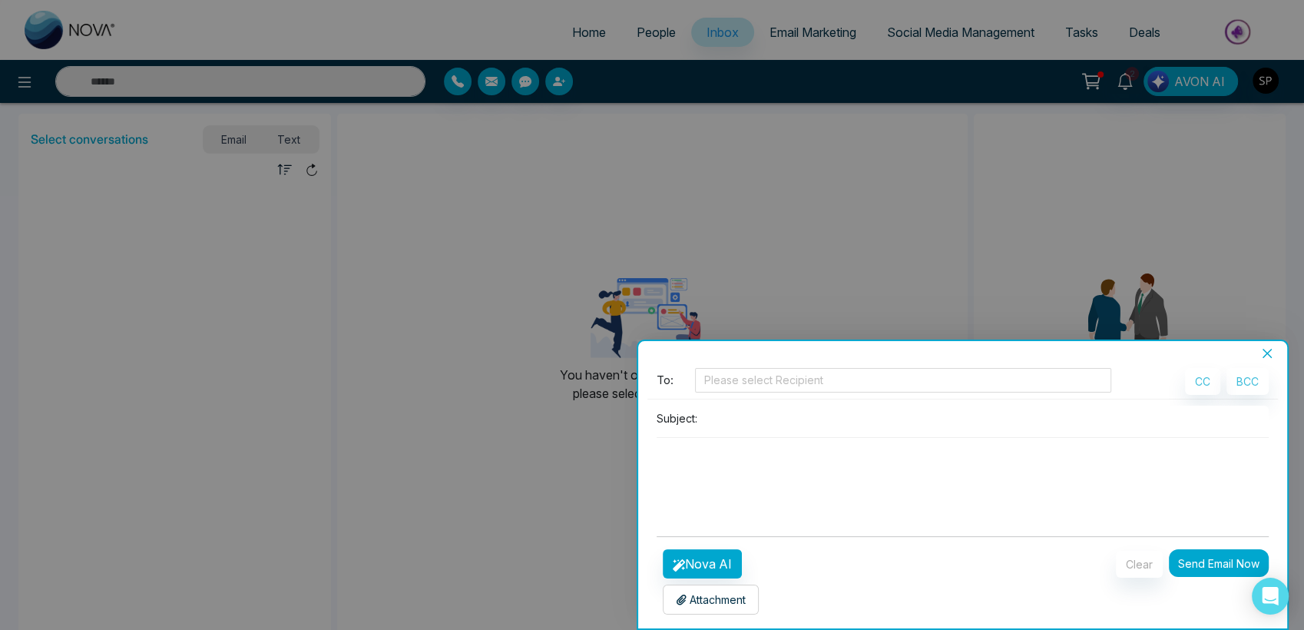
click at [1271, 353] on icon "close" at bounding box center [1267, 353] width 12 height 12
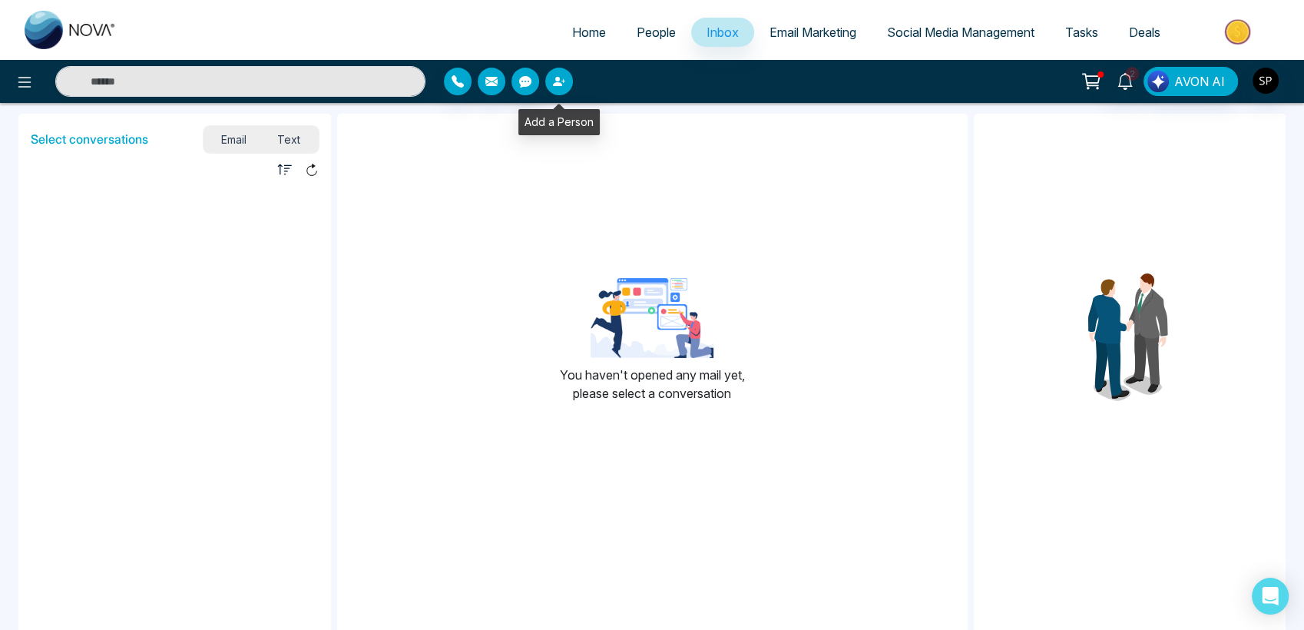
click at [564, 75] on icon "button" at bounding box center [559, 81] width 12 height 12
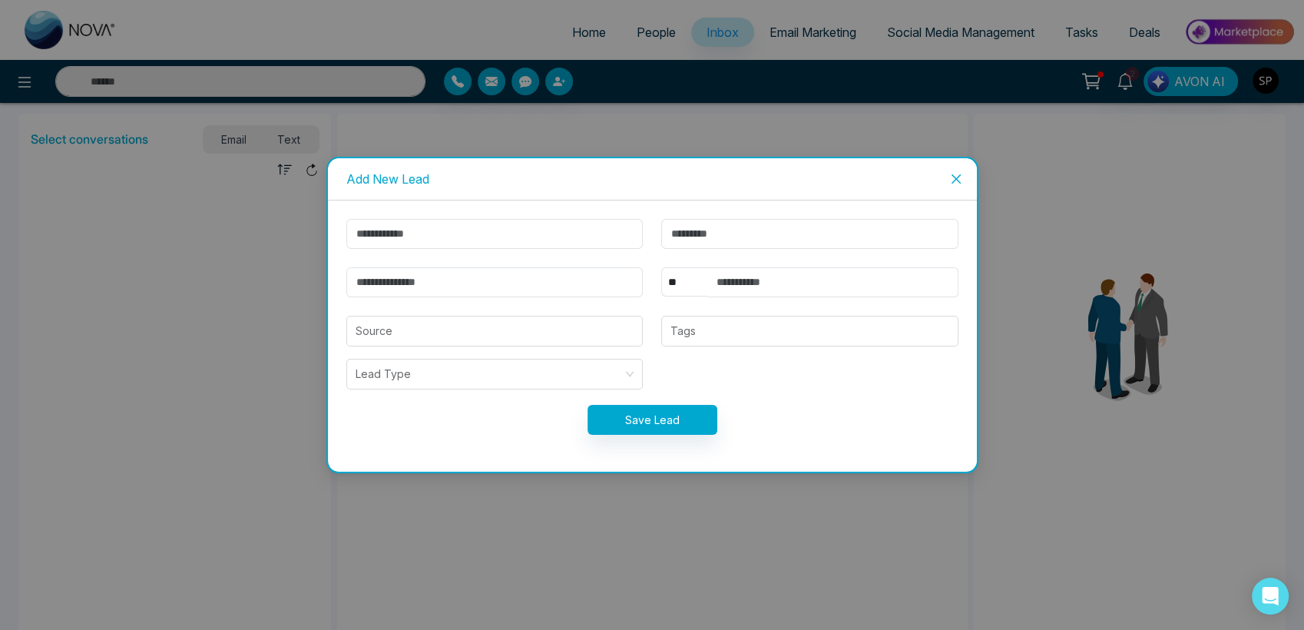
click at [958, 180] on icon "close" at bounding box center [955, 178] width 9 height 9
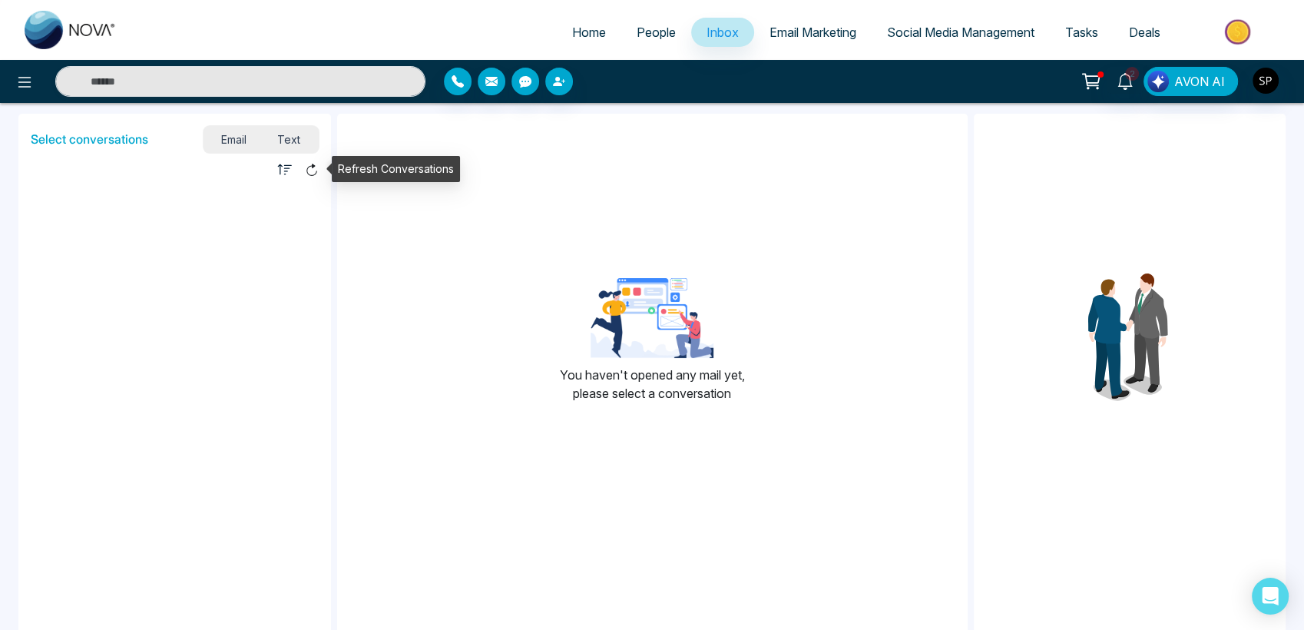
click at [313, 169] on icon at bounding box center [312, 170] width 14 height 14
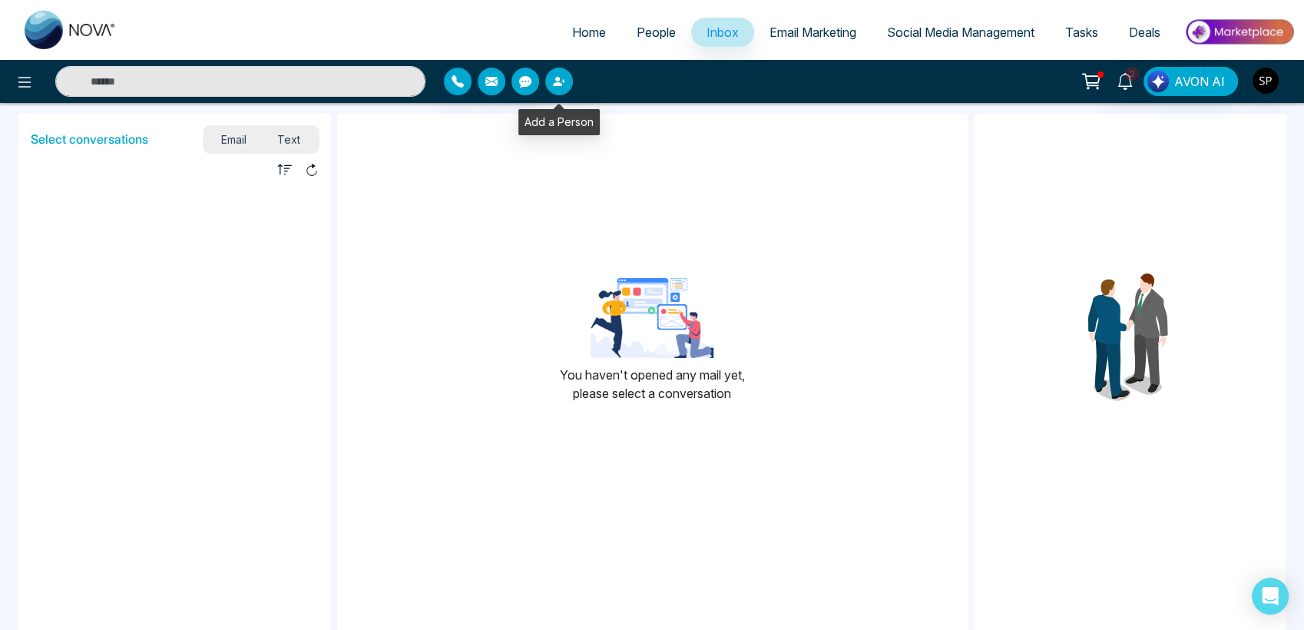
click at [553, 81] on icon "button" at bounding box center [559, 81] width 12 height 12
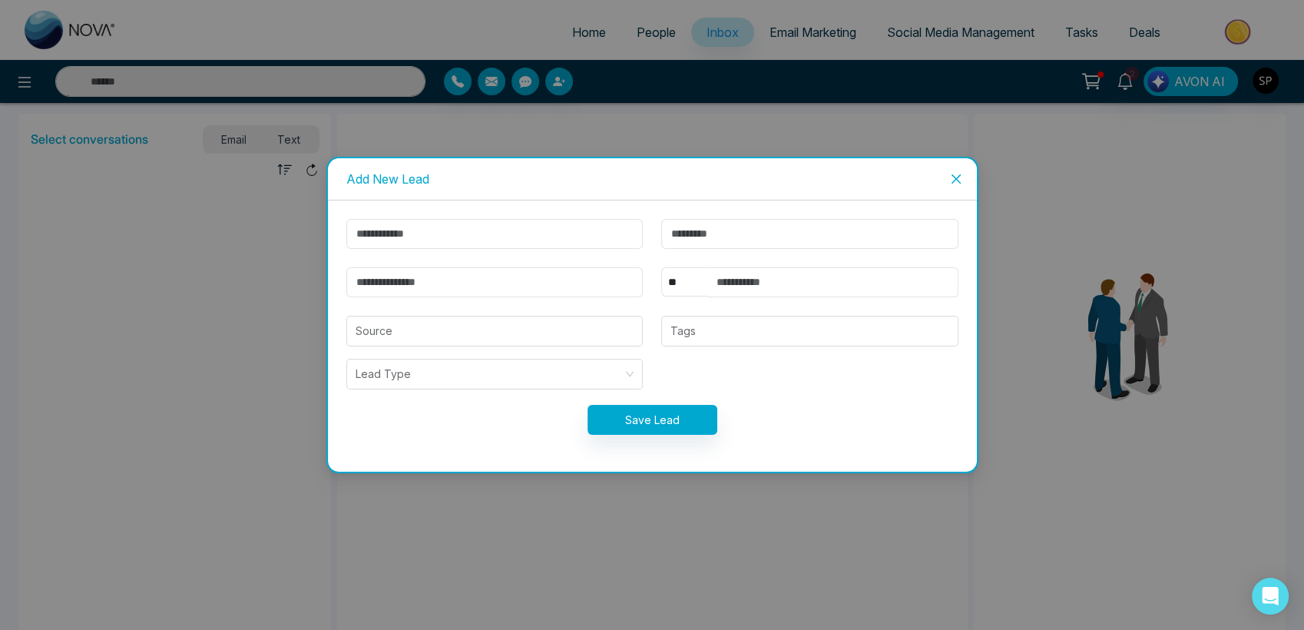
click at [962, 178] on span "Close" at bounding box center [955, 178] width 41 height 41
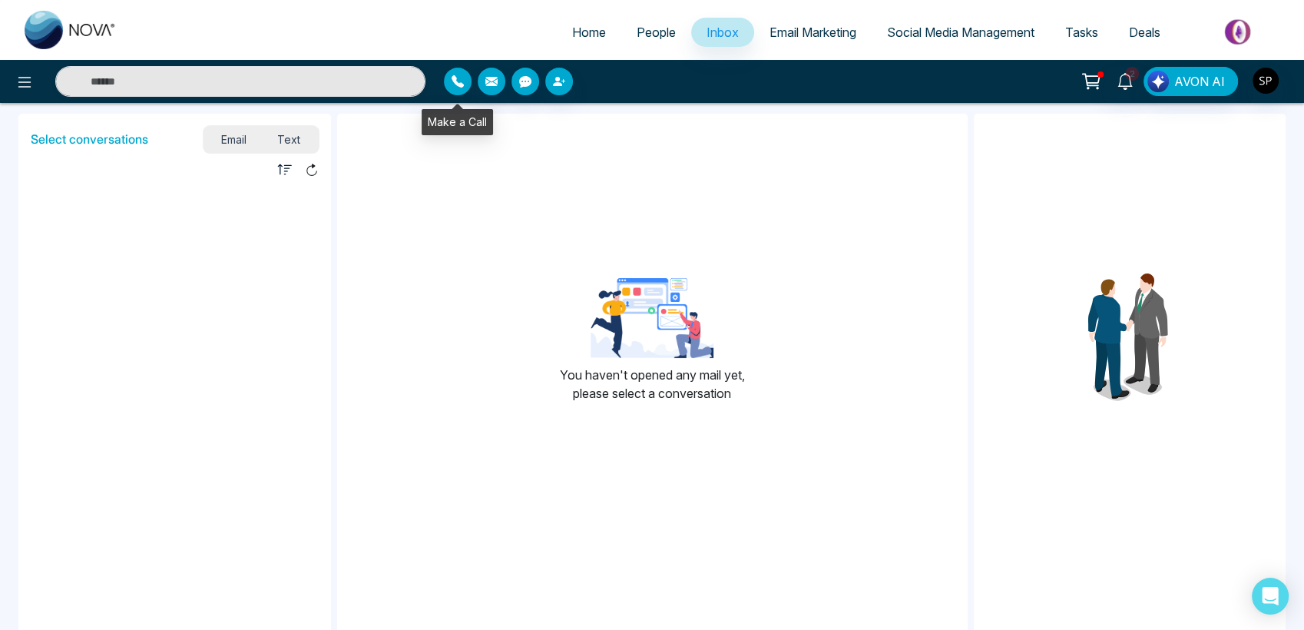
click at [463, 80] on icon "button" at bounding box center [458, 81] width 12 height 12
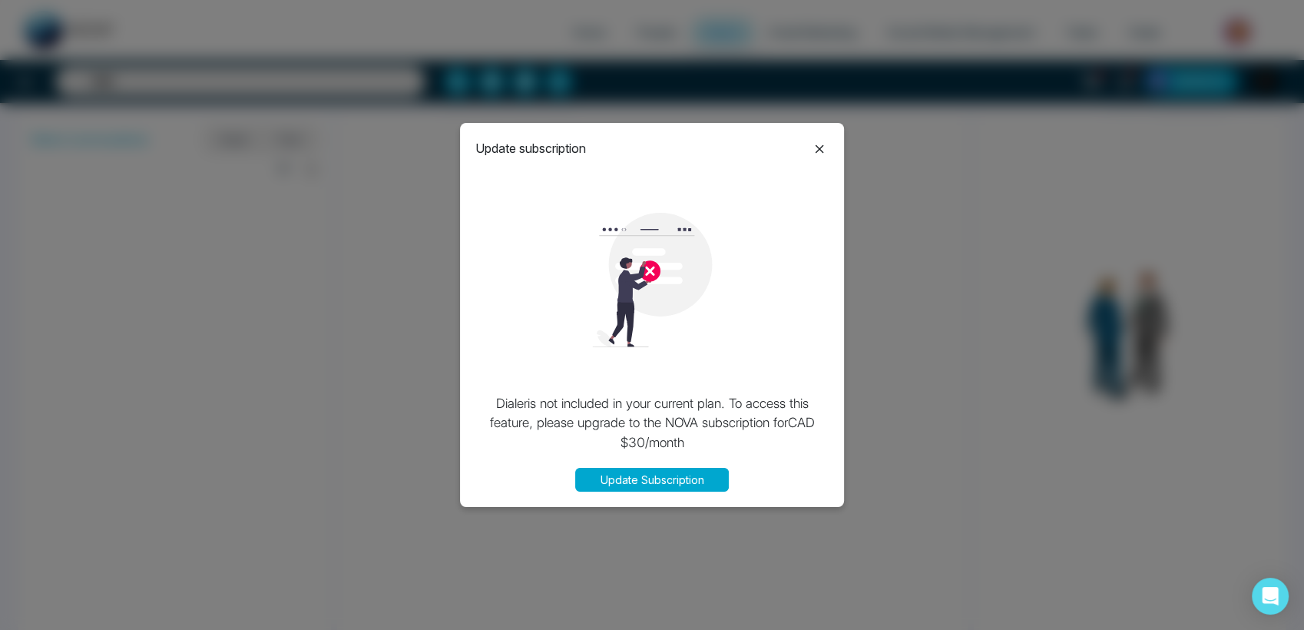
click at [818, 144] on icon at bounding box center [819, 149] width 18 height 18
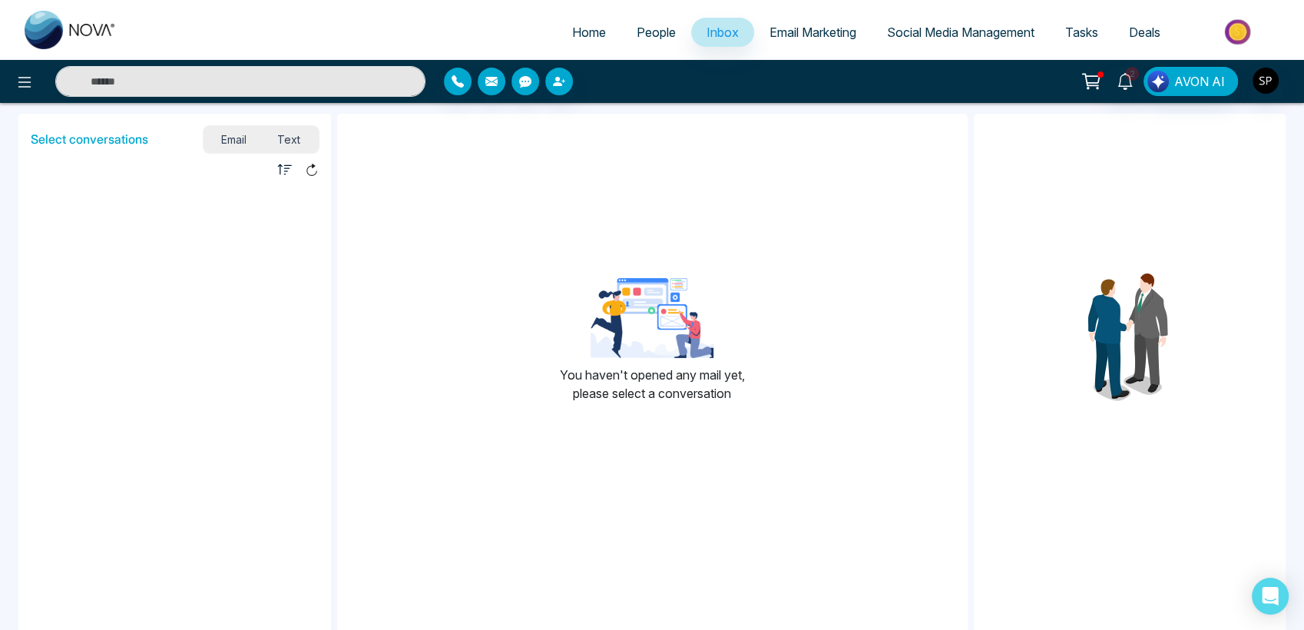
select select "*"
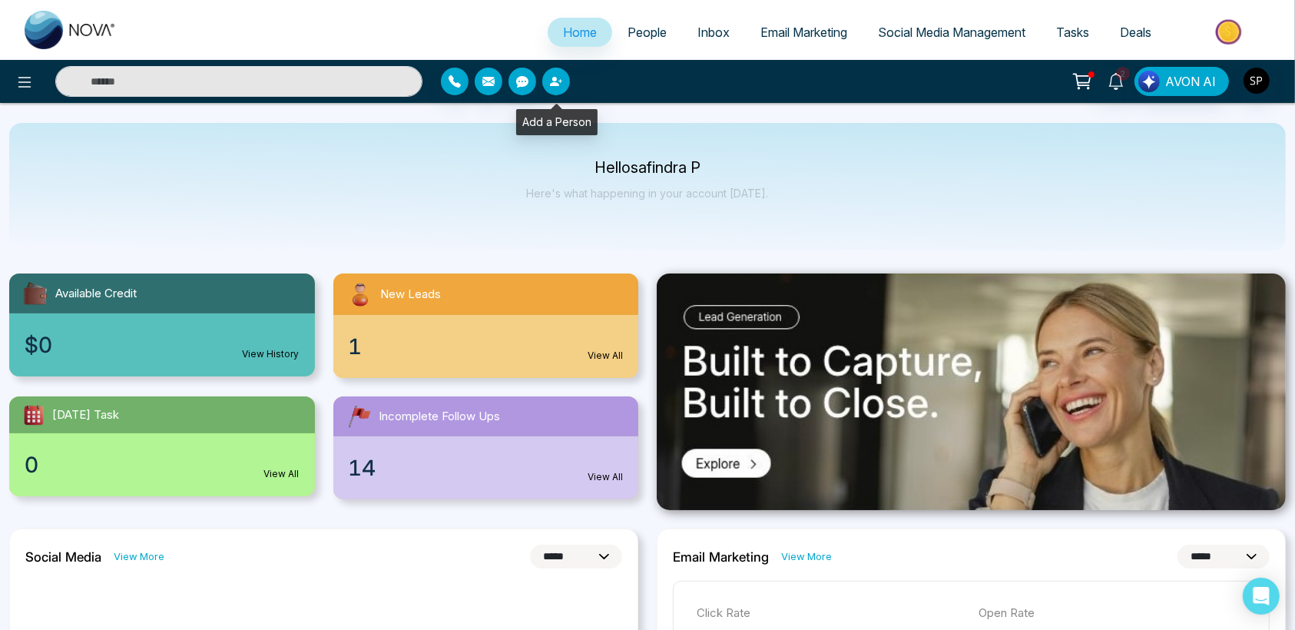
click at [563, 74] on button "button" at bounding box center [556, 82] width 28 height 28
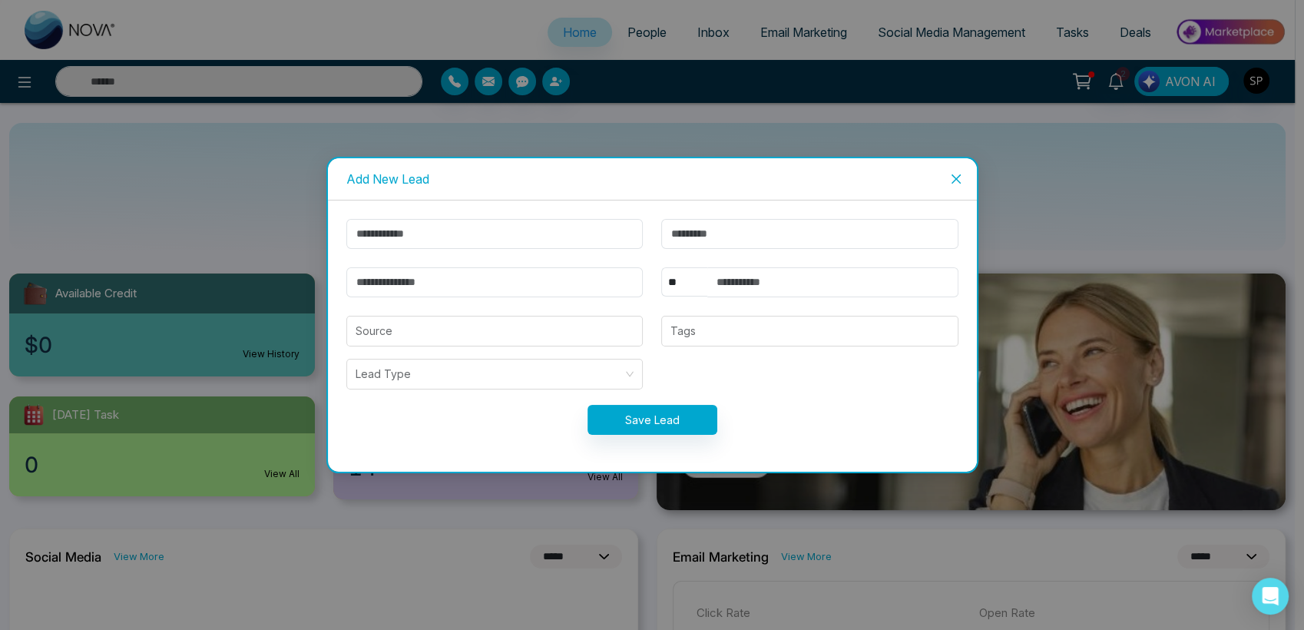
click at [953, 171] on span "Close" at bounding box center [955, 178] width 41 height 41
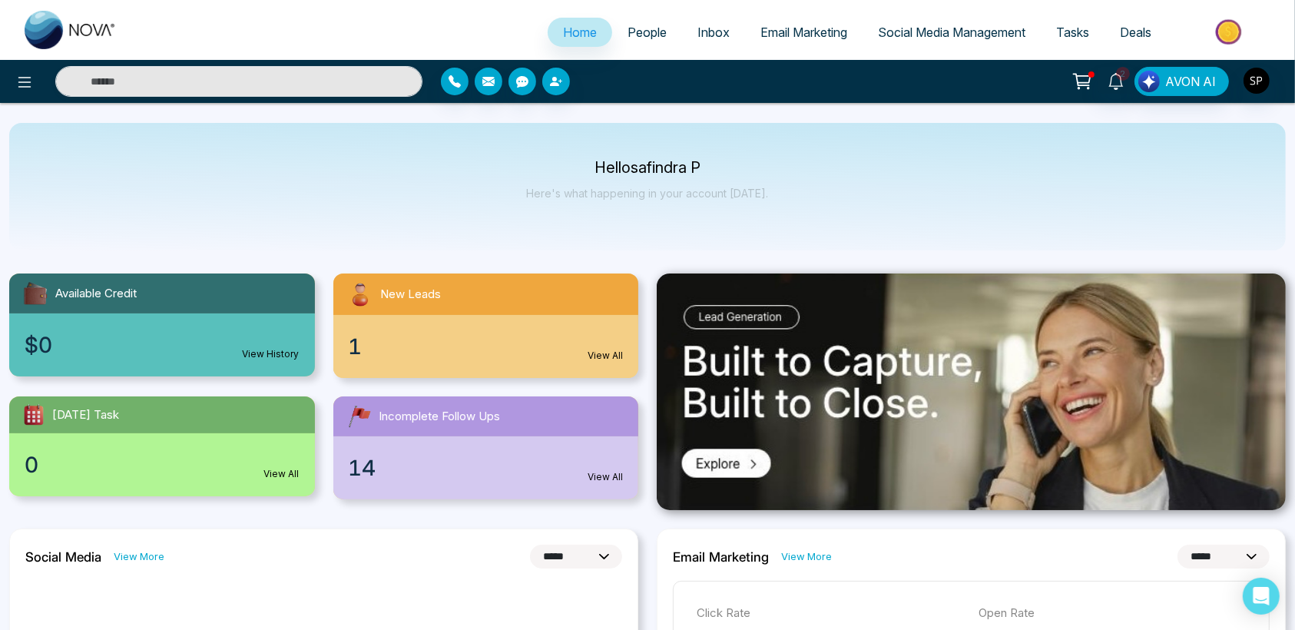
click at [634, 31] on span "People" at bounding box center [646, 32] width 39 height 15
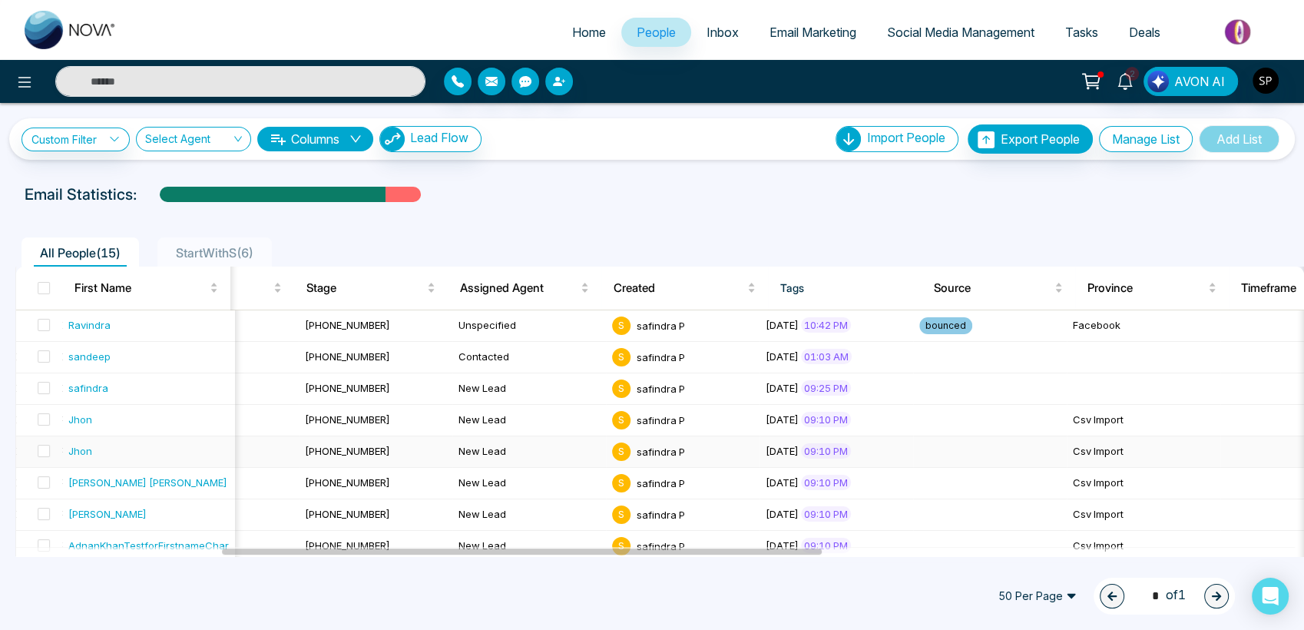
scroll to position [0, 440]
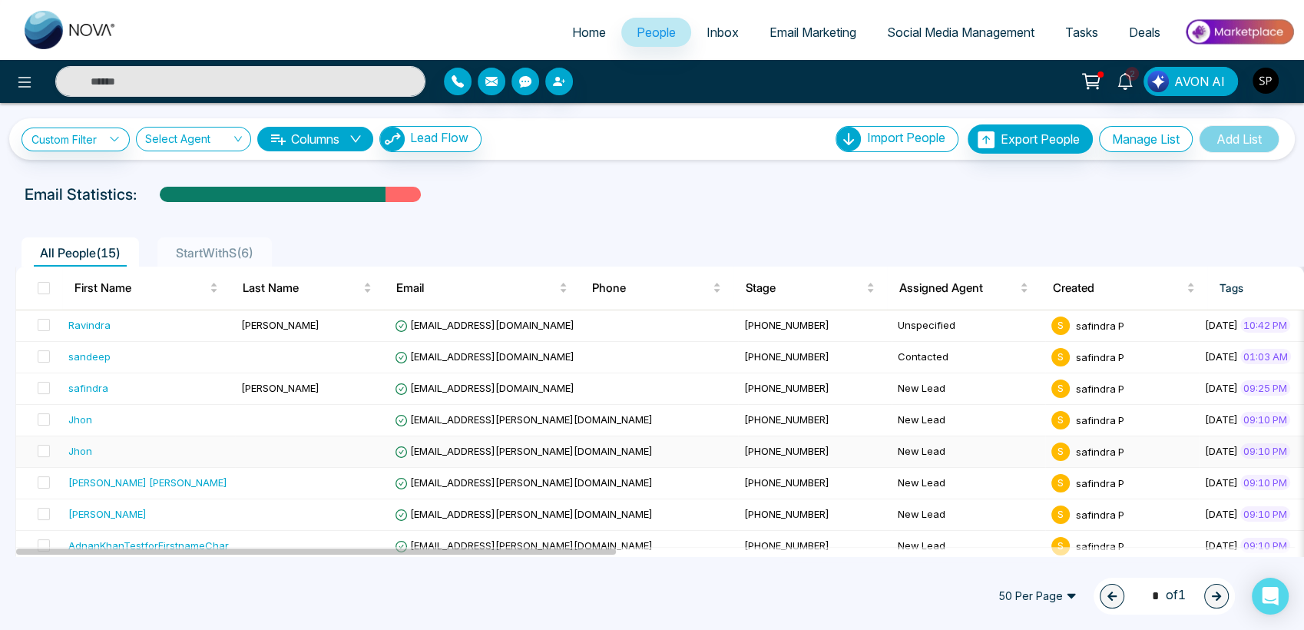
select select "*"
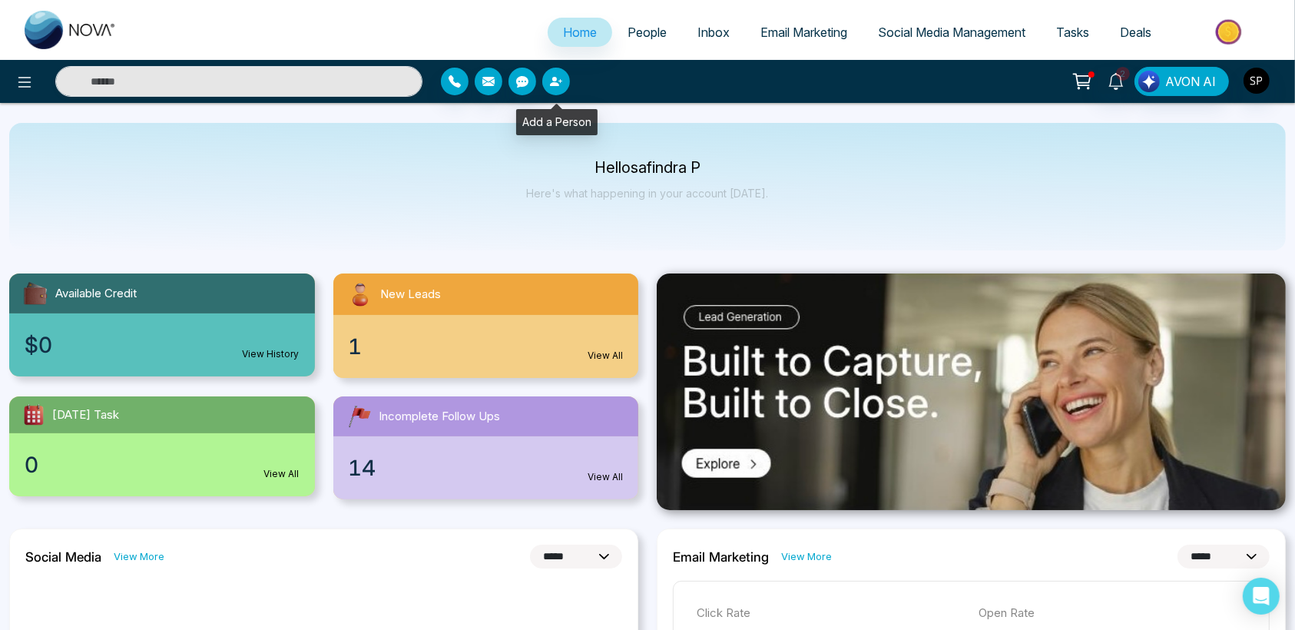
click at [555, 75] on icon "button" at bounding box center [556, 81] width 12 height 12
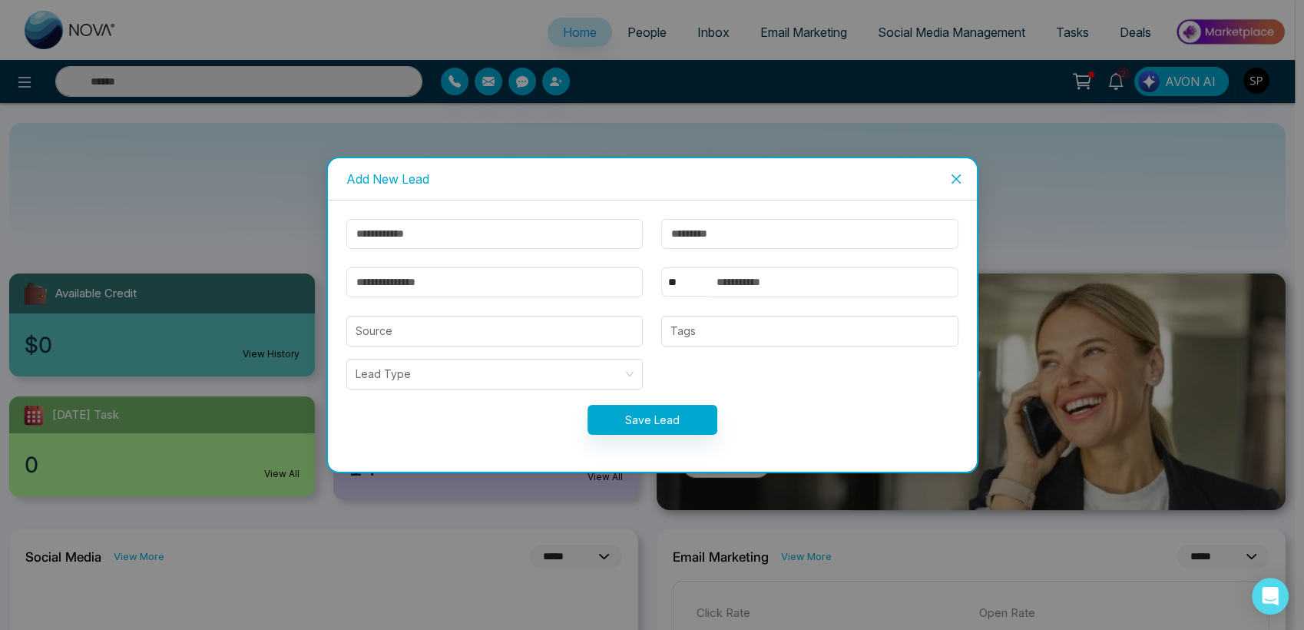
click at [954, 183] on icon "close" at bounding box center [956, 179] width 12 height 12
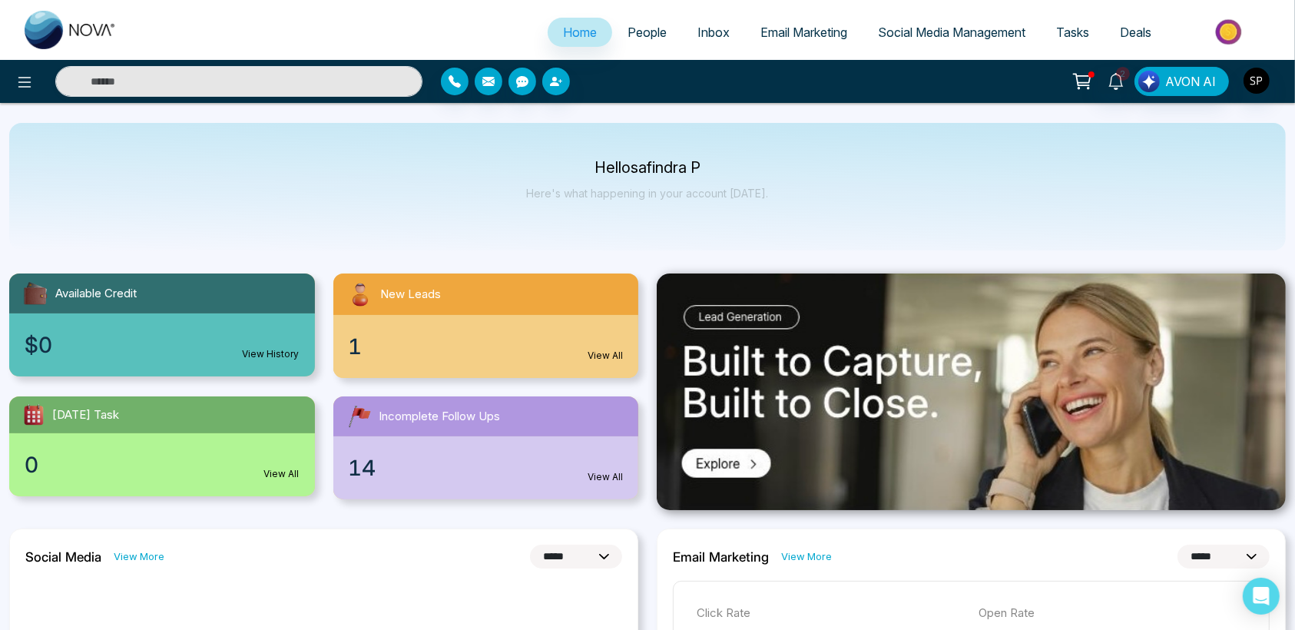
click at [639, 35] on span "People" at bounding box center [646, 32] width 39 height 15
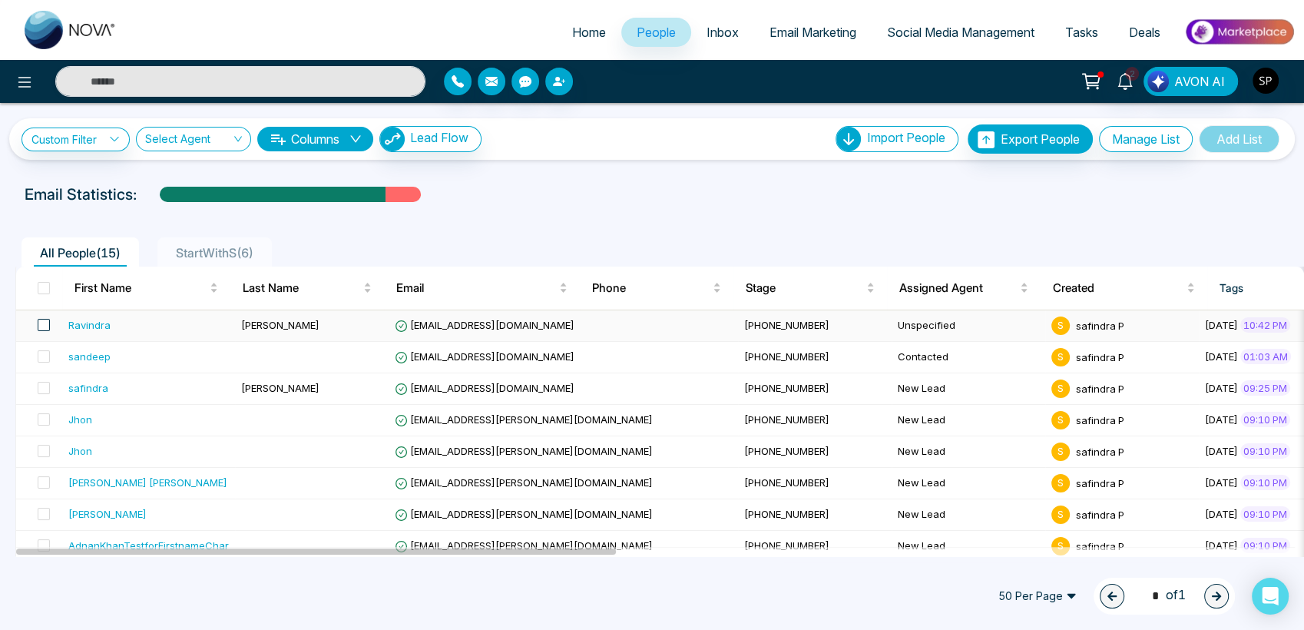
click at [45, 322] on span at bounding box center [44, 325] width 12 height 12
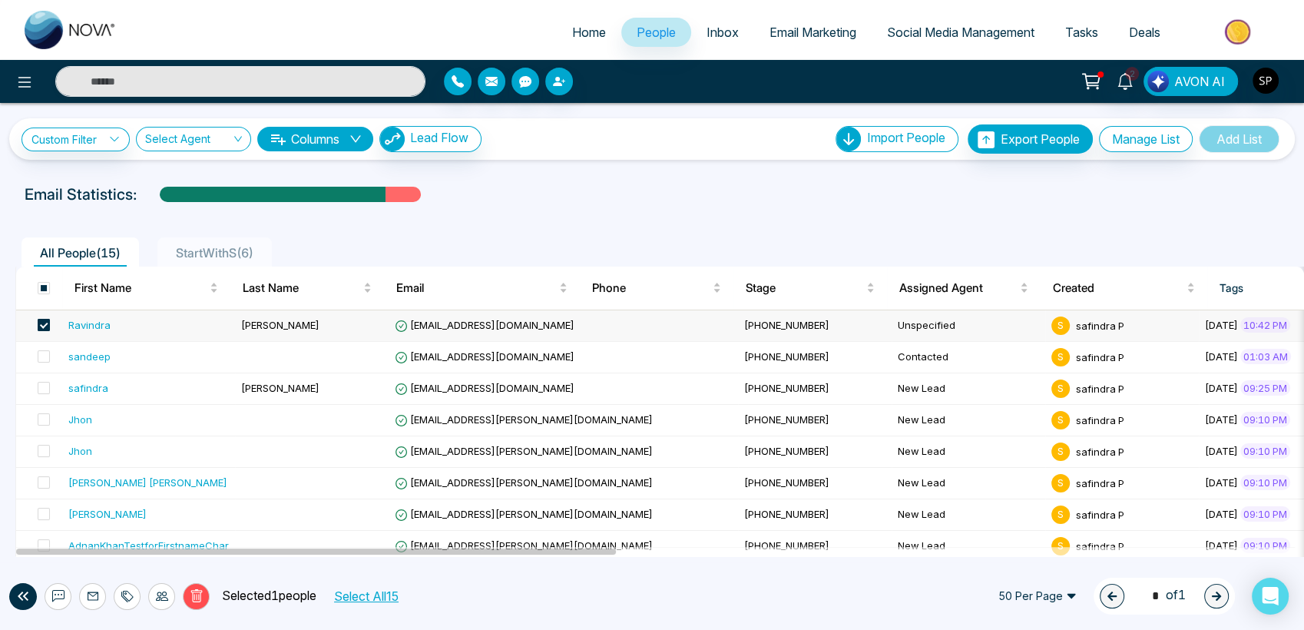
click at [48, 330] on label at bounding box center [39, 325] width 22 height 17
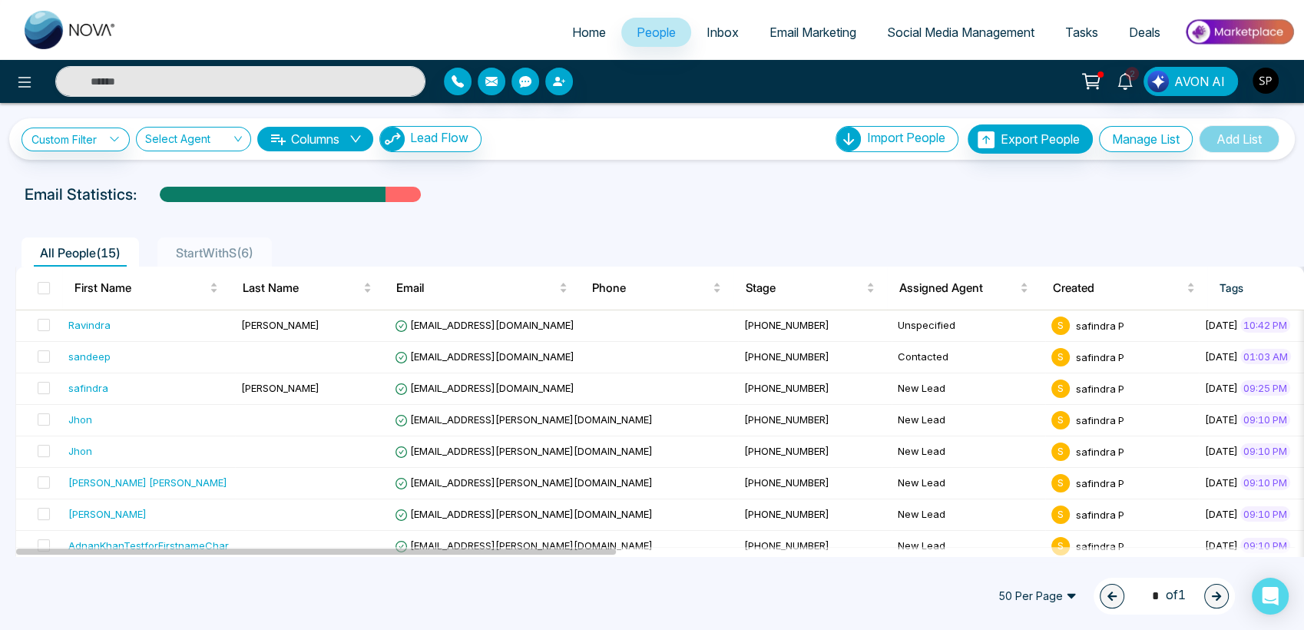
click at [209, 255] on span "StartWithS ( 6 )" at bounding box center [215, 252] width 90 height 15
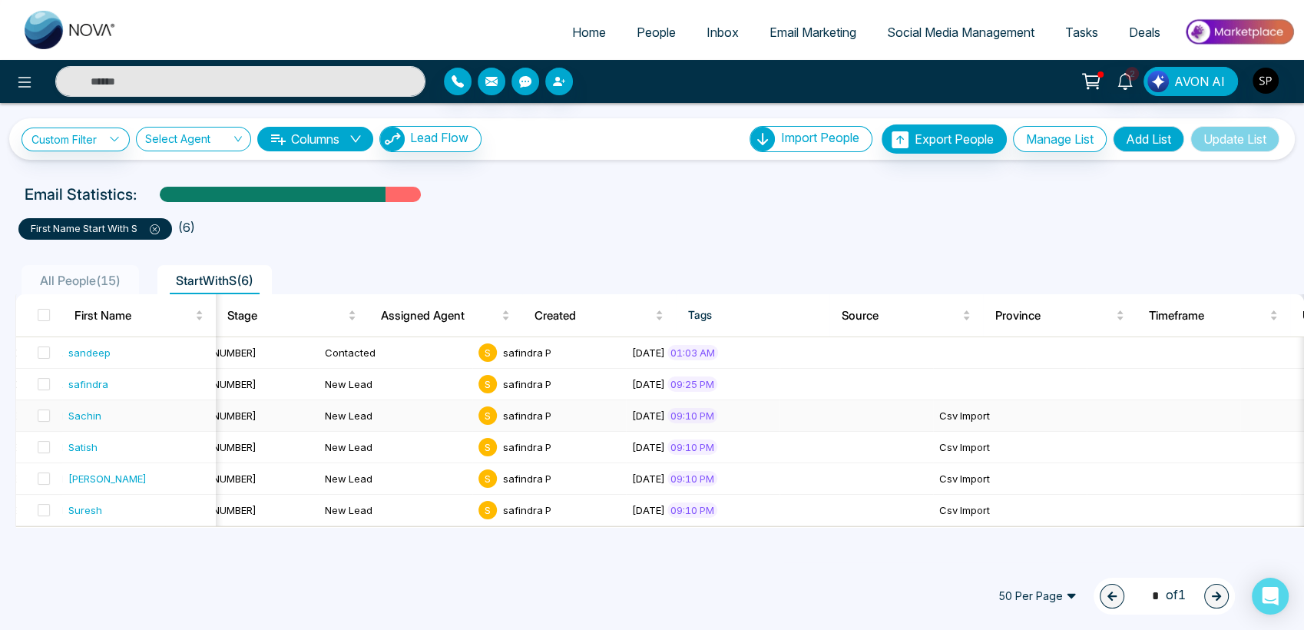
scroll to position [0, 518]
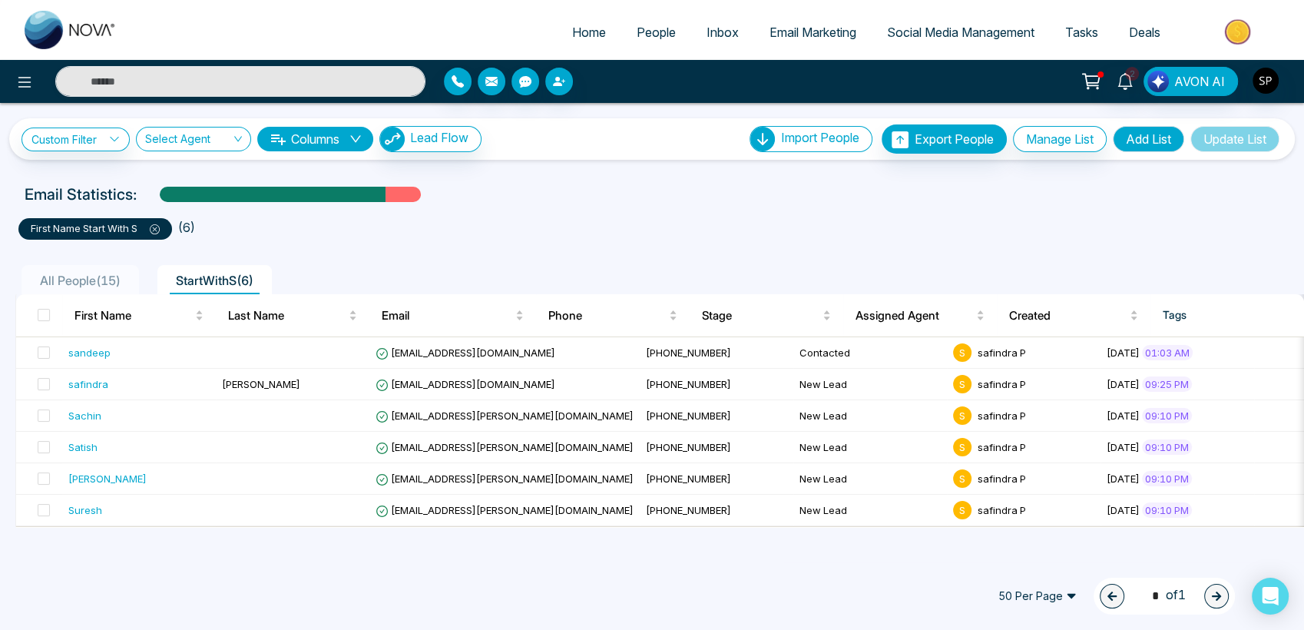
click at [75, 276] on span "All People ( 15 )" at bounding box center [80, 280] width 93 height 15
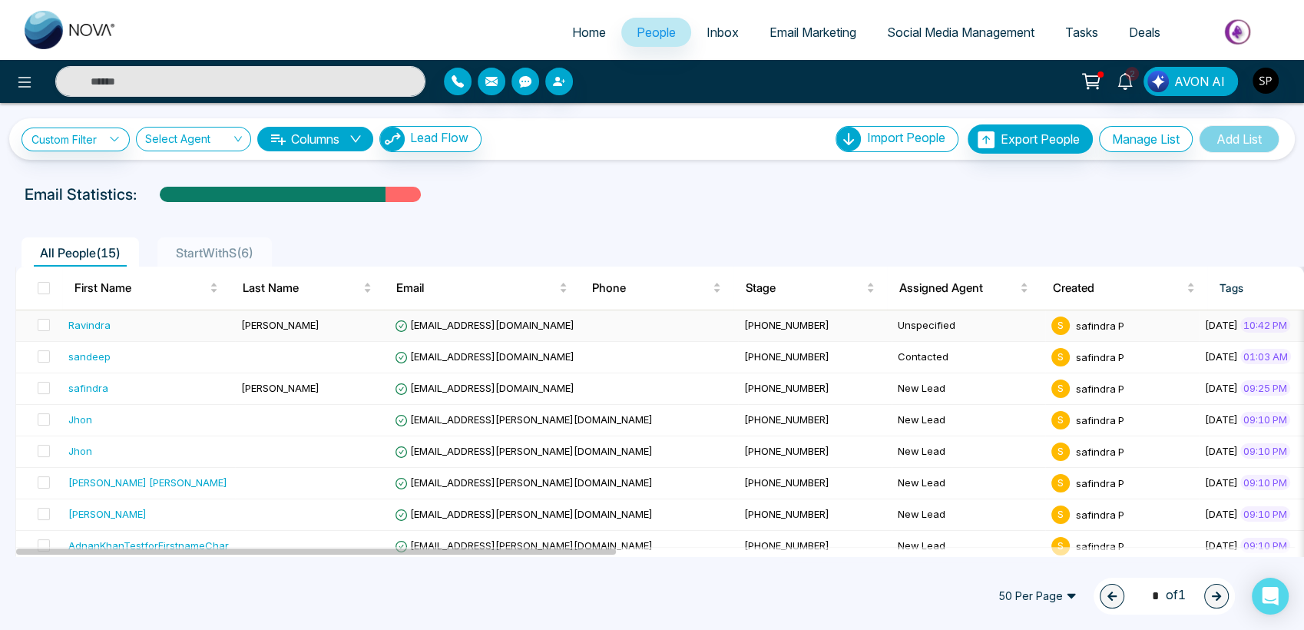
click at [468, 322] on span "[EMAIL_ADDRESS][DOMAIN_NAME]" at bounding box center [485, 325] width 180 height 12
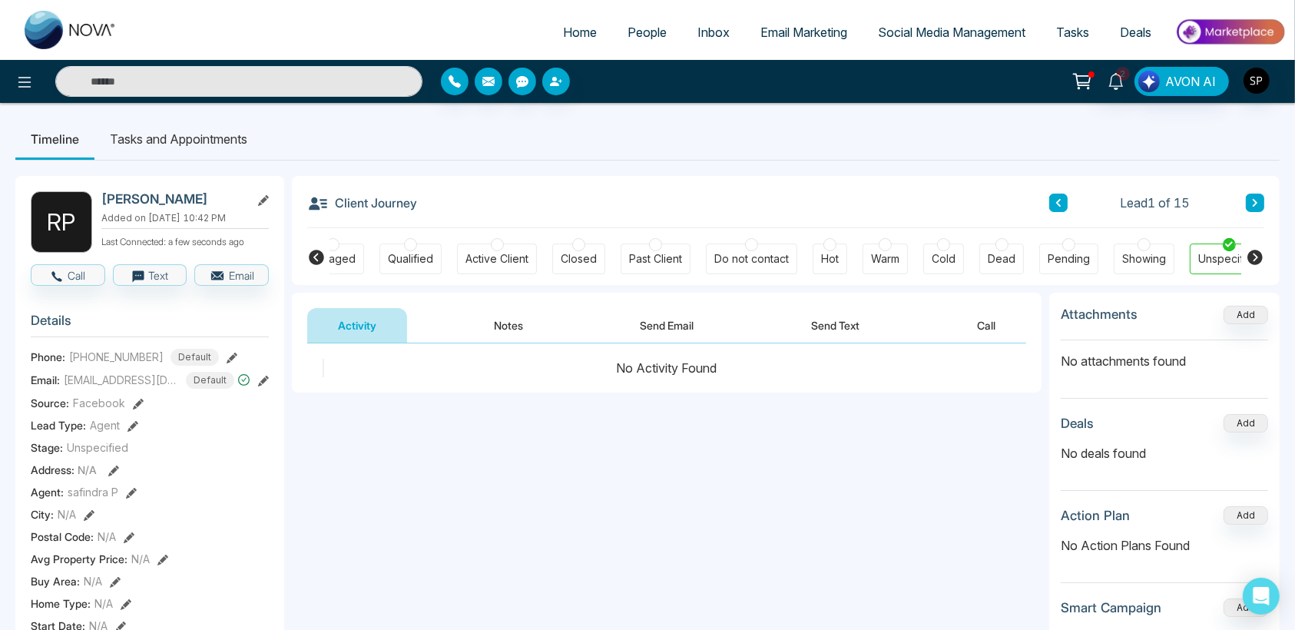
scroll to position [0, 220]
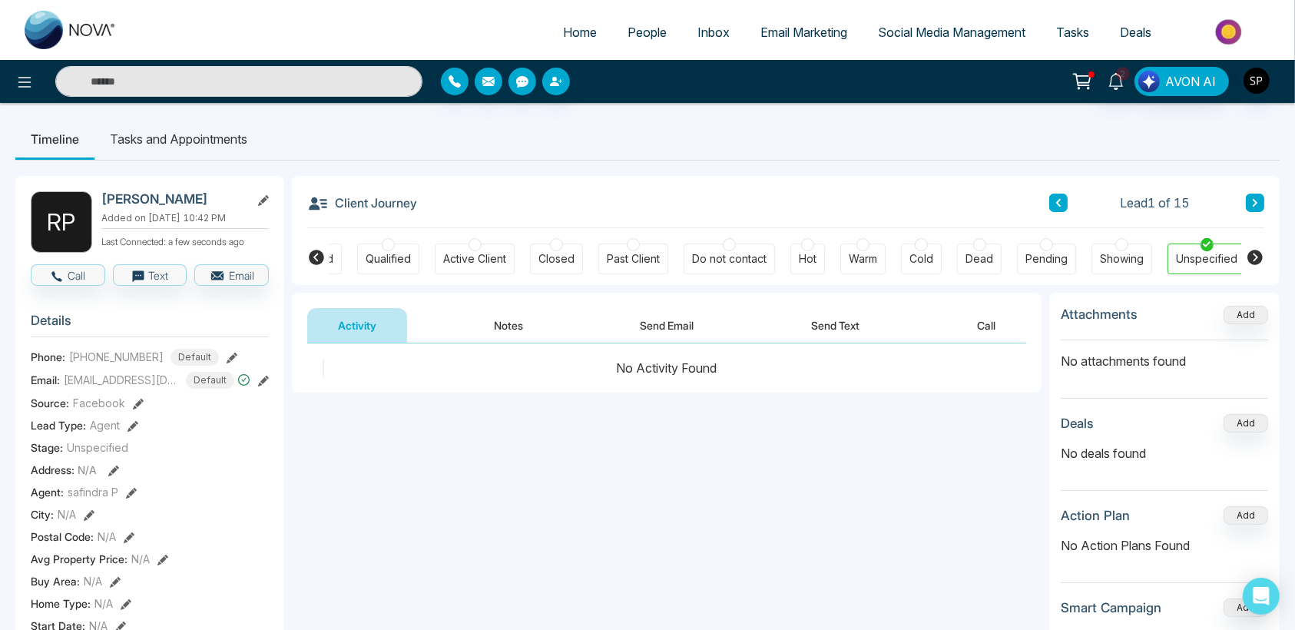
click at [257, 389] on div "Email: ravindra91@gmail.com Default" at bounding box center [150, 380] width 238 height 17
click at [263, 386] on icon at bounding box center [263, 381] width 11 height 11
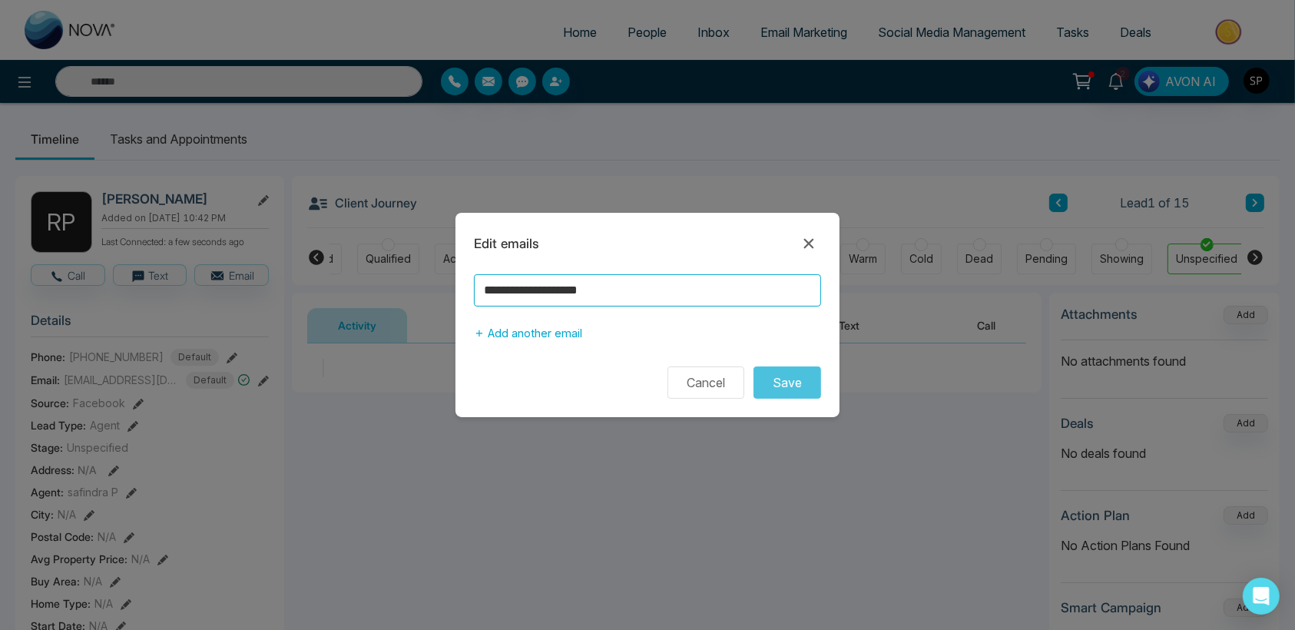
click at [616, 293] on input "**********" at bounding box center [647, 290] width 347 height 32
type input "**********"
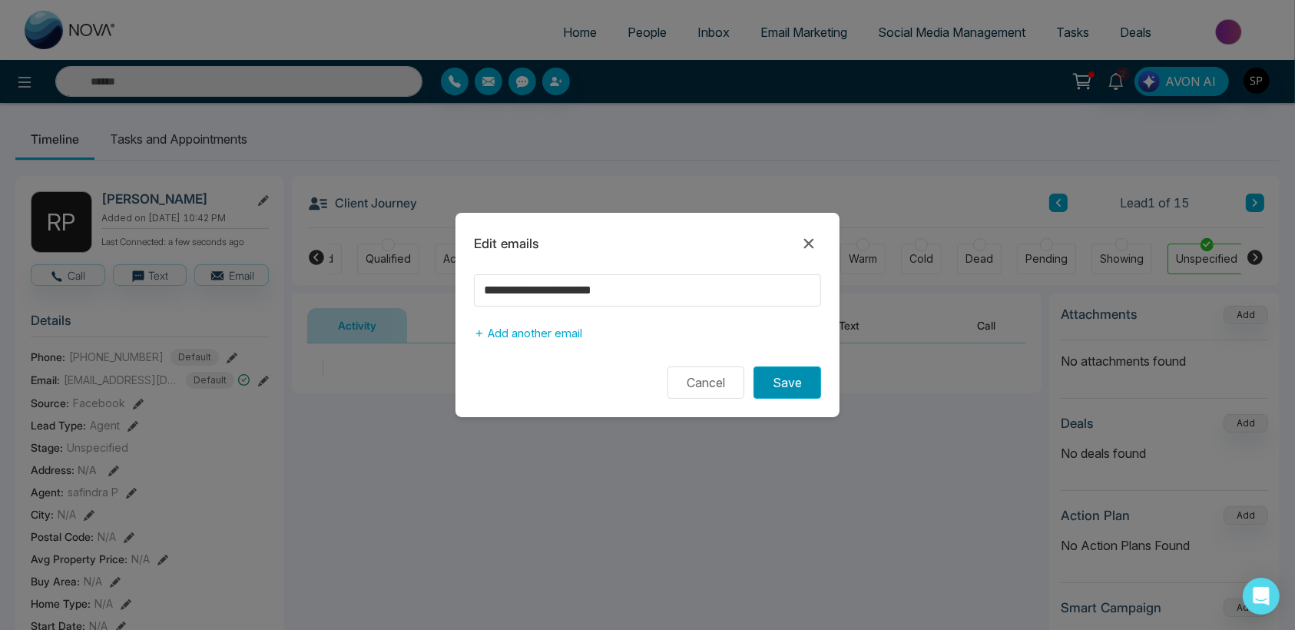
click at [768, 377] on button "Save" at bounding box center [787, 382] width 68 height 32
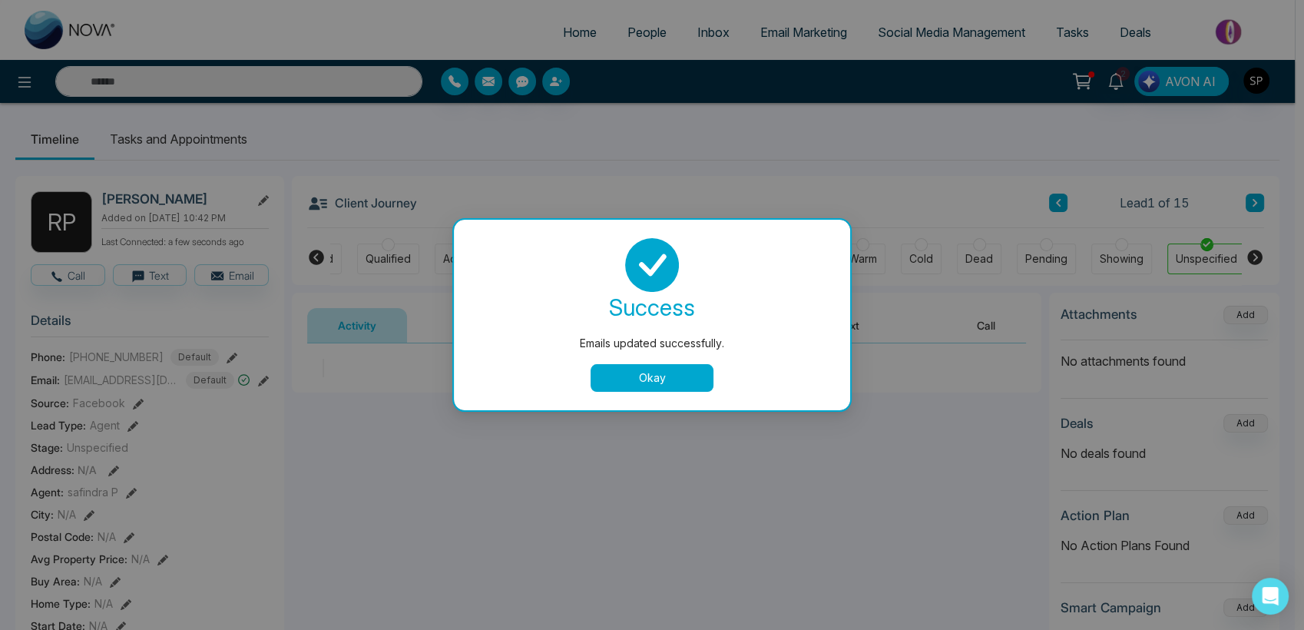
click at [664, 379] on button "Okay" at bounding box center [652, 378] width 123 height 28
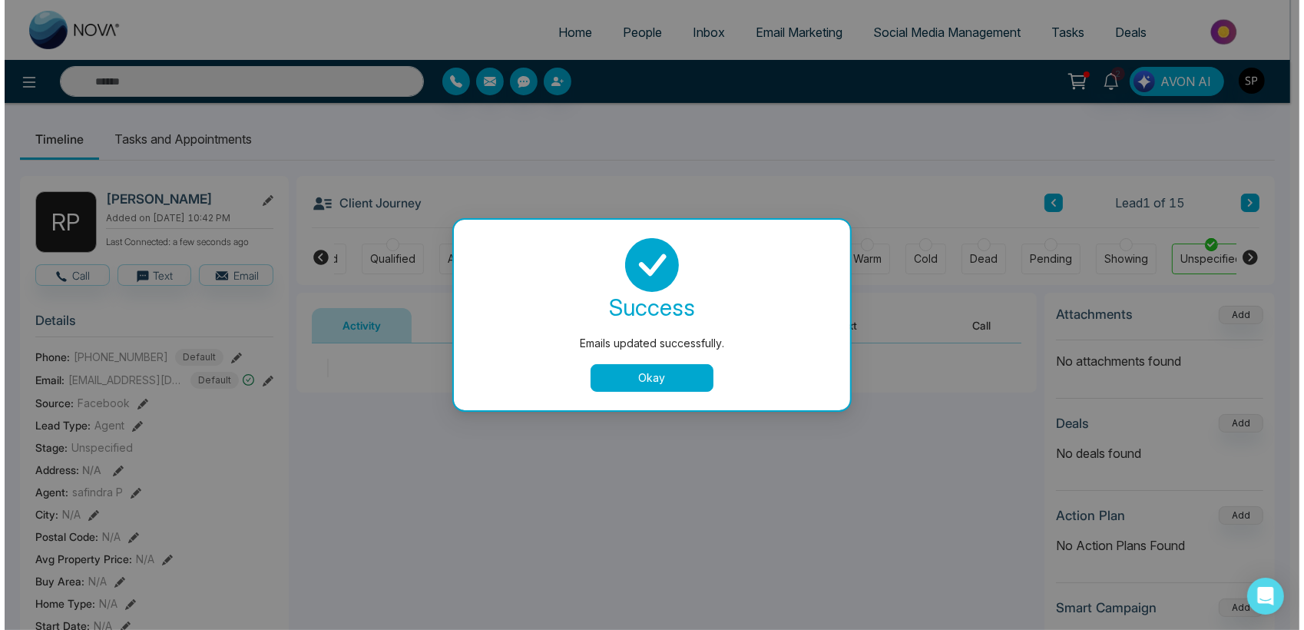
scroll to position [0, 211]
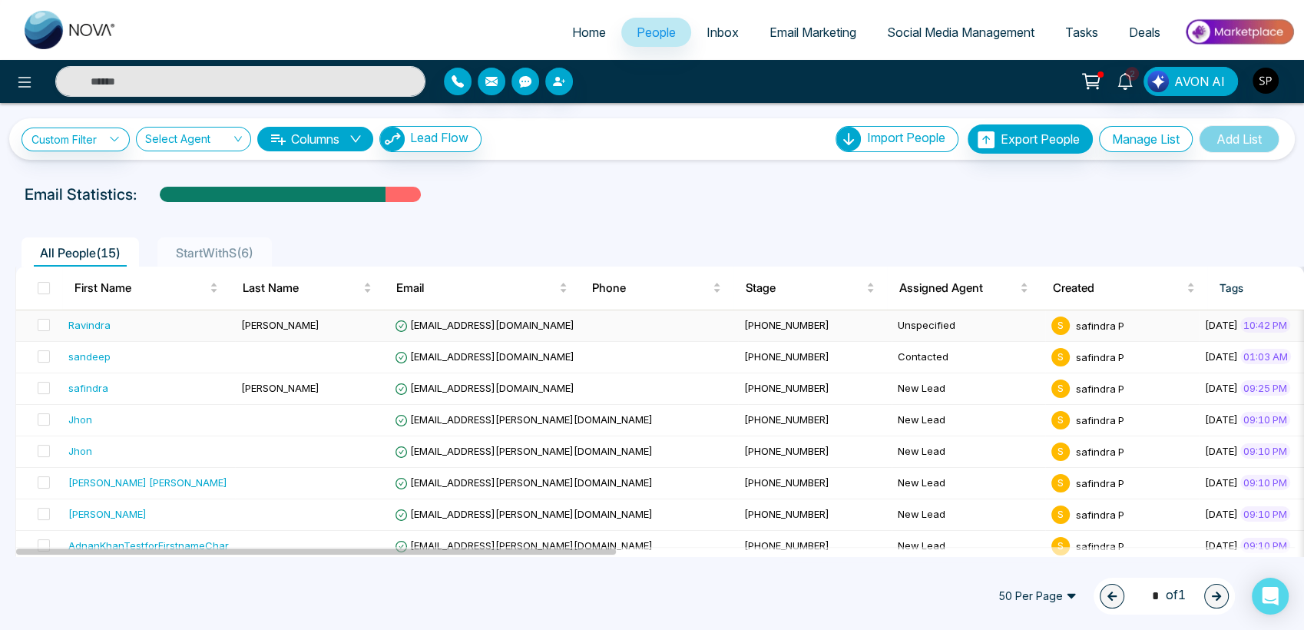
click at [483, 337] on td "ravindra91@novatech.com" at bounding box center [563, 325] width 349 height 31
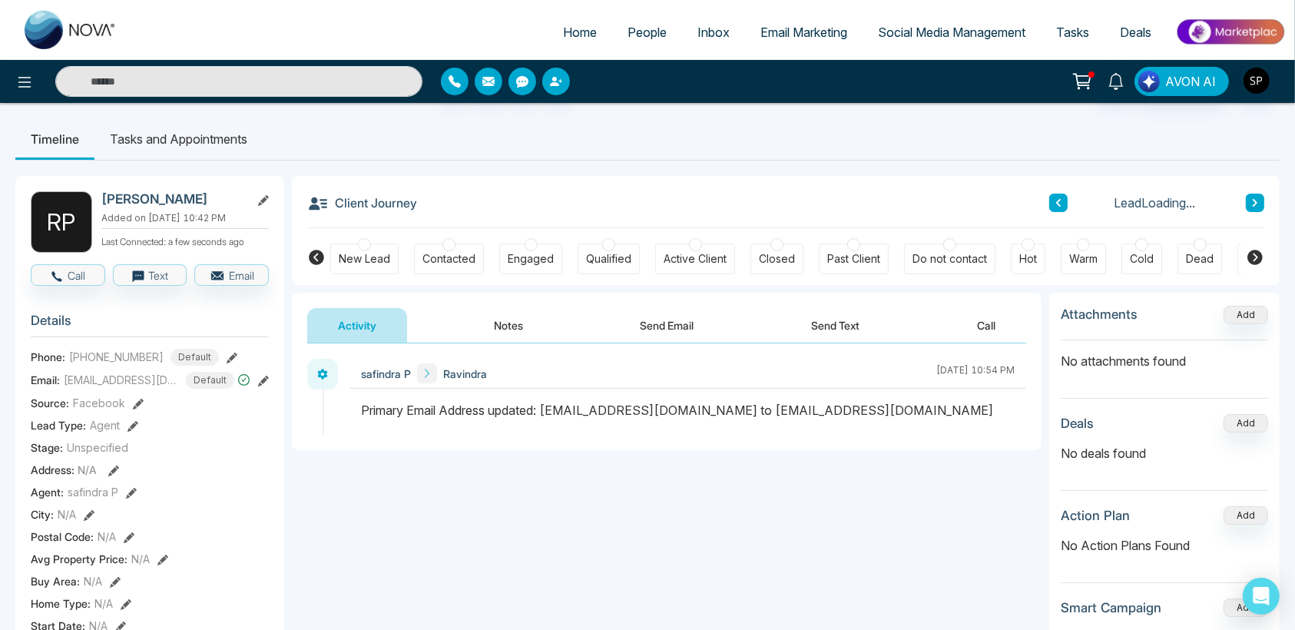
click at [263, 385] on icon at bounding box center [263, 381] width 11 height 11
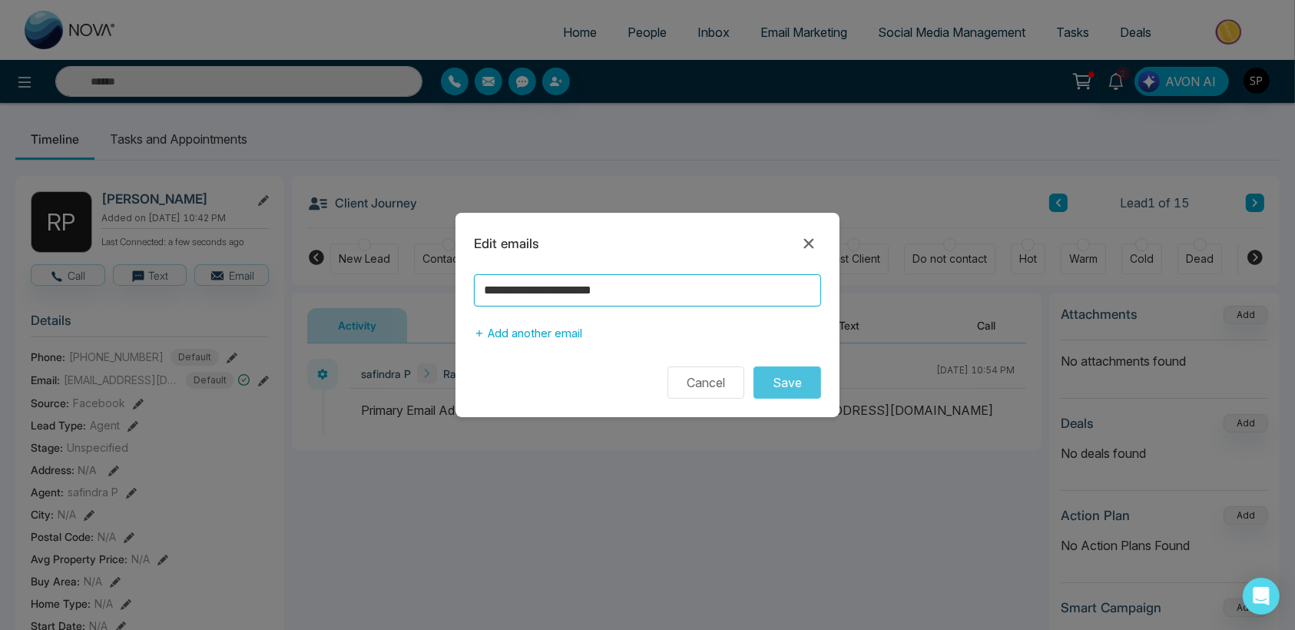
click at [553, 292] on input "**********" at bounding box center [647, 290] width 347 height 32
type input "**********"
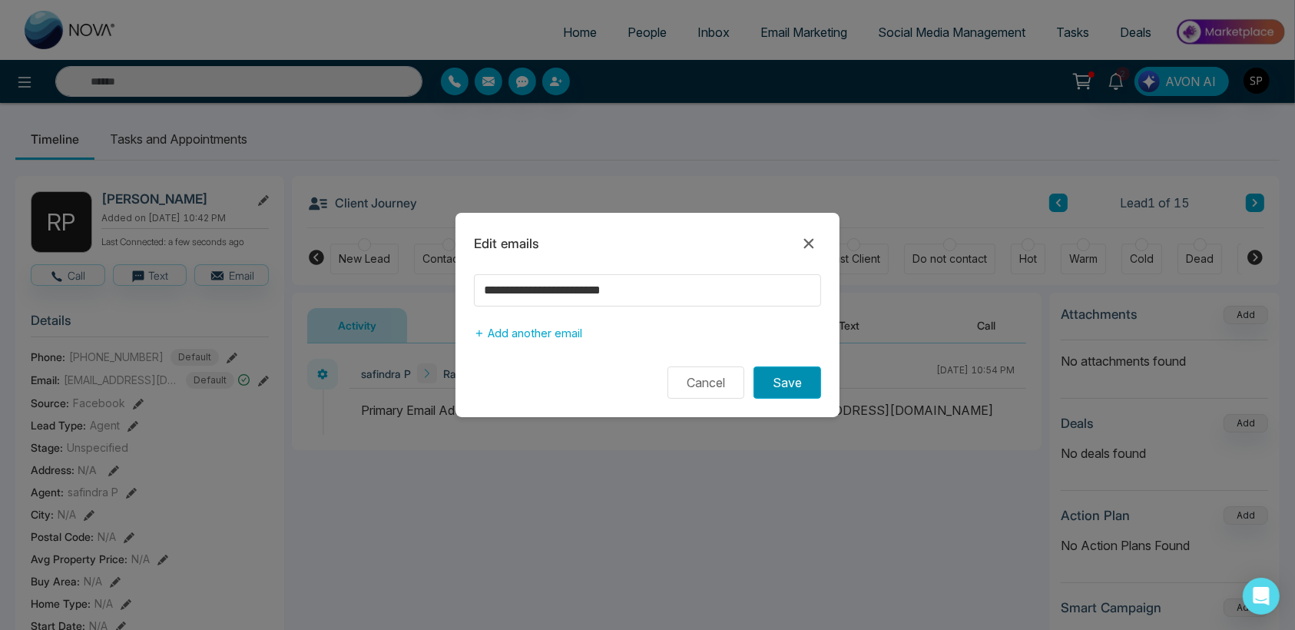
click at [787, 379] on button "Save" at bounding box center [787, 382] width 68 height 32
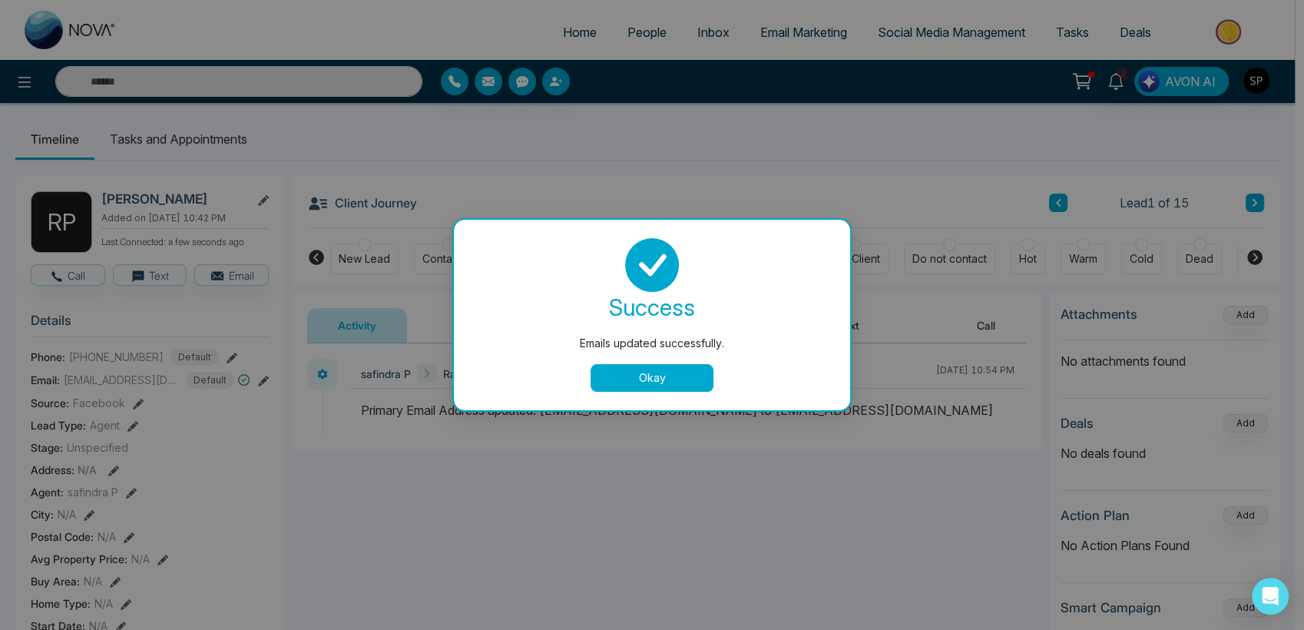
click at [679, 377] on button "Okay" at bounding box center [652, 378] width 123 height 28
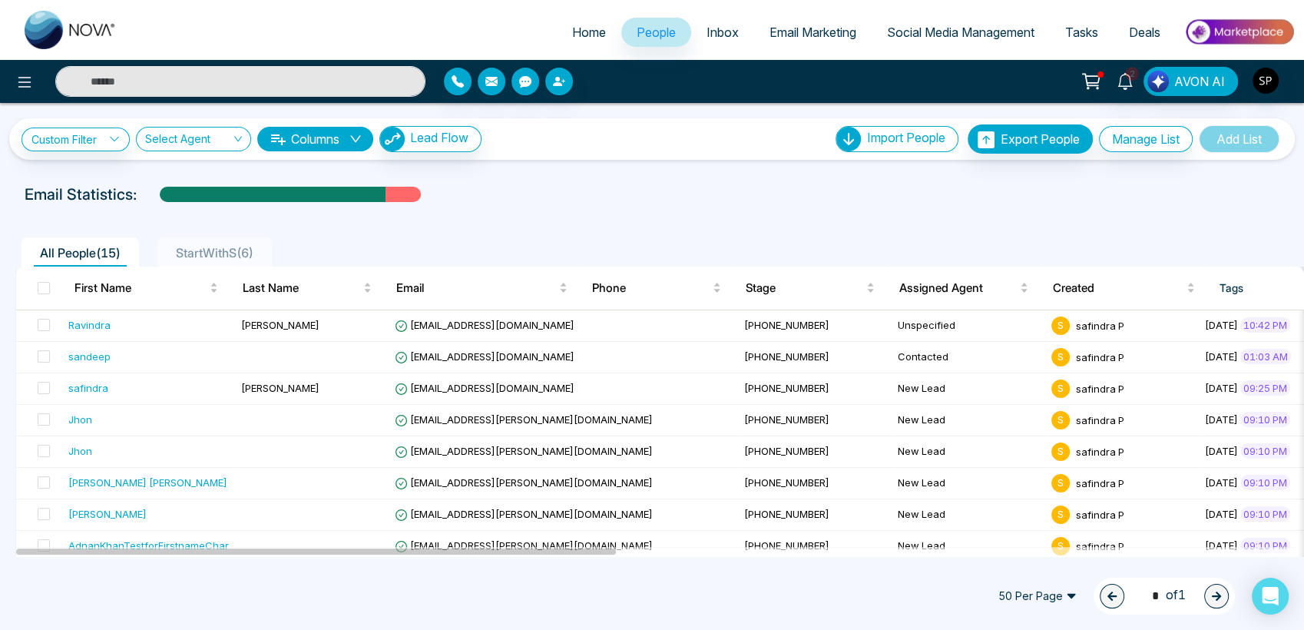
click at [361, 143] on icon "down" at bounding box center [355, 139] width 12 height 12
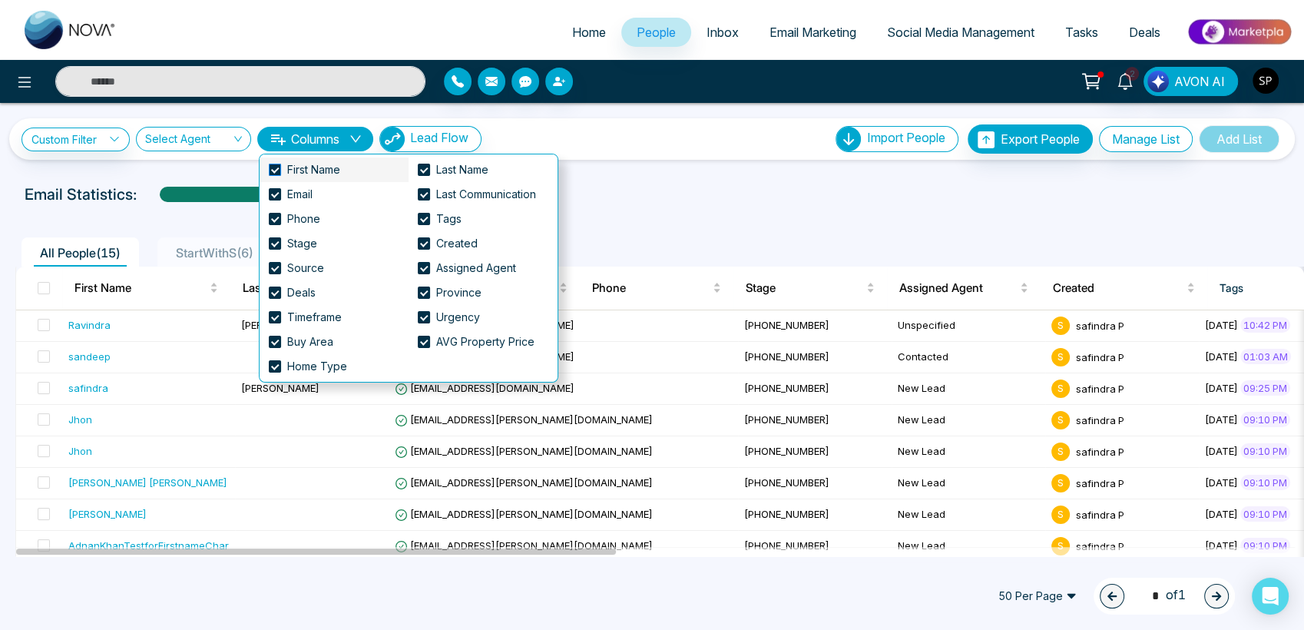
click at [273, 168] on span at bounding box center [275, 170] width 12 height 12
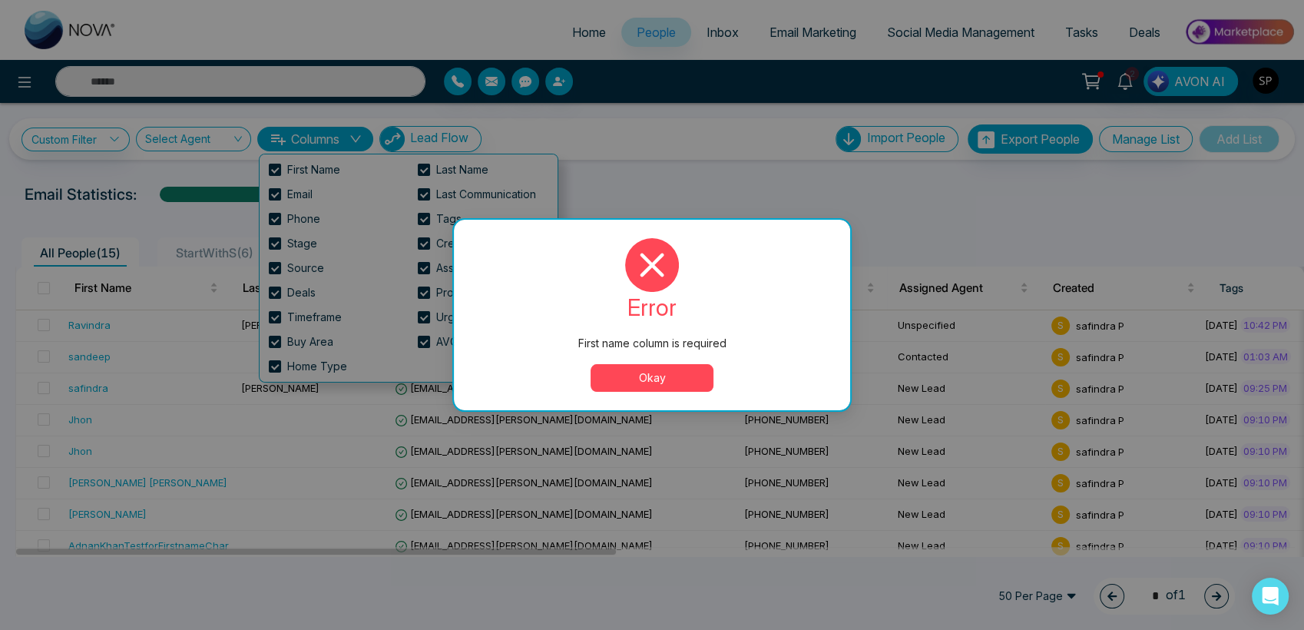
click at [662, 372] on button "Okay" at bounding box center [652, 378] width 123 height 28
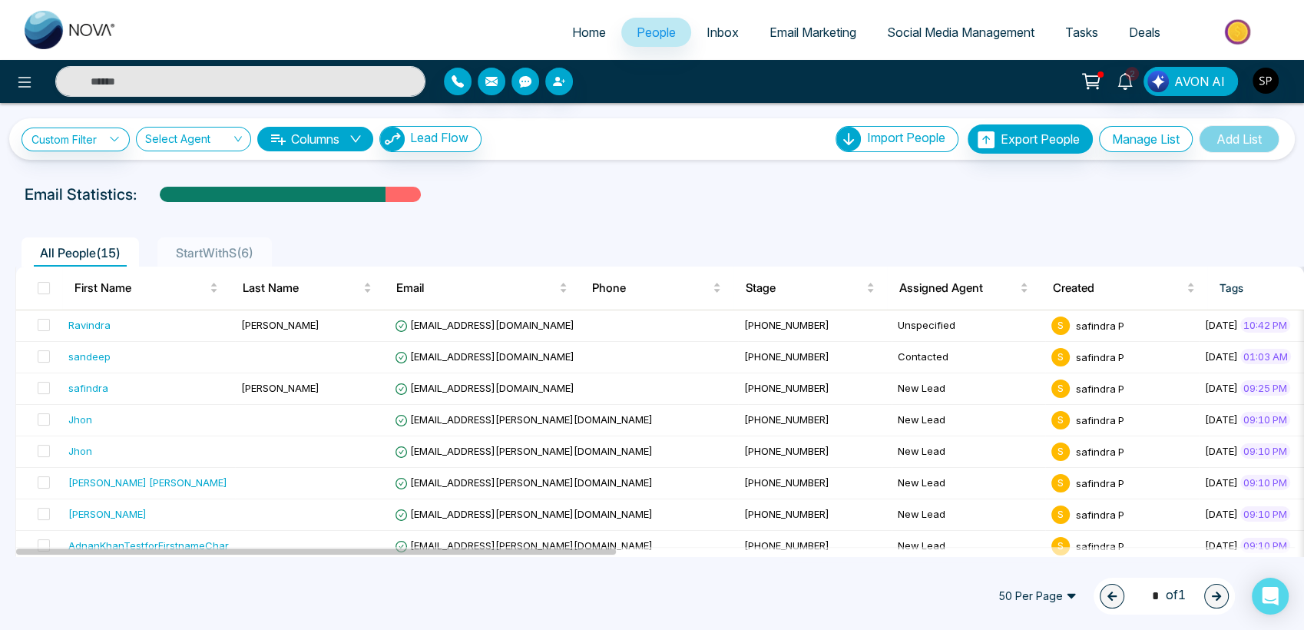
click at [357, 135] on icon "down" at bounding box center [355, 139] width 12 height 12
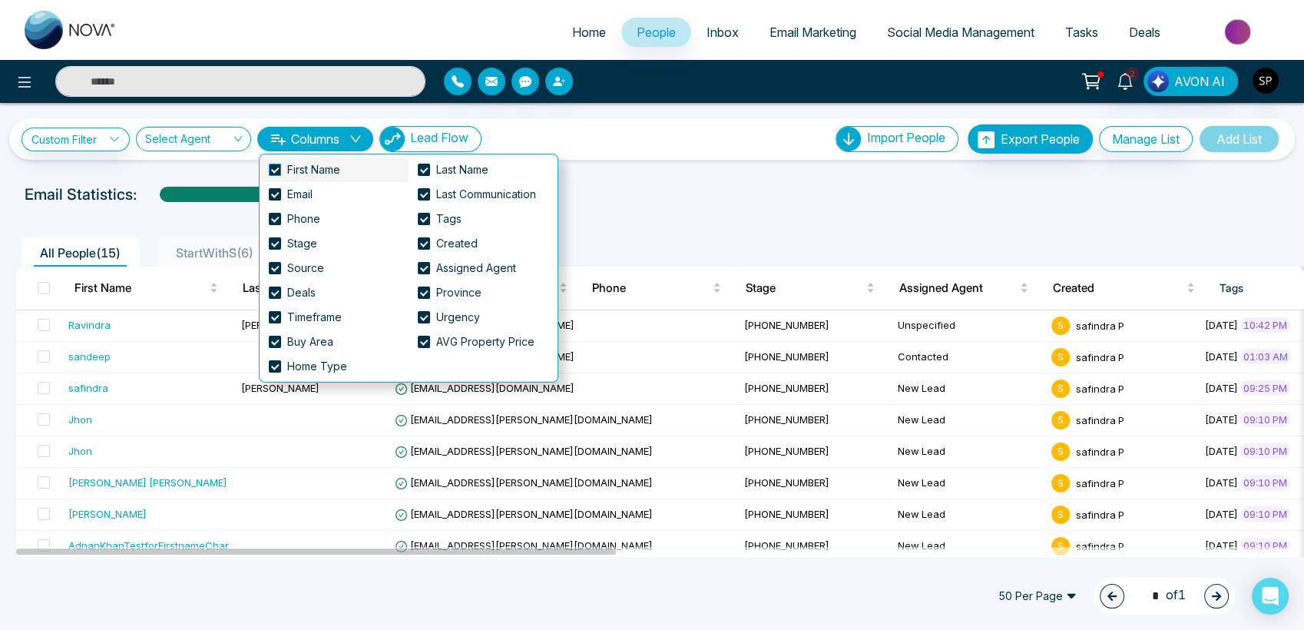
click at [271, 172] on span at bounding box center [275, 170] width 12 height 12
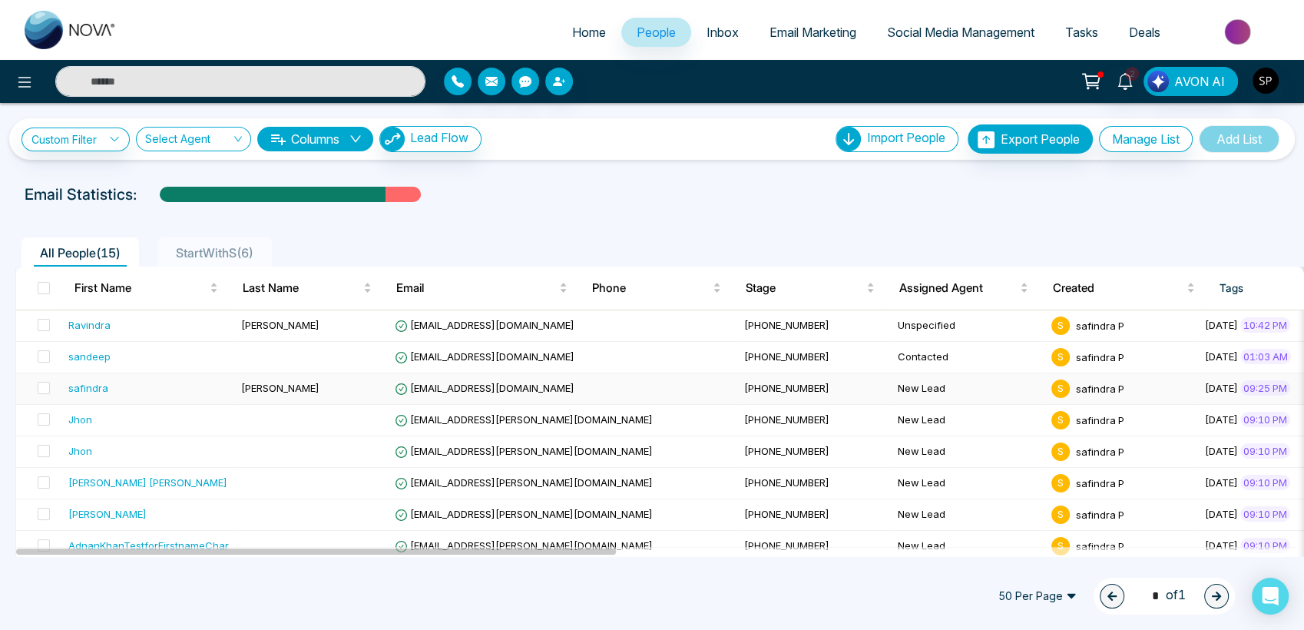
click at [738, 374] on td "[PHONE_NUMBER]" at bounding box center [815, 388] width 154 height 31
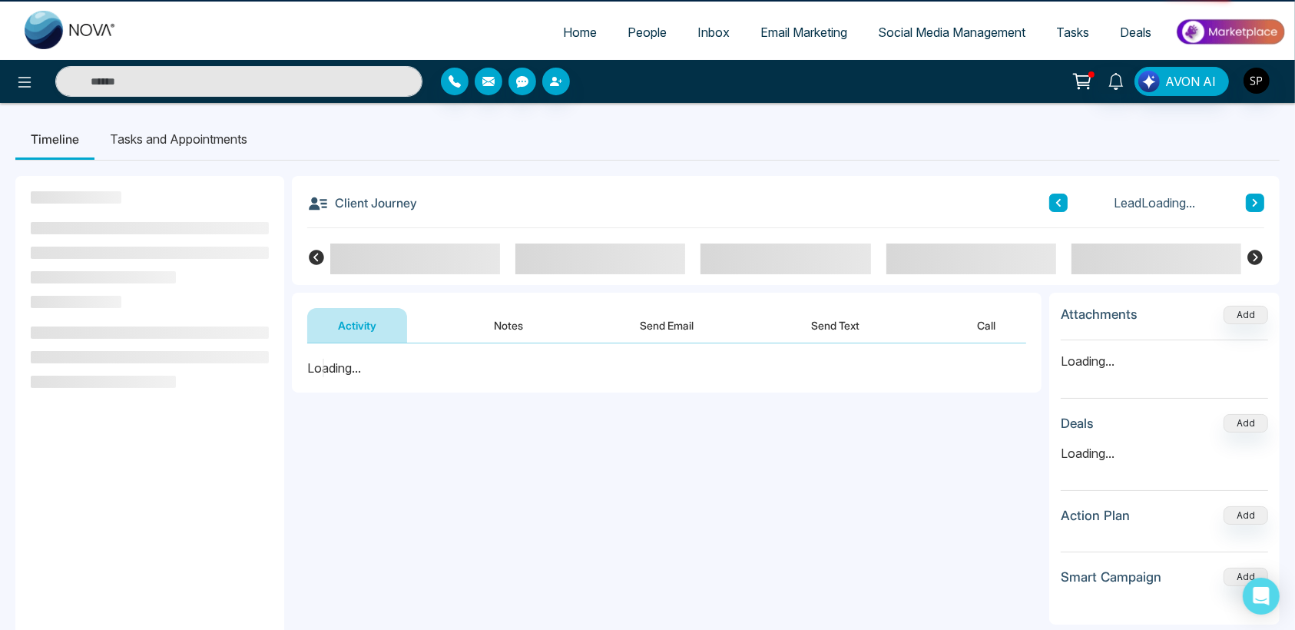
click at [364, 135] on ul "Timeline Tasks and Appointments" at bounding box center [647, 138] width 1264 height 41
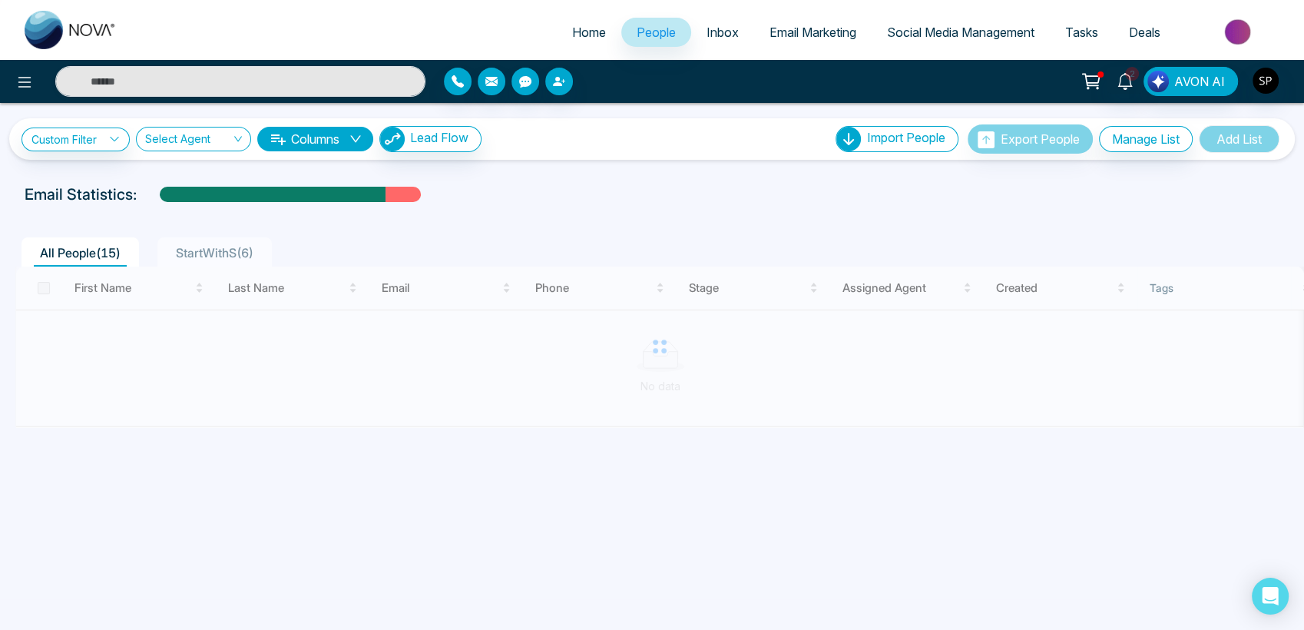
click at [362, 142] on icon "down" at bounding box center [355, 139] width 12 height 12
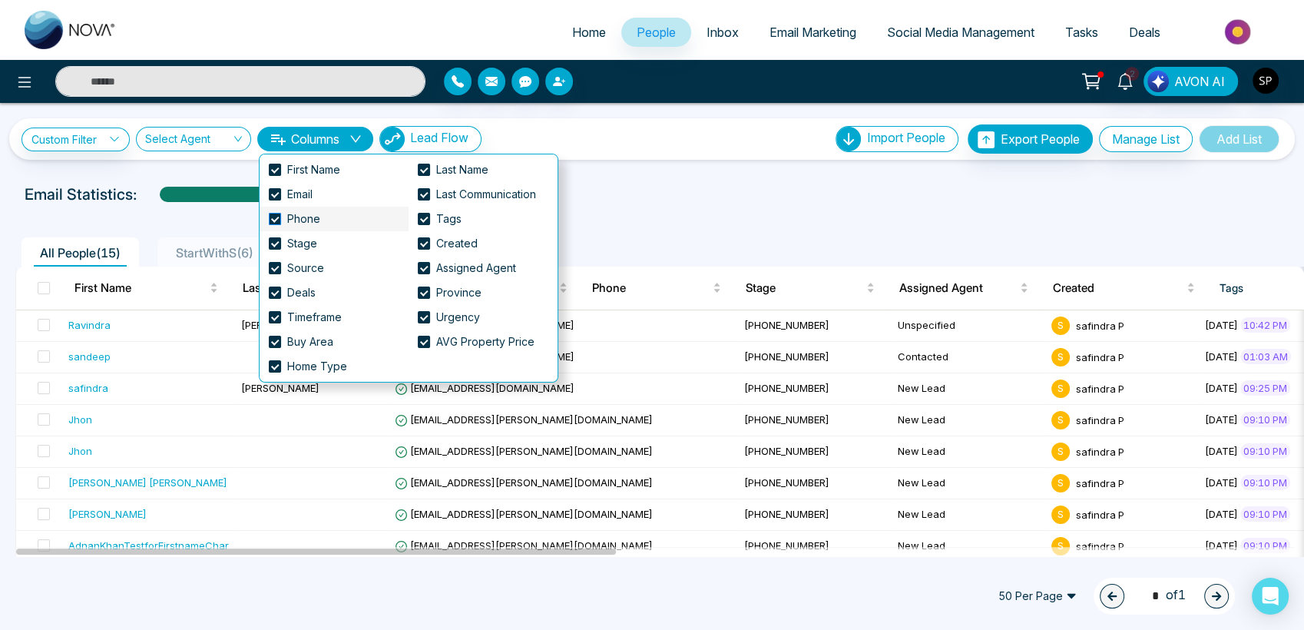
click at [276, 215] on span at bounding box center [275, 219] width 12 height 12
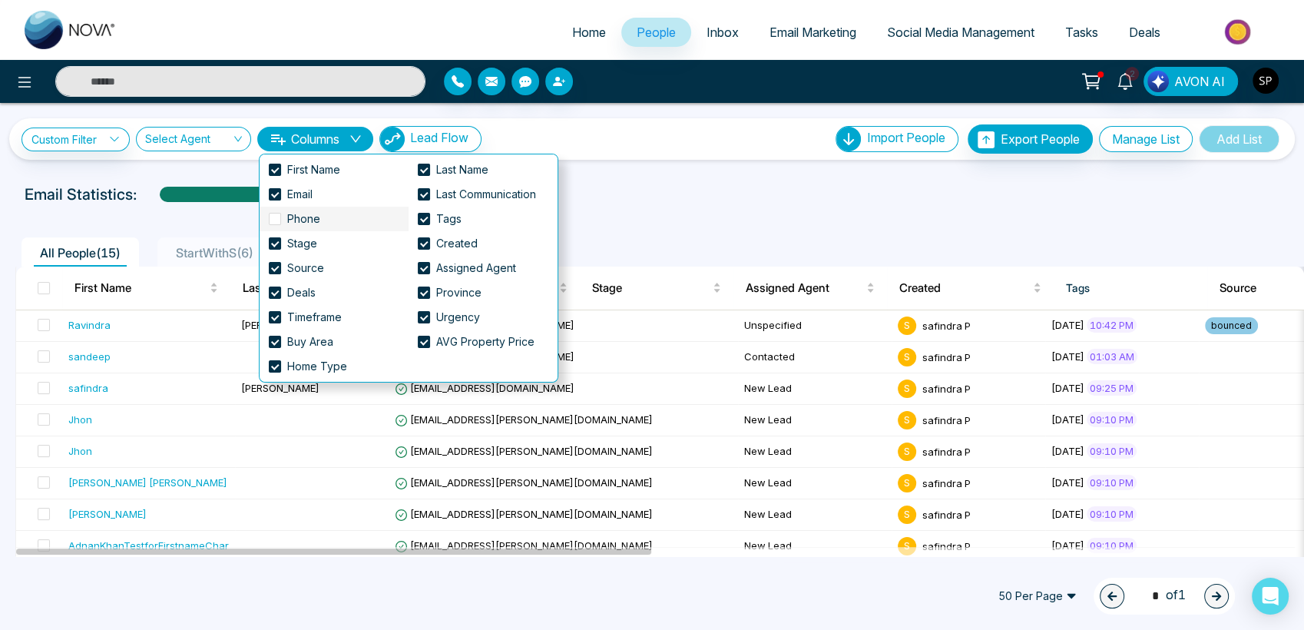
click at [276, 215] on span at bounding box center [275, 219] width 12 height 12
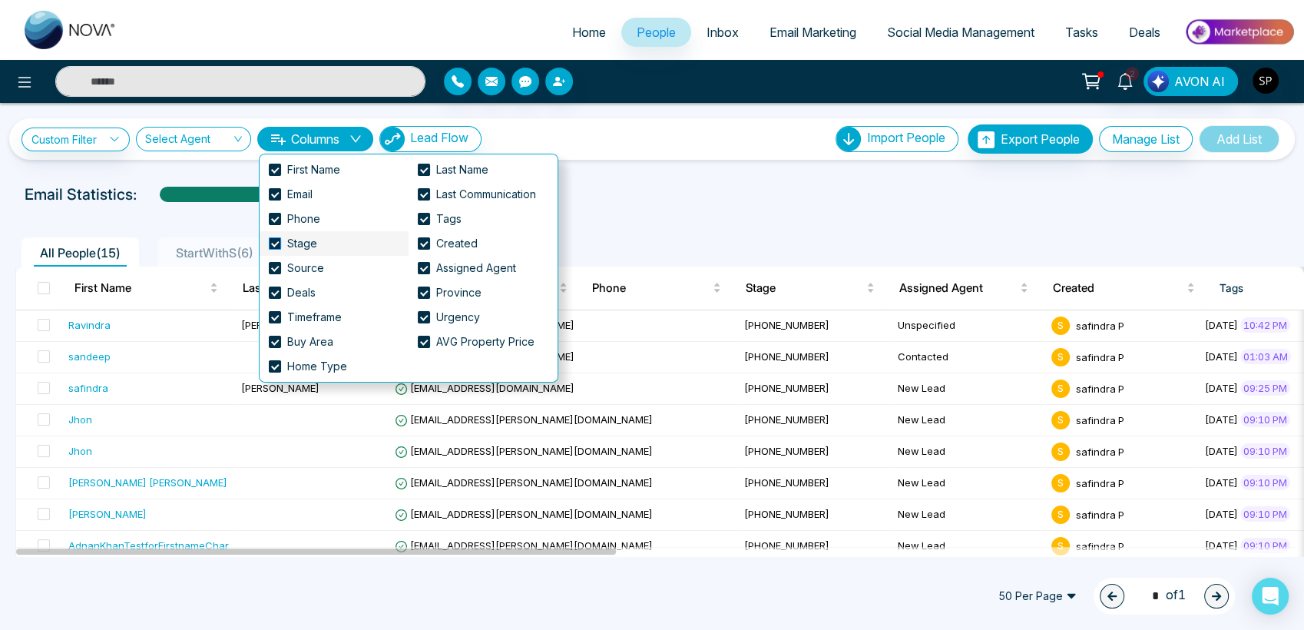
click at [274, 247] on span at bounding box center [275, 243] width 12 height 12
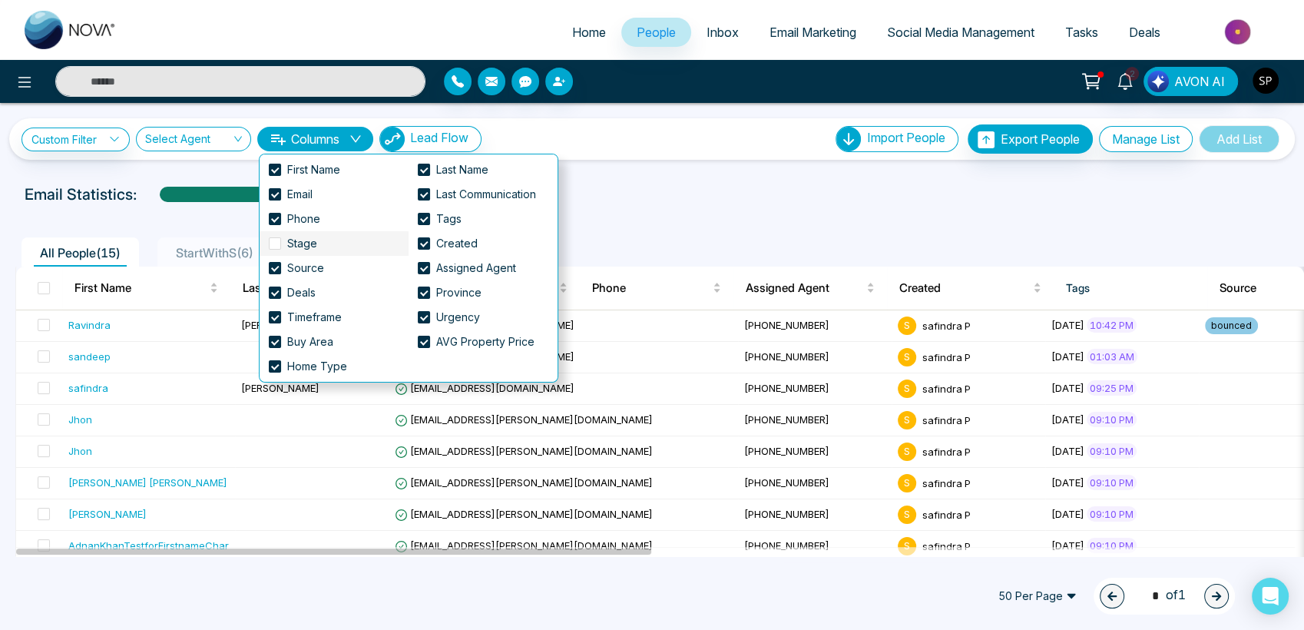
click at [274, 247] on span at bounding box center [275, 243] width 12 height 12
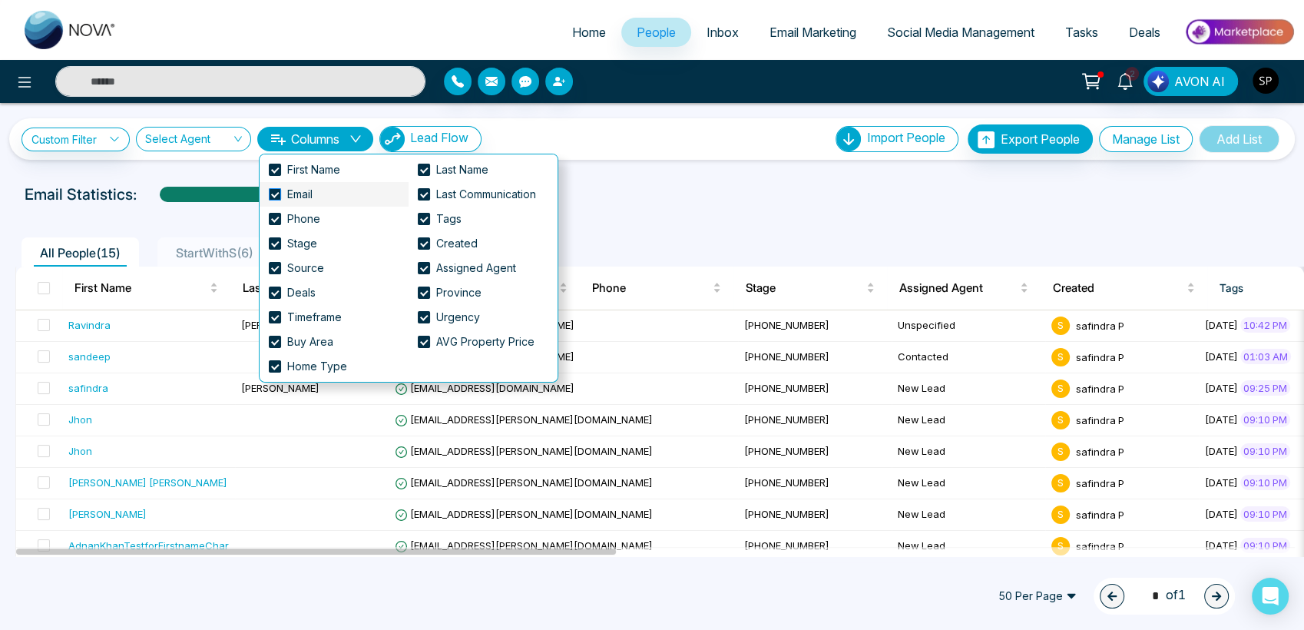
click at [280, 194] on span at bounding box center [275, 194] width 12 height 12
click at [274, 291] on span at bounding box center [275, 292] width 12 height 12
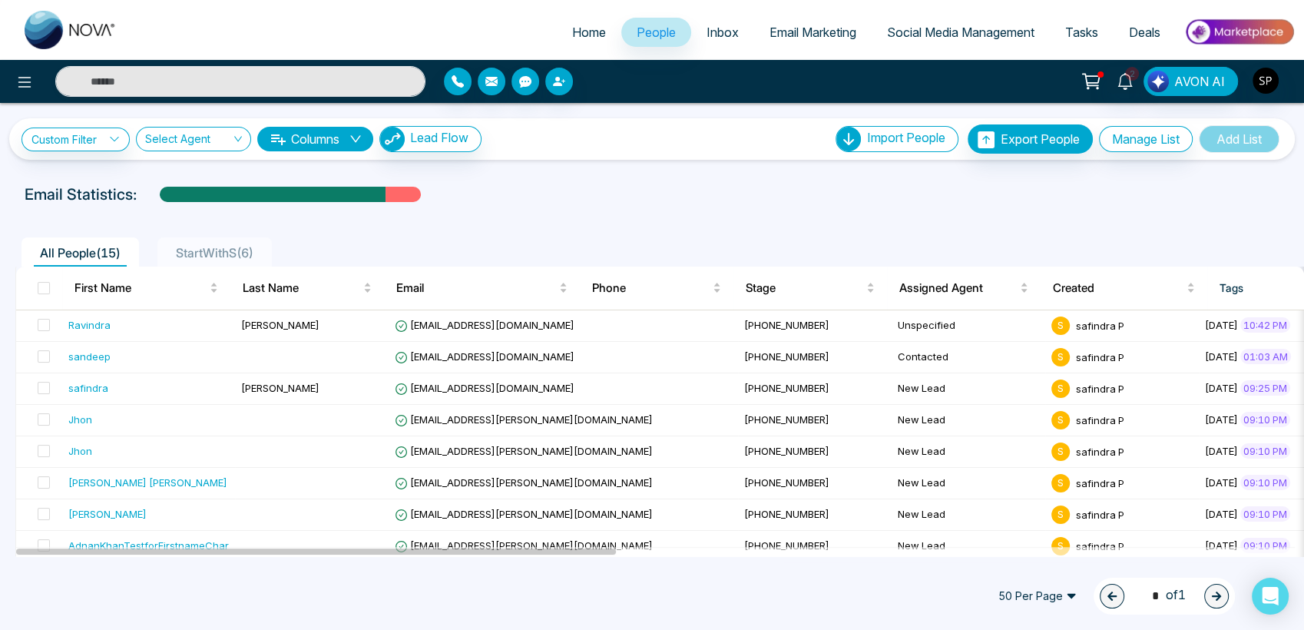
click at [597, 214] on div "All People ( 15 ) StartWithS ( 6 ) First Name Last Name Email Phone Stage Assig…" at bounding box center [652, 502] width 1286 height 581
click at [111, 135] on icon at bounding box center [114, 139] width 11 height 11
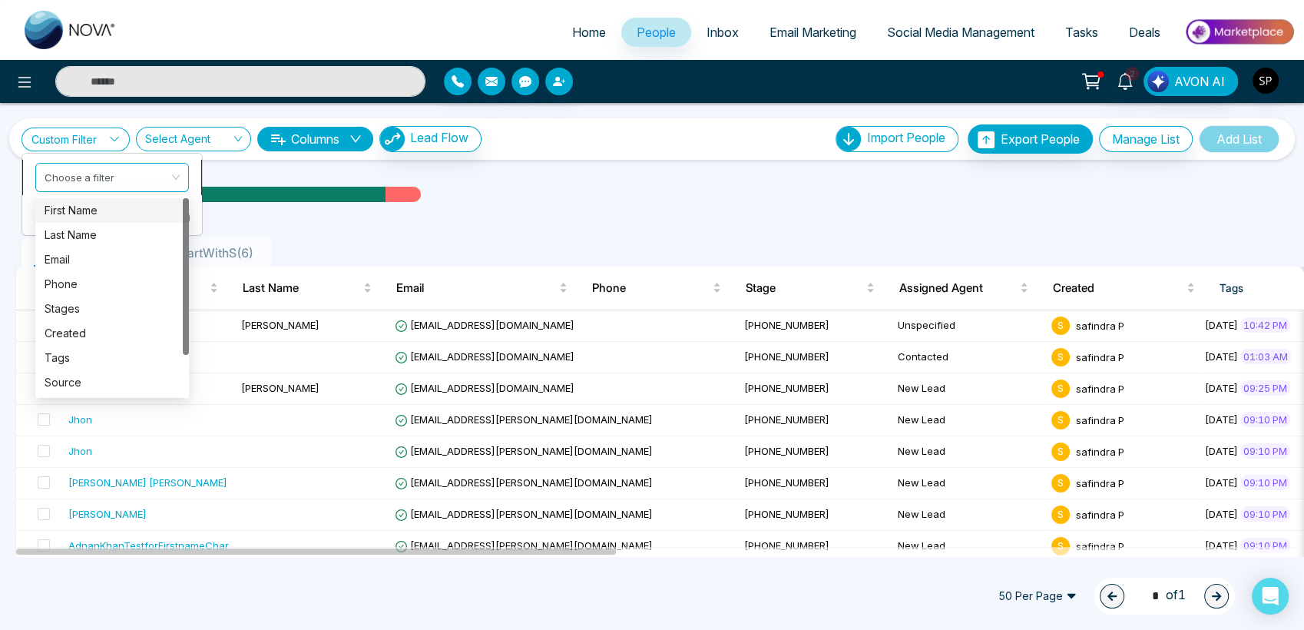
click at [175, 174] on div "Choose a filter" at bounding box center [112, 176] width 154 height 29
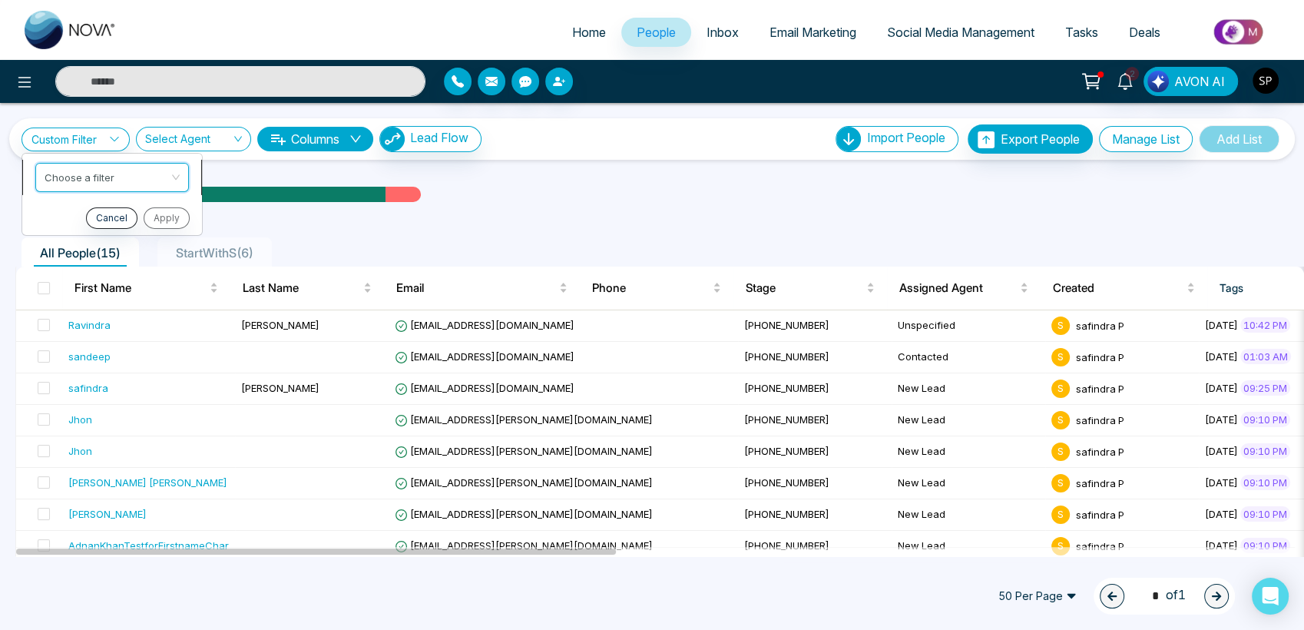
click at [175, 174] on div "Choose a filter" at bounding box center [112, 176] width 154 height 29
click at [243, 132] on div "Select Agent" at bounding box center [193, 139] width 115 height 25
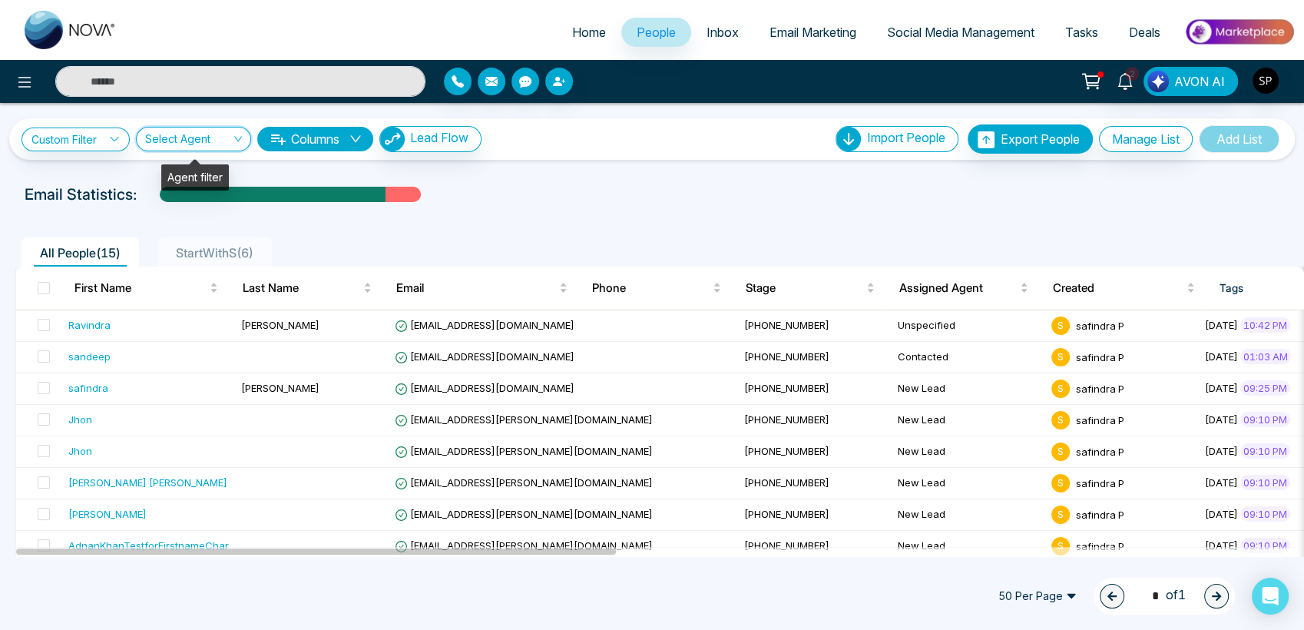
click at [236, 134] on div "Select Agent" at bounding box center [193, 139] width 115 height 25
click at [564, 194] on div "Email Statistics:" at bounding box center [652, 194] width 1255 height 23
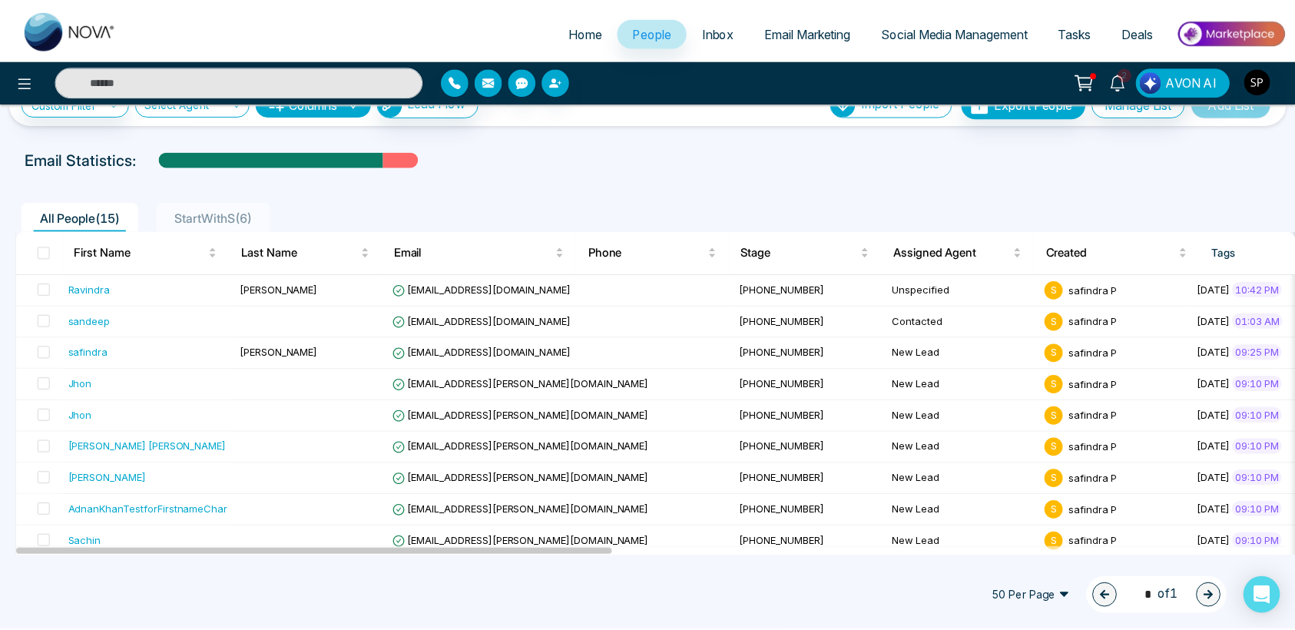
scroll to position [23, 0]
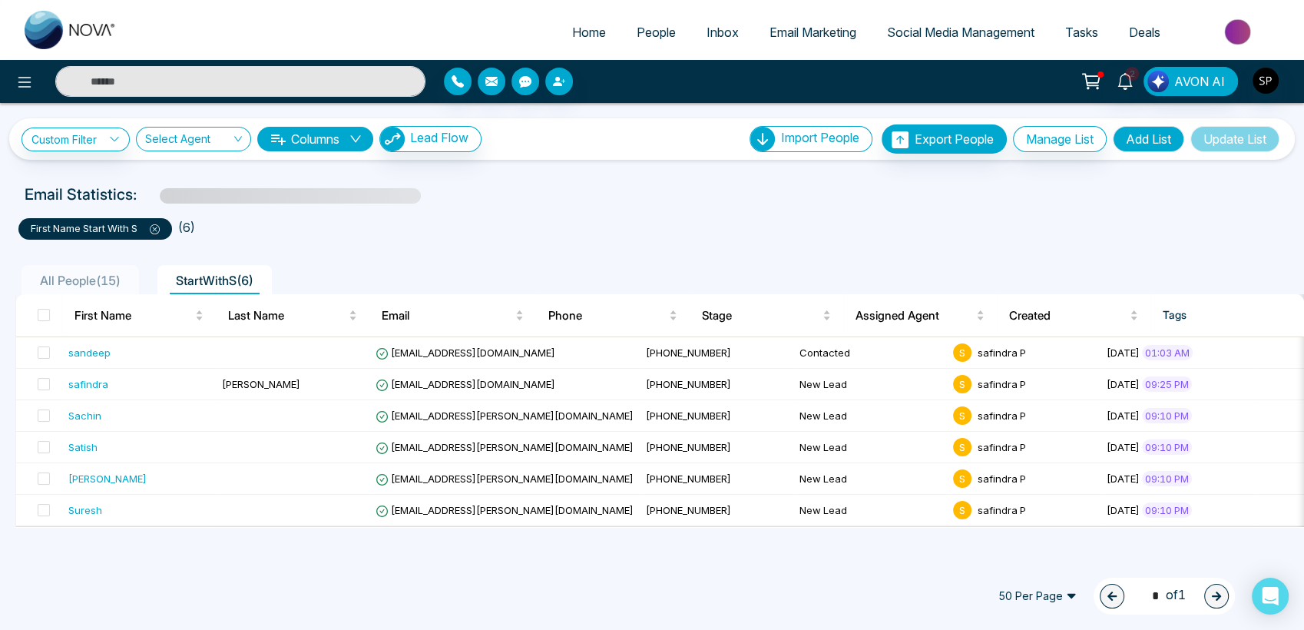
click at [775, 31] on span "Email Marketing" at bounding box center [813, 32] width 87 height 15
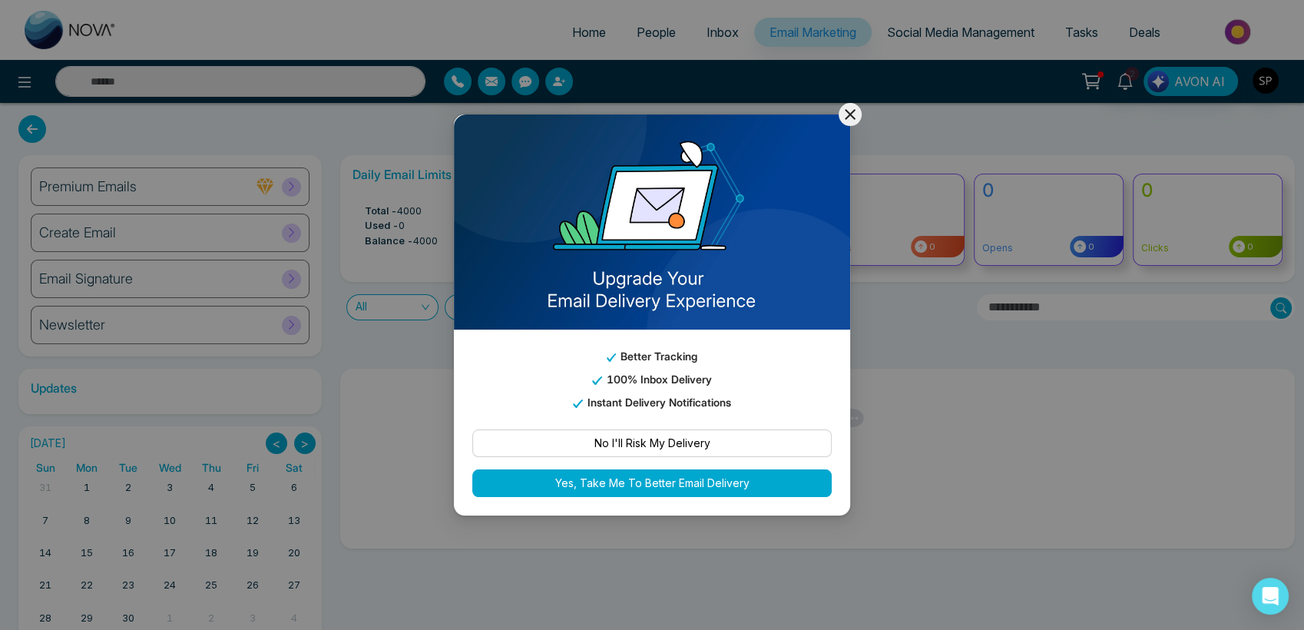
click at [851, 110] on icon at bounding box center [850, 114] width 18 height 18
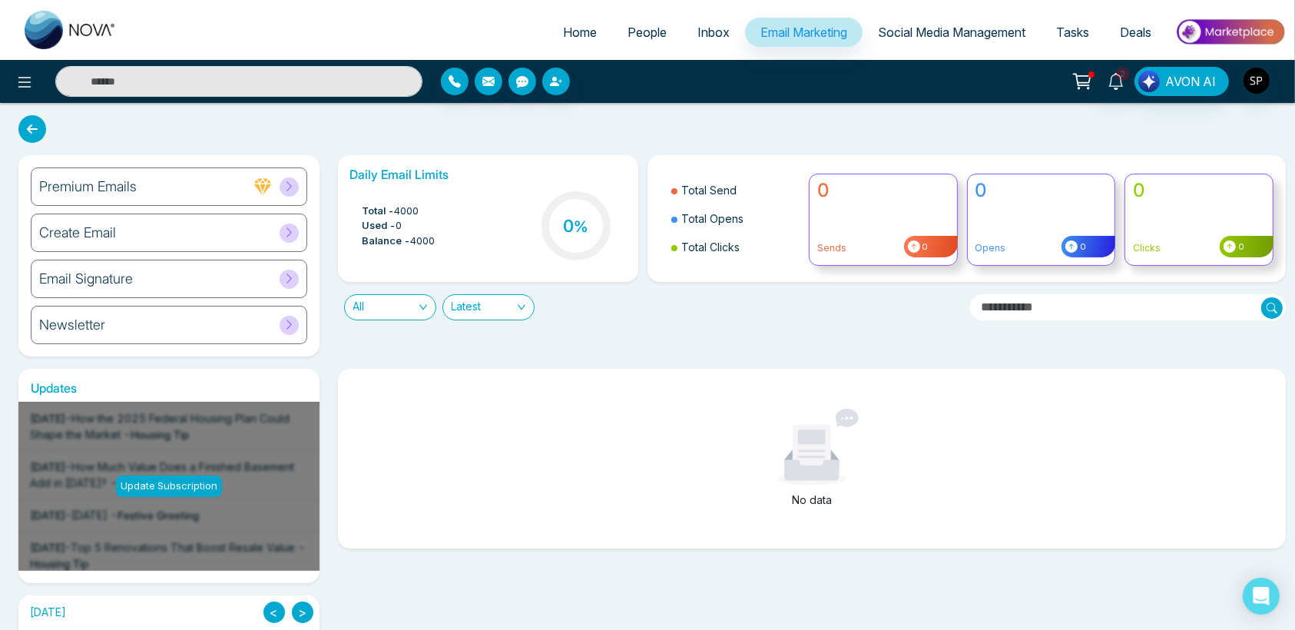
click at [929, 28] on span "Social Media Management" at bounding box center [951, 32] width 147 height 15
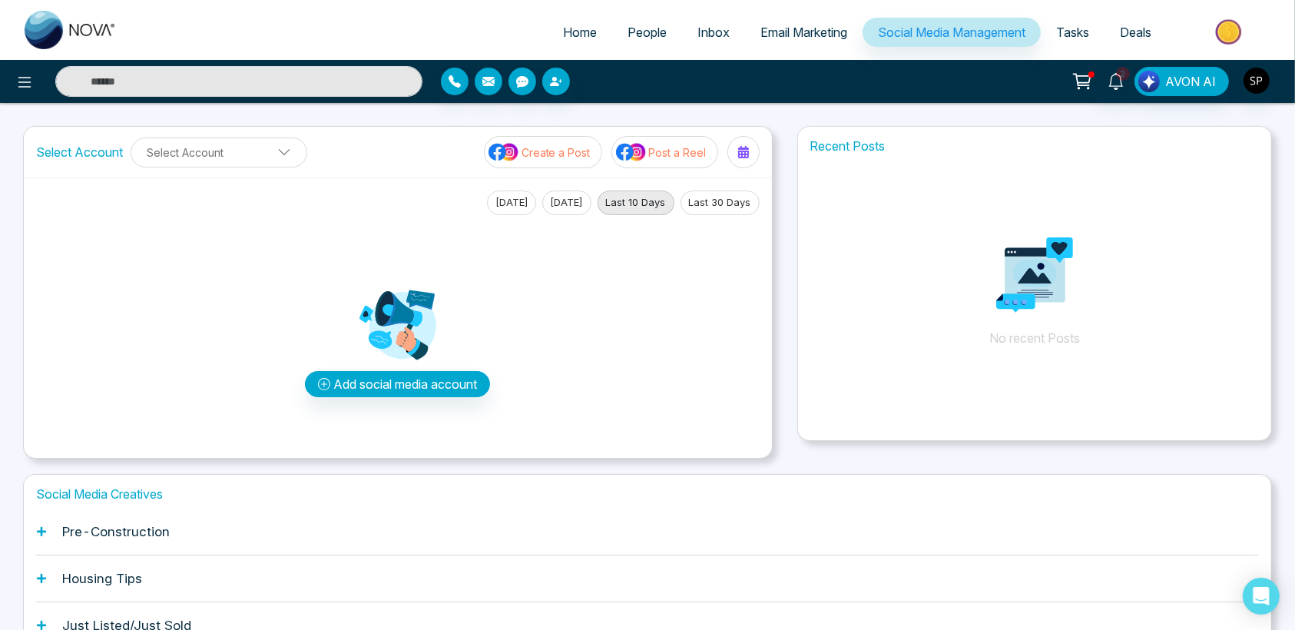
click at [1068, 28] on span "Tasks" at bounding box center [1072, 32] width 33 height 15
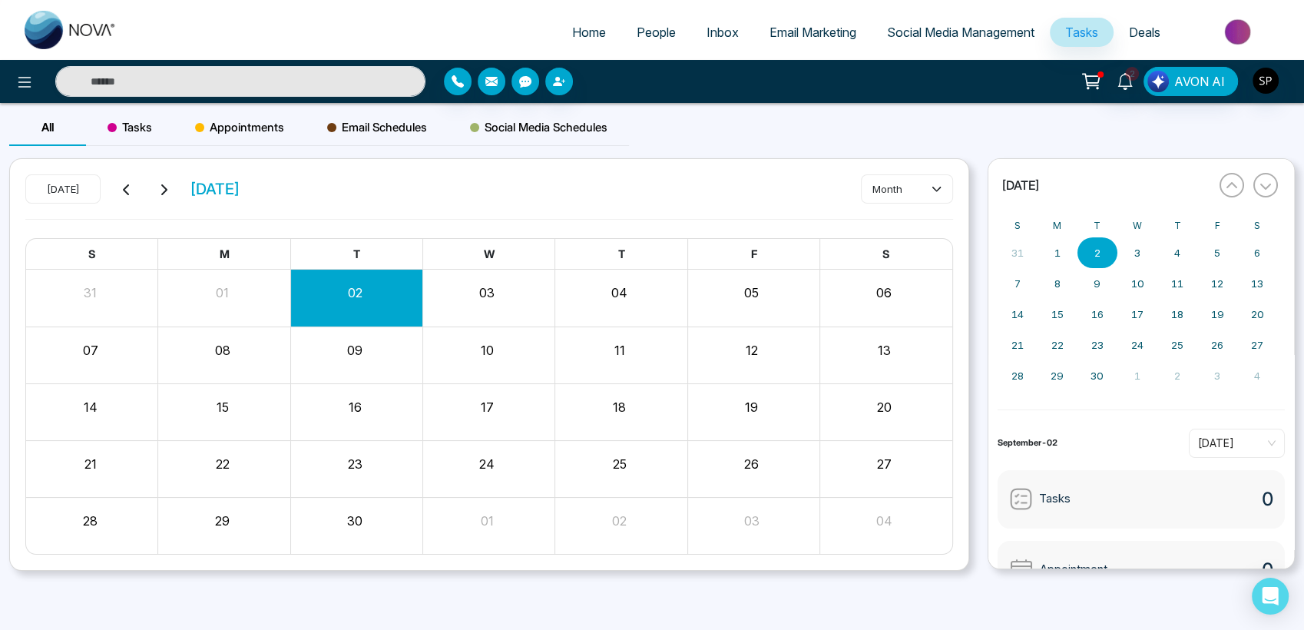
click at [1143, 31] on span "Deals" at bounding box center [1144, 32] width 31 height 15
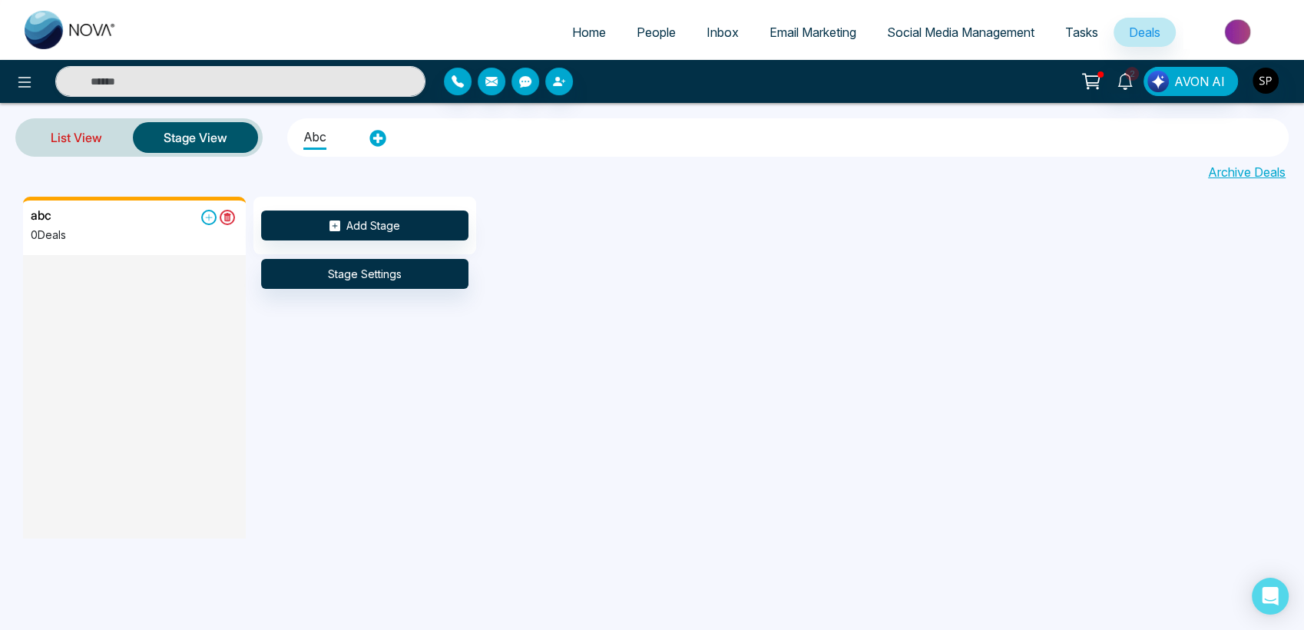
click at [83, 144] on link "List View" at bounding box center [76, 137] width 113 height 37
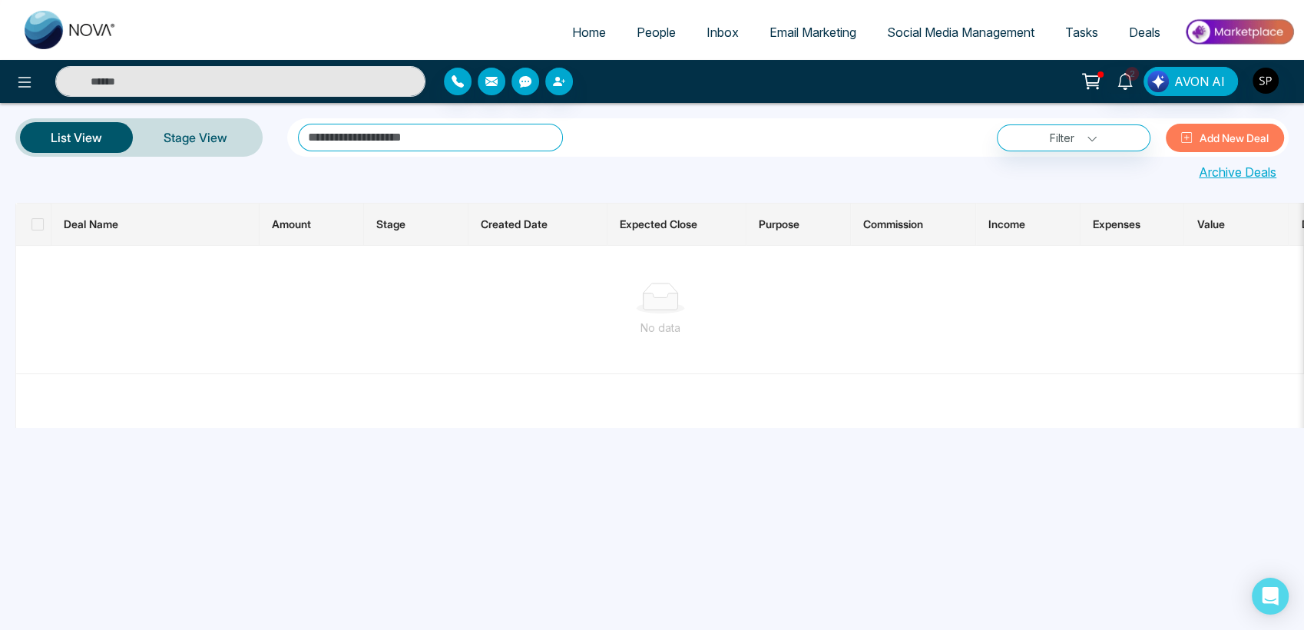
click at [583, 28] on span "Home" at bounding box center [589, 32] width 34 height 15
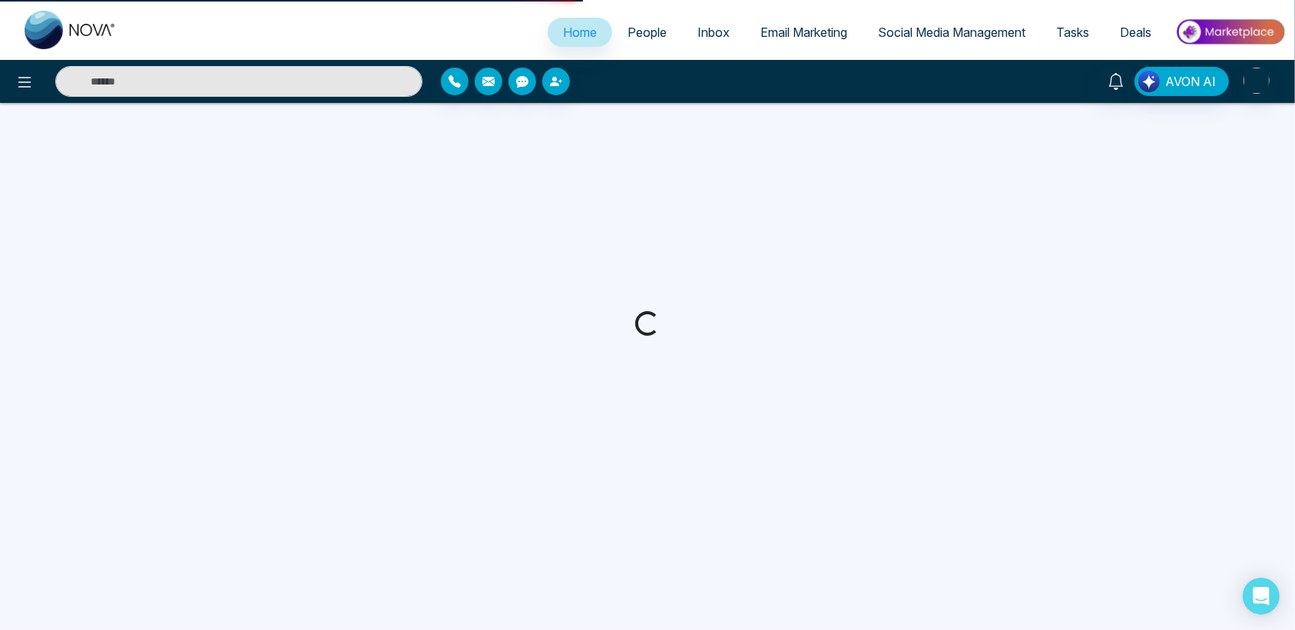
select select "*"
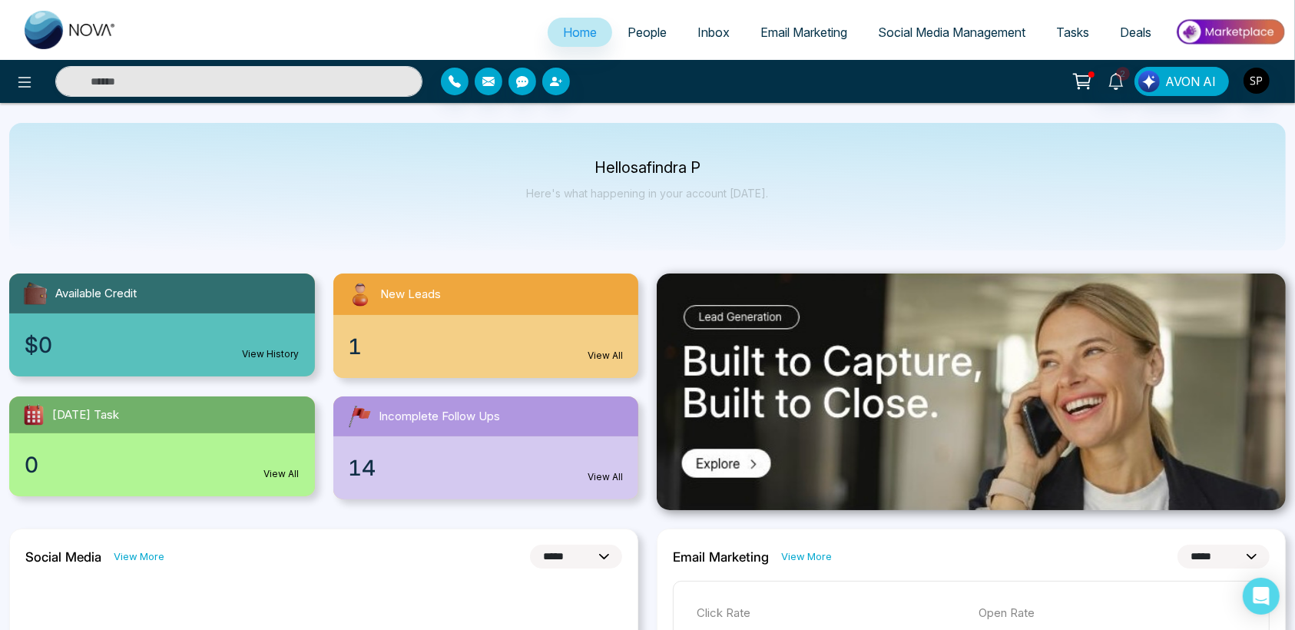
click at [611, 349] on link "View All" at bounding box center [605, 356] width 35 height 14
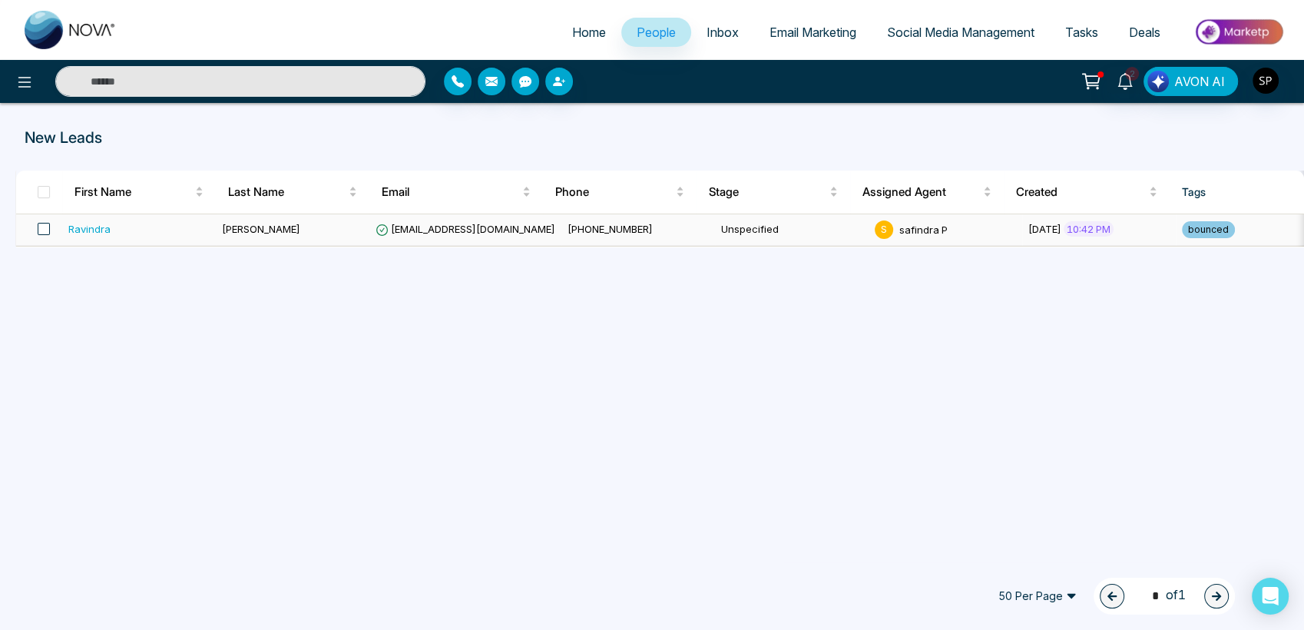
click at [43, 227] on span at bounding box center [44, 229] width 12 height 12
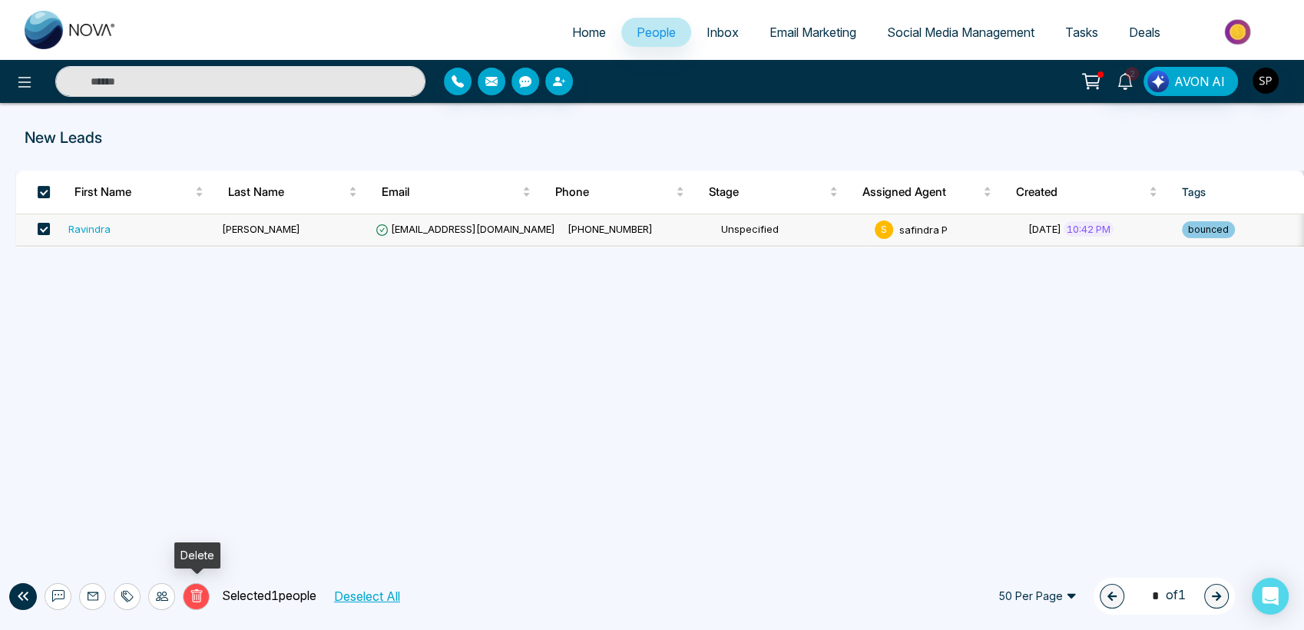
click at [193, 598] on icon at bounding box center [197, 596] width 14 height 14
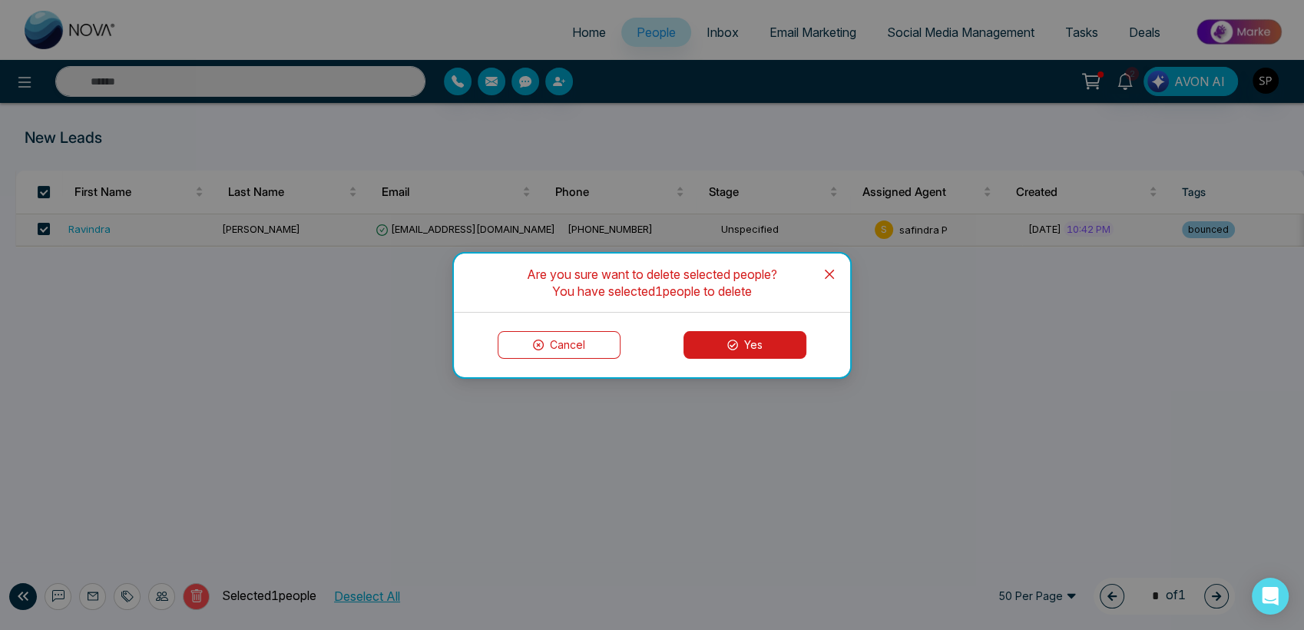
click at [737, 345] on icon at bounding box center [732, 344] width 11 height 11
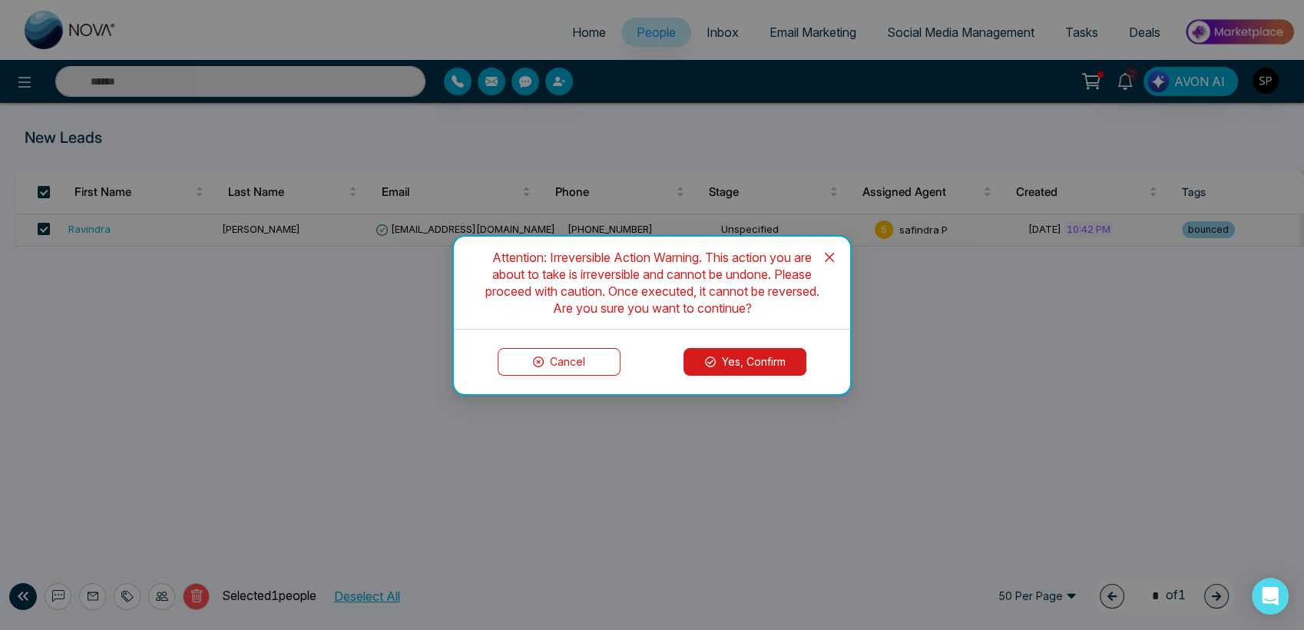
click at [747, 353] on button "Yes, Confirm" at bounding box center [745, 362] width 123 height 28
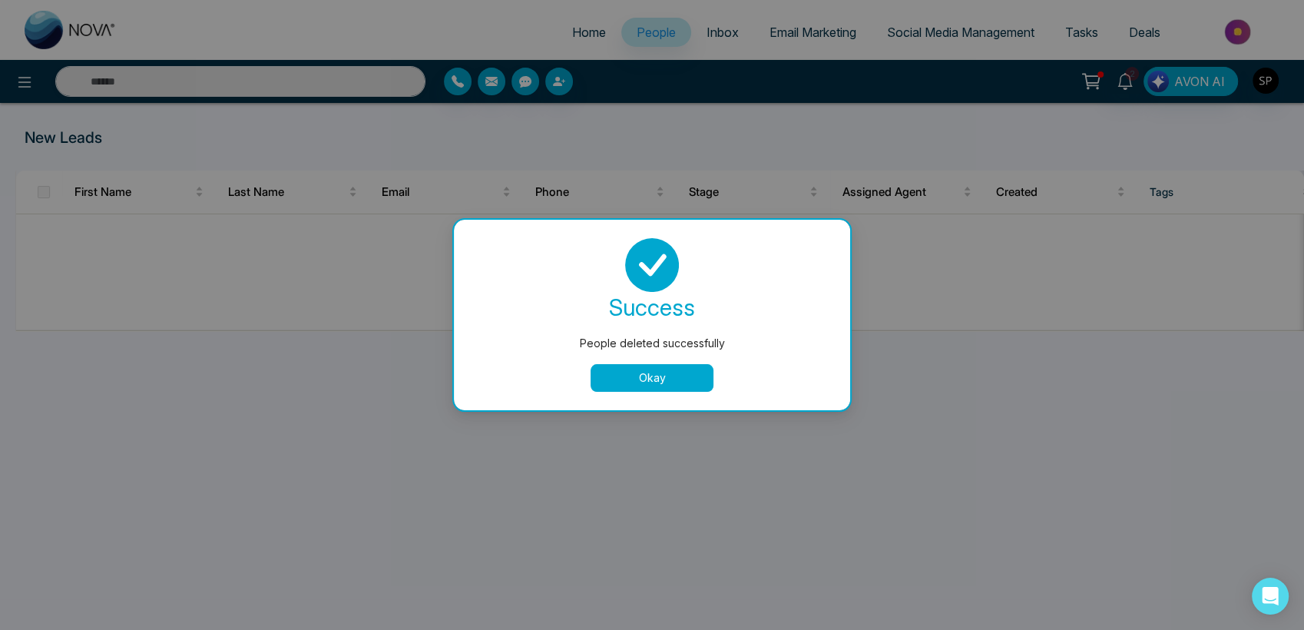
click at [668, 366] on button "Okay" at bounding box center [652, 378] width 123 height 28
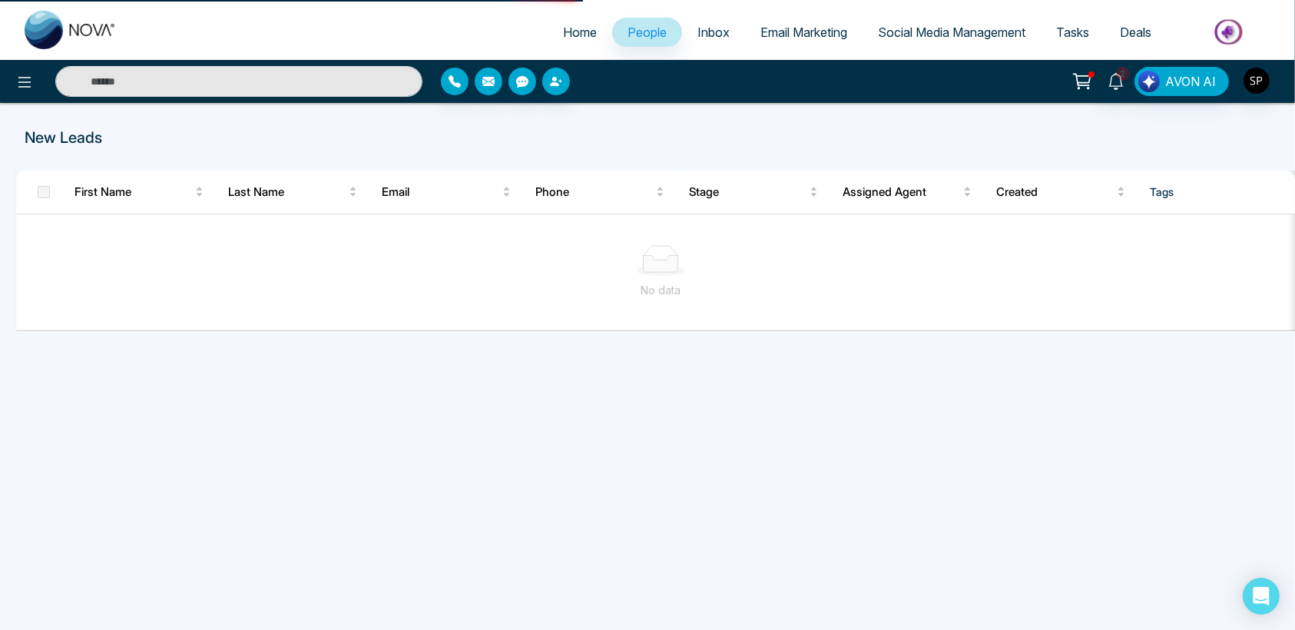
select select "*"
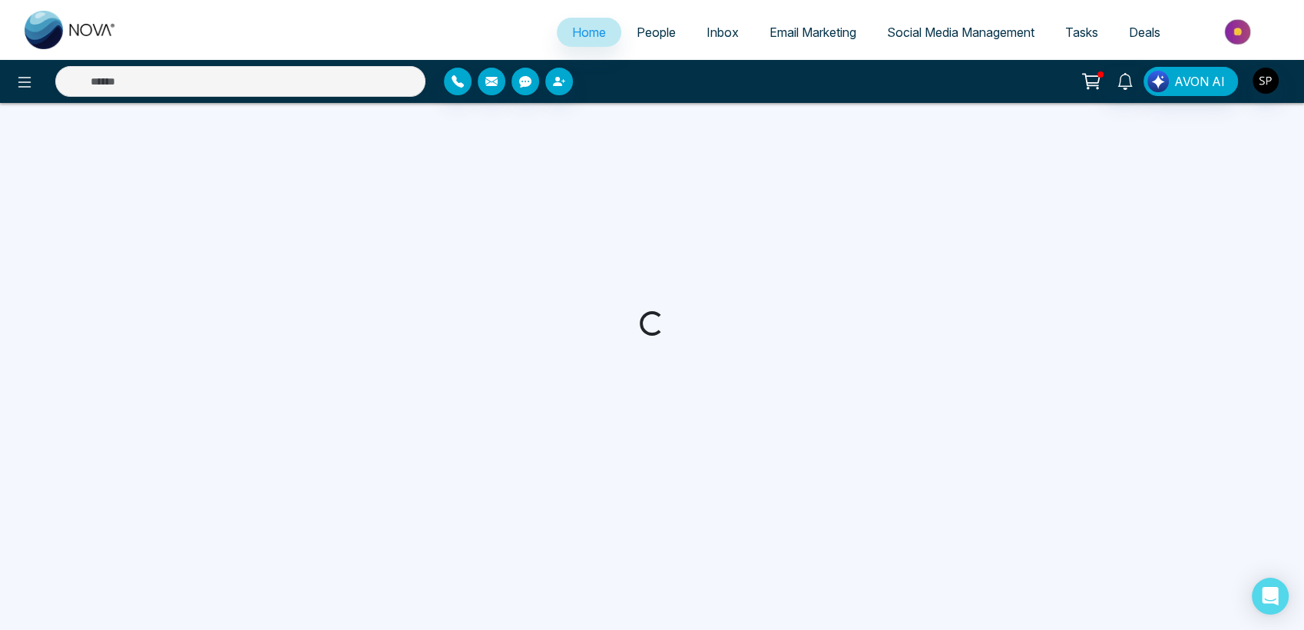
select select "*"
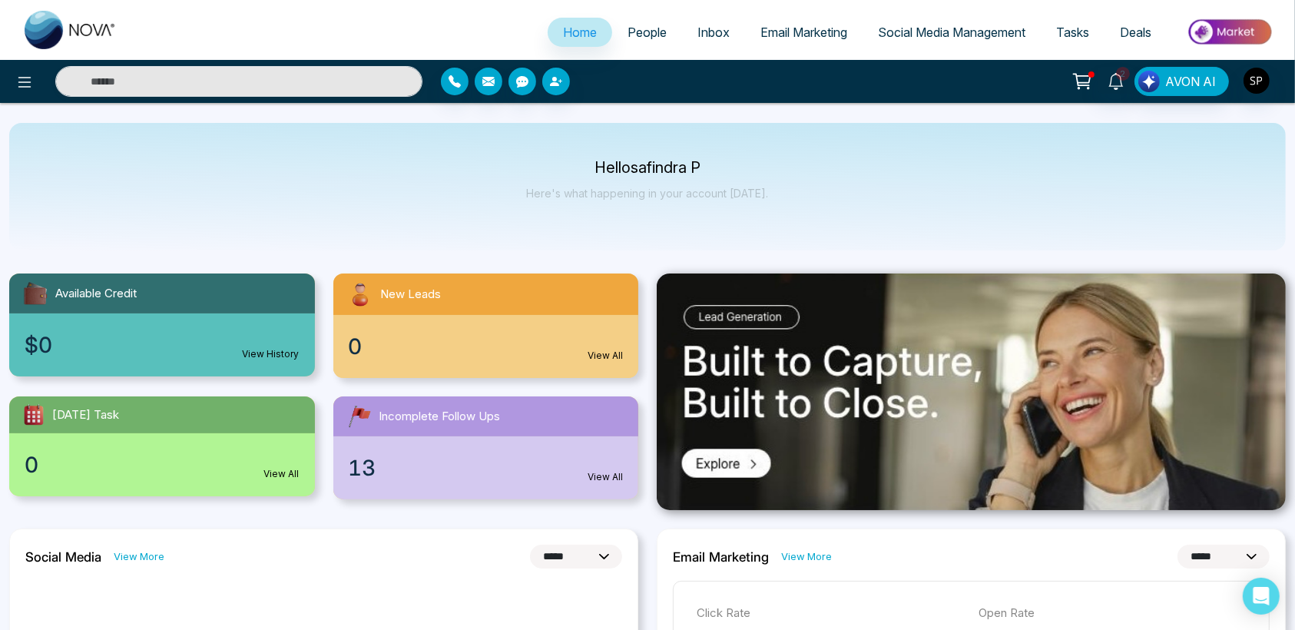
click at [661, 31] on link "People" at bounding box center [647, 32] width 70 height 29
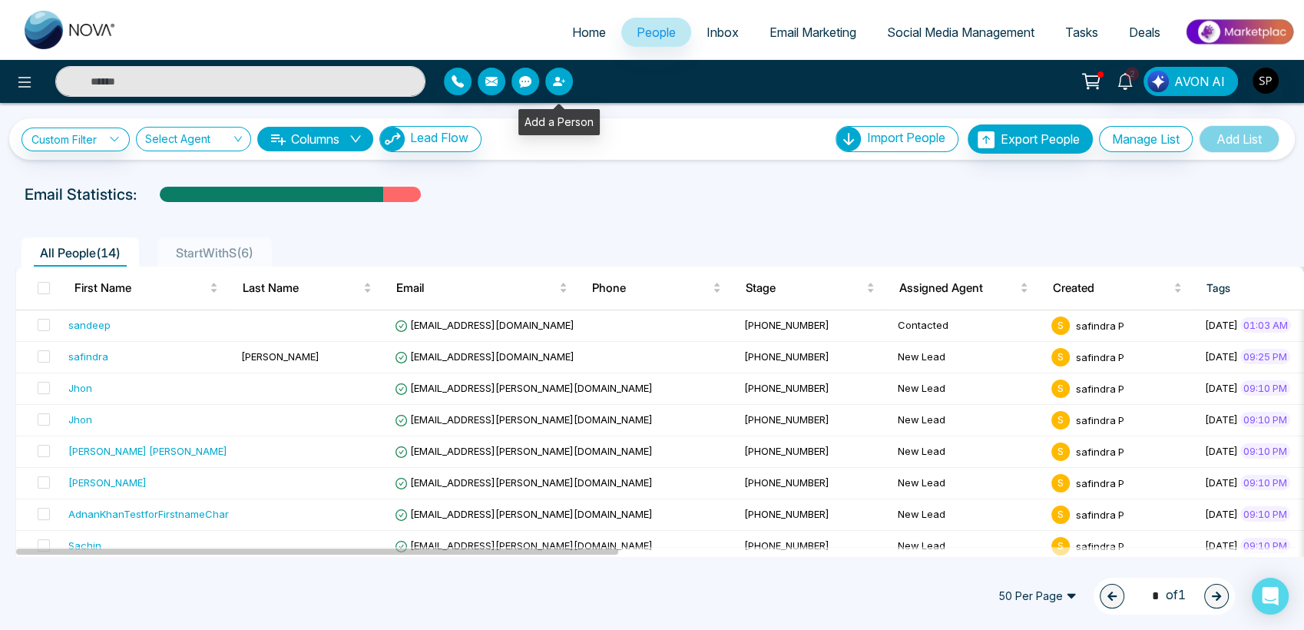
click at [558, 83] on icon "button" at bounding box center [557, 81] width 9 height 9
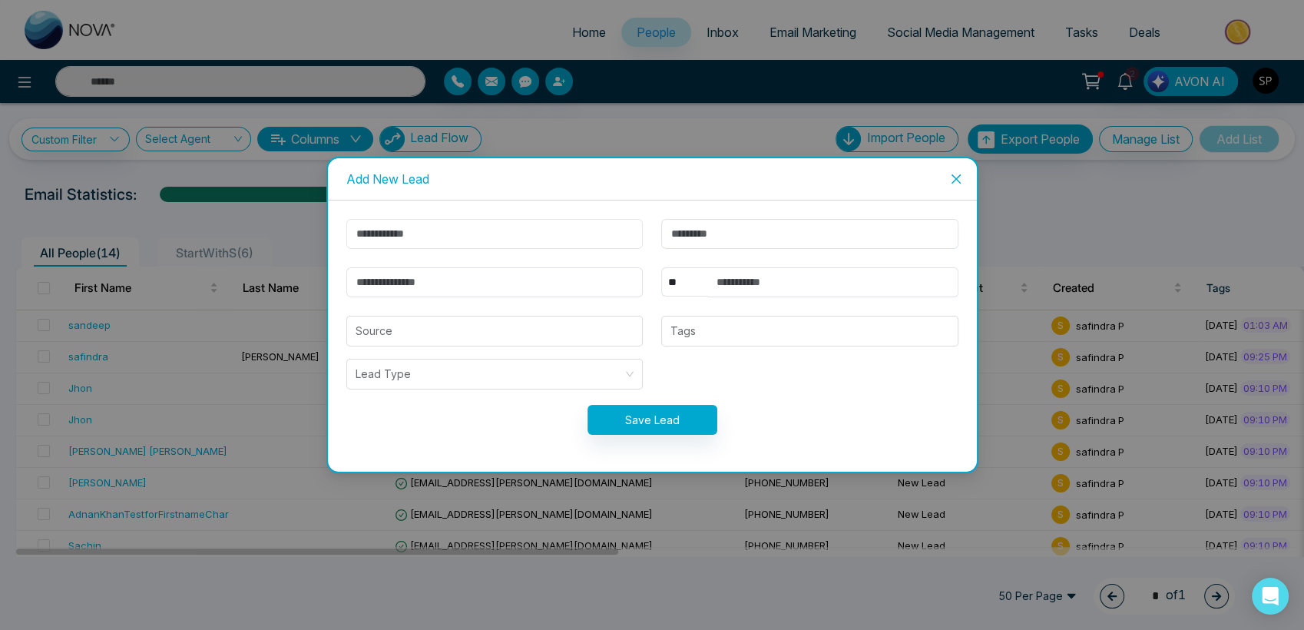
click at [366, 232] on input "text" at bounding box center [494, 234] width 297 height 30
type input "********"
type input "*********"
type input "**********"
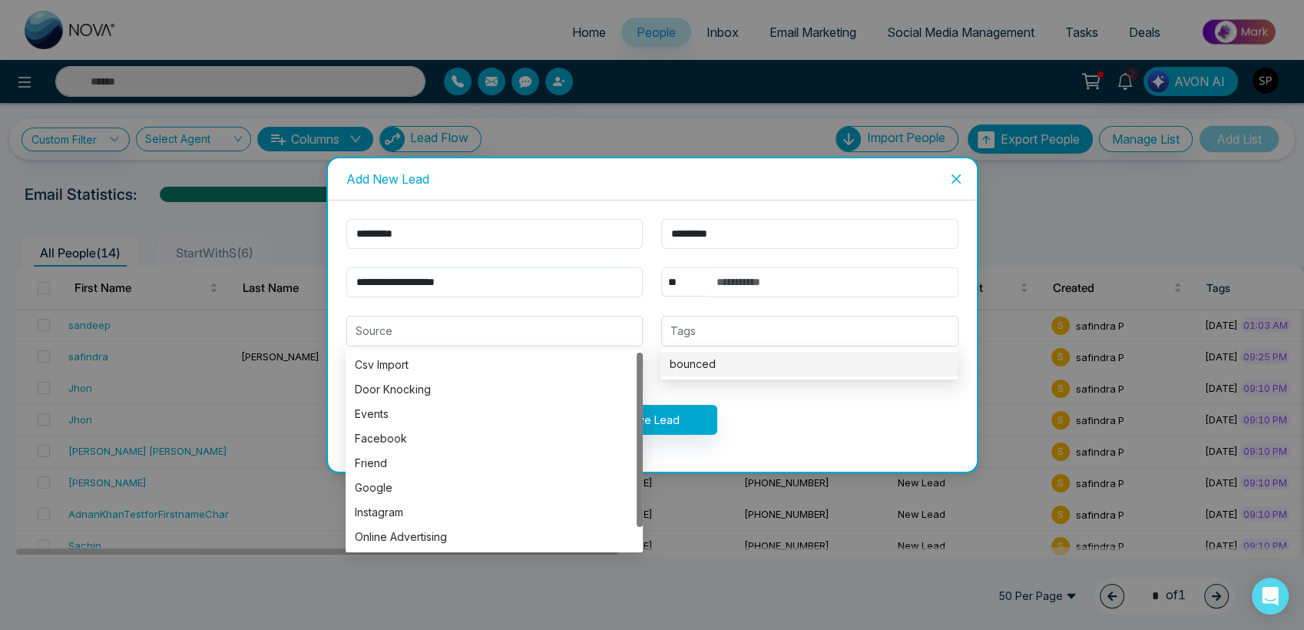
click at [754, 284] on input "text" at bounding box center [832, 282] width 251 height 30
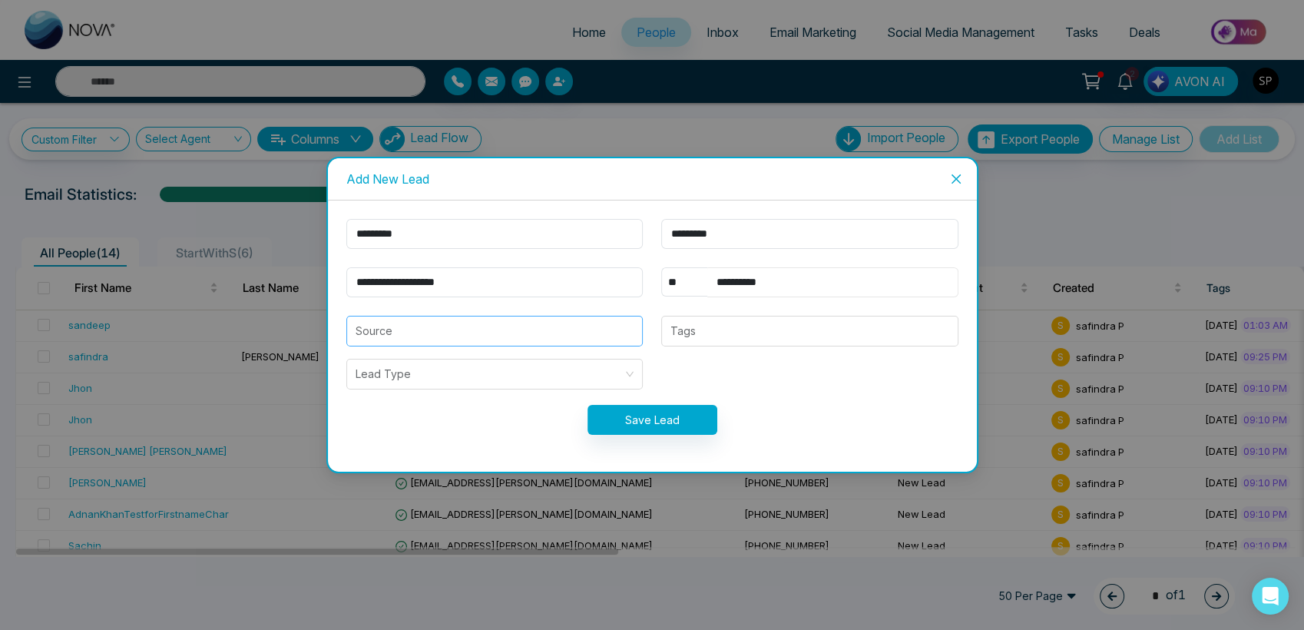
type input "**********"
click at [393, 331] on input "search" at bounding box center [495, 330] width 279 height 29
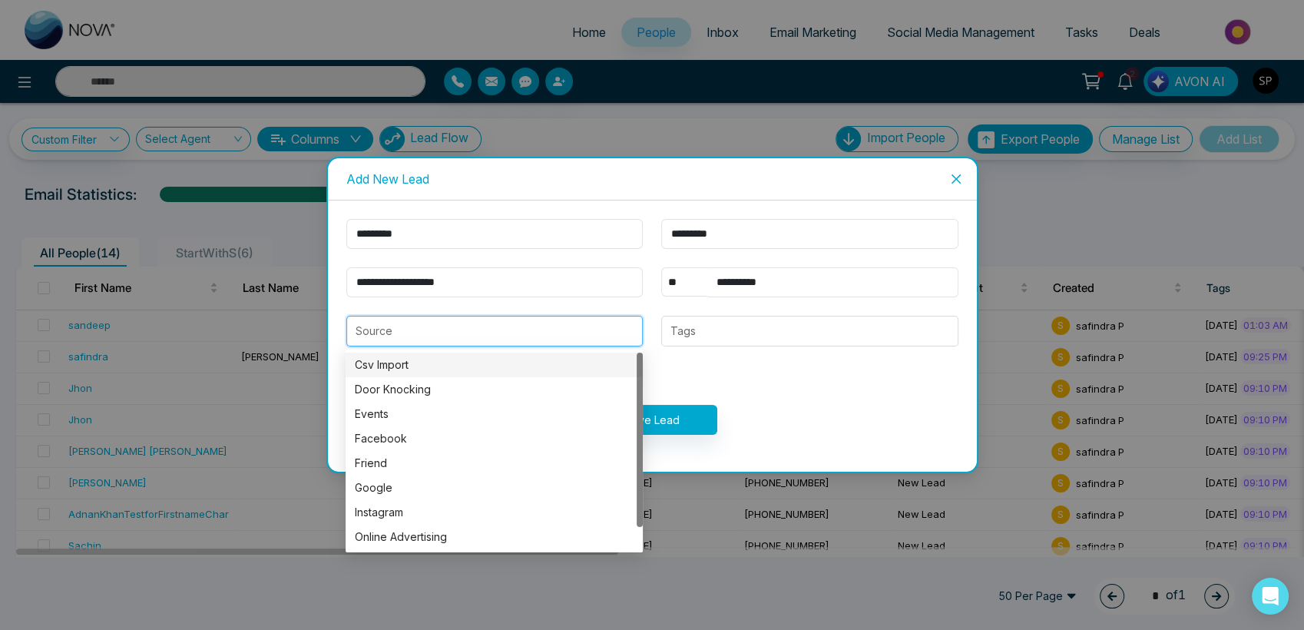
click at [393, 367] on div "Csv Import" at bounding box center [494, 364] width 279 height 17
type input "**********"
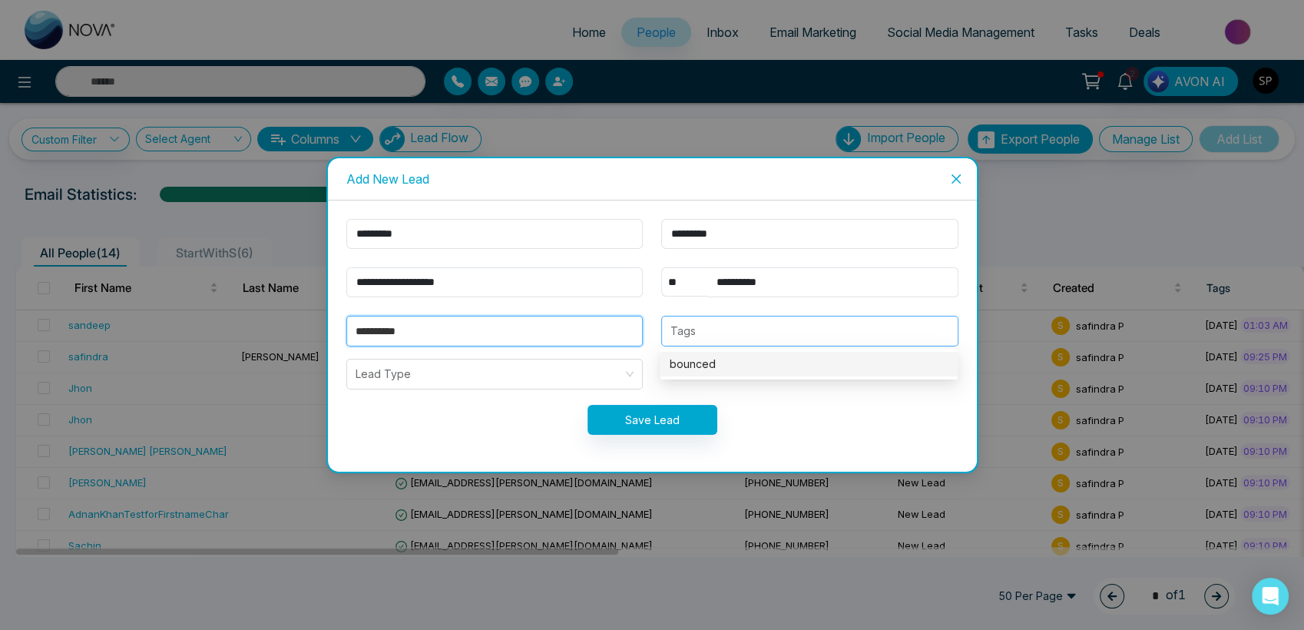
click at [754, 335] on div at bounding box center [810, 331] width 288 height 18
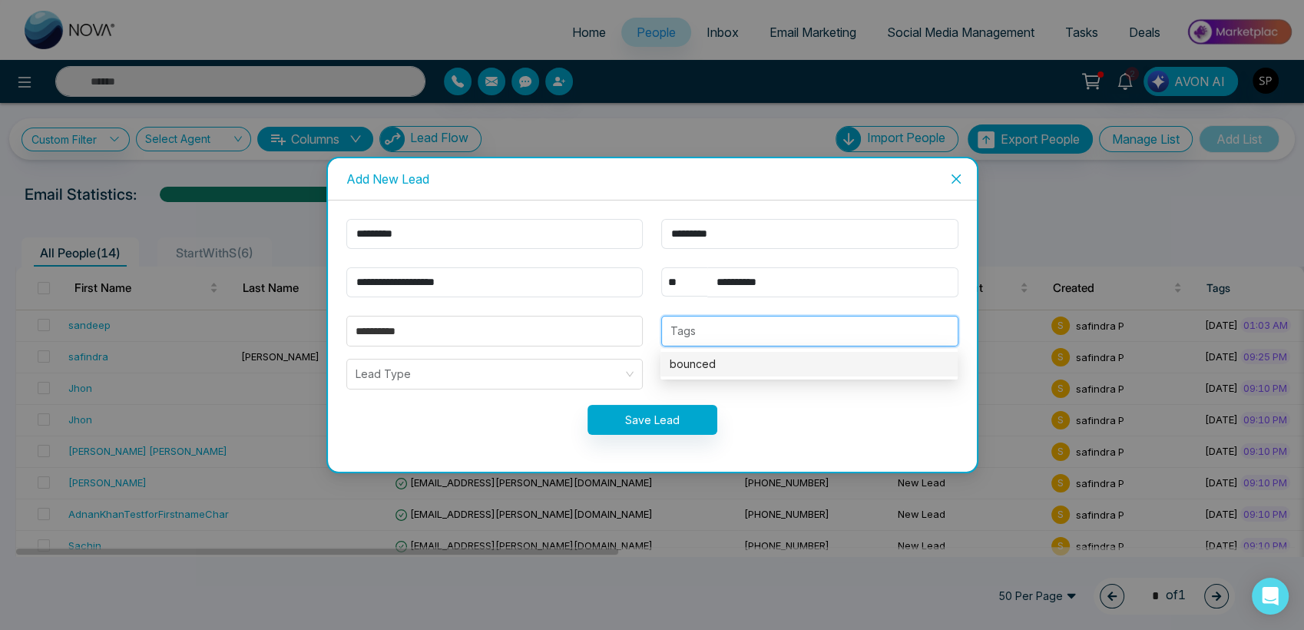
click at [707, 356] on div "bounced" at bounding box center [809, 364] width 279 height 17
click at [553, 373] on input "search" at bounding box center [490, 373] width 268 height 29
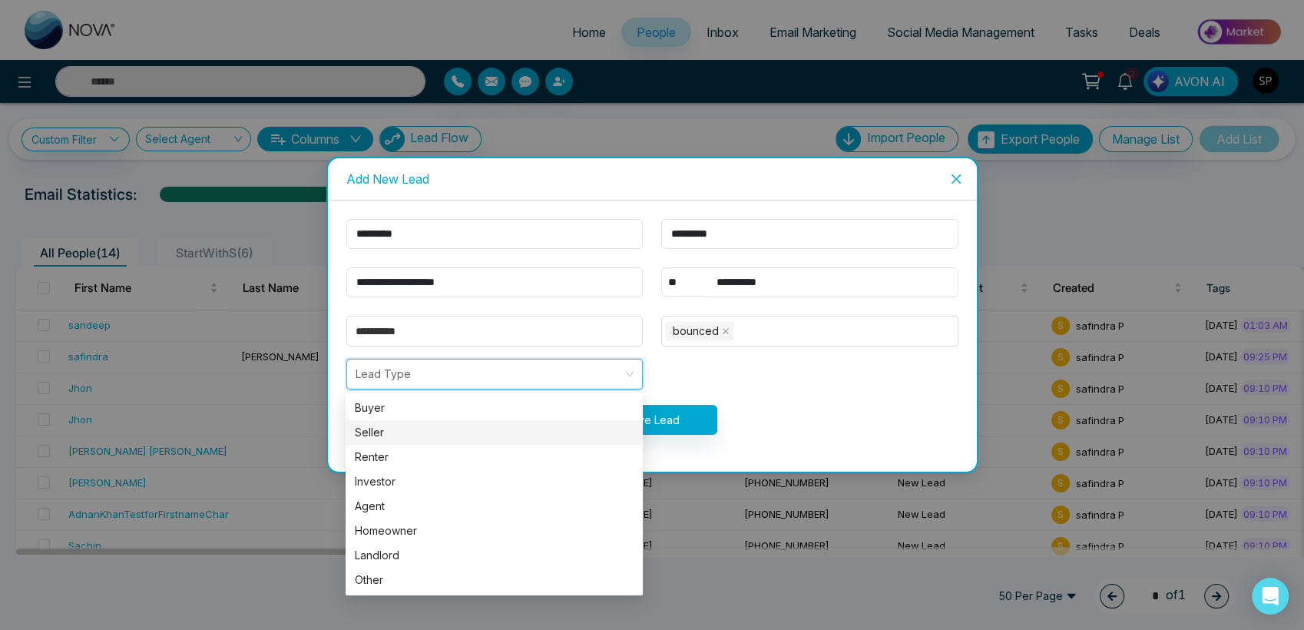
click at [475, 425] on div "Seller" at bounding box center [494, 432] width 279 height 17
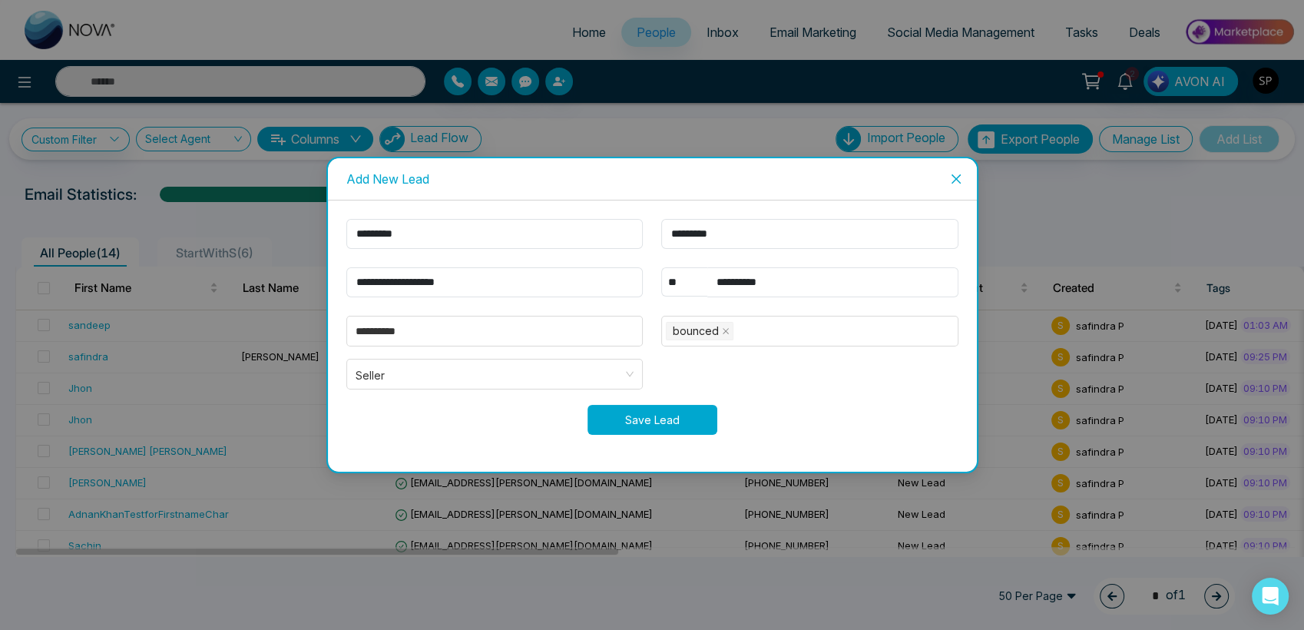
click at [670, 419] on button "Save Lead" at bounding box center [653, 420] width 130 height 30
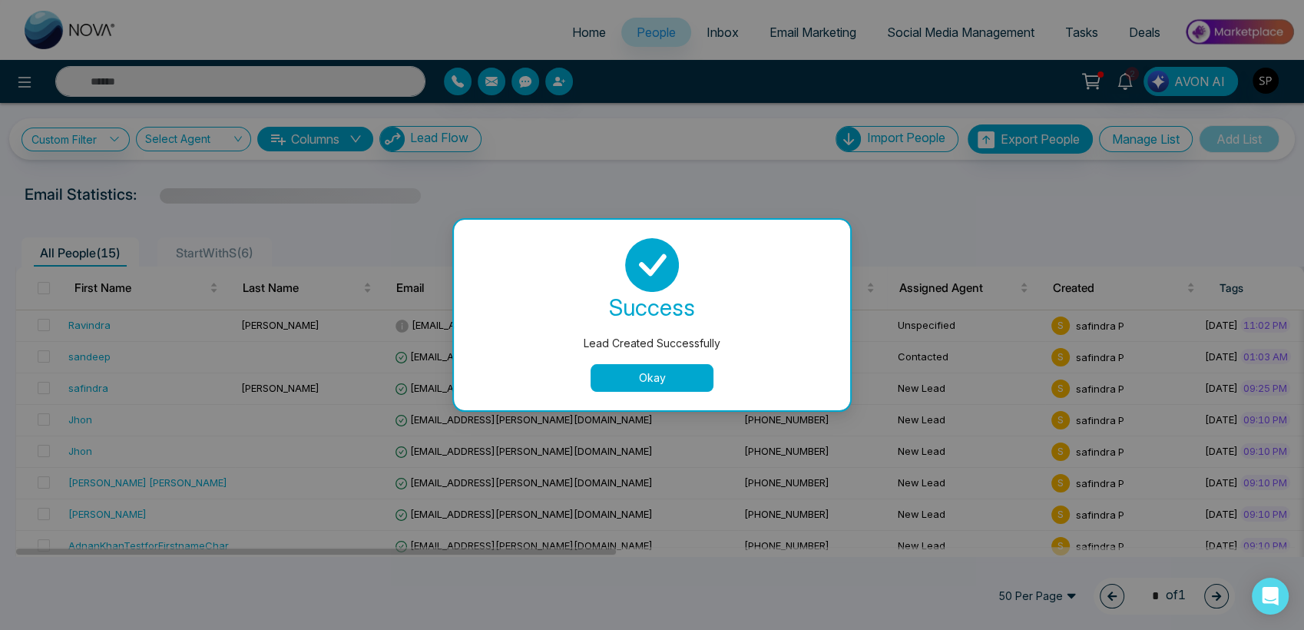
click at [664, 378] on button "Okay" at bounding box center [652, 378] width 123 height 28
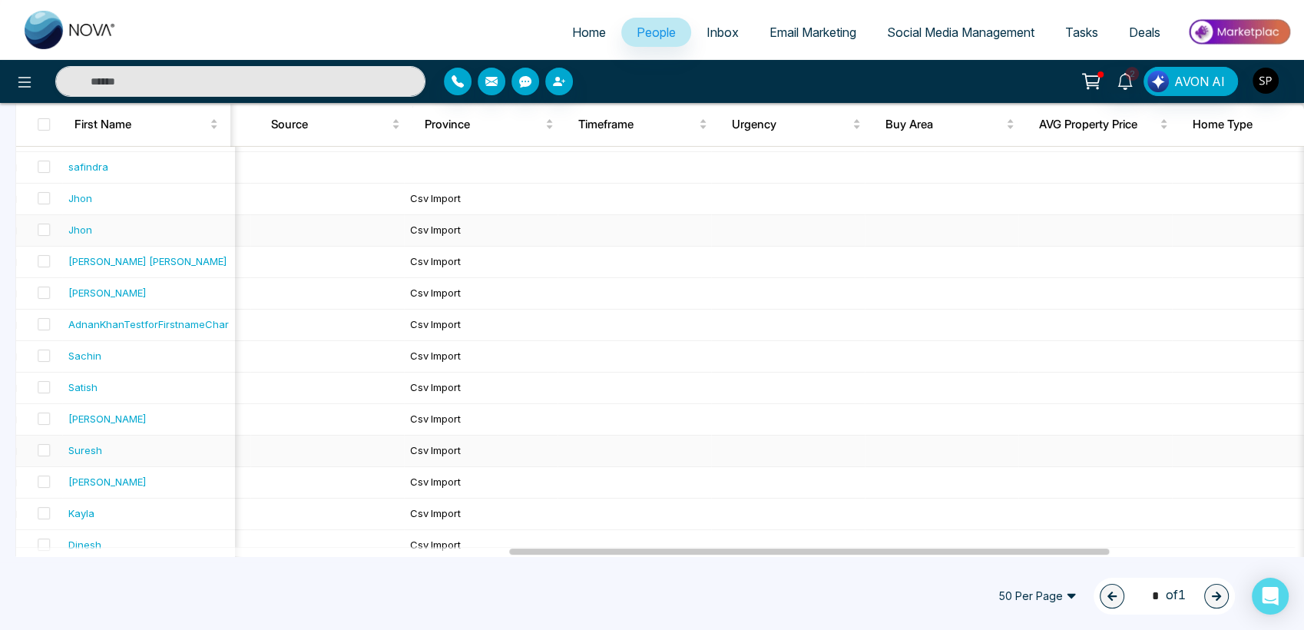
scroll to position [0, 1113]
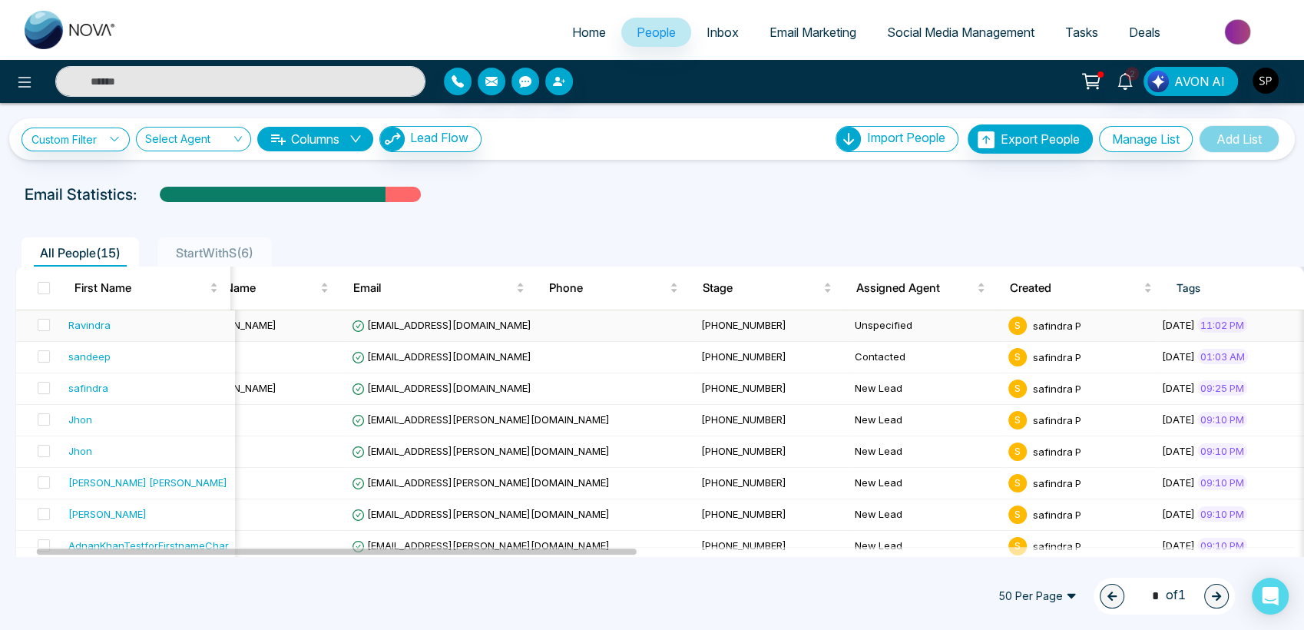
click at [849, 324] on td "Unspecified" at bounding box center [926, 325] width 154 height 31
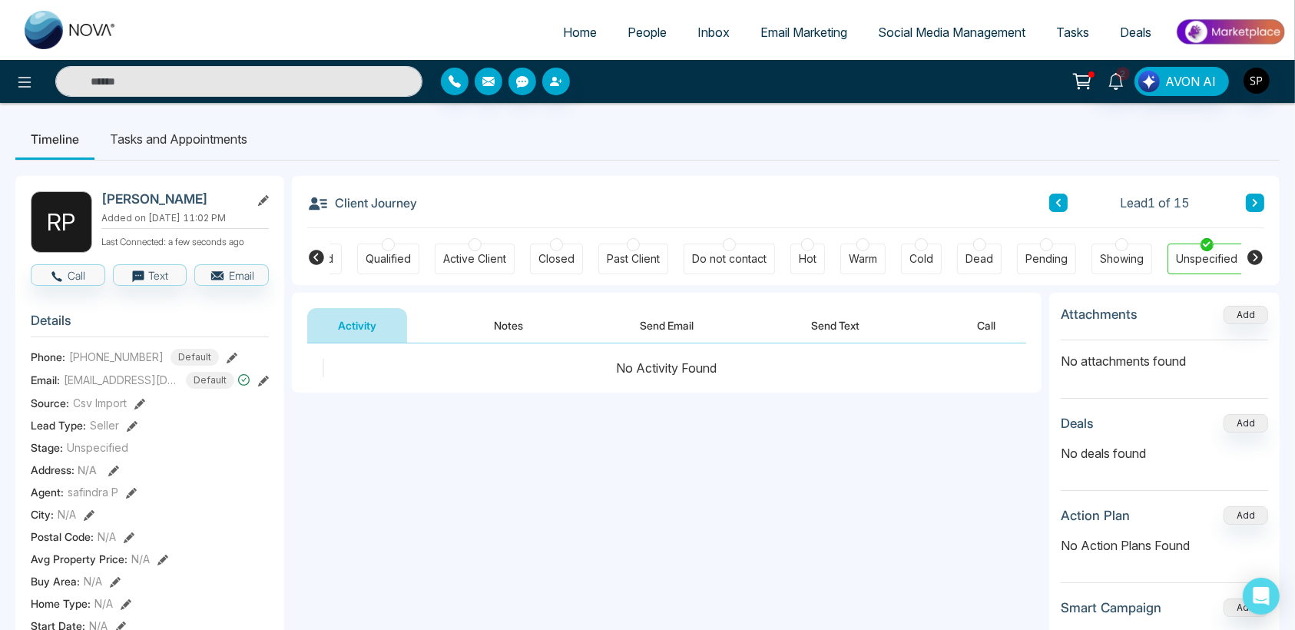
click at [320, 254] on icon at bounding box center [316, 257] width 15 height 15
drag, startPoint x: 320, startPoint y: 254, endPoint x: 376, endPoint y: 259, distance: 55.5
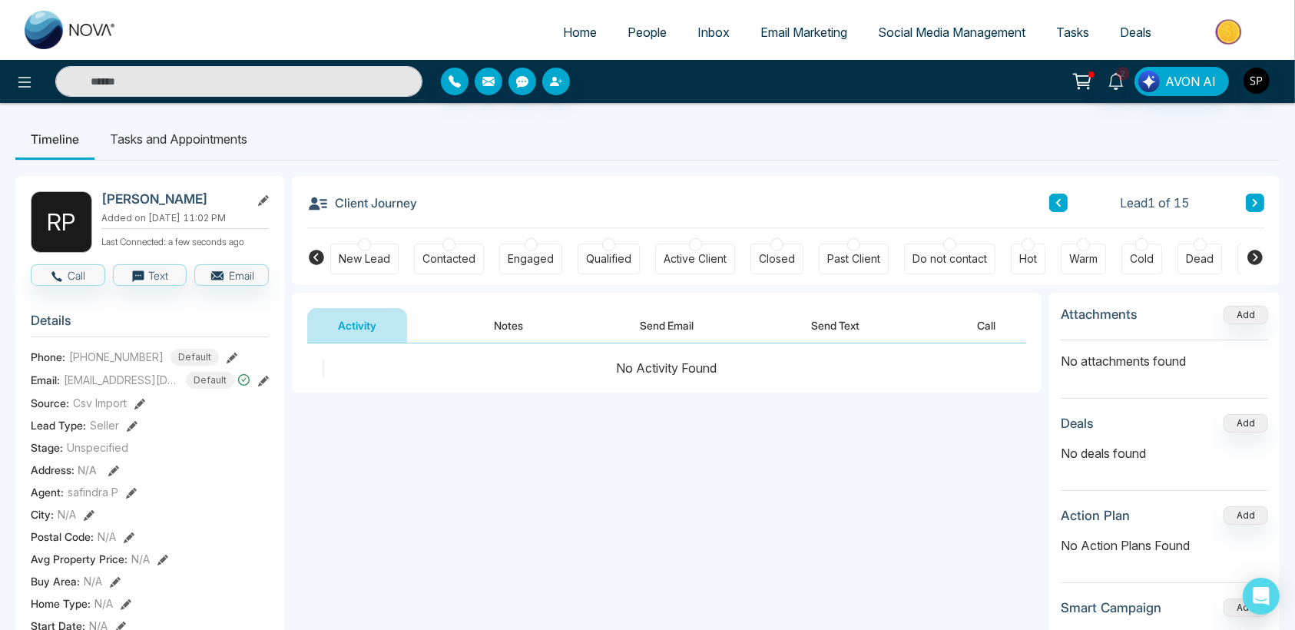
click at [376, 259] on div "New Lead Contacted Engaged Qualified Active Client Closed Past Client Do not co…" at bounding box center [786, 256] width 988 height 57
click at [376, 259] on div "New Lead" at bounding box center [364, 258] width 51 height 15
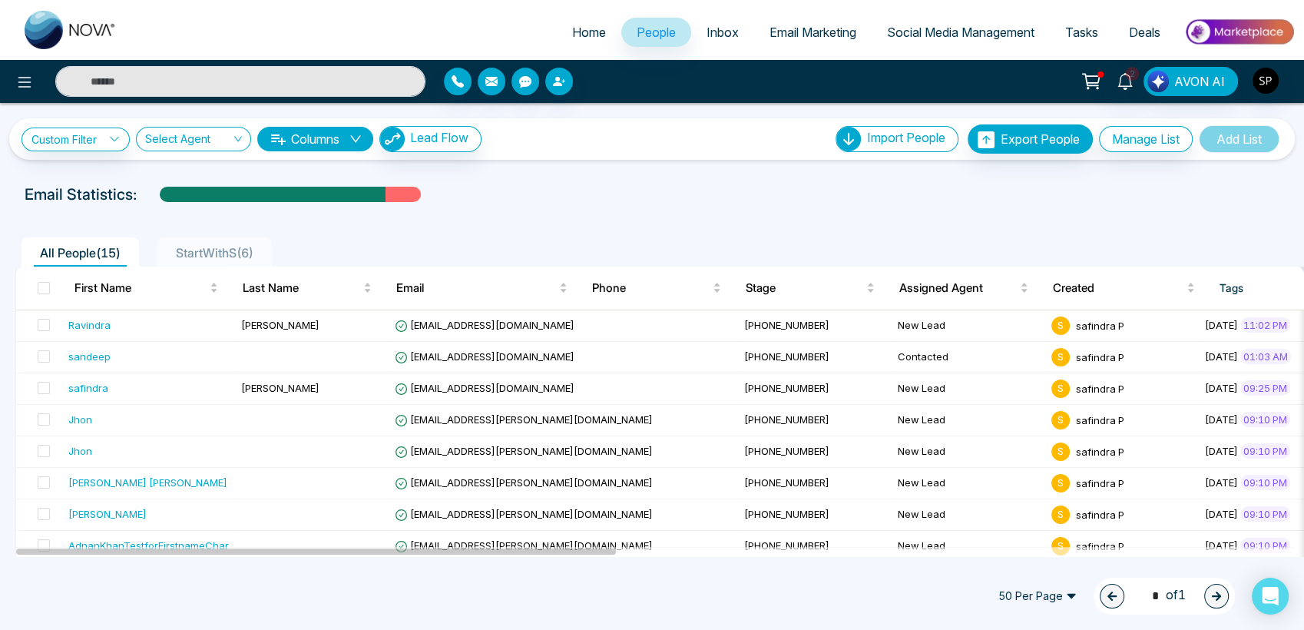
drag, startPoint x: 581, startPoint y: 555, endPoint x: 689, endPoint y: 562, distance: 107.7
click at [689, 562] on div "All People ( 15 ) StartWithS ( 6 ) First Name Last Name Email Phone Stage Assig…" at bounding box center [652, 509] width 1286 height 565
click at [508, 333] on td "[EMAIL_ADDRESS][DOMAIN_NAME]" at bounding box center [563, 325] width 349 height 31
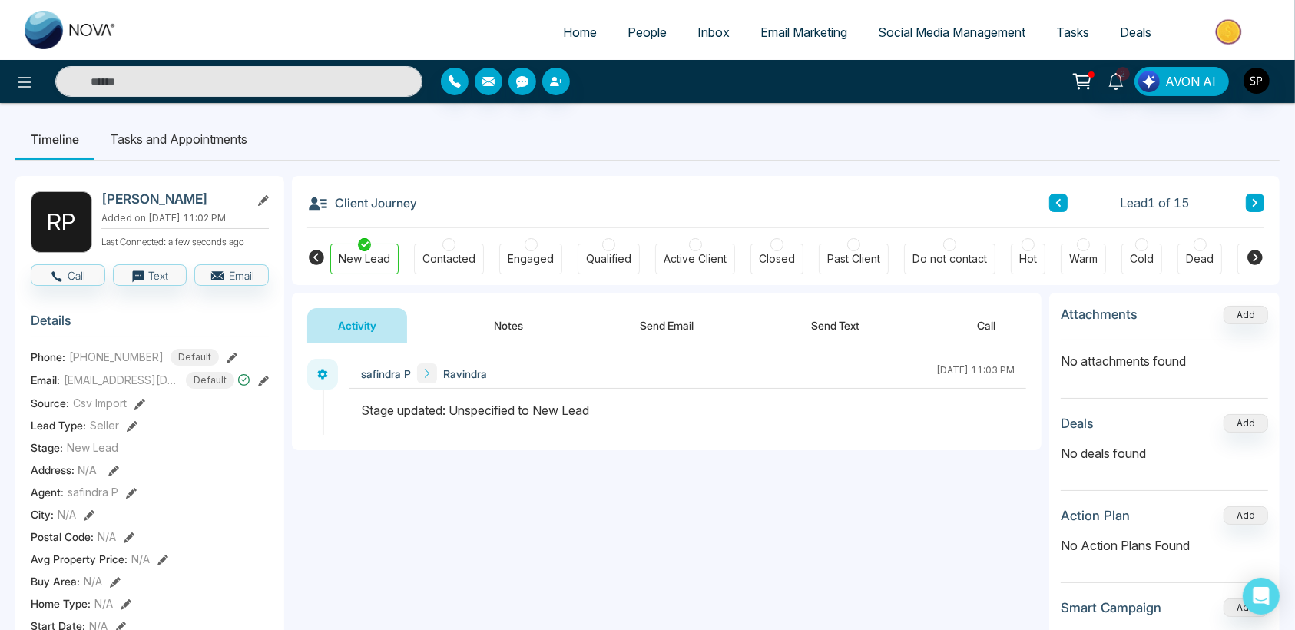
click at [258, 199] on icon at bounding box center [263, 200] width 11 height 11
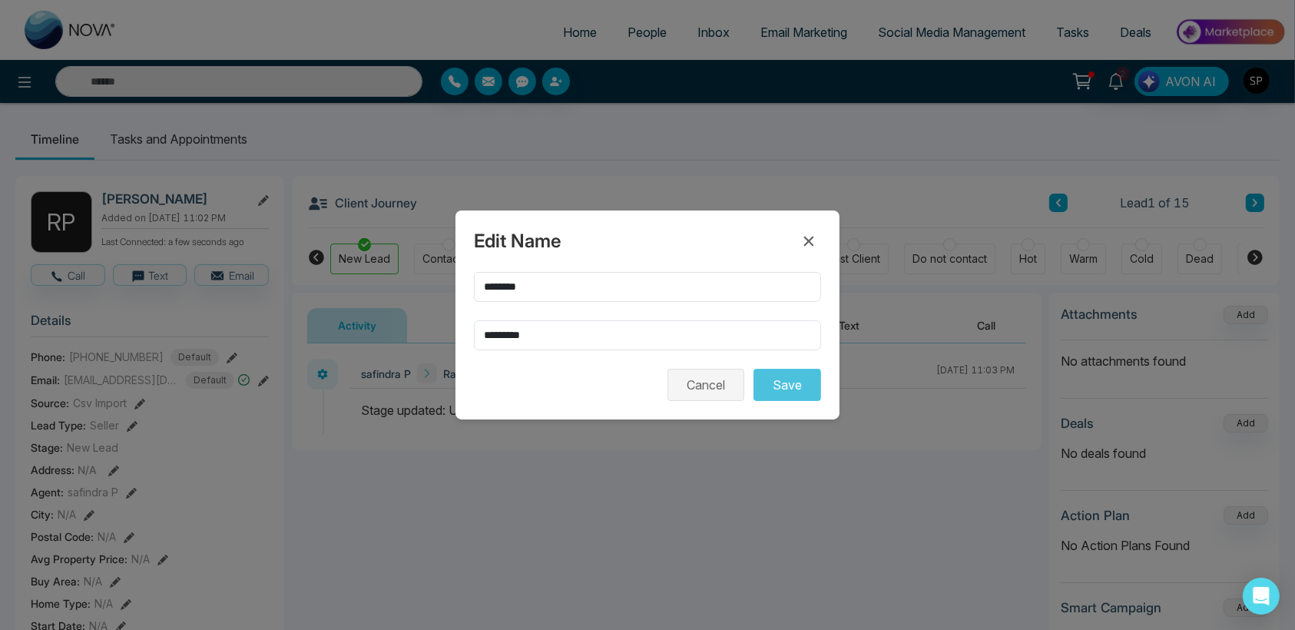
click at [698, 382] on button "Cancel" at bounding box center [705, 385] width 77 height 32
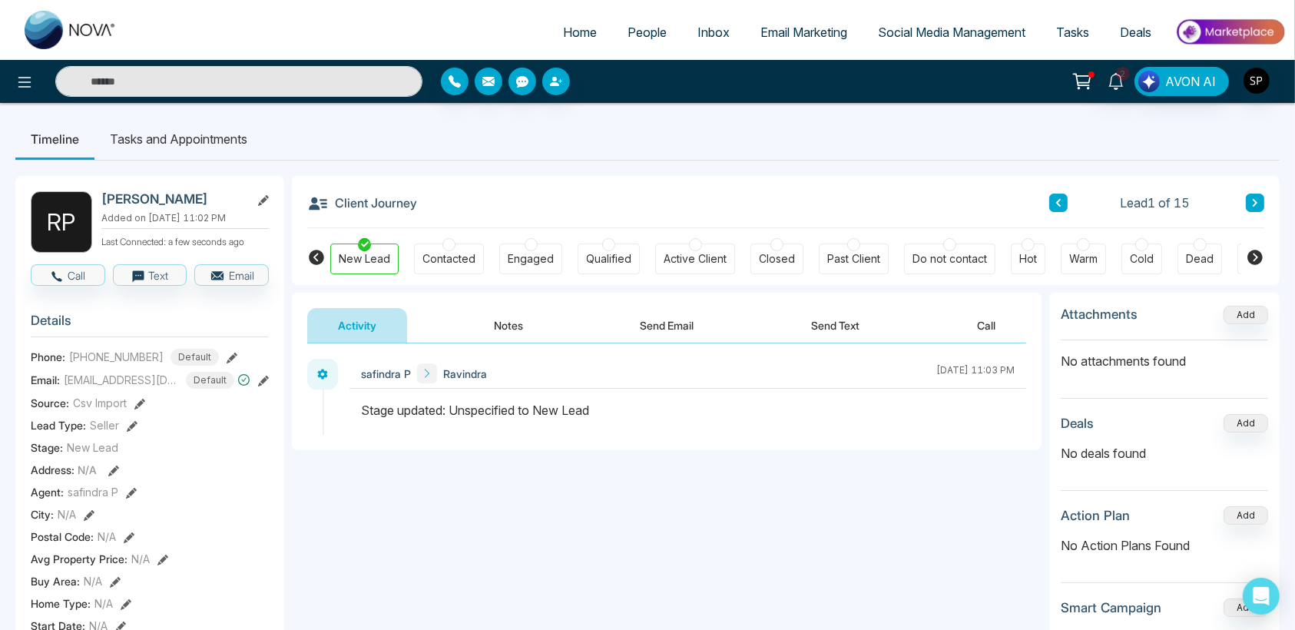
click at [260, 386] on icon at bounding box center [263, 381] width 11 height 11
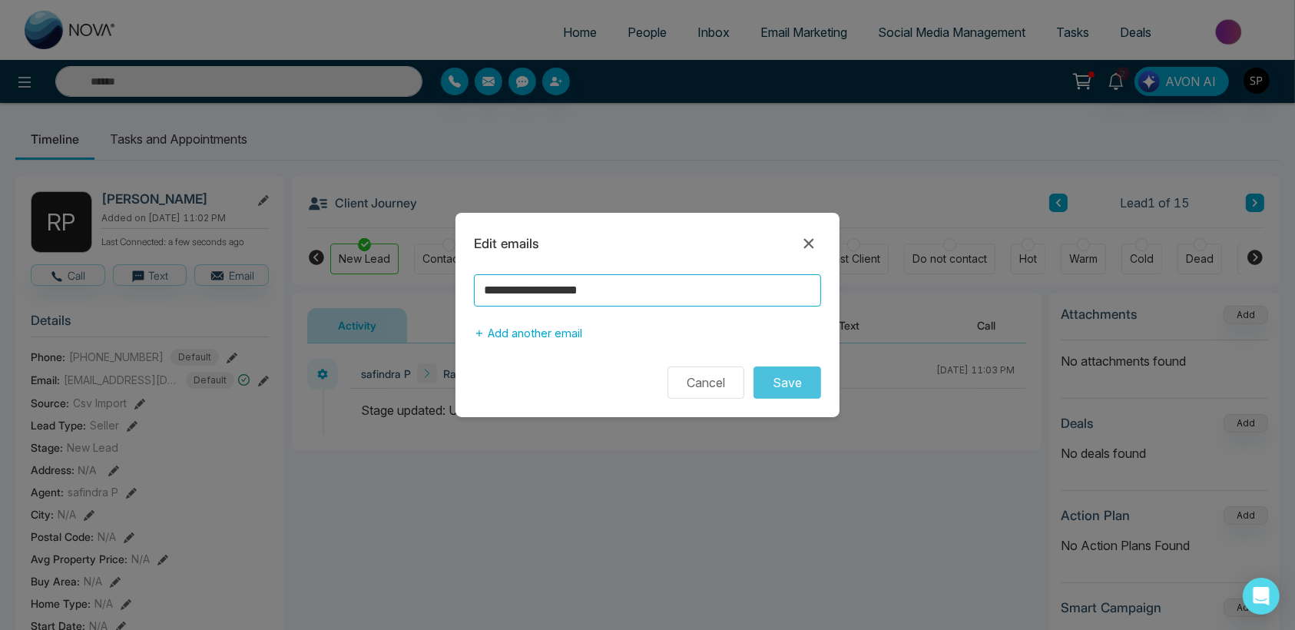
click at [586, 291] on input "**********" at bounding box center [647, 290] width 347 height 32
type input "**********"
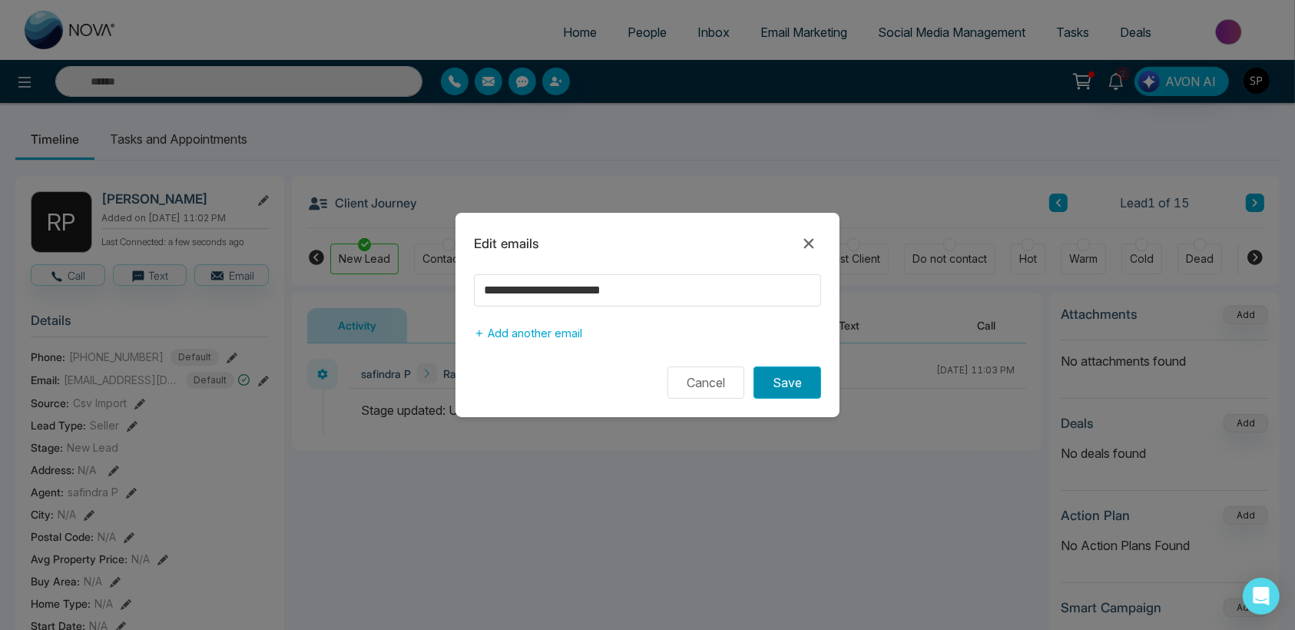
click at [791, 378] on button "Save" at bounding box center [787, 382] width 68 height 32
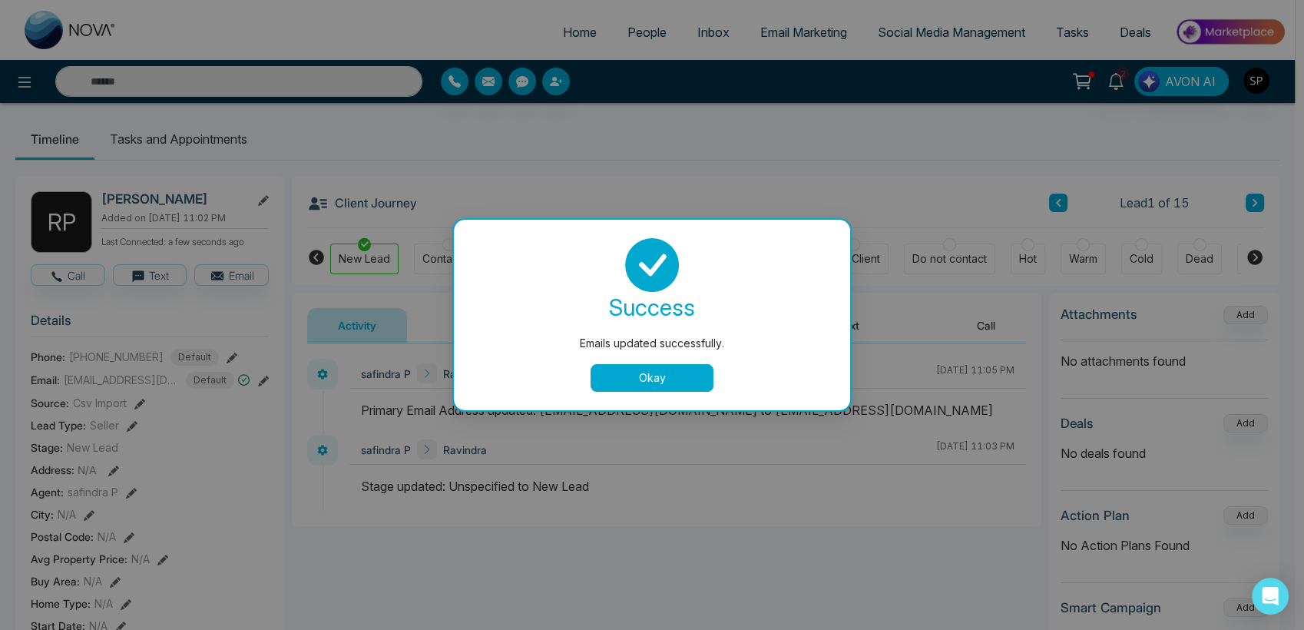
click at [676, 372] on button "Okay" at bounding box center [652, 378] width 123 height 28
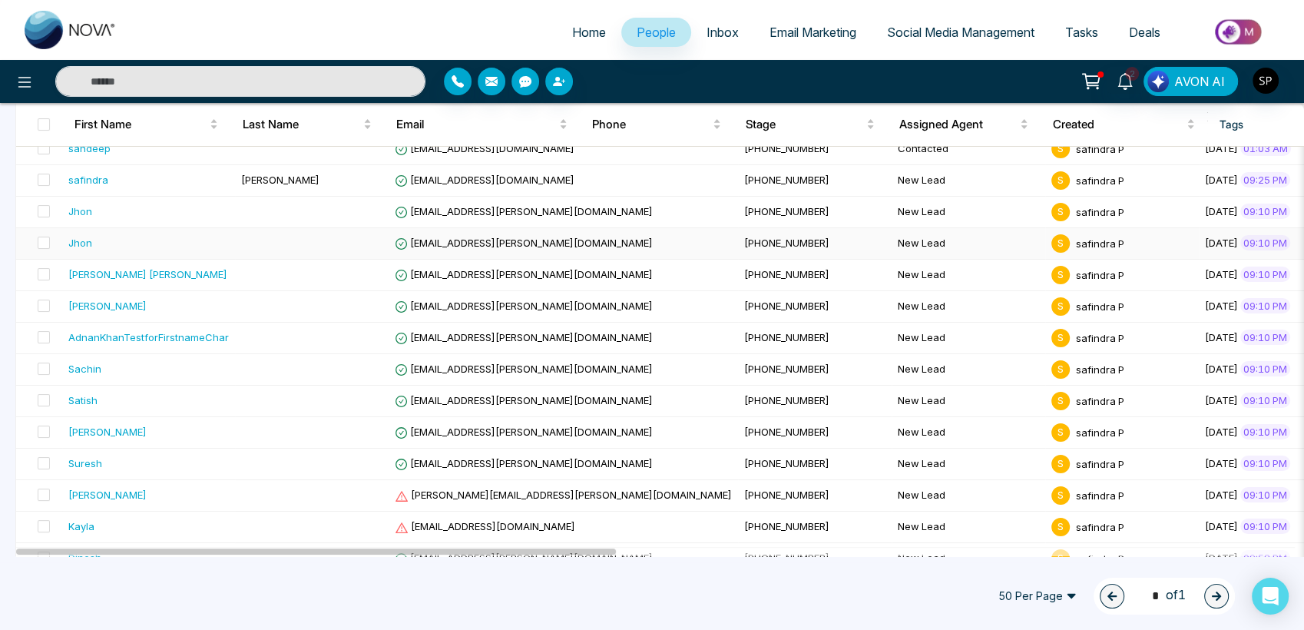
scroll to position [233, 0]
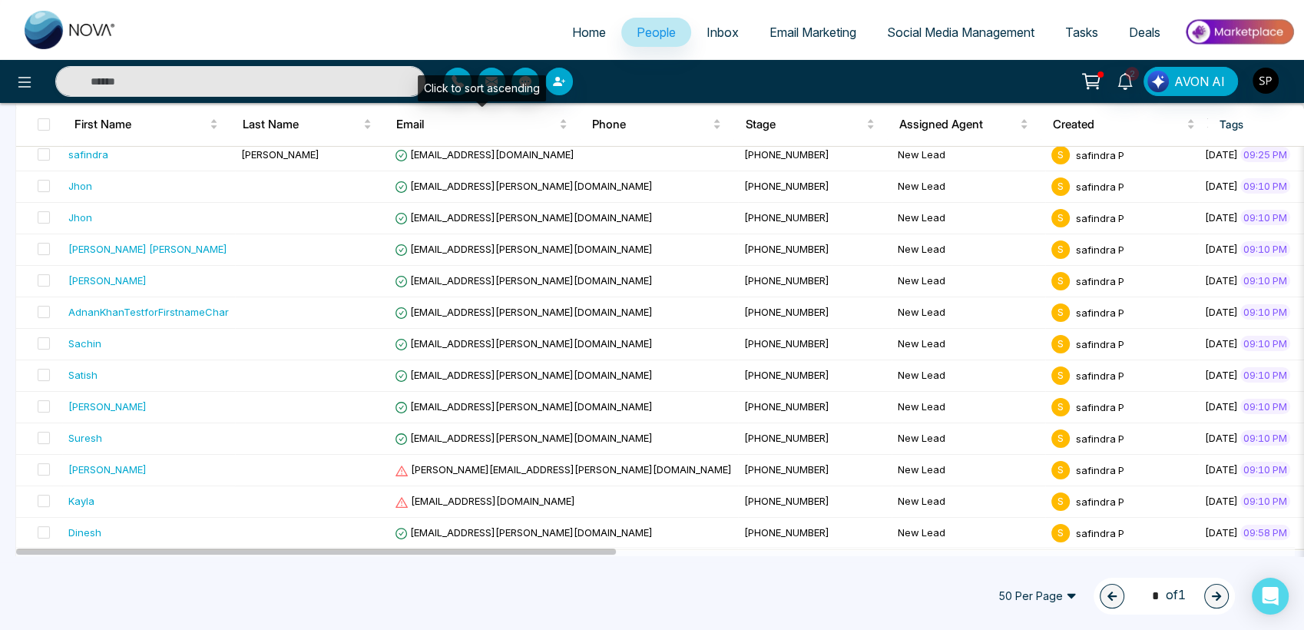
click at [460, 87] on div "Click to sort ascending" at bounding box center [482, 88] width 128 height 26
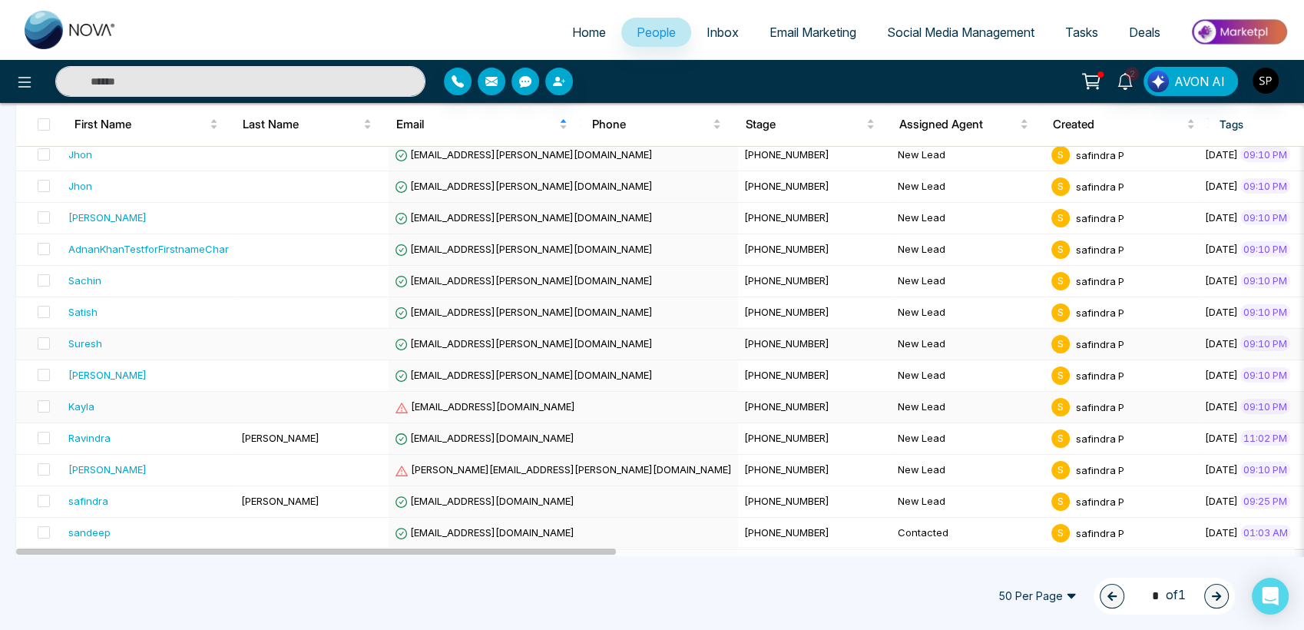
scroll to position [0, 0]
